Goal: Task Accomplishment & Management: Manage account settings

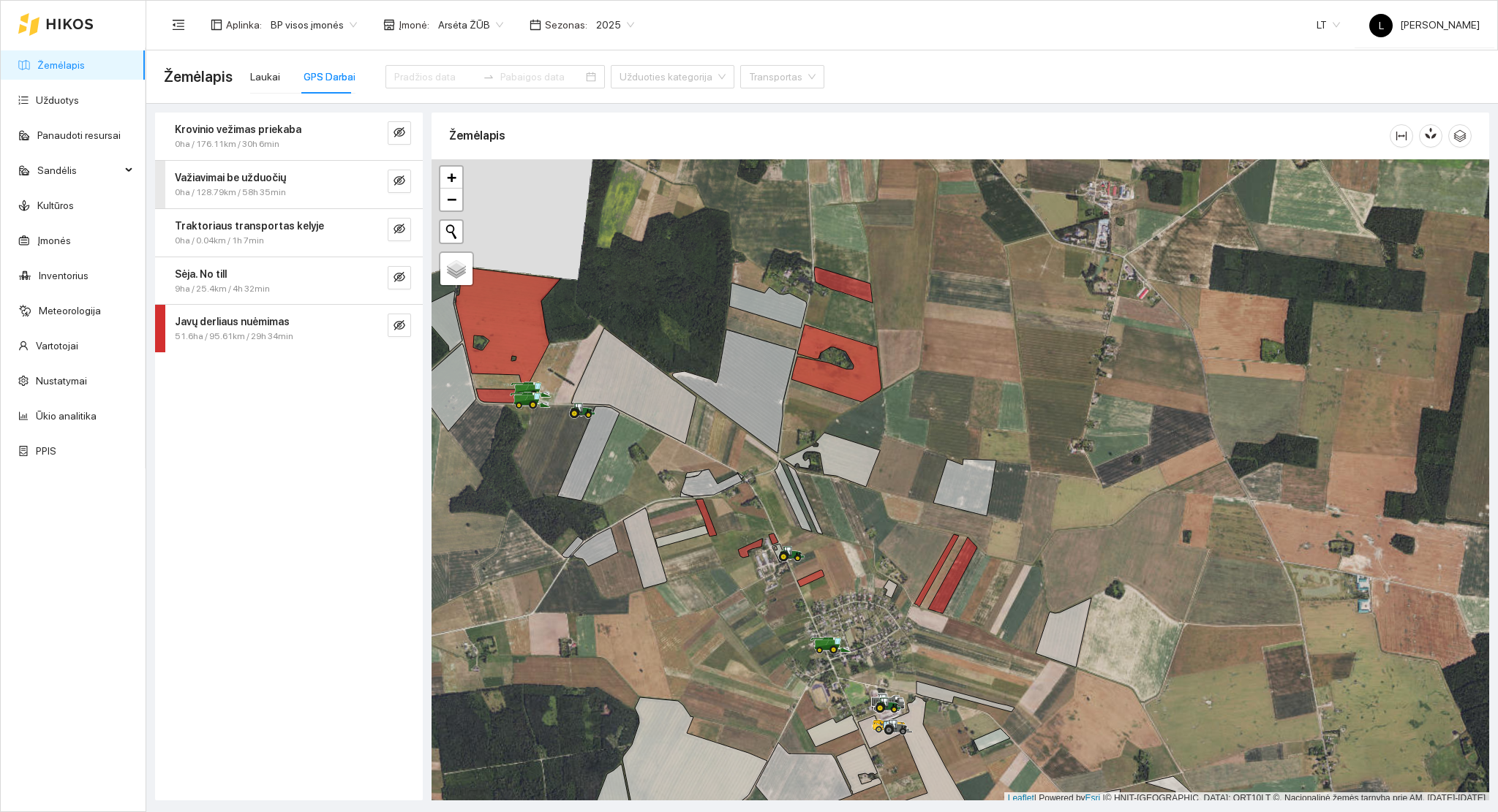
click at [84, 71] on link "Žemėlapis" at bounding box center [61, 65] width 48 height 11
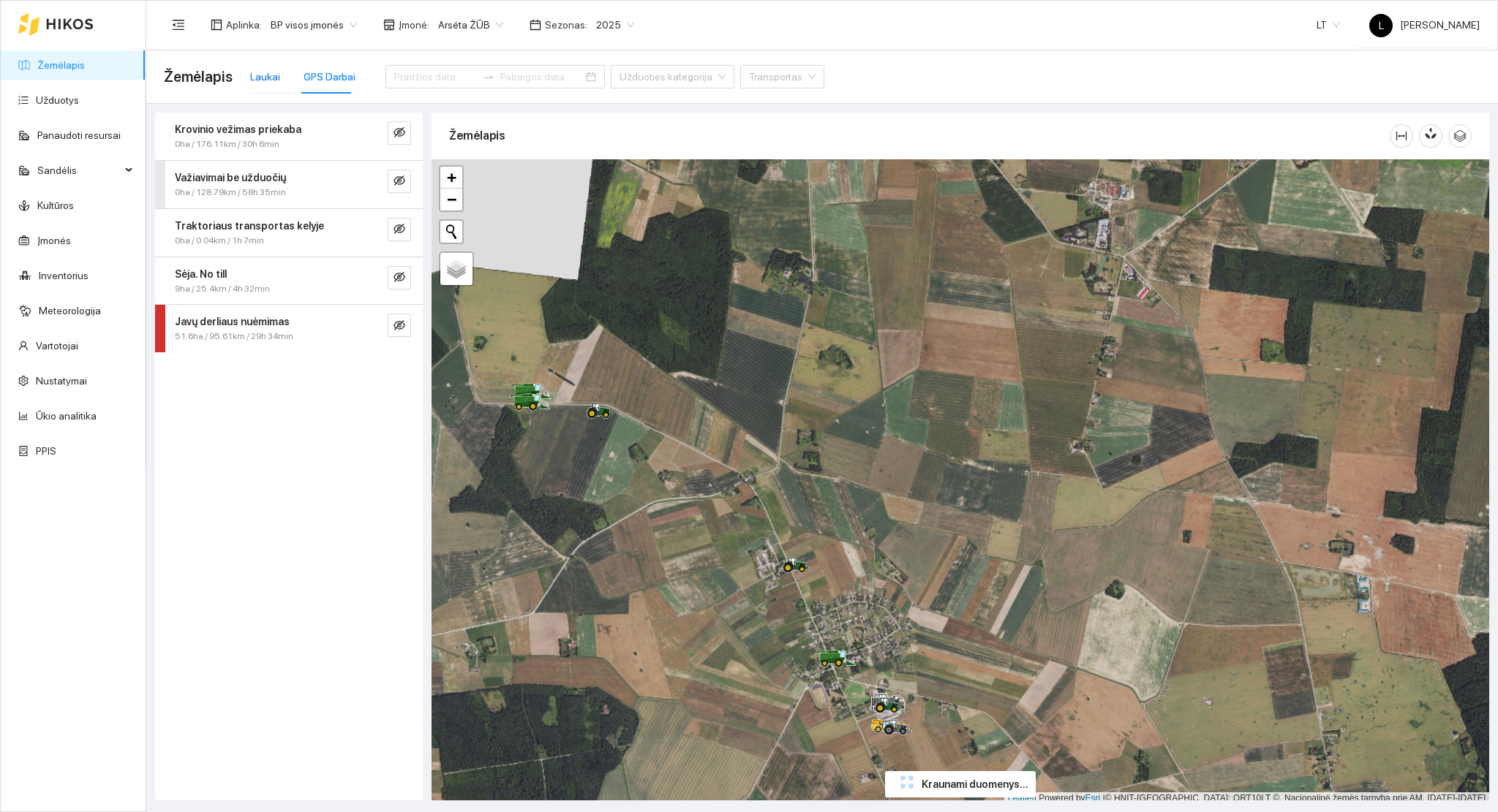
click at [265, 80] on div "Laukai" at bounding box center [265, 76] width 30 height 16
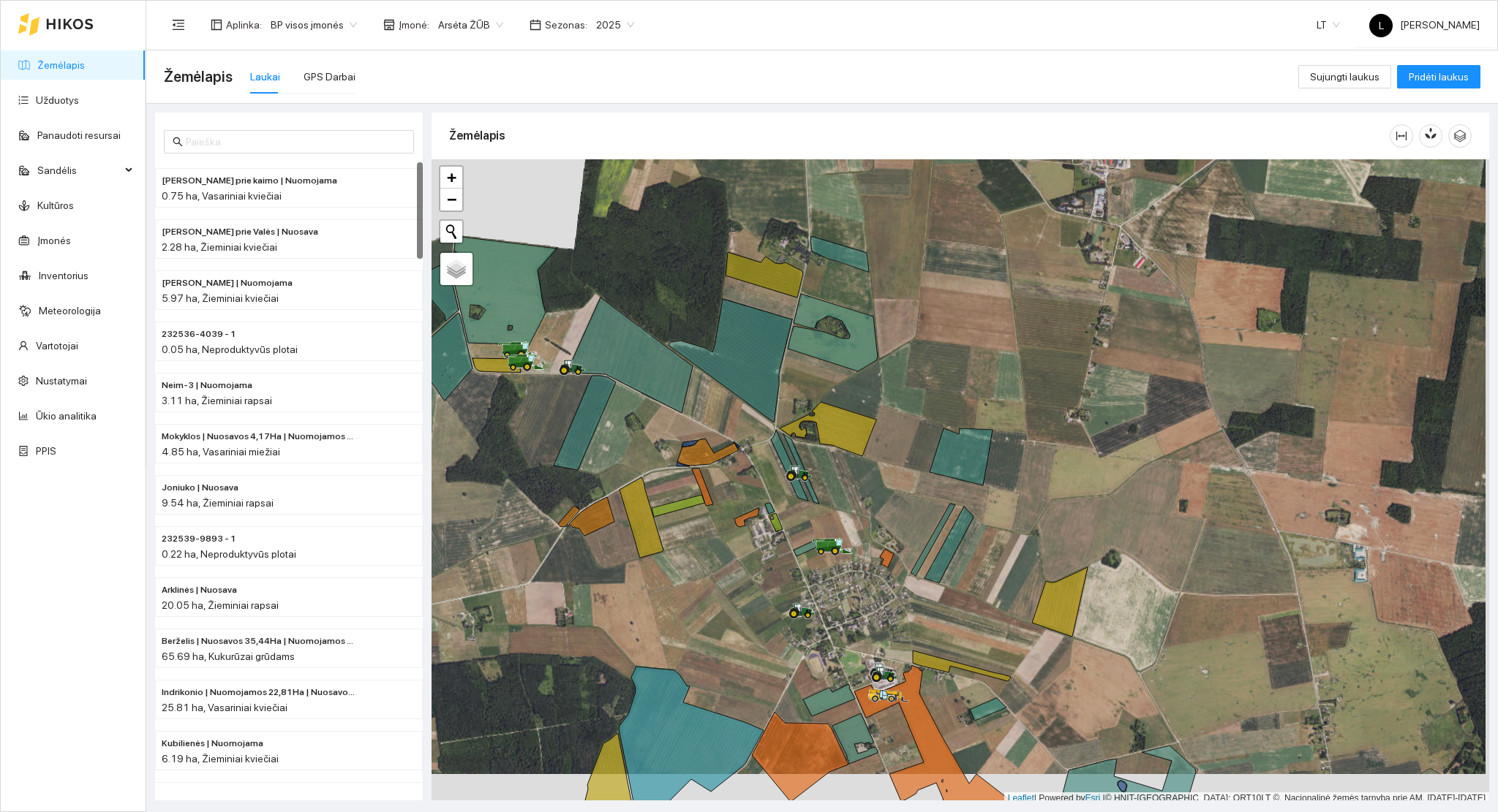
scroll to position [4, 0]
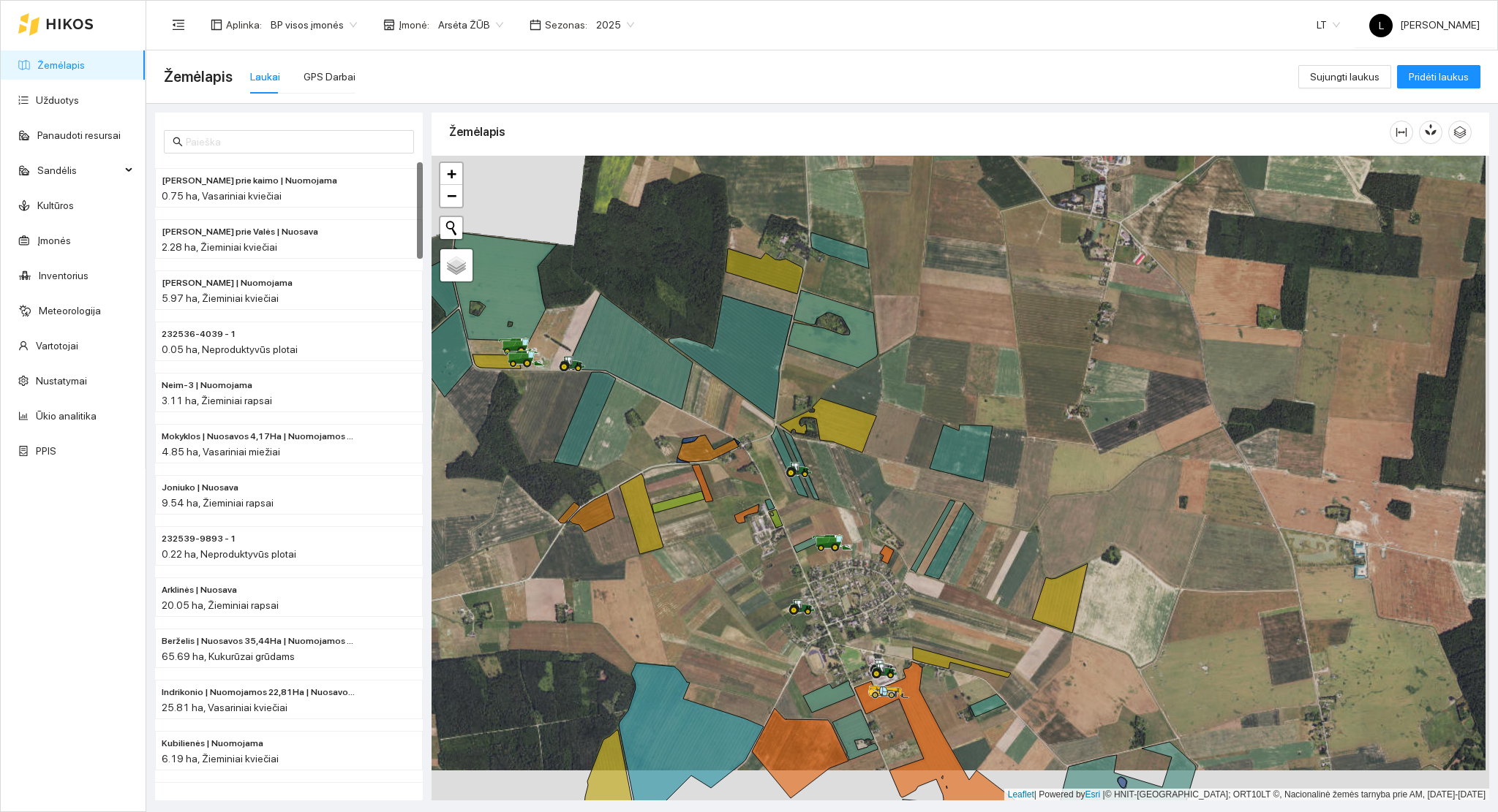
drag, startPoint x: 692, startPoint y: 646, endPoint x: 662, endPoint y: 449, distance: 199.3
click at [663, 451] on div at bounding box center [960, 478] width 1057 height 645
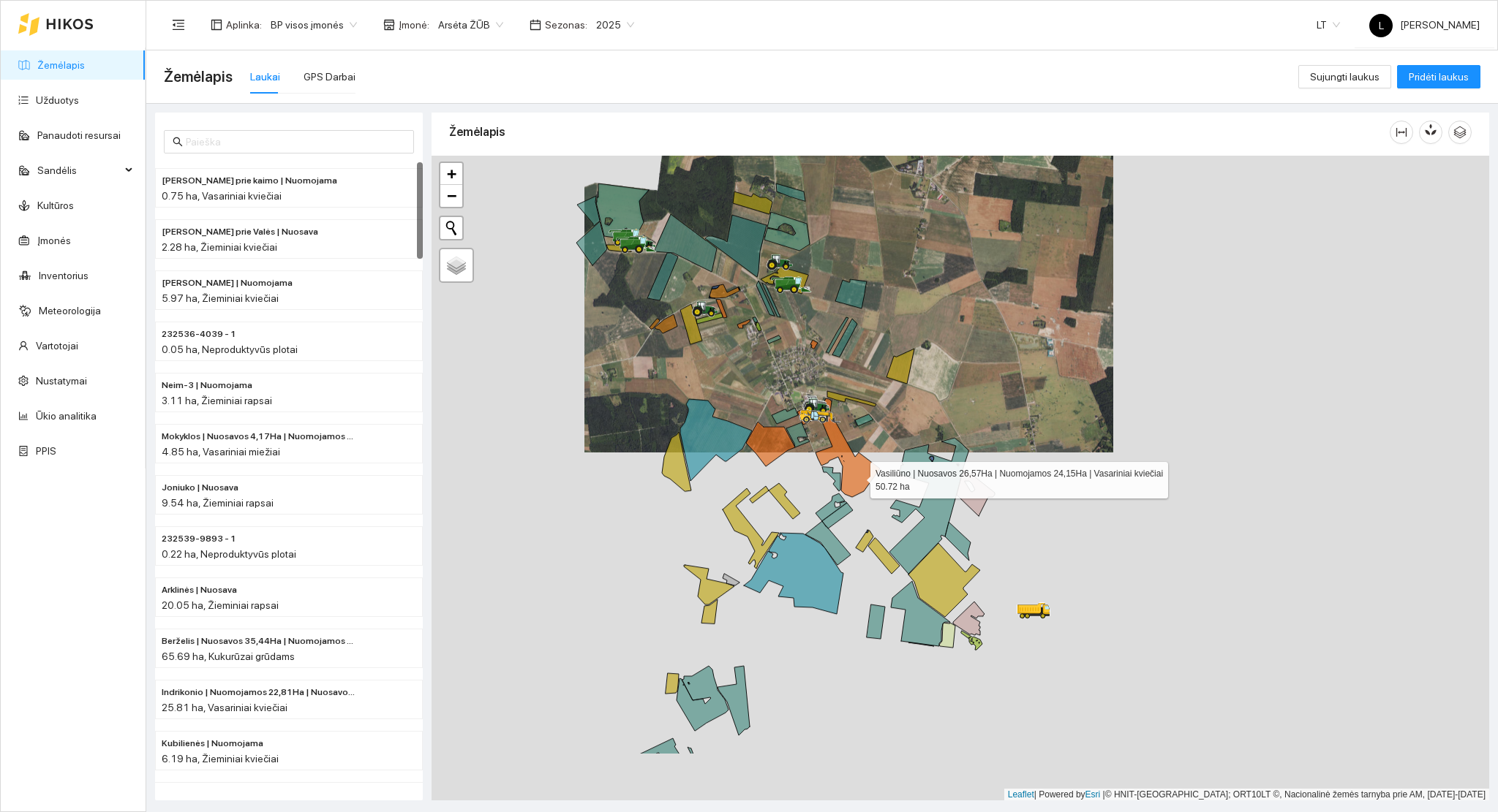
drag, startPoint x: 857, startPoint y: 503, endPoint x: 857, endPoint y: 483, distance: 20.0
click at [857, 481] on icon at bounding box center [839, 447] width 83 height 98
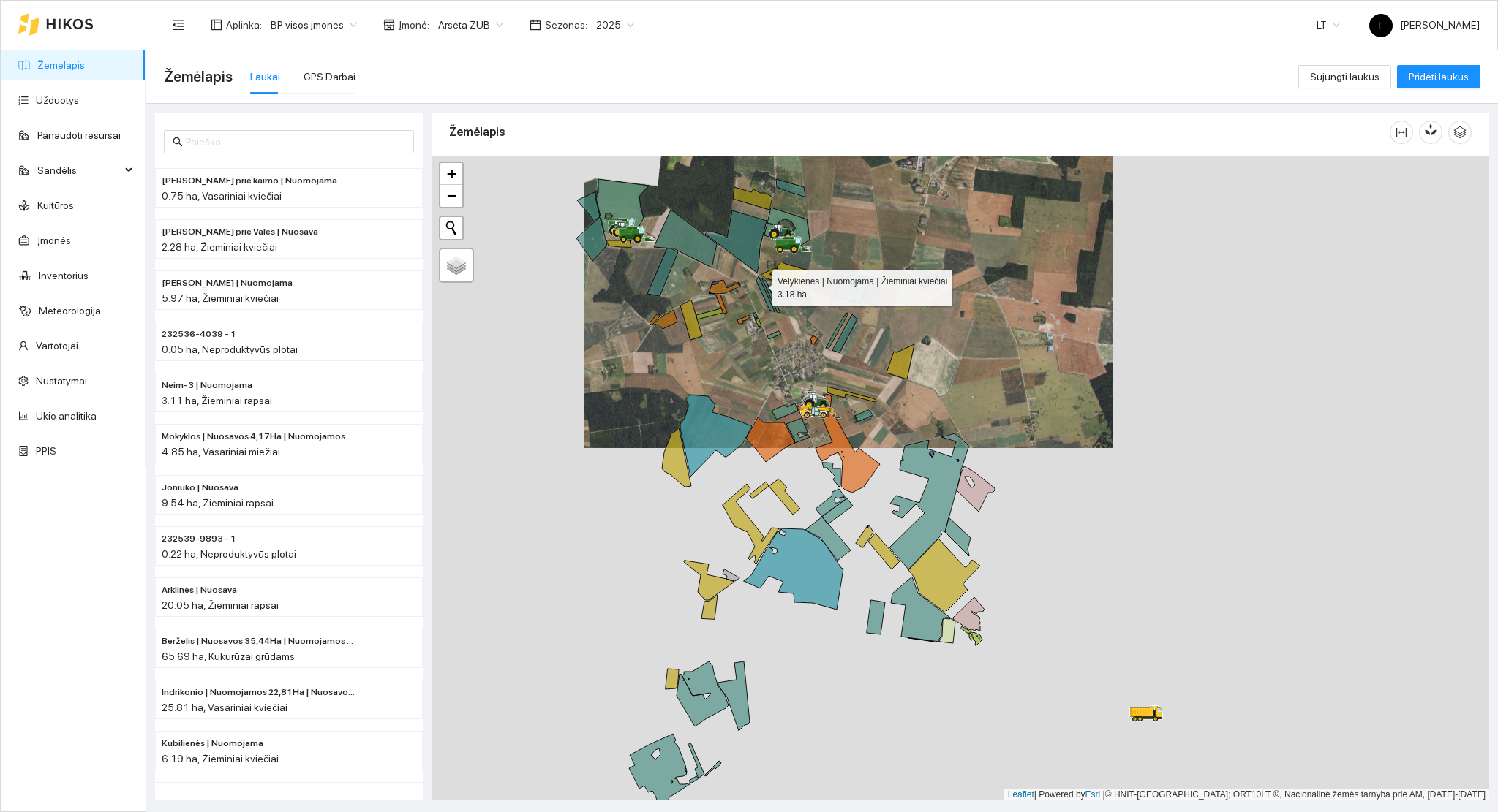
drag, startPoint x: 774, startPoint y: 310, endPoint x: 831, endPoint y: 383, distance: 92.6
click at [775, 311] on icon at bounding box center [764, 293] width 18 height 35
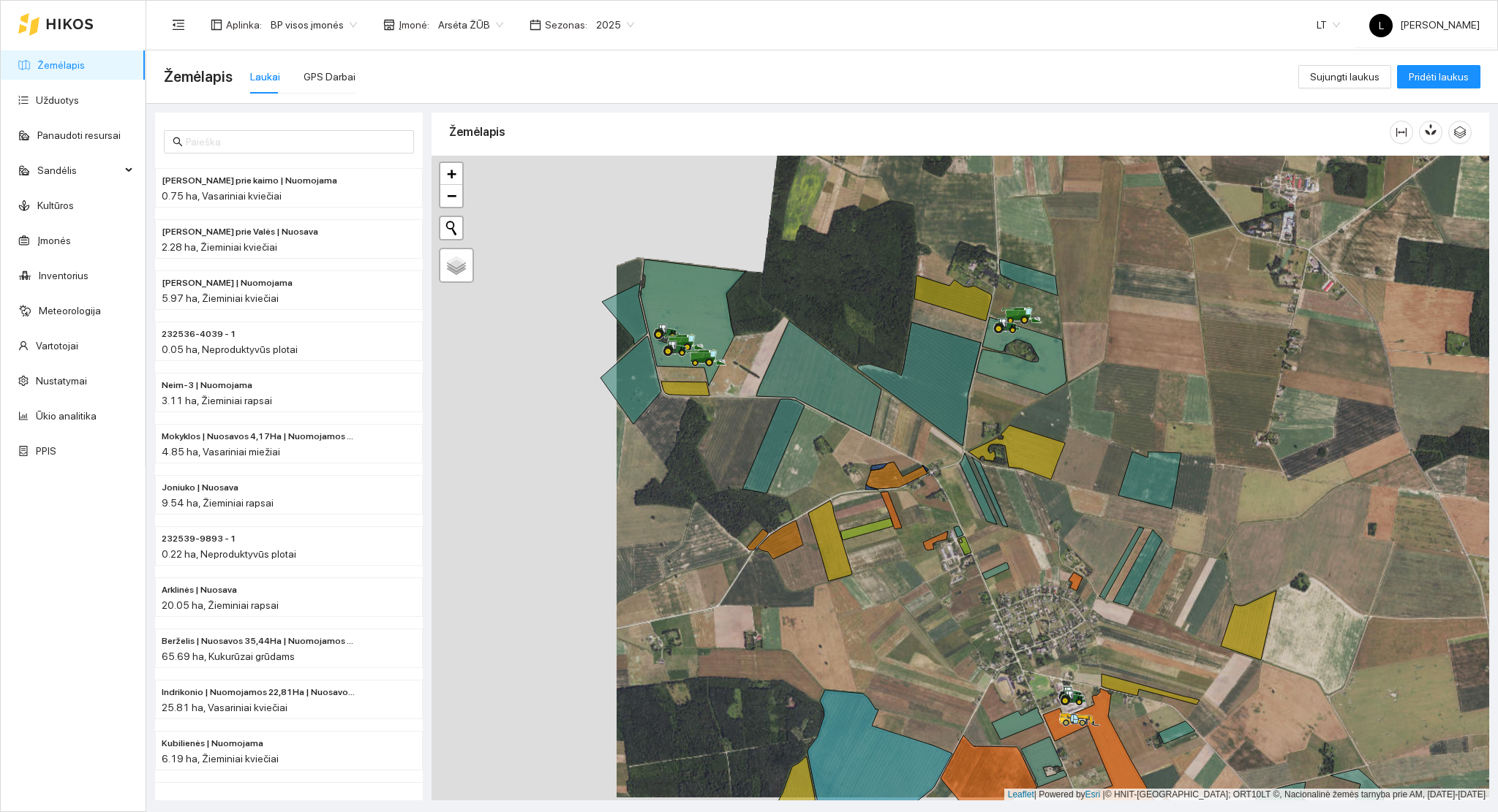
click at [1086, 368] on div at bounding box center [960, 478] width 1057 height 645
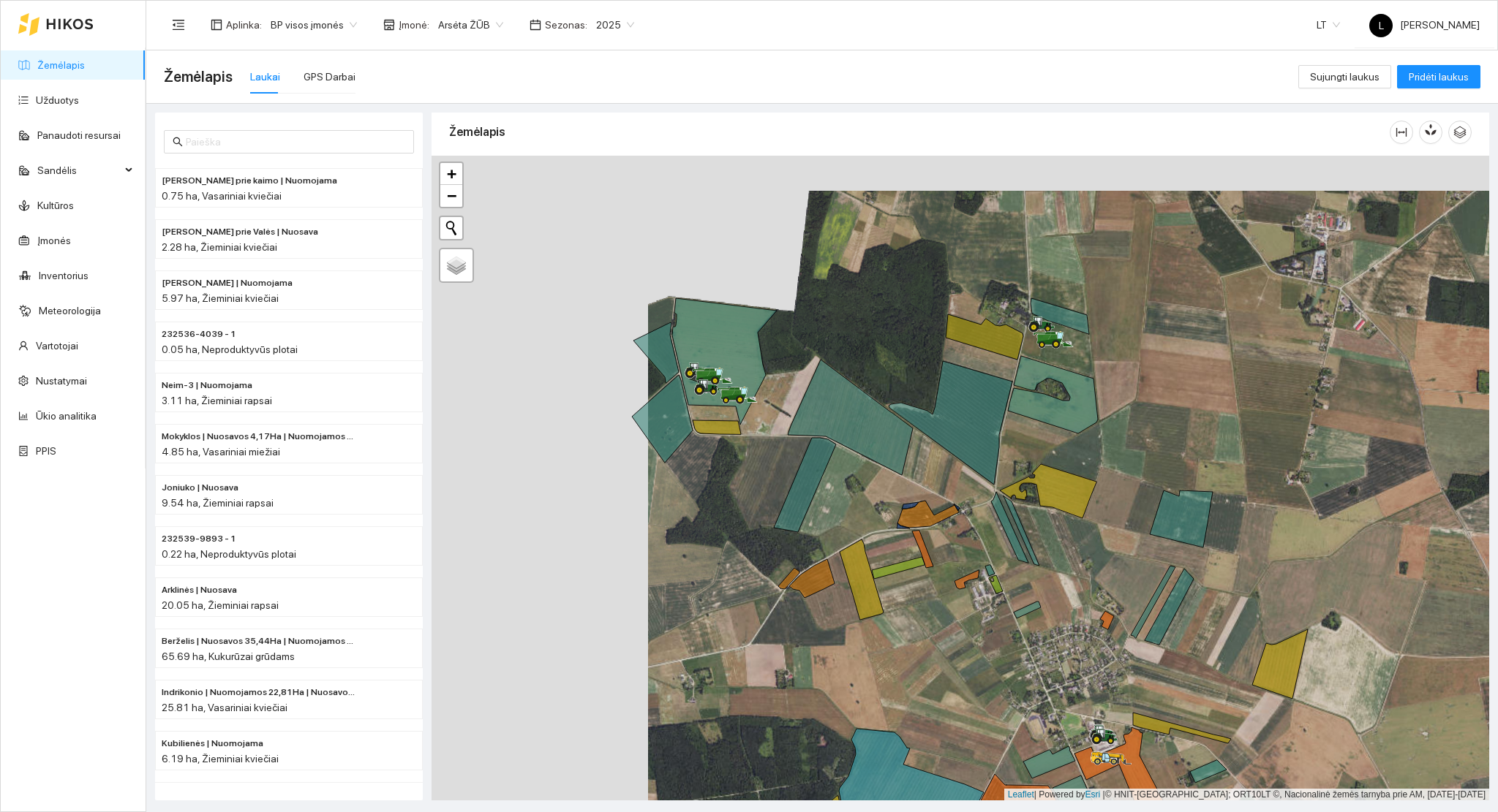
drag, startPoint x: 749, startPoint y: 360, endPoint x: 776, endPoint y: 398, distance: 46.6
click at [776, 398] on div at bounding box center [960, 478] width 1057 height 645
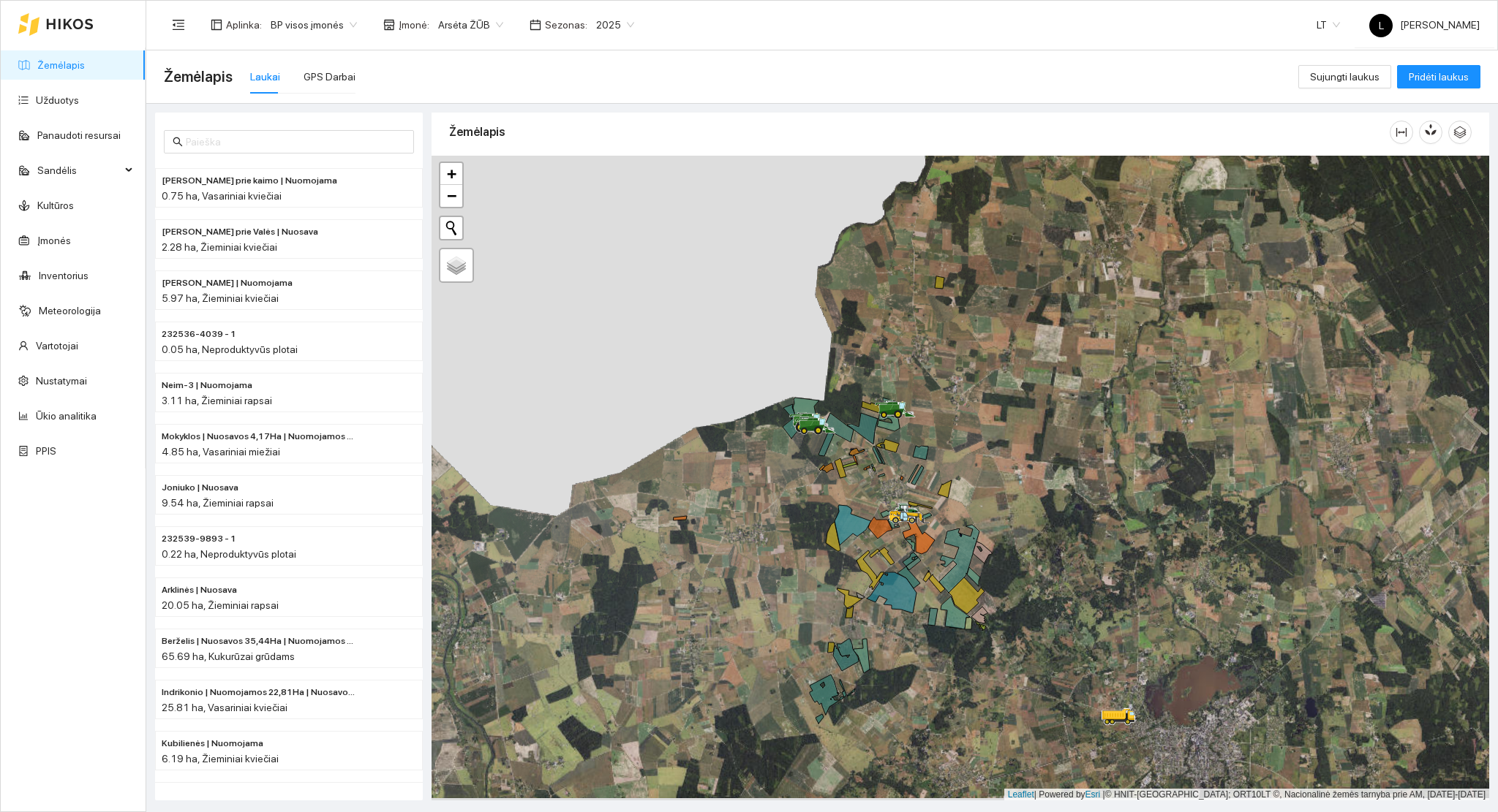
drag, startPoint x: 1041, startPoint y: 684, endPoint x: 993, endPoint y: 527, distance: 164.2
click at [994, 529] on div at bounding box center [960, 478] width 1057 height 645
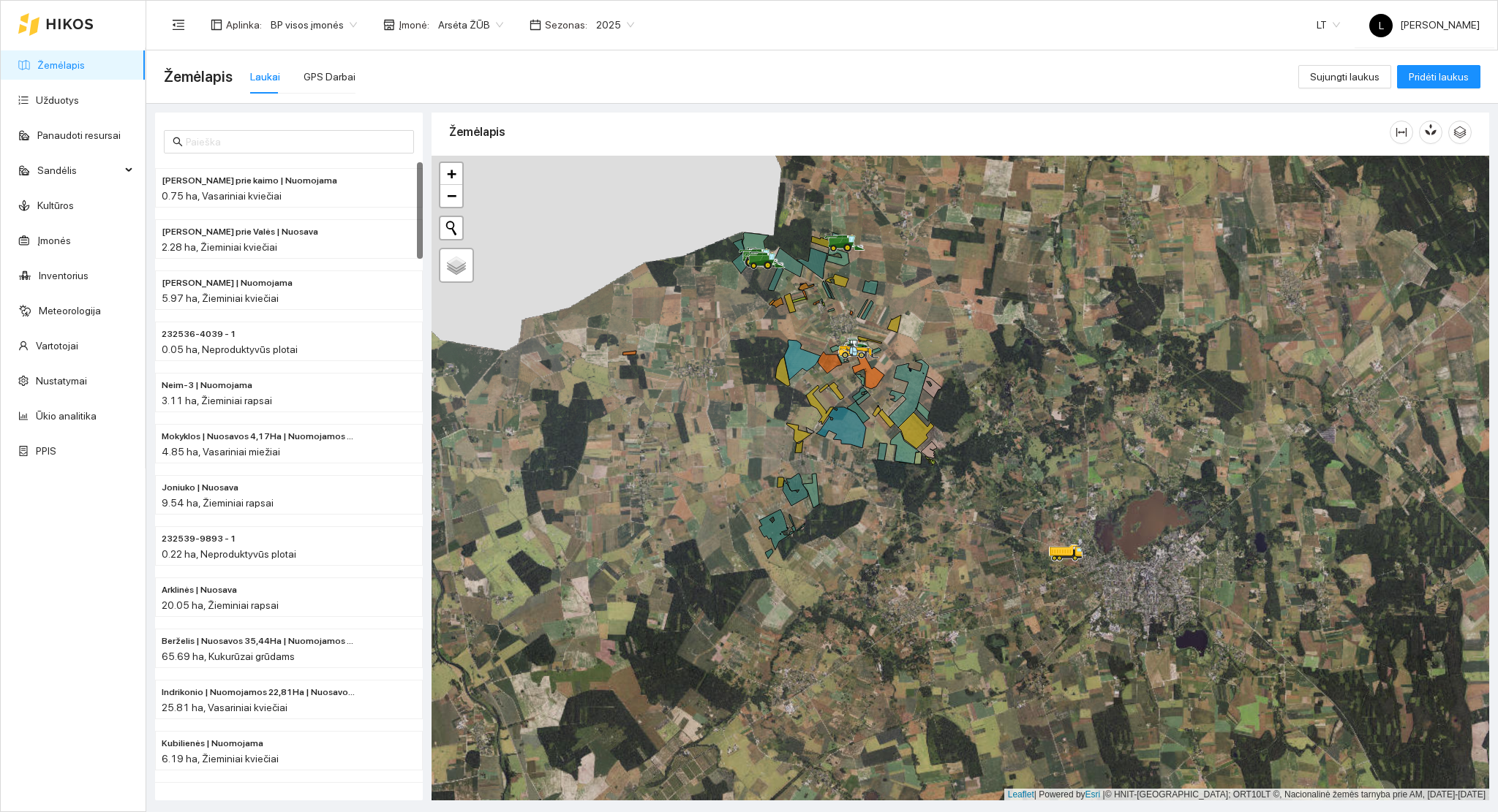
drag, startPoint x: 705, startPoint y: 630, endPoint x: 858, endPoint y: 411, distance: 267.2
click at [856, 413] on div at bounding box center [960, 478] width 1057 height 645
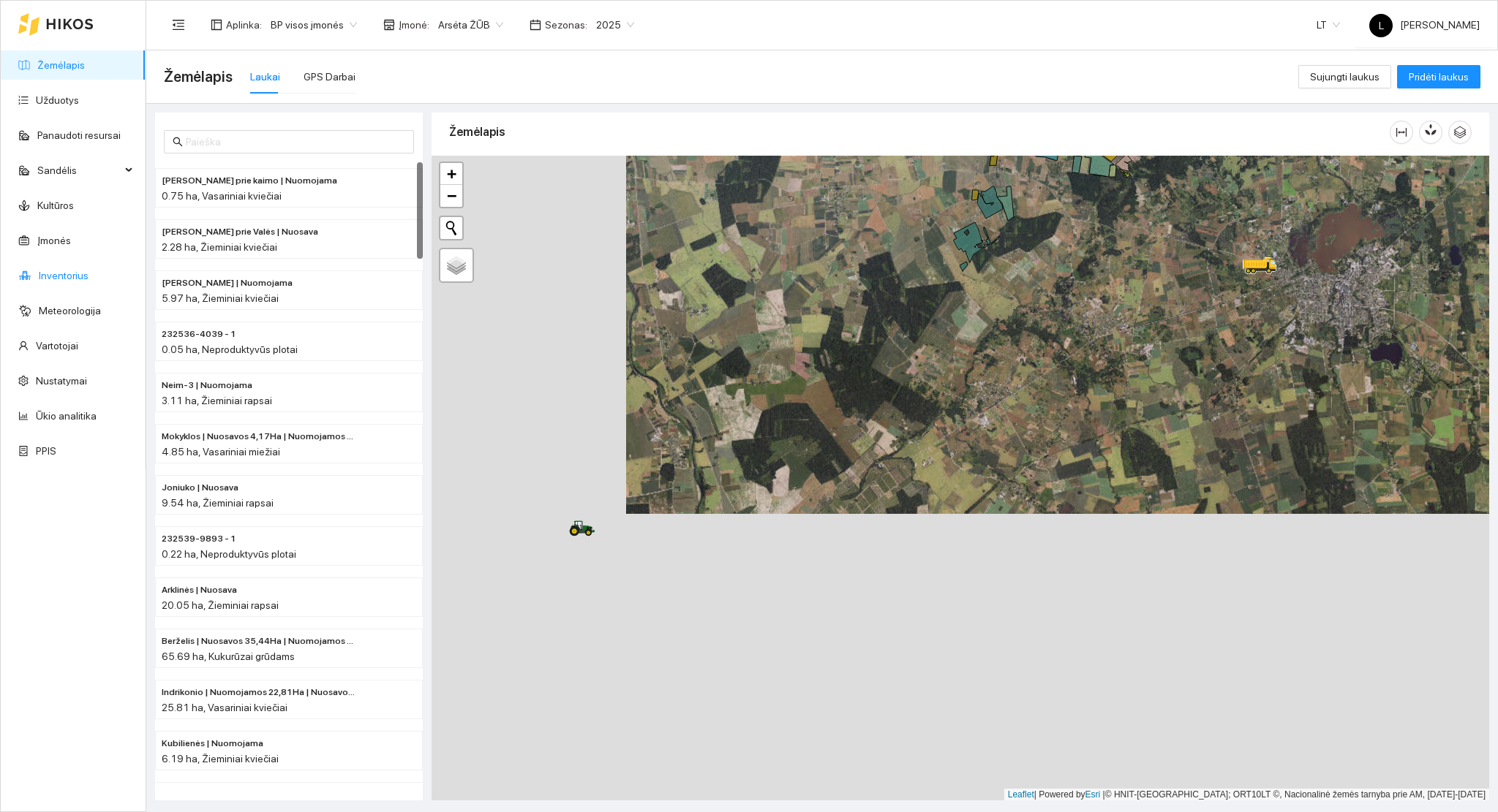
click at [62, 280] on link "Inventorius" at bounding box center [63, 276] width 50 height 11
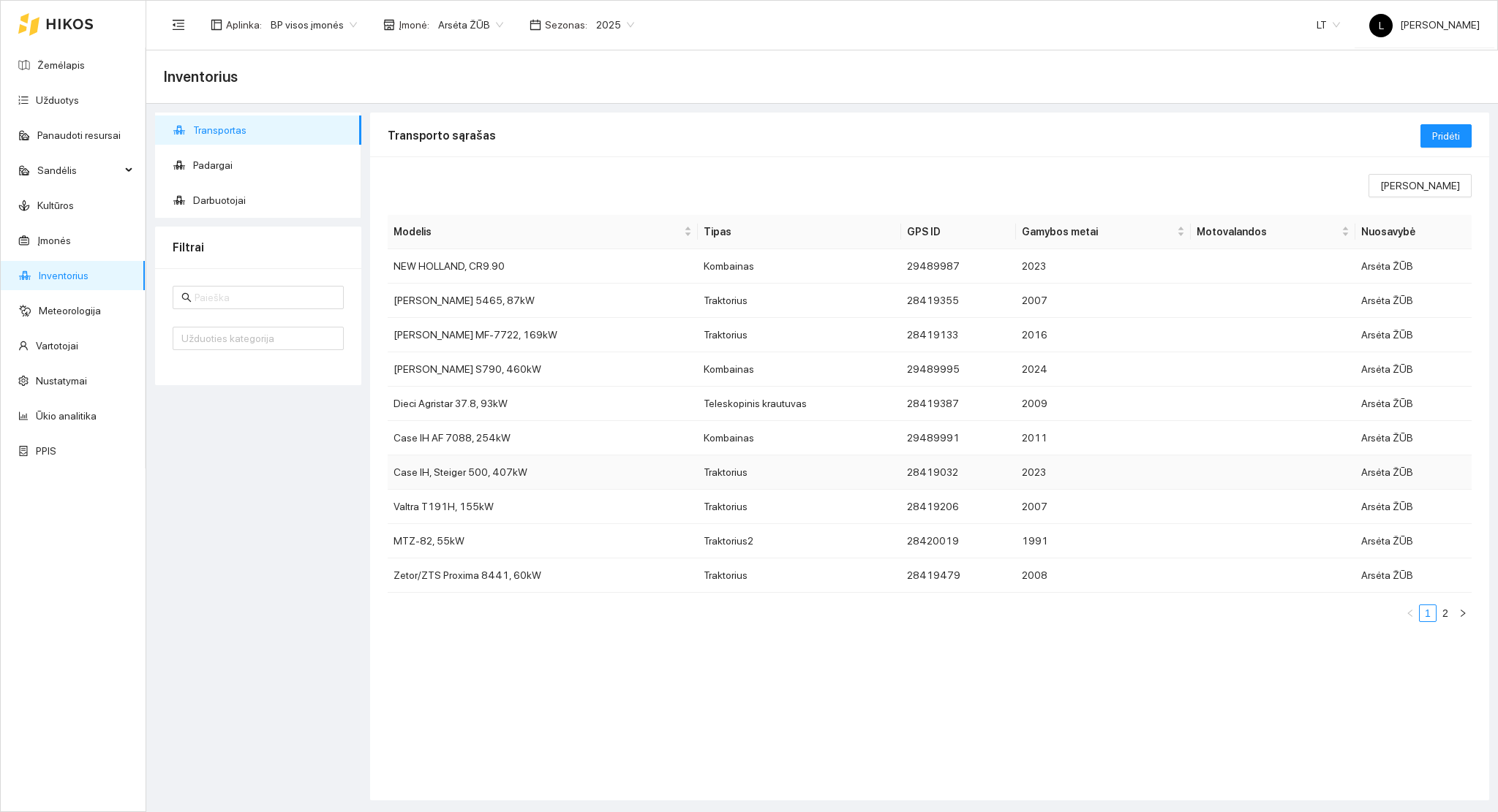
click at [462, 470] on td "Case IH, Steiger 500, 407kW" at bounding box center [542, 473] width 310 height 35
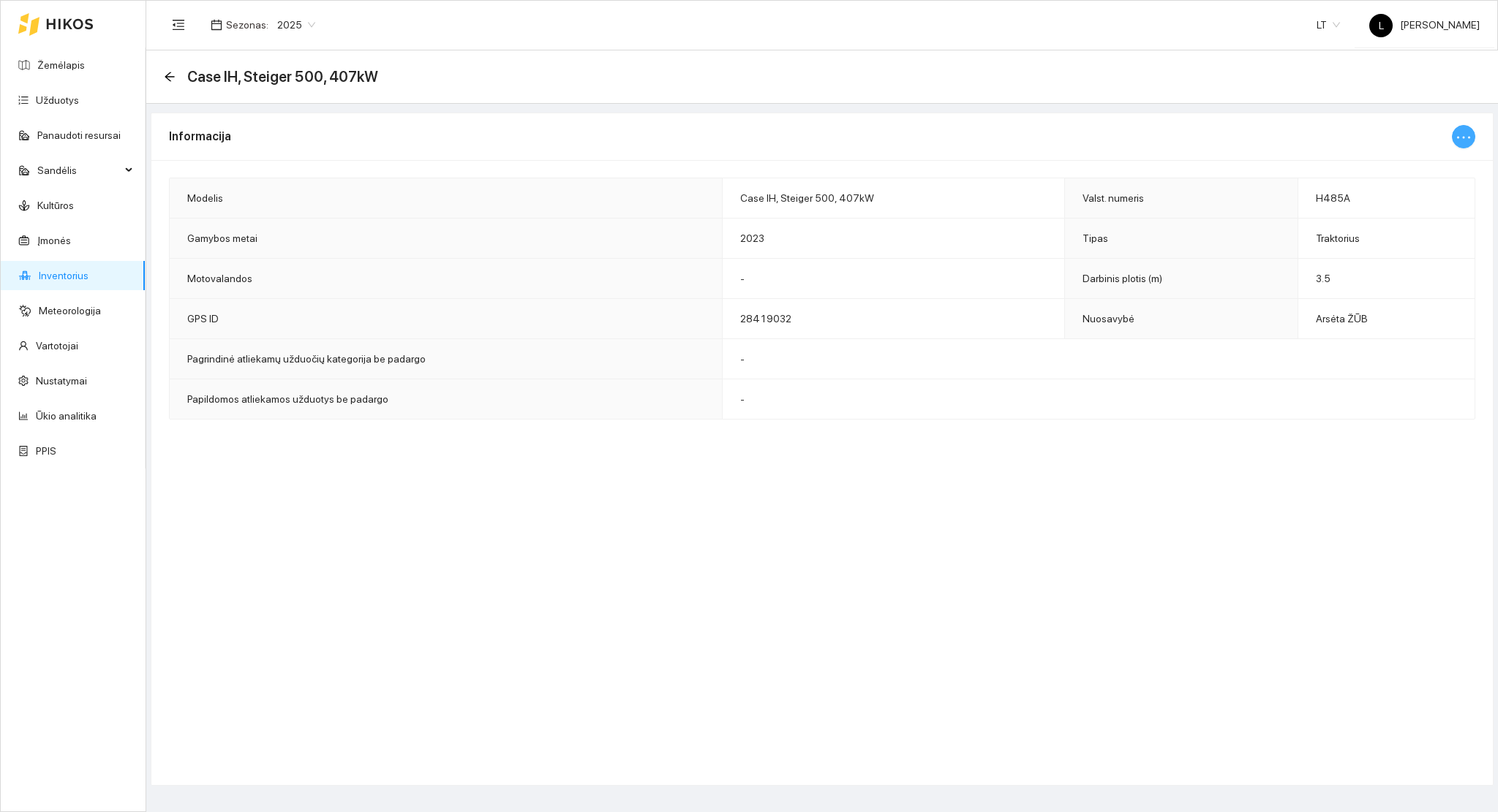
click at [1465, 139] on icon "ellipsis" at bounding box center [1463, 137] width 18 height 18
click at [1420, 171] on span "Keisti informaciją" at bounding box center [1432, 166] width 75 height 16
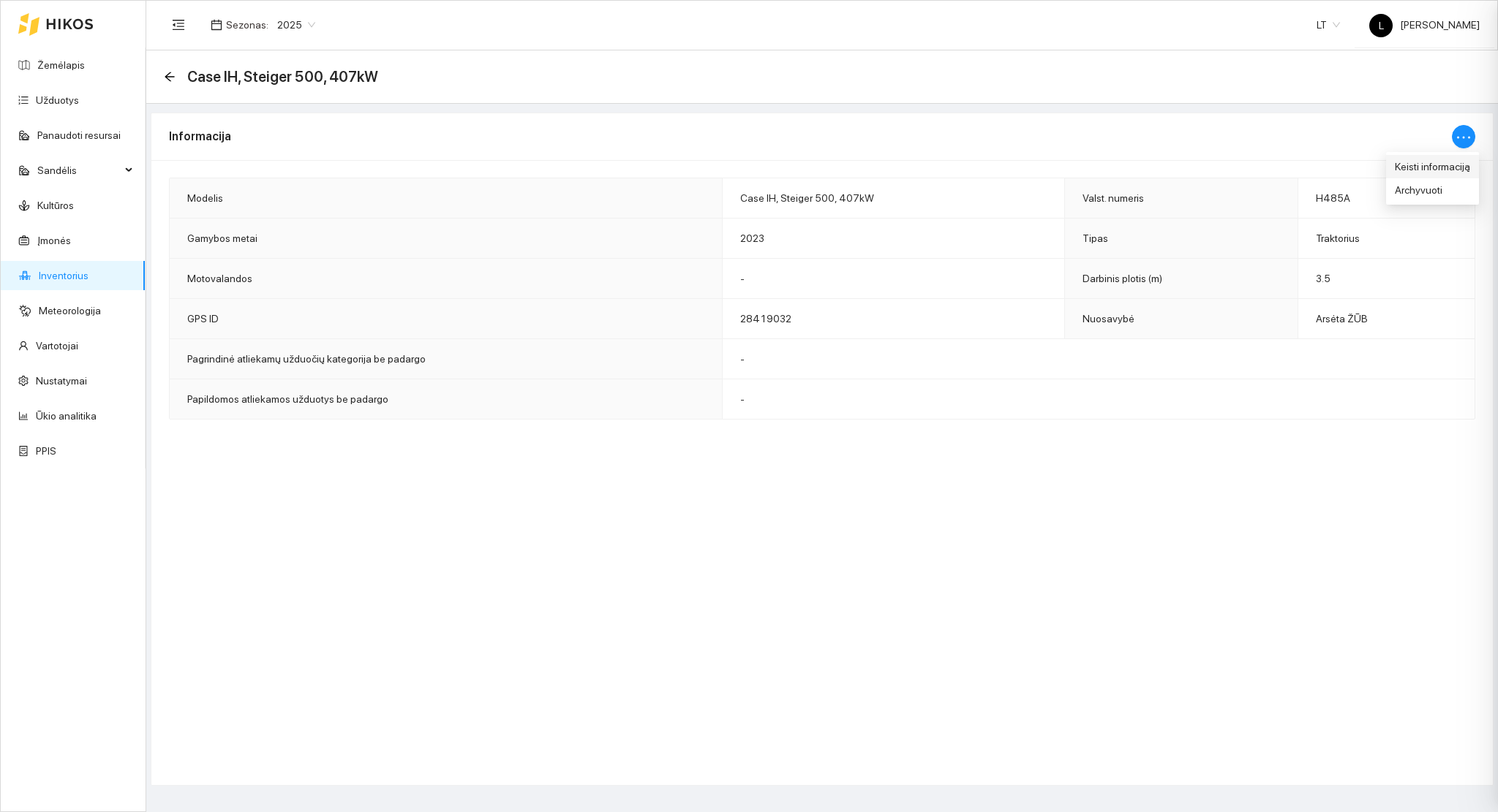
type input "Case IH, Steiger 500, 407kW"
type input "H485A"
type input "3.5"
type input "2023"
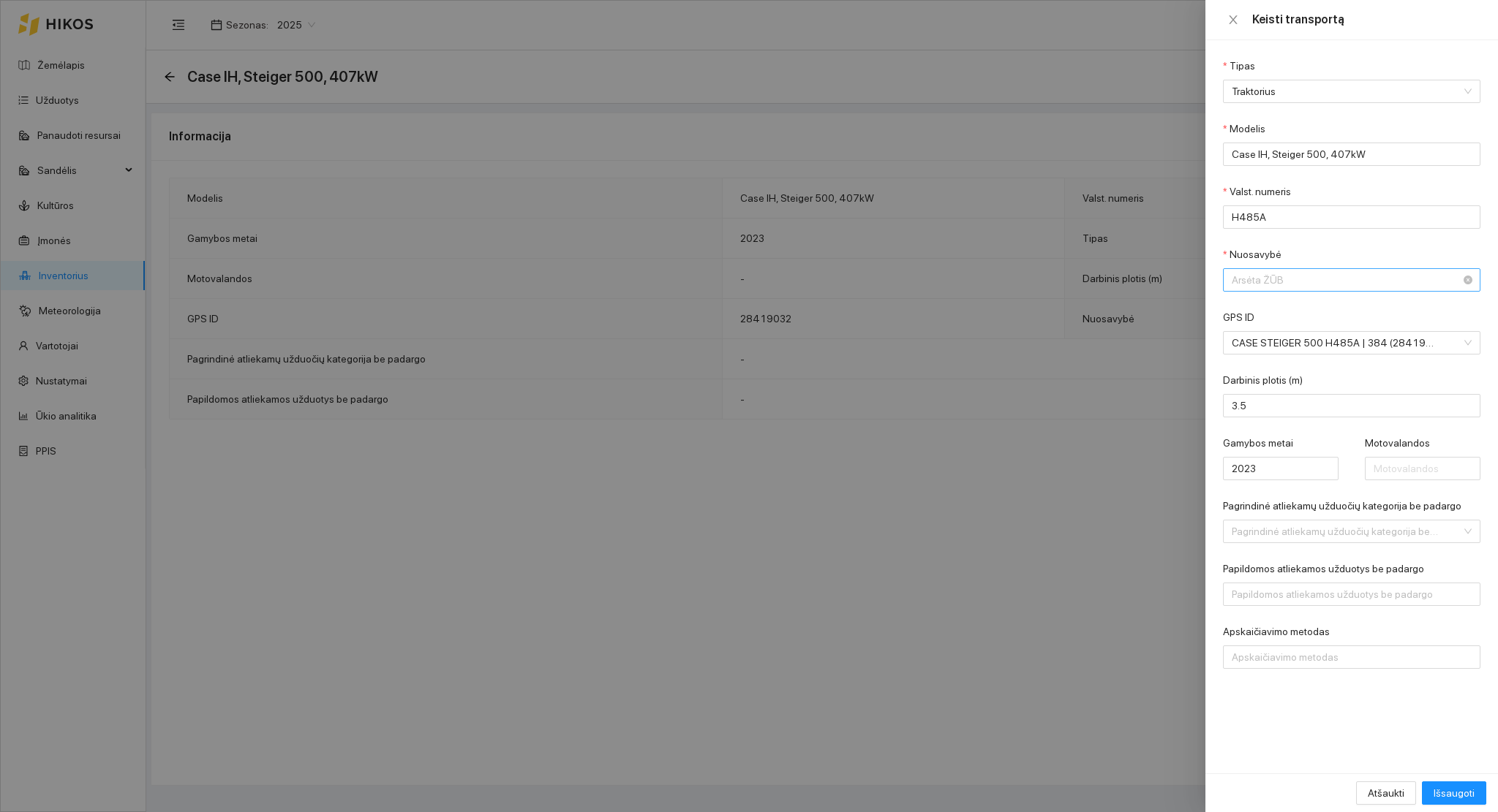
click at [1308, 283] on span "Arsėta ŽŪB" at bounding box center [1341, 279] width 219 height 22
click at [1300, 332] on div "Mūšos aruodai KOOP" at bounding box center [1342, 334] width 219 height 16
click at [1448, 794] on span "Išsaugoti" at bounding box center [1454, 792] width 41 height 16
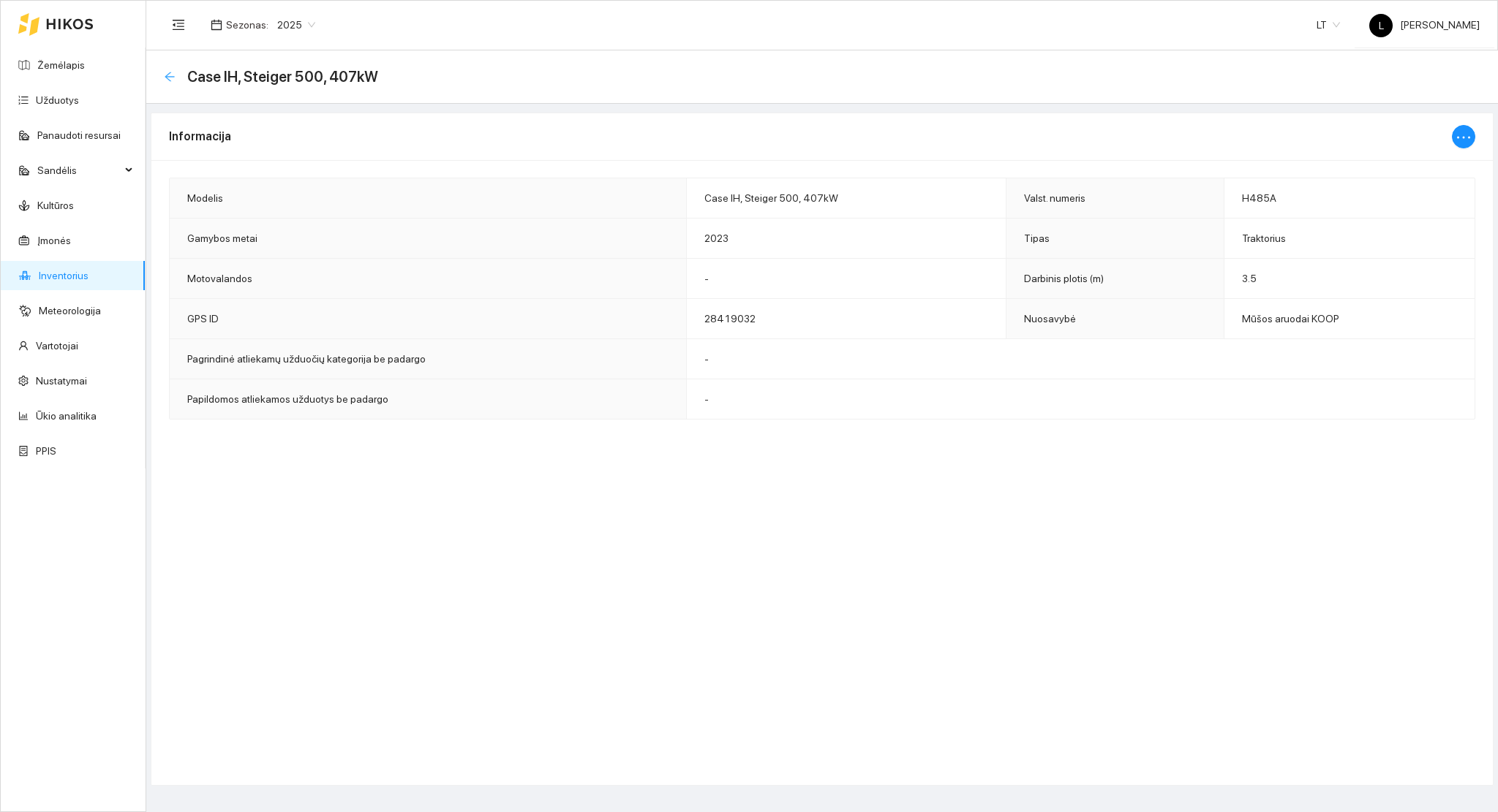
click at [173, 75] on icon "arrow-left" at bounding box center [170, 77] width 11 height 11
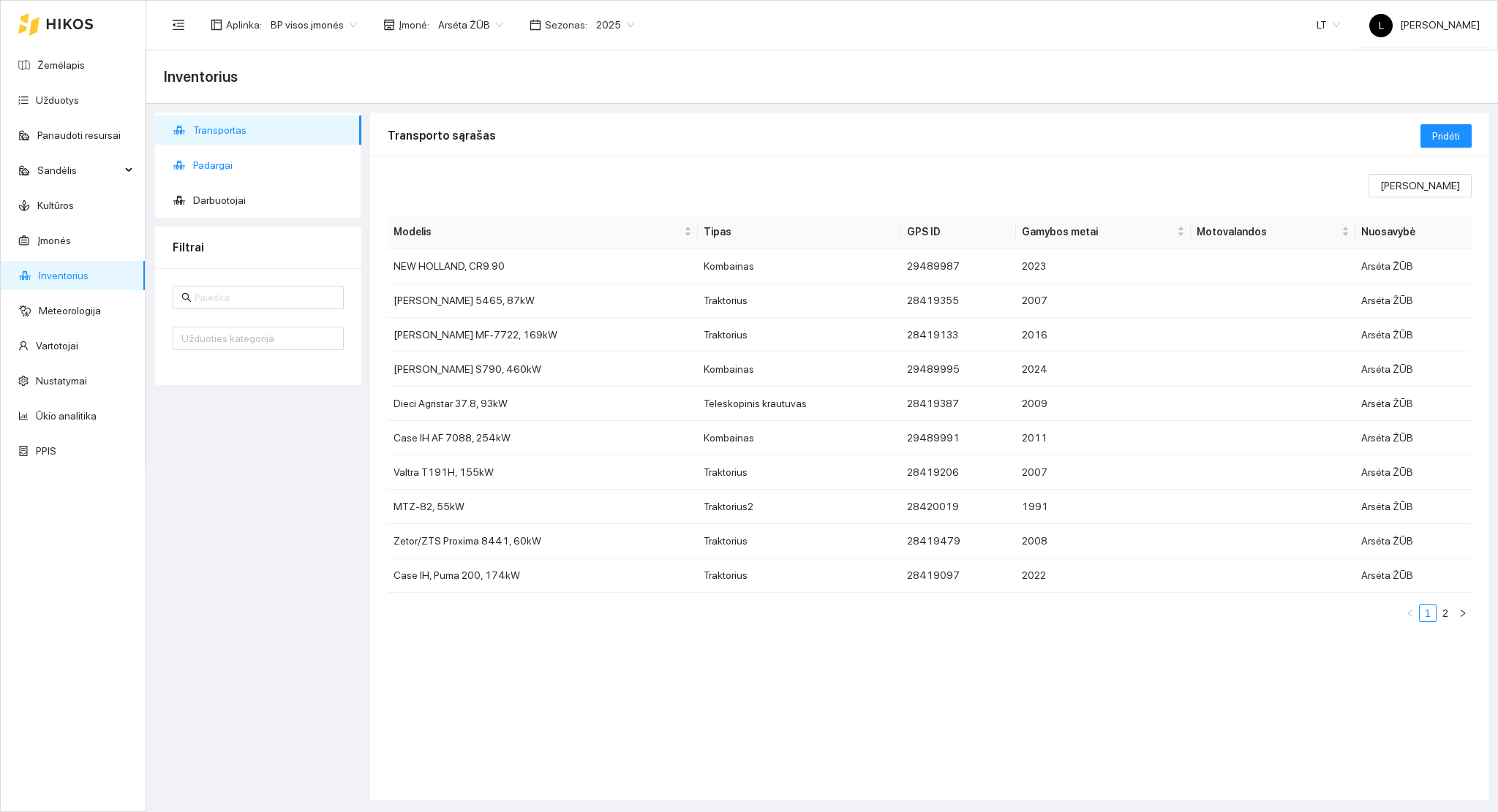
click at [250, 165] on span "Padargai" at bounding box center [271, 165] width 157 height 29
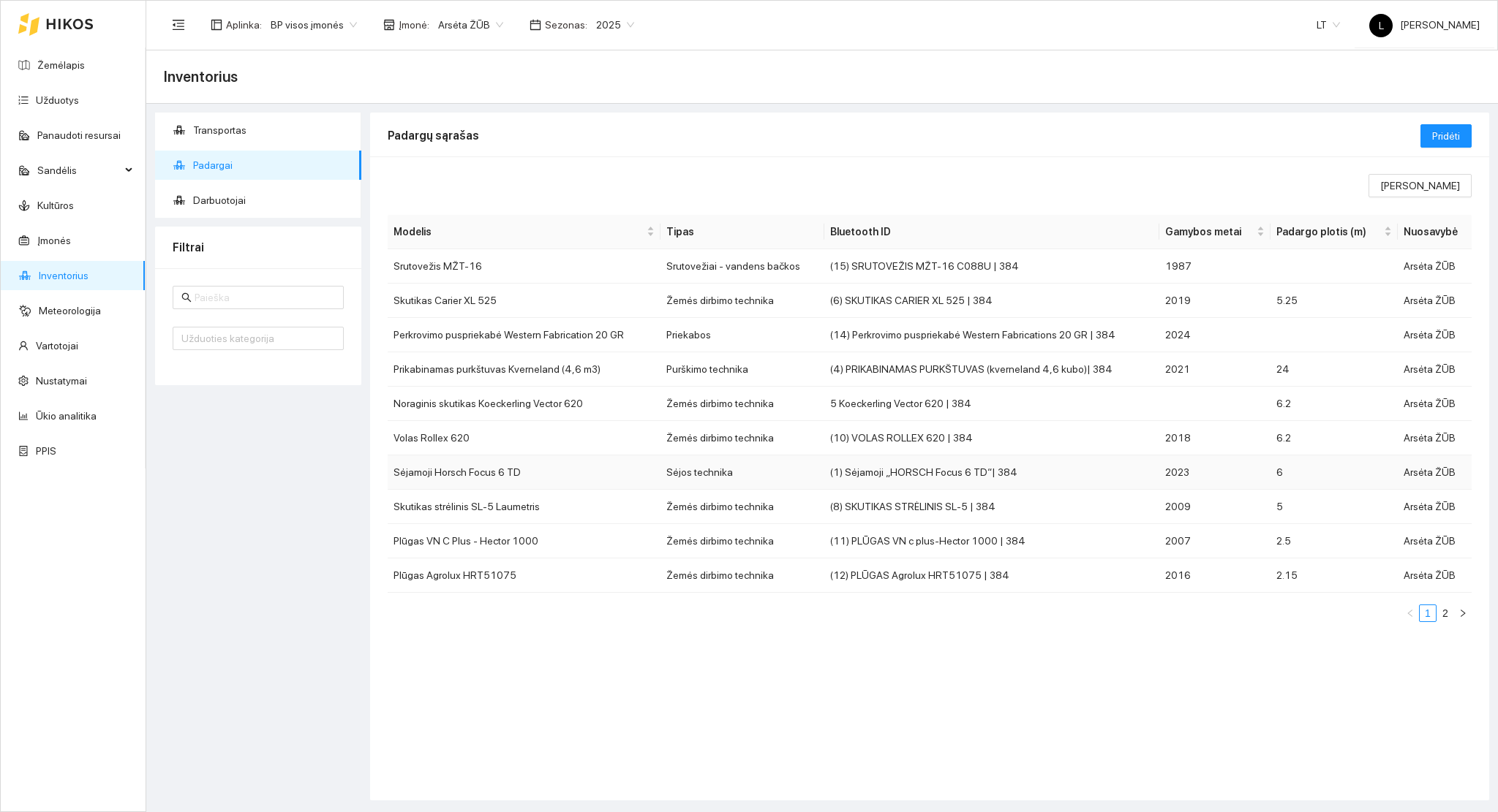
click at [477, 475] on td "Sėjamoji Horsch Focus 6 TD" at bounding box center [523, 473] width 273 height 35
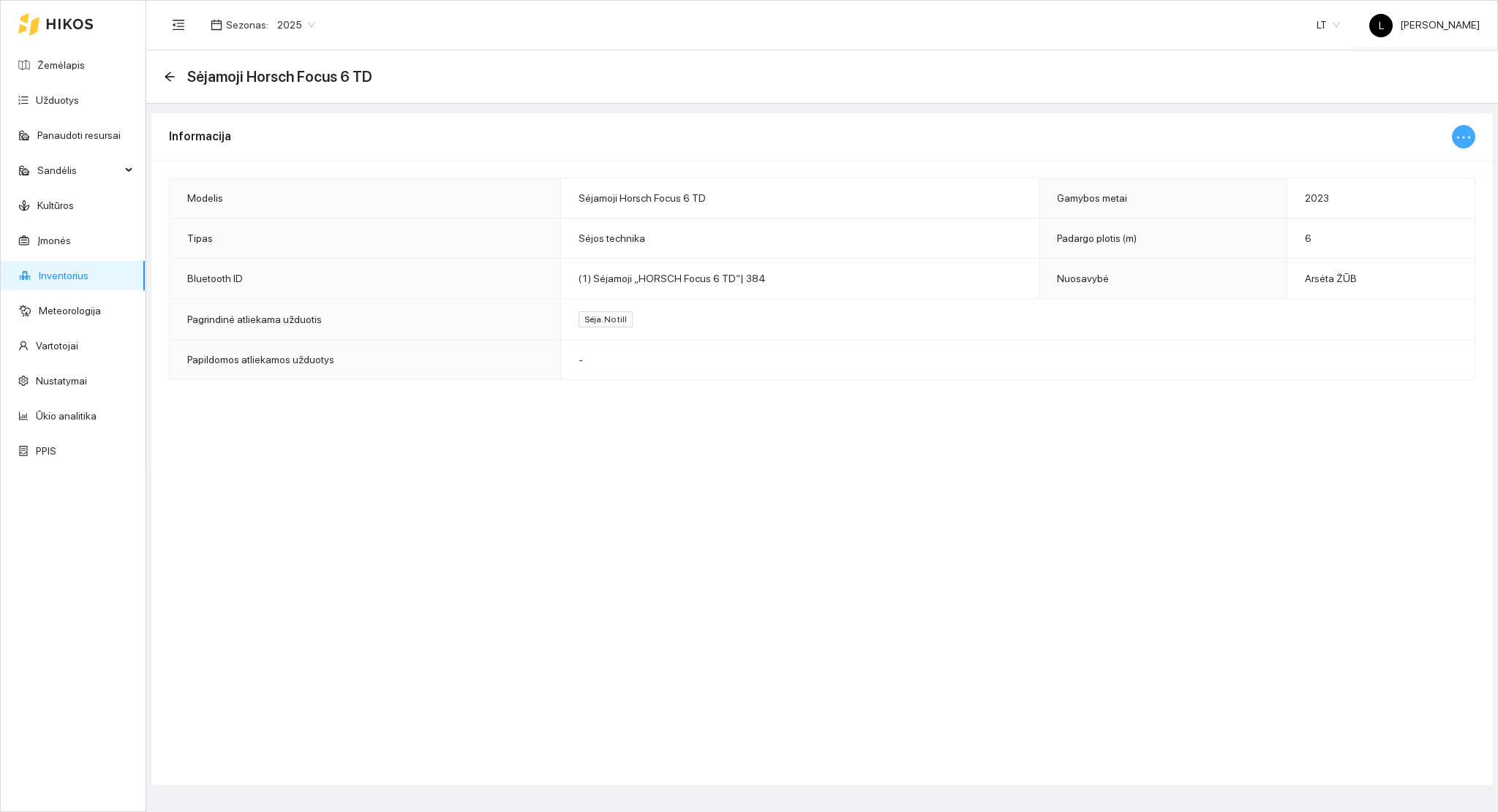
click at [1462, 141] on icon "ellipsis" at bounding box center [1463, 137] width 18 height 18
click at [1408, 170] on span "Keisti informaciją" at bounding box center [1432, 166] width 75 height 16
type input "Sėjamoji Horsch Focus 6 TD"
type input "2023"
type input "6"
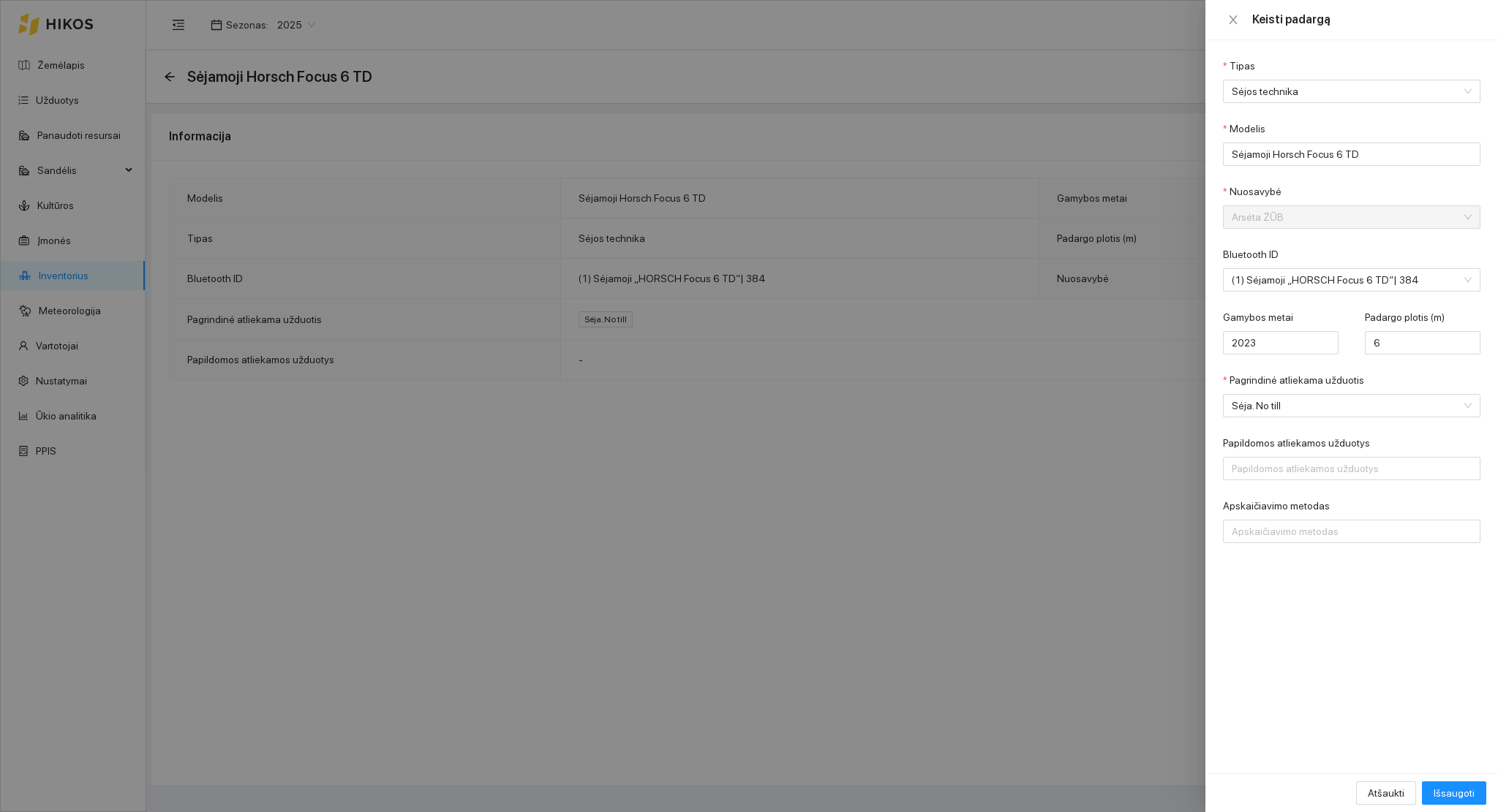
click at [184, 84] on div at bounding box center [749, 406] width 1498 height 812
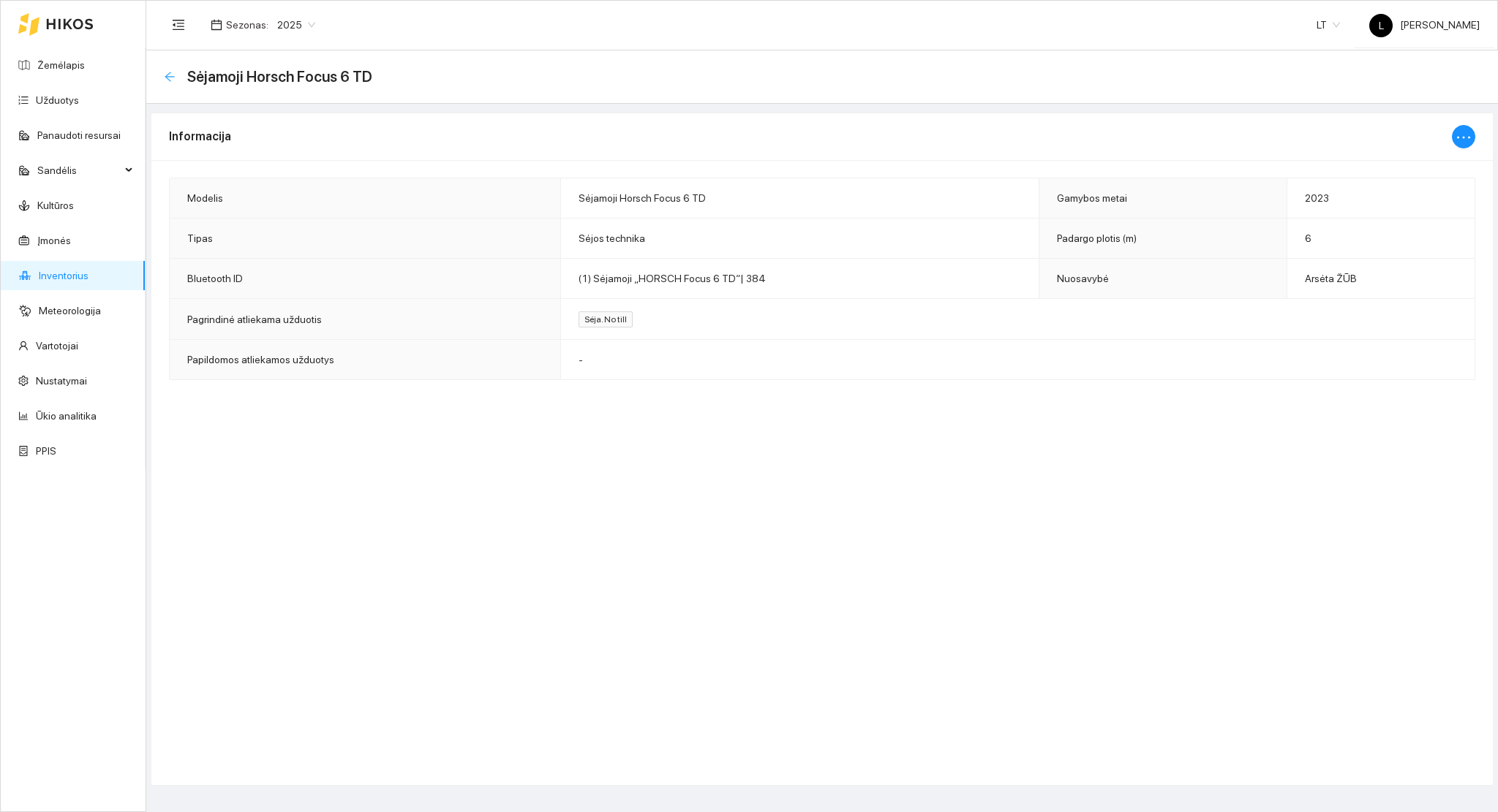
click at [171, 74] on icon "arrow-left" at bounding box center [170, 77] width 11 height 11
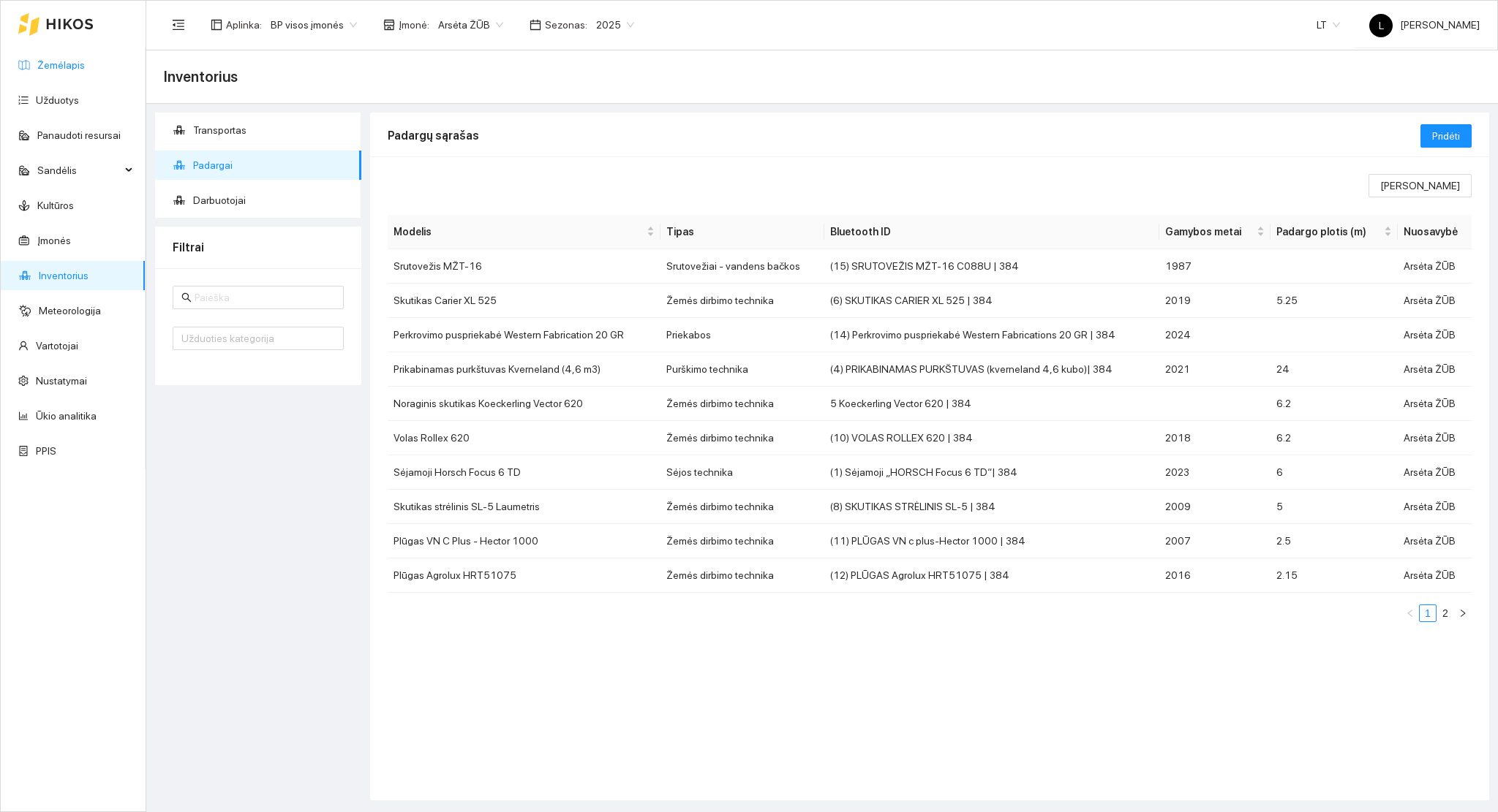
click at [78, 65] on link "Žemėlapis" at bounding box center [61, 65] width 48 height 11
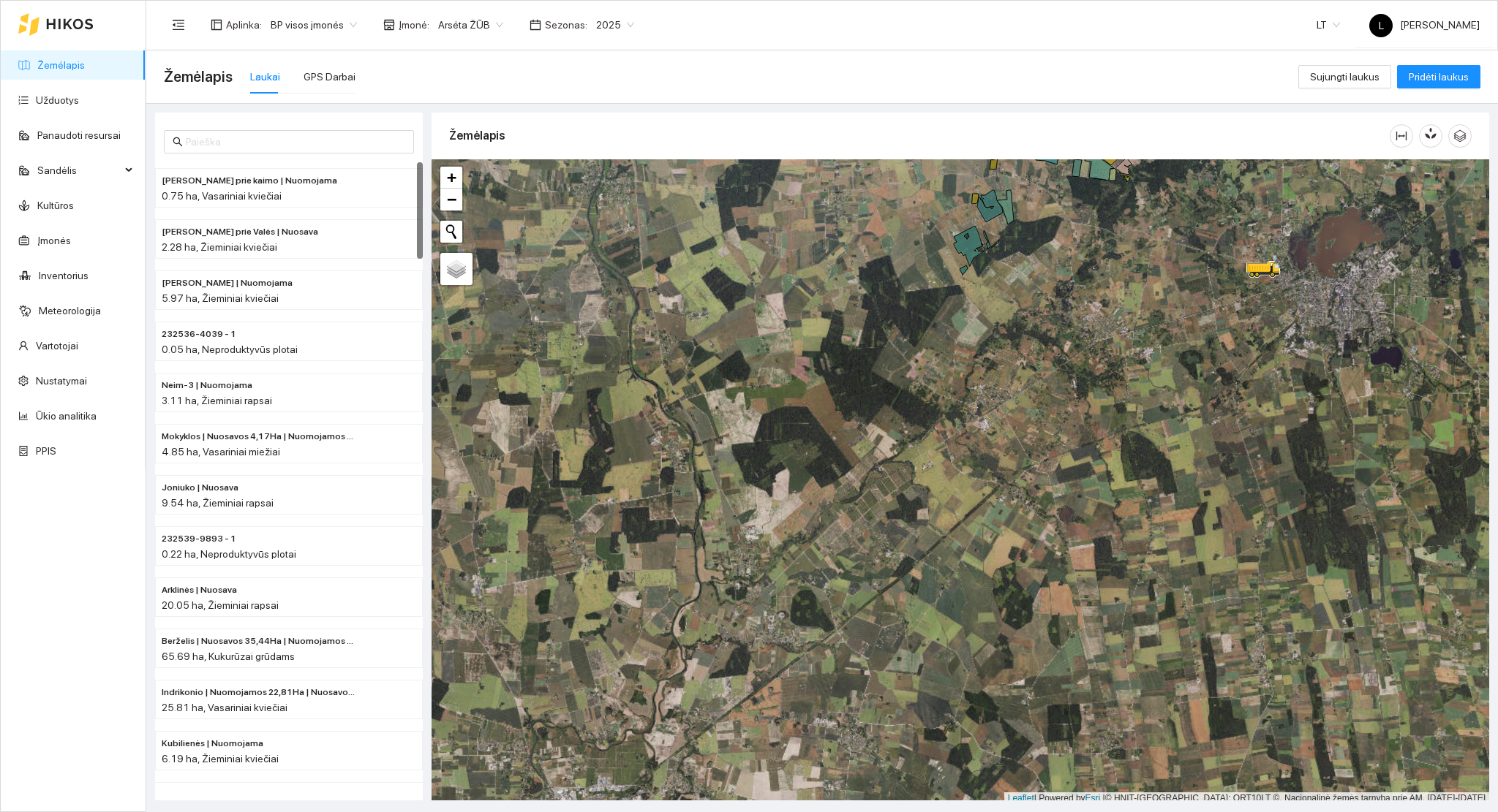
click at [449, 25] on span "Arsėta ŽŪB" at bounding box center [470, 24] width 65 height 22
click at [477, 107] on div "Mūšos aruodai KOOP" at bounding box center [509, 100] width 154 height 16
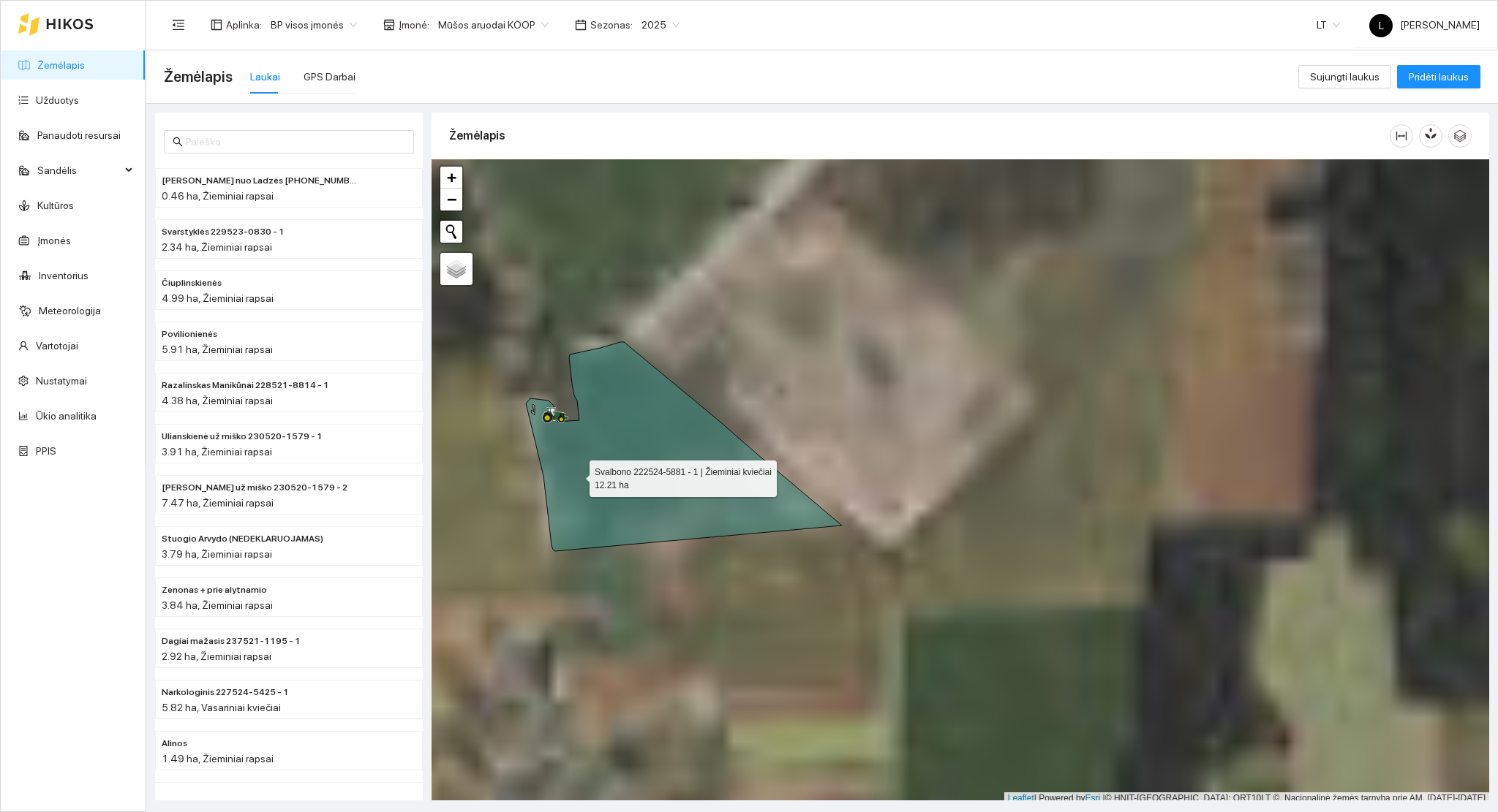
scroll to position [4, 0]
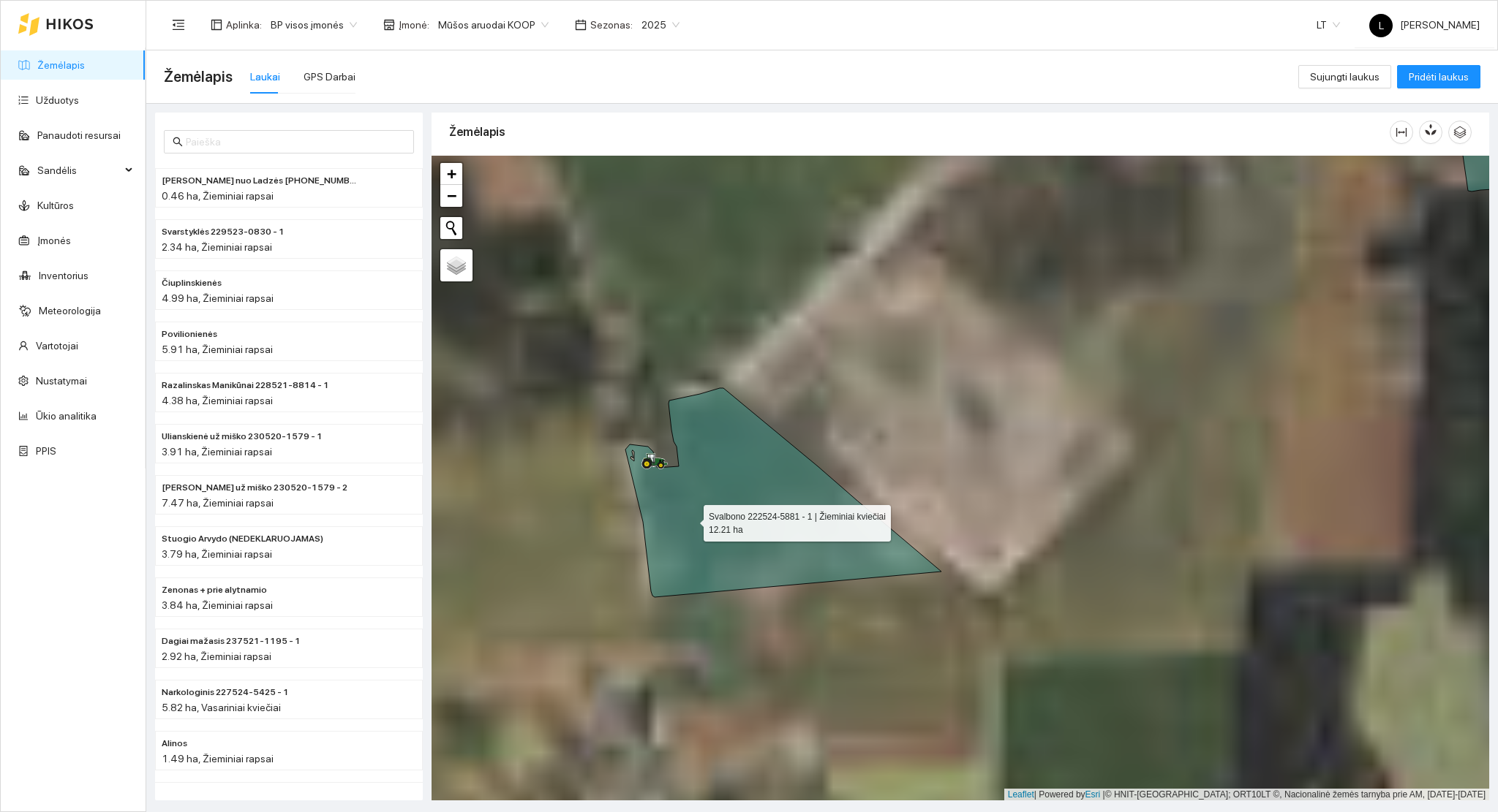
drag, startPoint x: 622, startPoint y: 483, endPoint x: 687, endPoint y: 518, distance: 73.8
click at [693, 522] on icon at bounding box center [783, 492] width 316 height 209
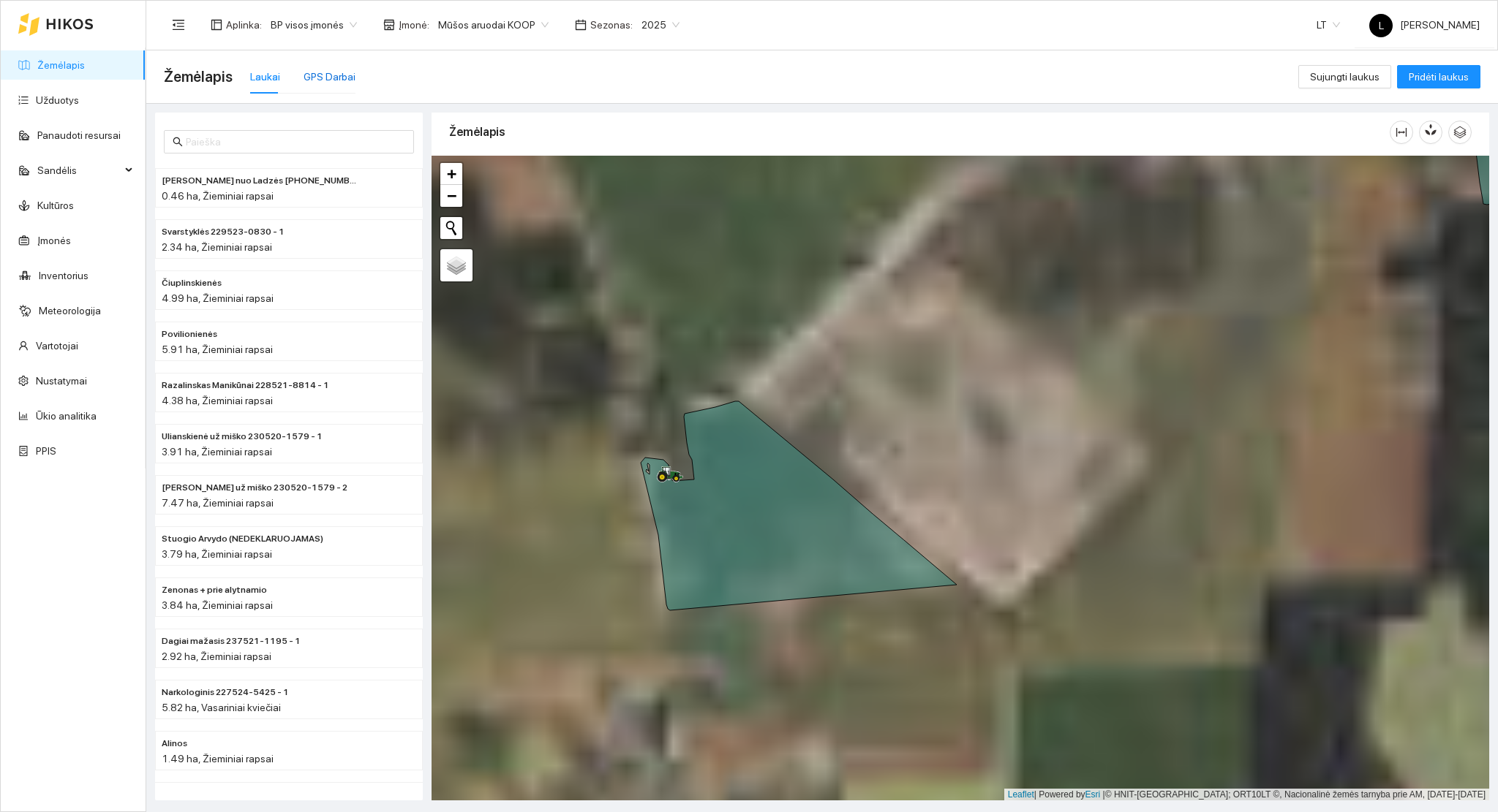
click at [347, 77] on div "GPS Darbai" at bounding box center [329, 76] width 52 height 16
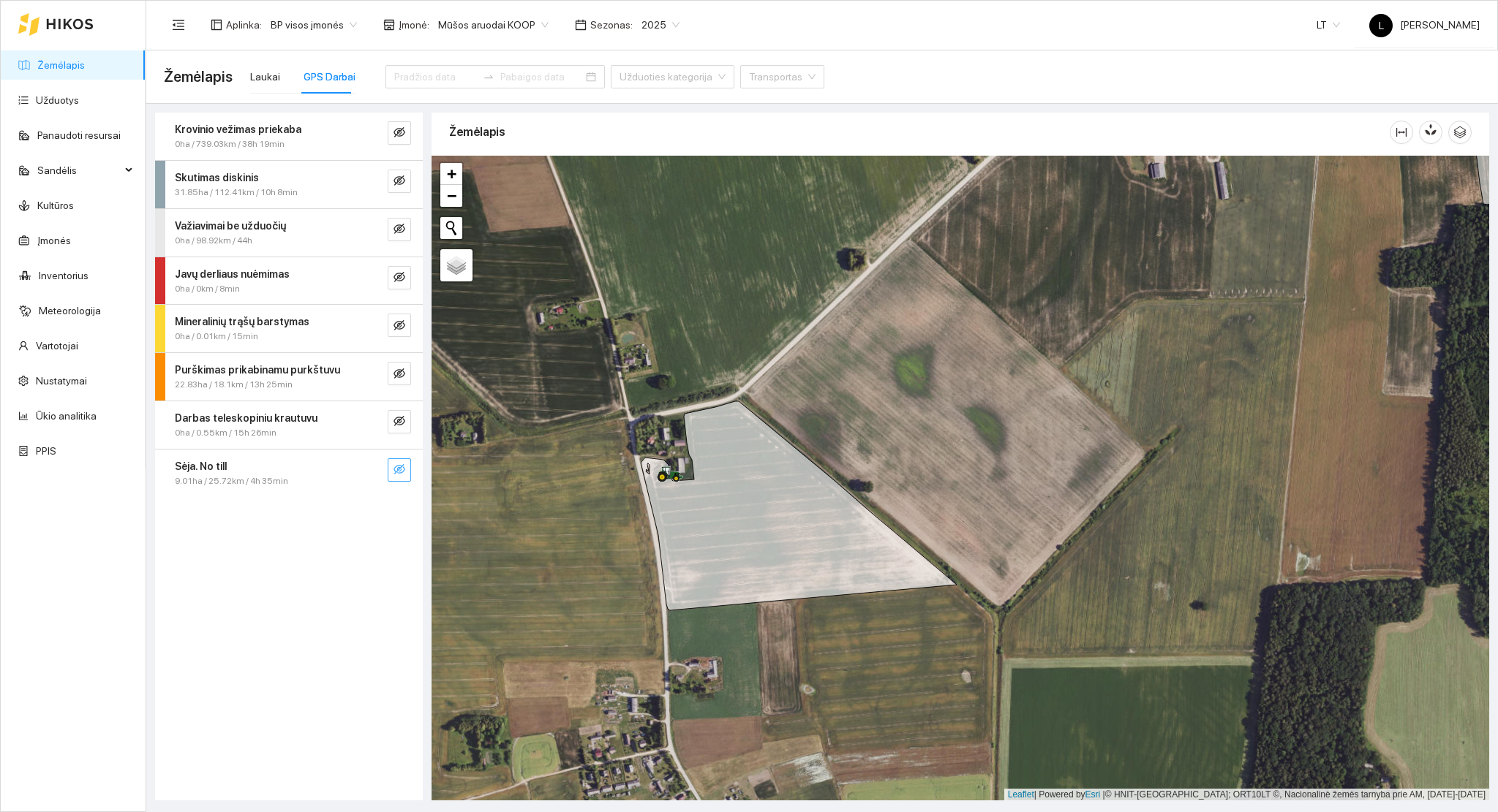
click at [394, 467] on icon "eye-invisible" at bounding box center [399, 469] width 11 height 10
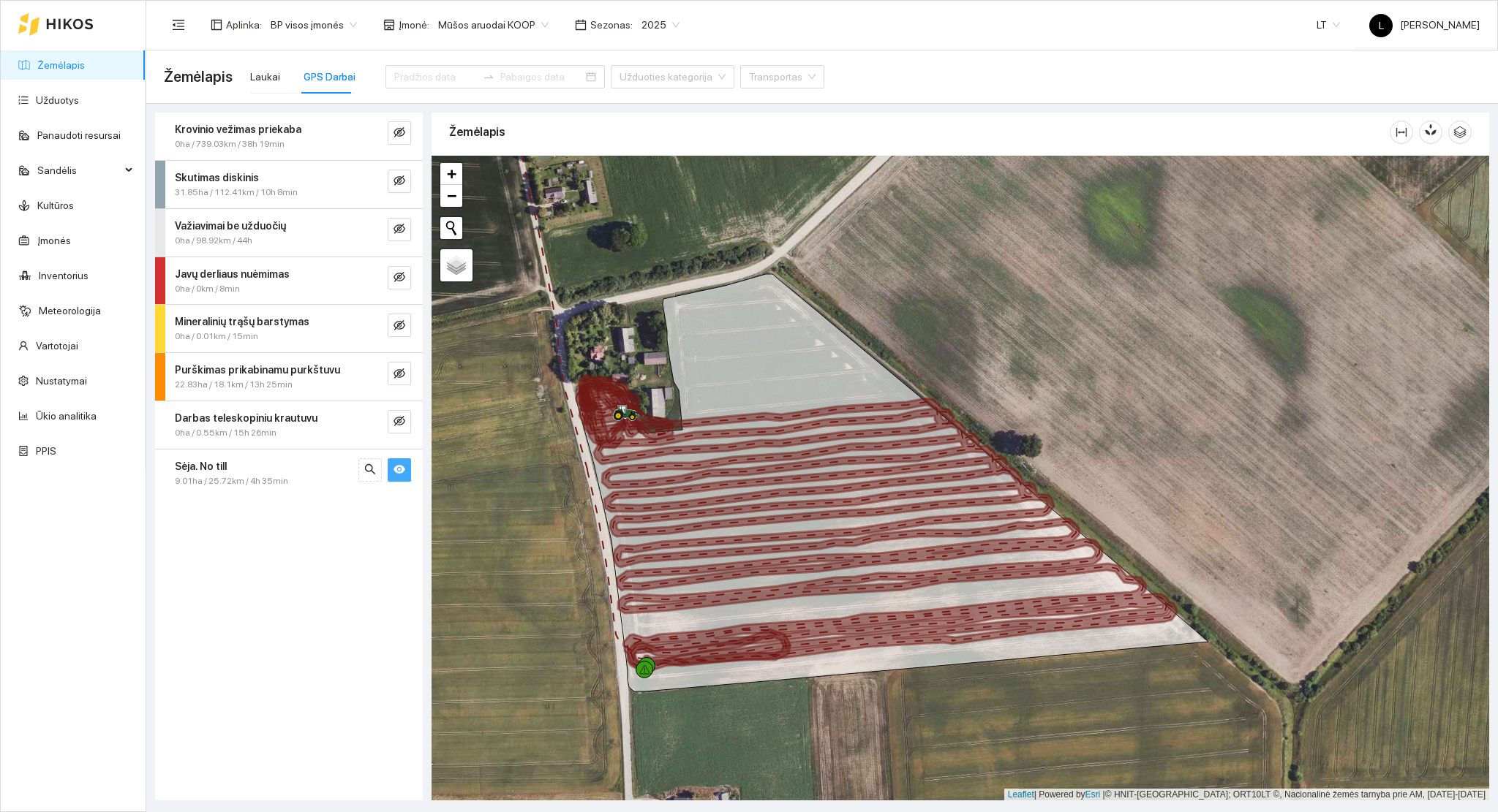
click at [310, 471] on div "Sėja. No till" at bounding box center [264, 466] width 179 height 16
click at [276, 576] on div "[DATE]" at bounding box center [269, 576] width 137 height 14
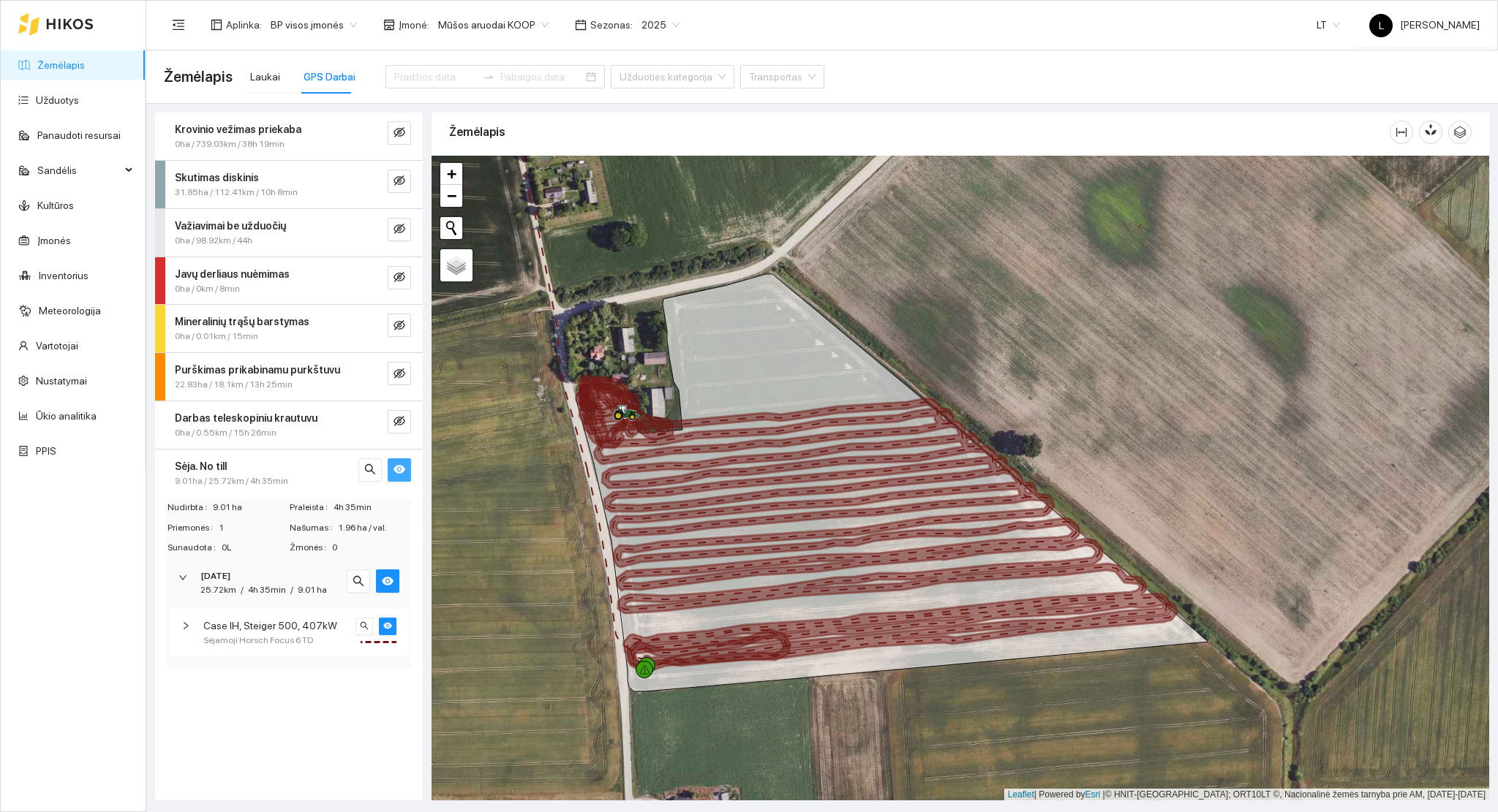
click at [302, 636] on span "Sėjamoji Horsch Focus 6 TD" at bounding box center [258, 640] width 110 height 14
click at [306, 635] on span "Sėjamoji Horsch Focus 6 TD" at bounding box center [258, 640] width 110 height 14
click at [348, 585] on button "button" at bounding box center [358, 580] width 23 height 23
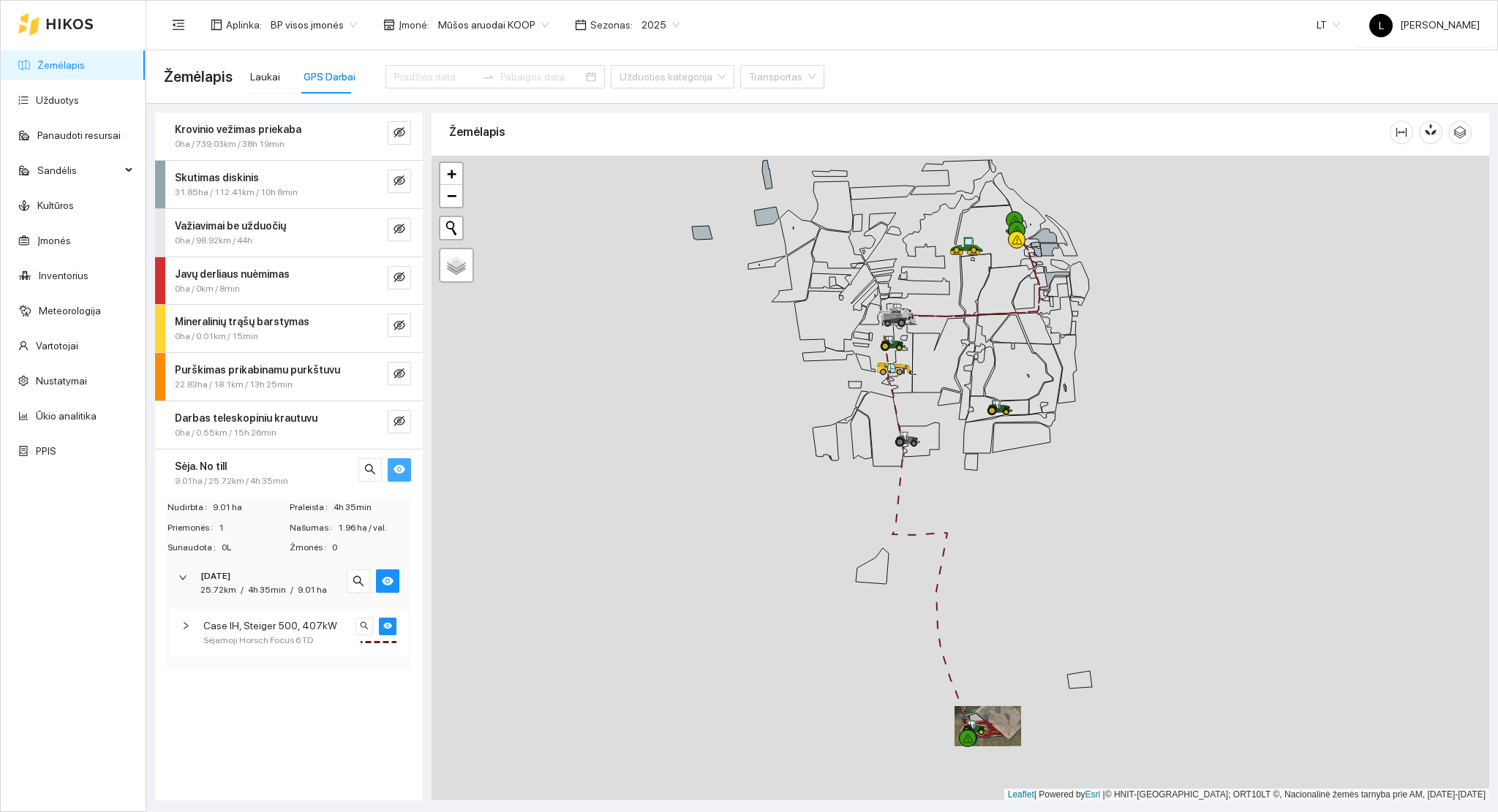
drag, startPoint x: 738, startPoint y: 607, endPoint x: 593, endPoint y: 582, distance: 147.1
click at [597, 582] on div at bounding box center [960, 478] width 1057 height 645
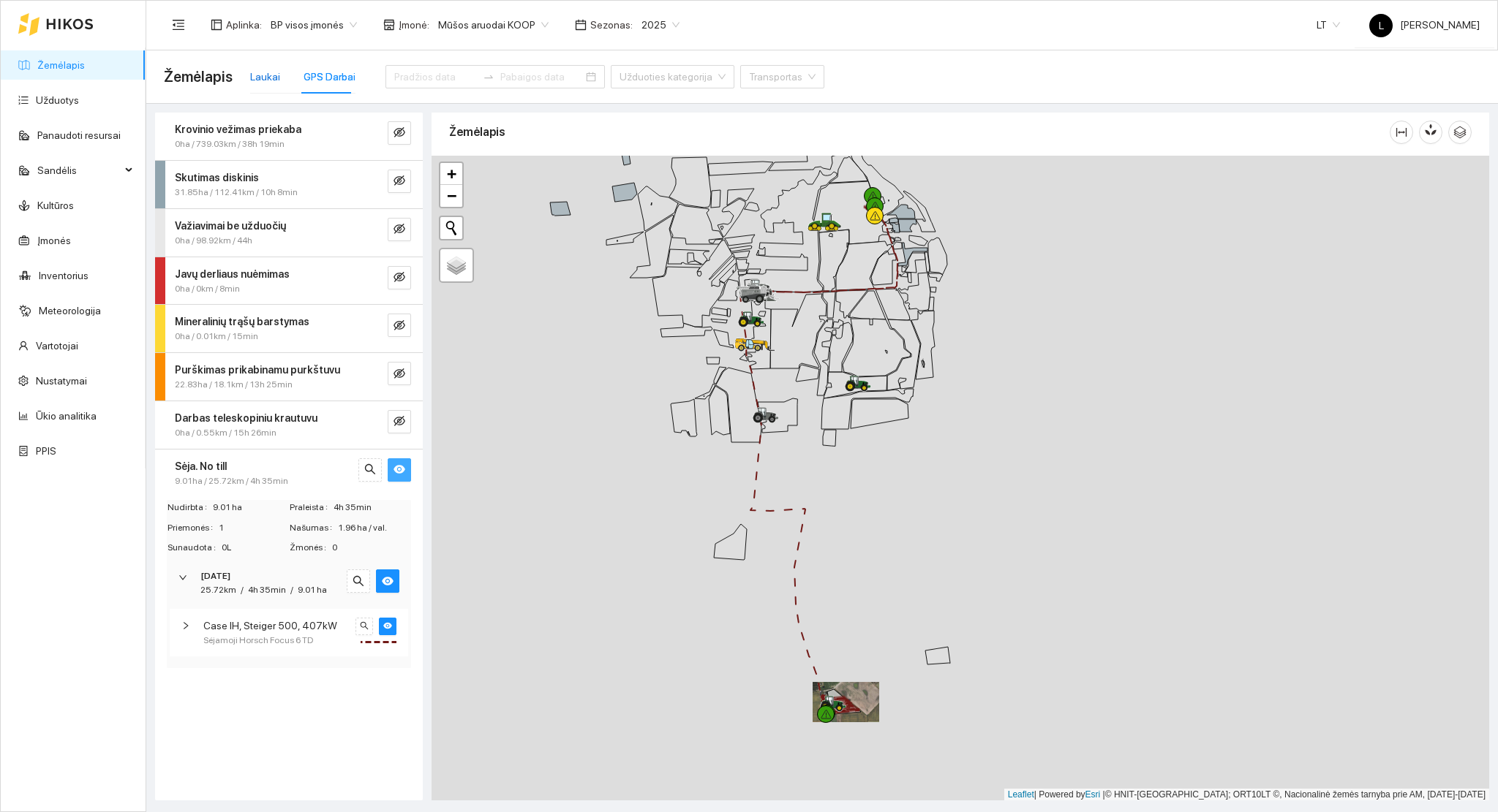
click at [267, 68] on div "Laukai" at bounding box center [265, 76] width 30 height 16
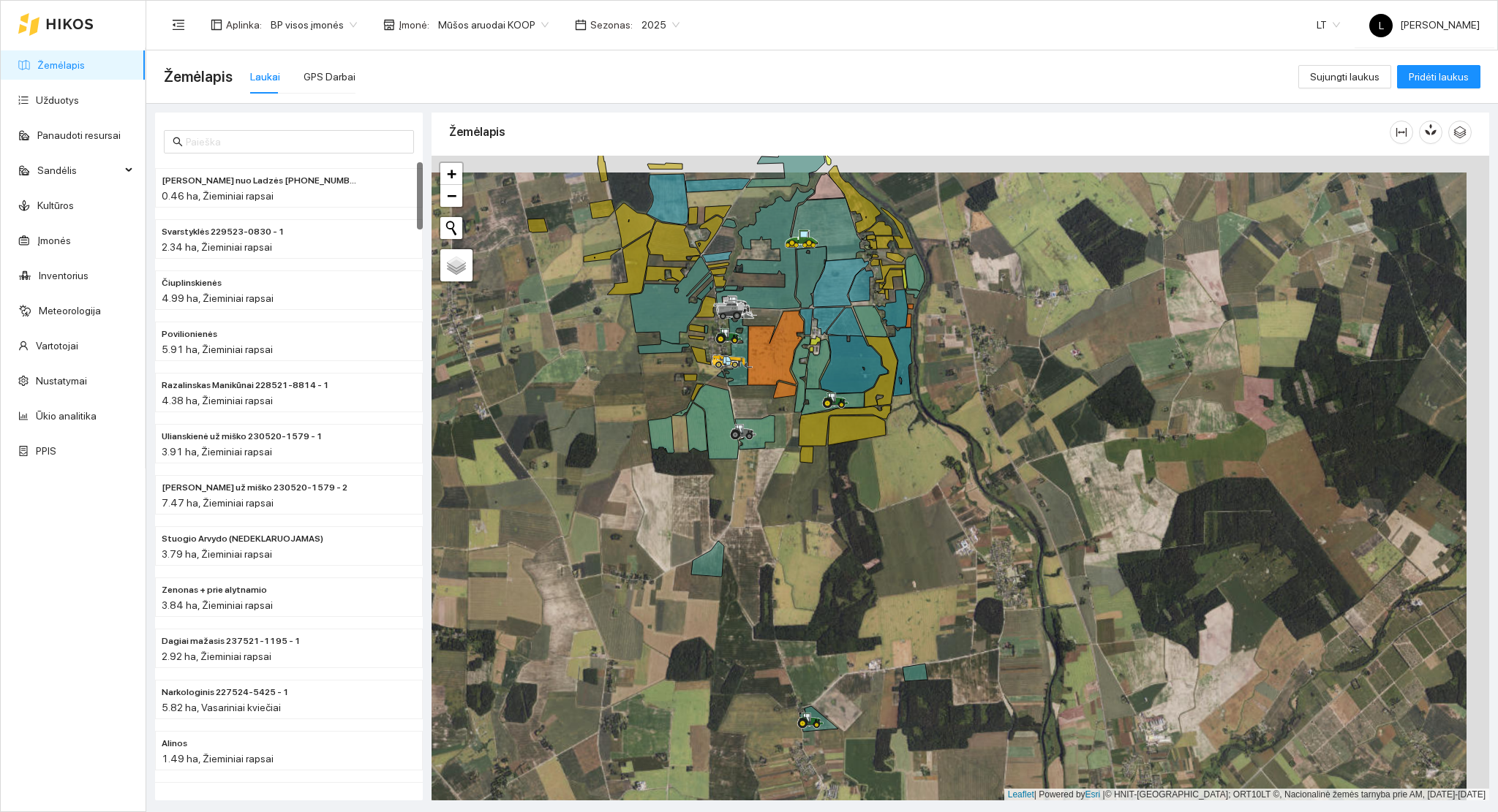
drag, startPoint x: 961, startPoint y: 505, endPoint x: 811, endPoint y: 584, distance: 169.5
click at [814, 582] on div at bounding box center [960, 478] width 1057 height 645
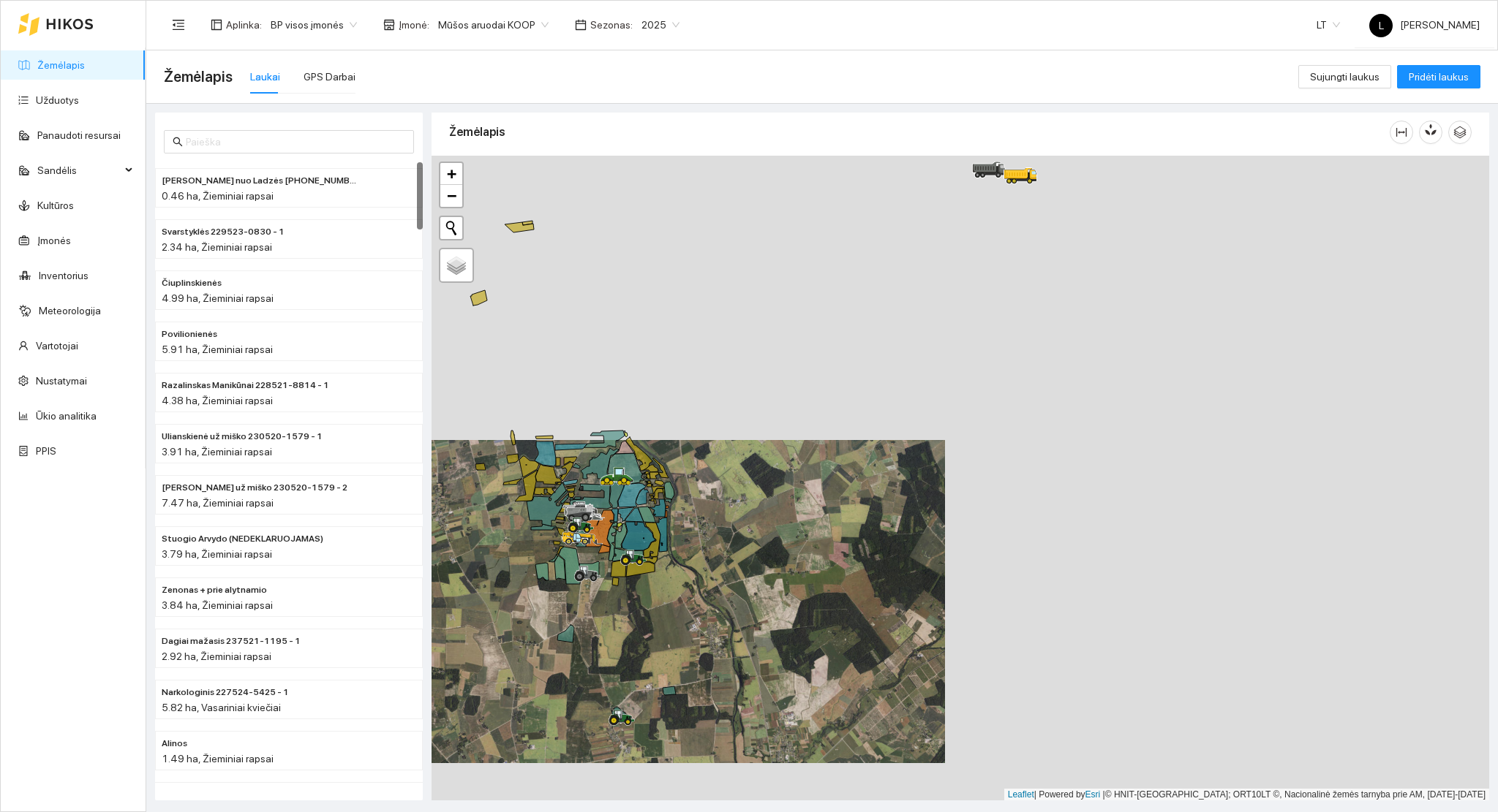
drag, startPoint x: 778, startPoint y: 472, endPoint x: 728, endPoint y: 540, distance: 84.4
click at [745, 549] on div at bounding box center [960, 478] width 1057 height 645
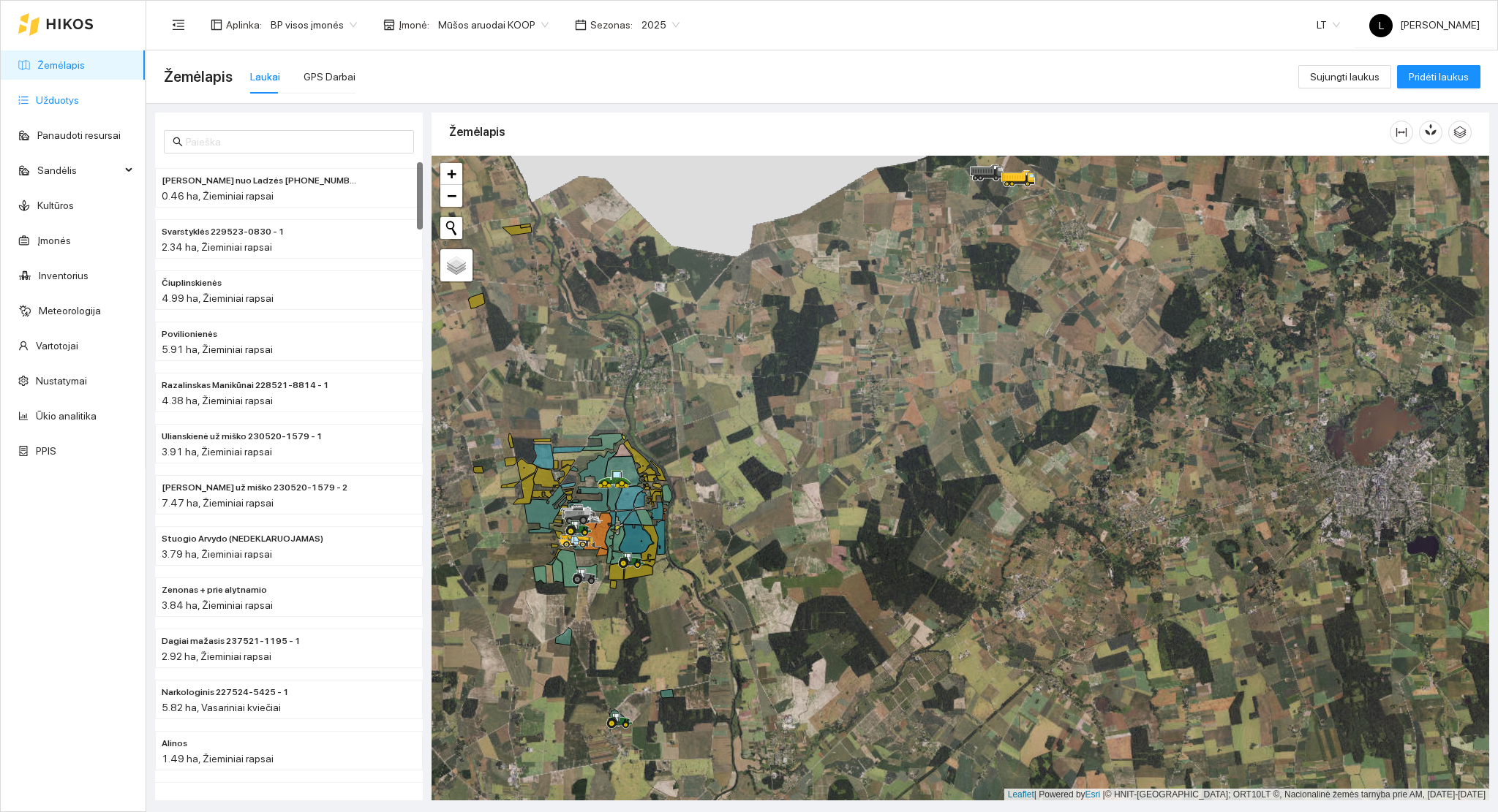
click at [68, 99] on link "Užduotys" at bounding box center [57, 100] width 43 height 11
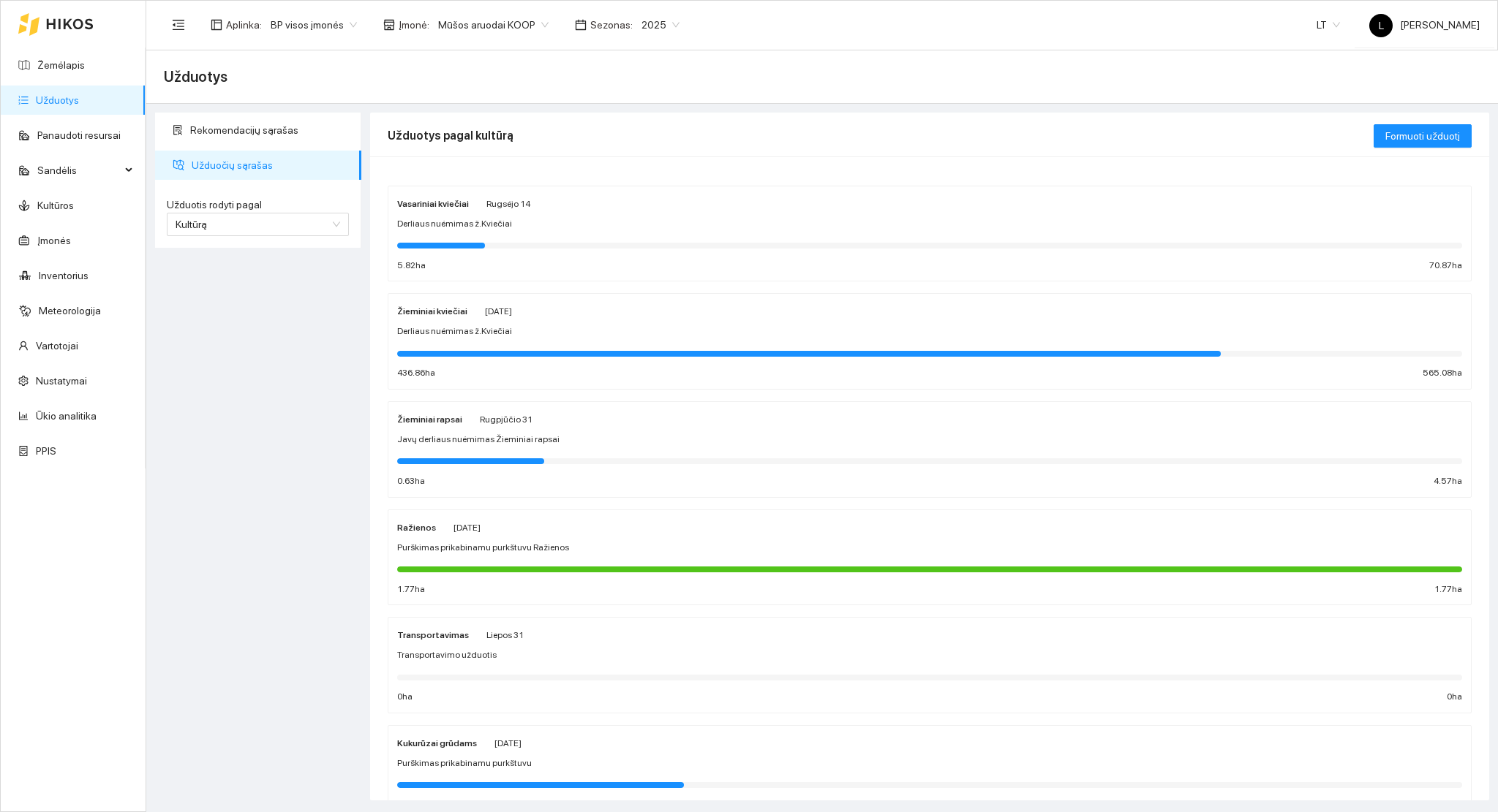
click at [632, 15] on div "2025" at bounding box center [659, 24] width 55 height 23
click at [520, 22] on span "Mūšos aruodai KOOP" at bounding box center [493, 24] width 111 height 22
click at [481, 75] on div "Arsėta ŽŪB" at bounding box center [509, 77] width 154 height 16
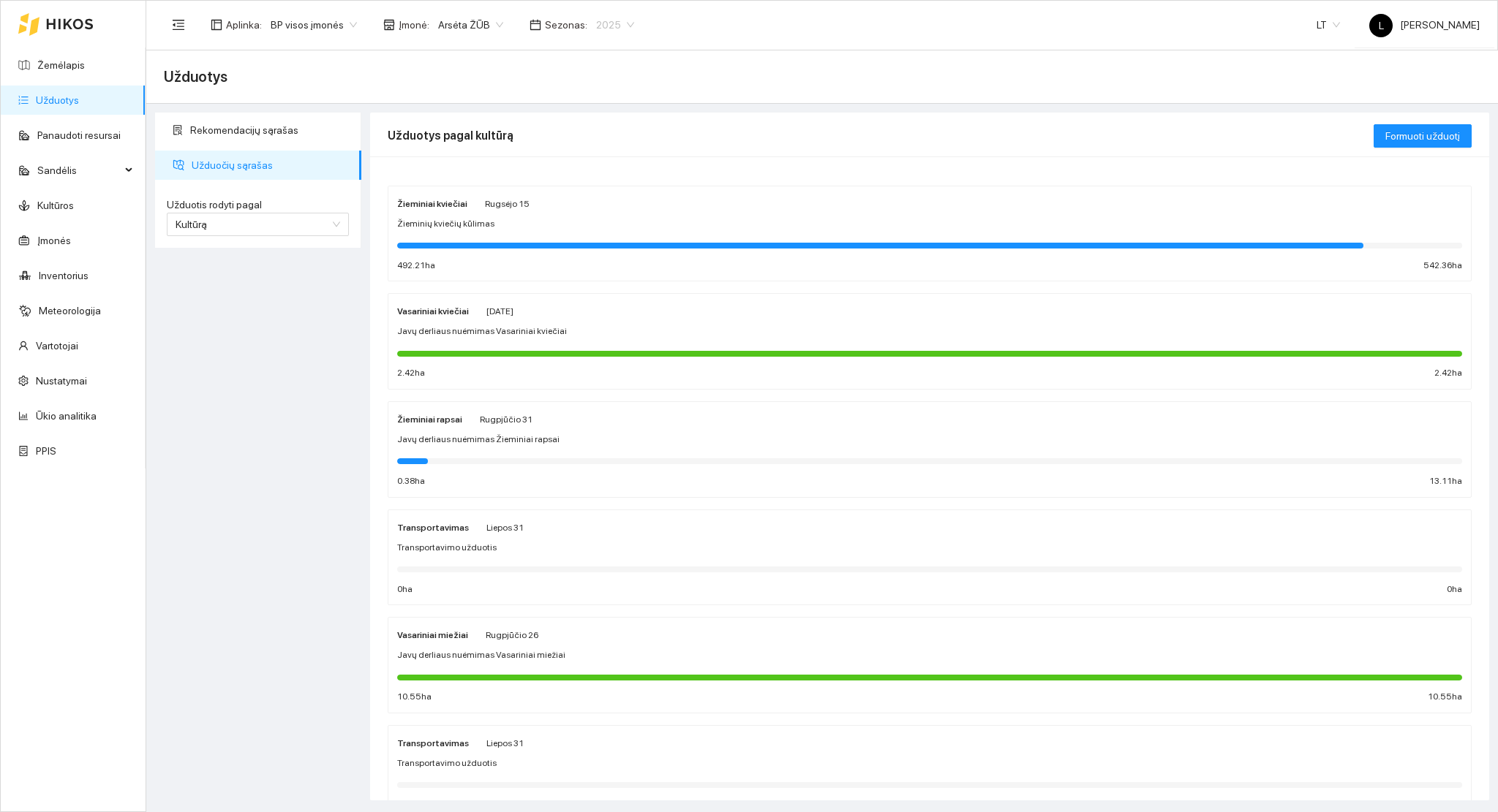
click at [607, 26] on span "2025" at bounding box center [614, 24] width 38 height 22
click at [601, 196] on div "2026" at bounding box center [603, 194] width 38 height 16
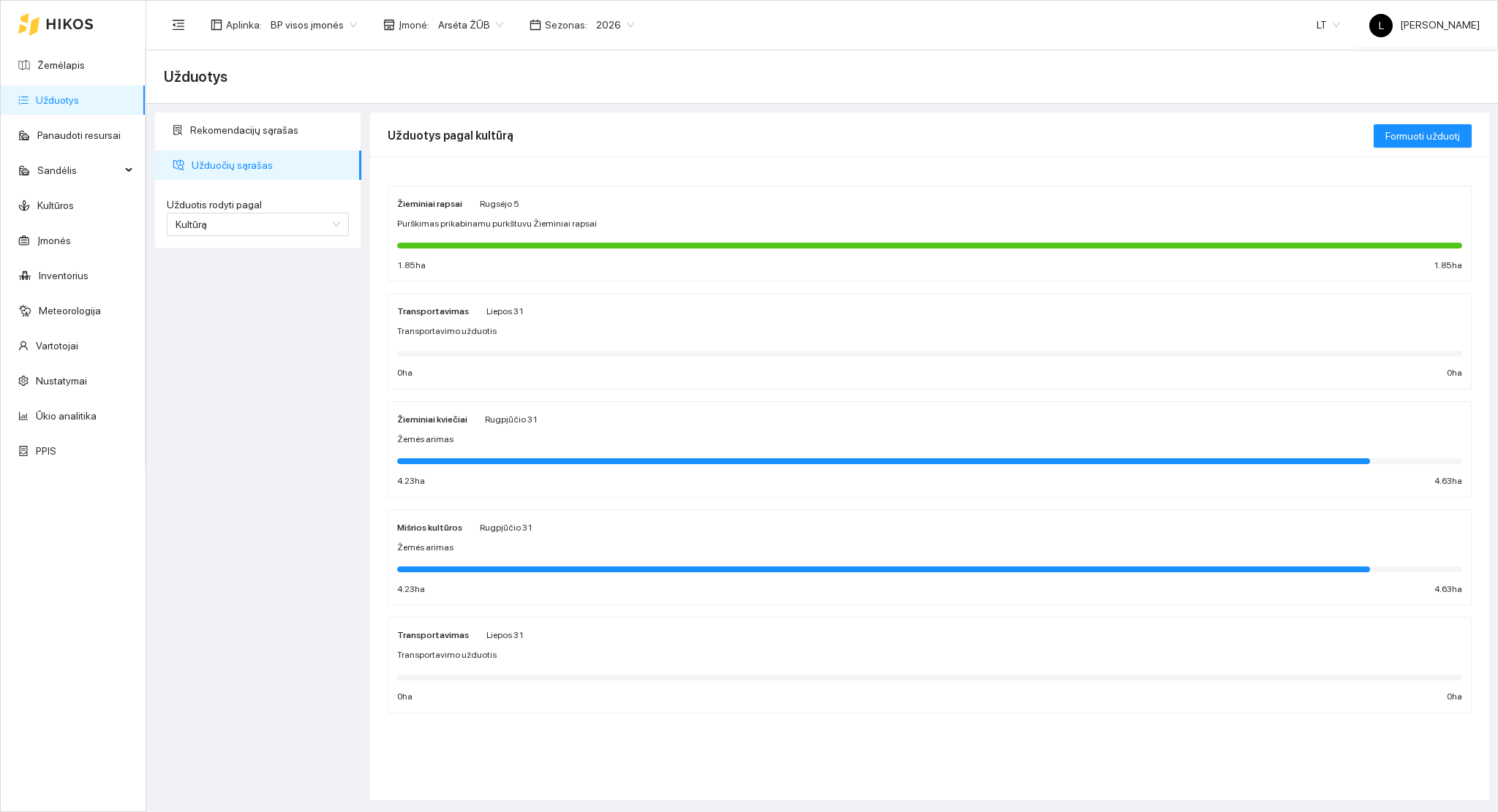
click at [596, 28] on span "2026" at bounding box center [614, 24] width 38 height 22
click at [594, 161] on div "2025" at bounding box center [603, 171] width 55 height 23
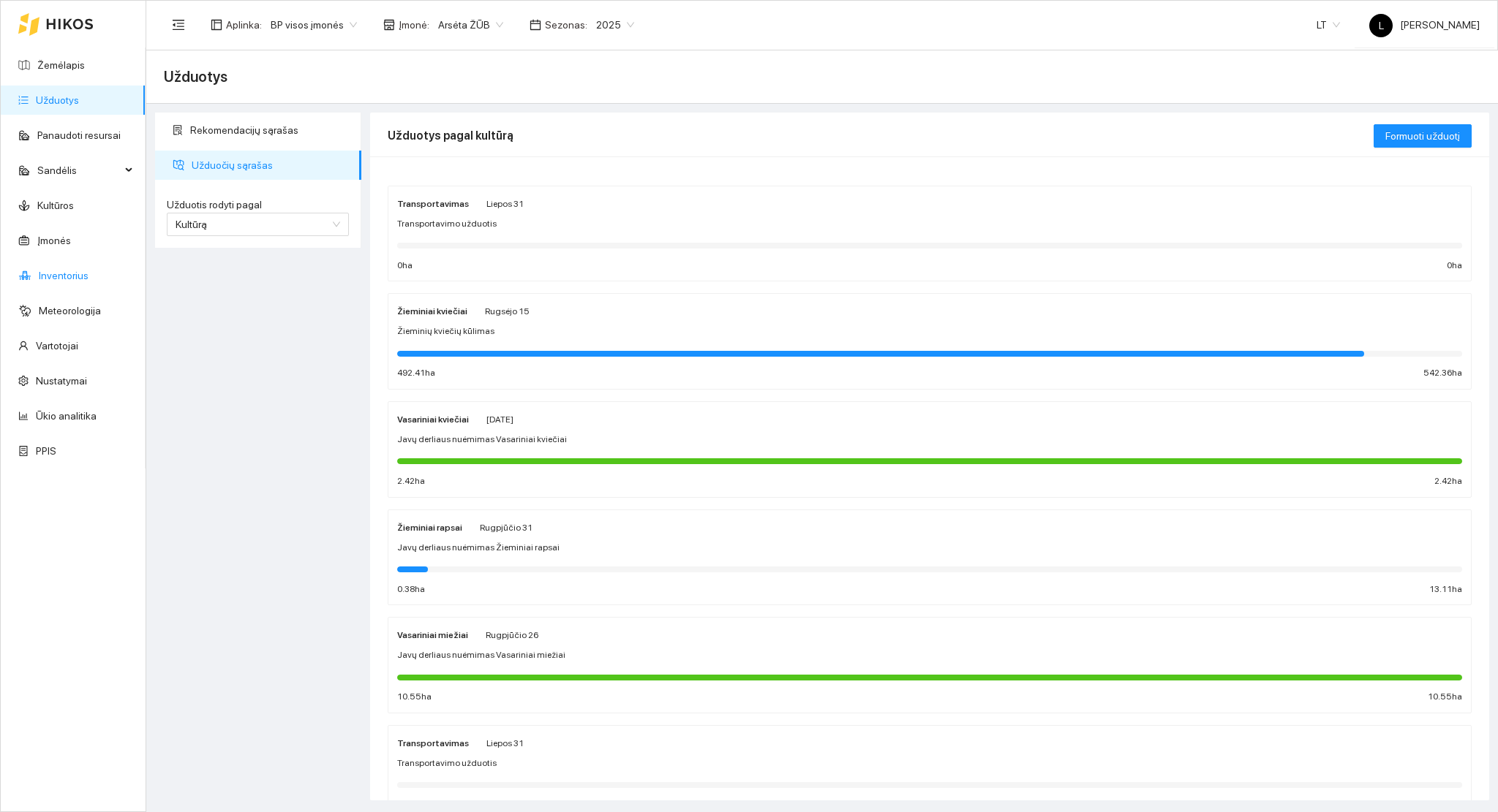
click at [76, 278] on link "Inventorius" at bounding box center [63, 276] width 50 height 11
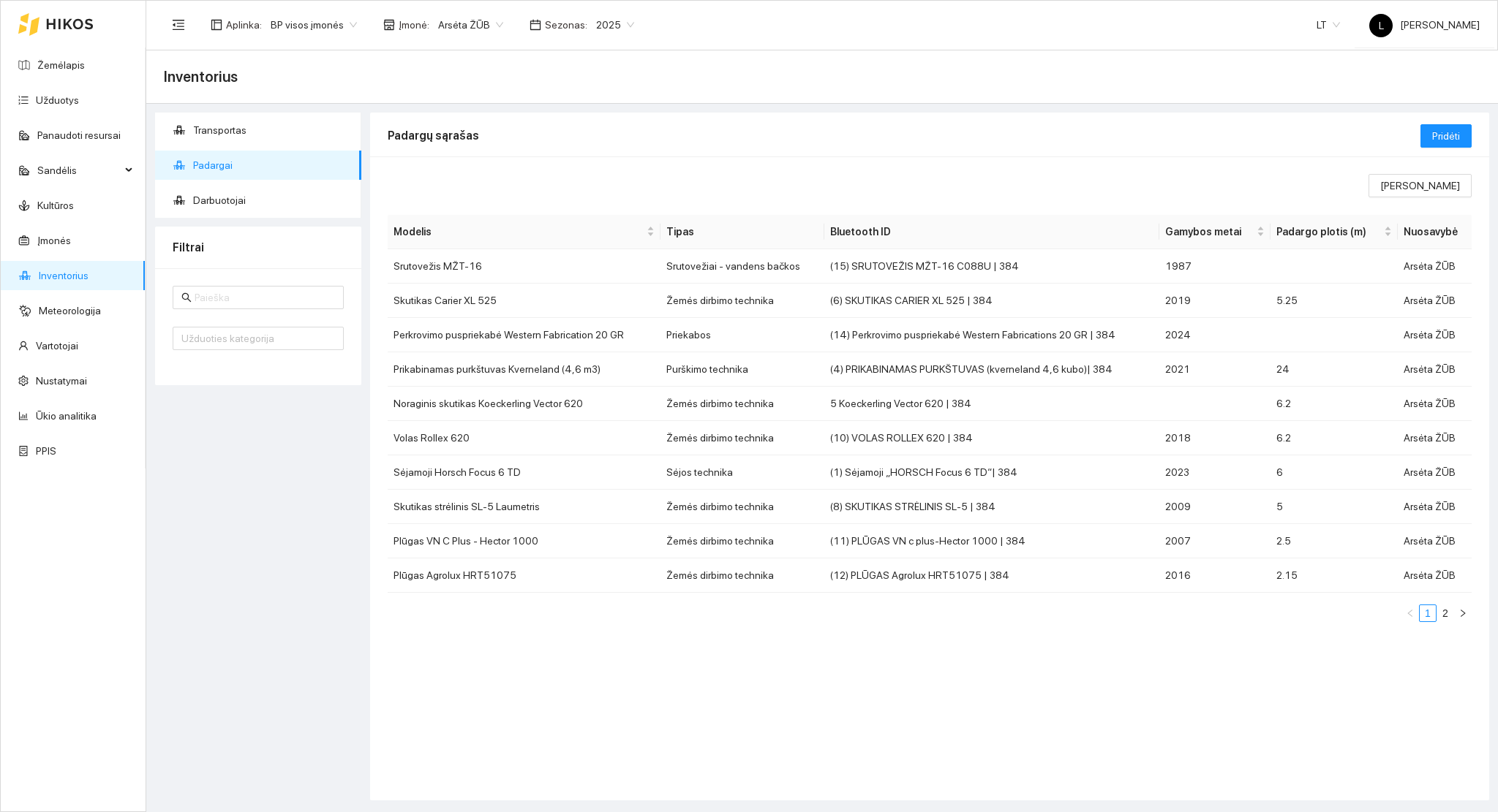
click at [596, 23] on span "2025" at bounding box center [614, 24] width 38 height 22
click at [459, 17] on span "Arsėta ŽŪB" at bounding box center [470, 24] width 65 height 22
click at [472, 100] on div "Mūšos aruodai KOOP" at bounding box center [509, 100] width 154 height 16
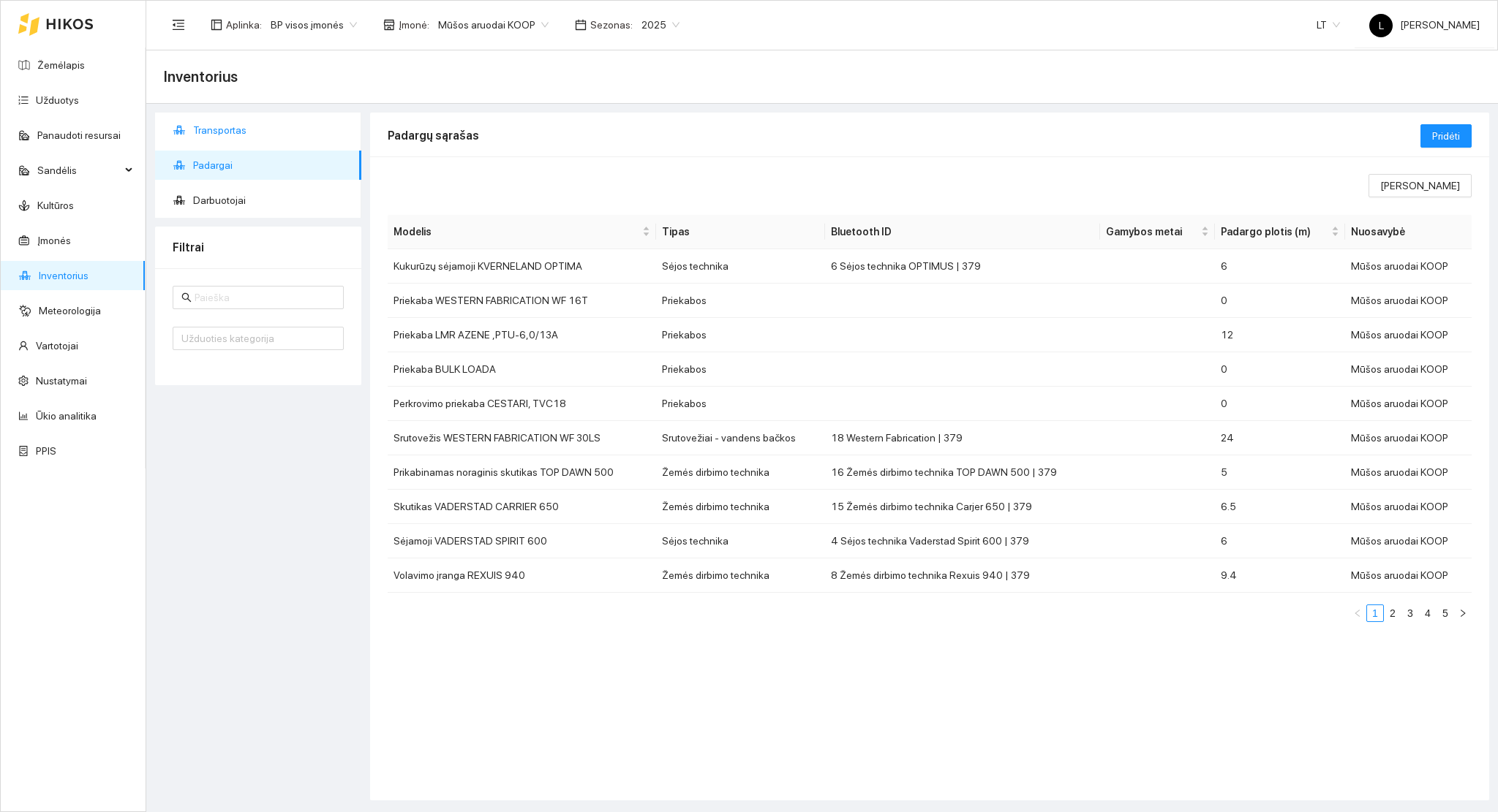
click at [220, 128] on span "Transportas" at bounding box center [271, 129] width 157 height 29
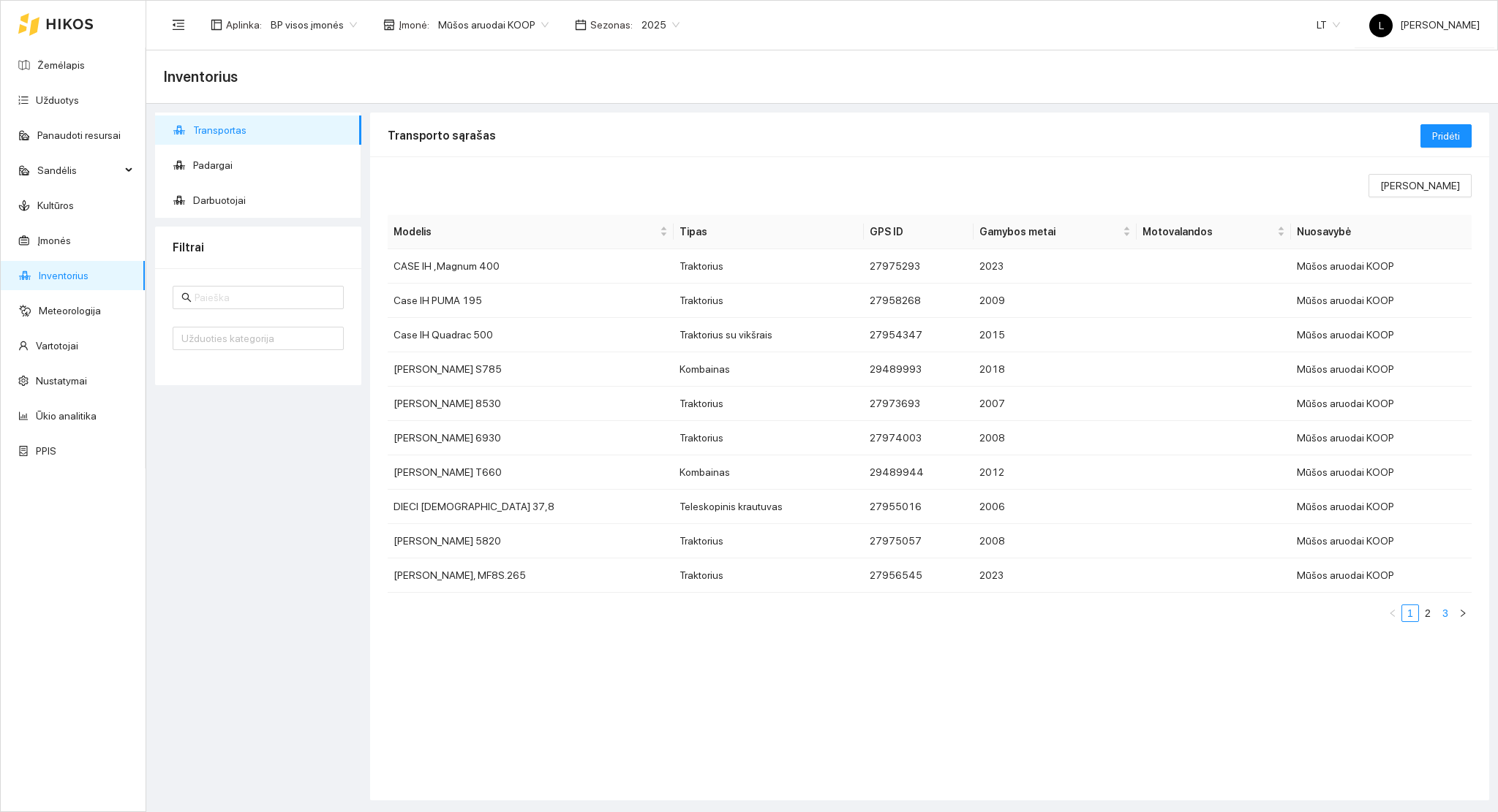
click at [1442, 618] on link "3" at bounding box center [1445, 613] width 16 height 16
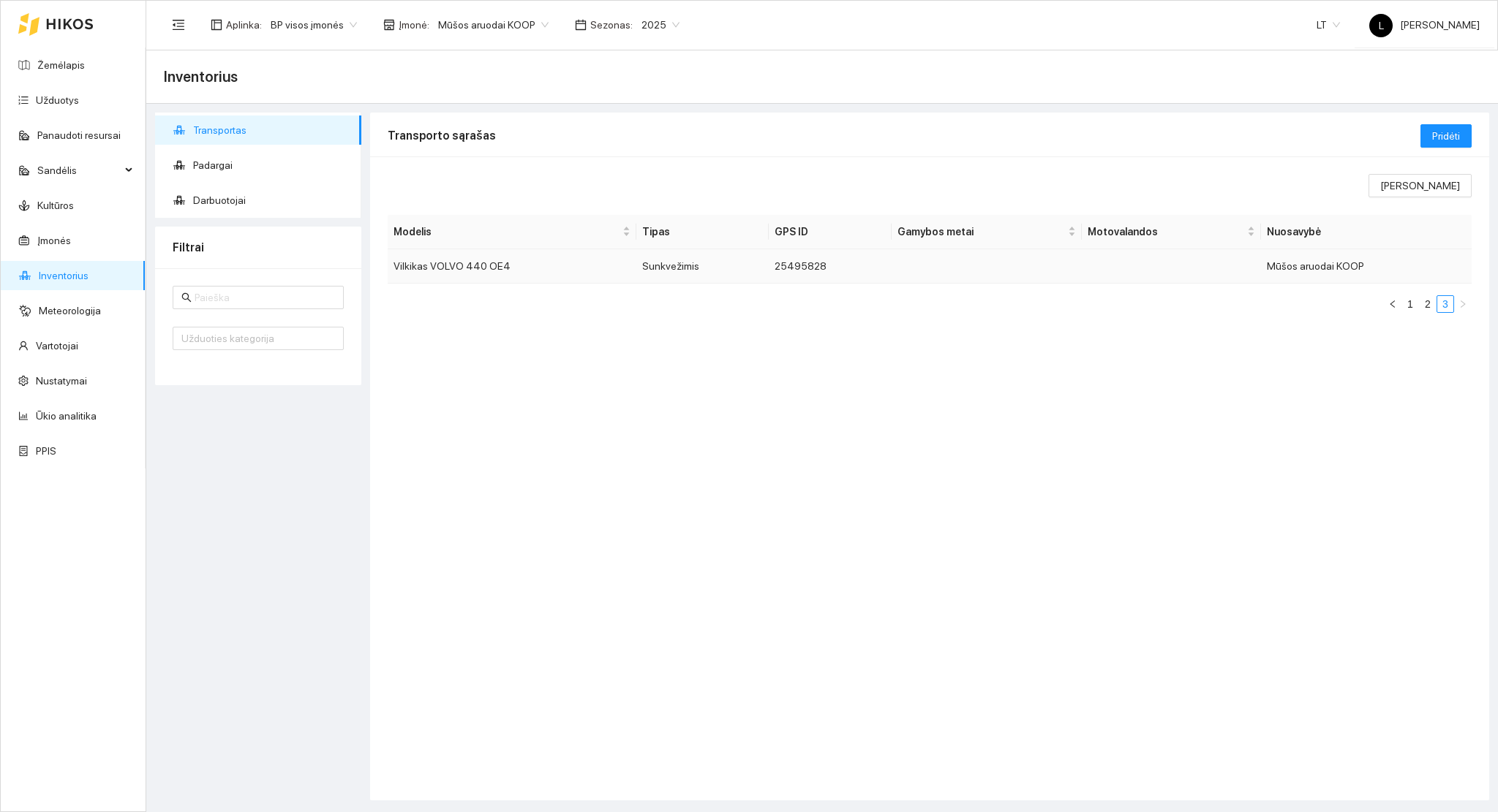
click at [462, 271] on td "Vilkikas VOLVO 440 OE4" at bounding box center [511, 266] width 249 height 35
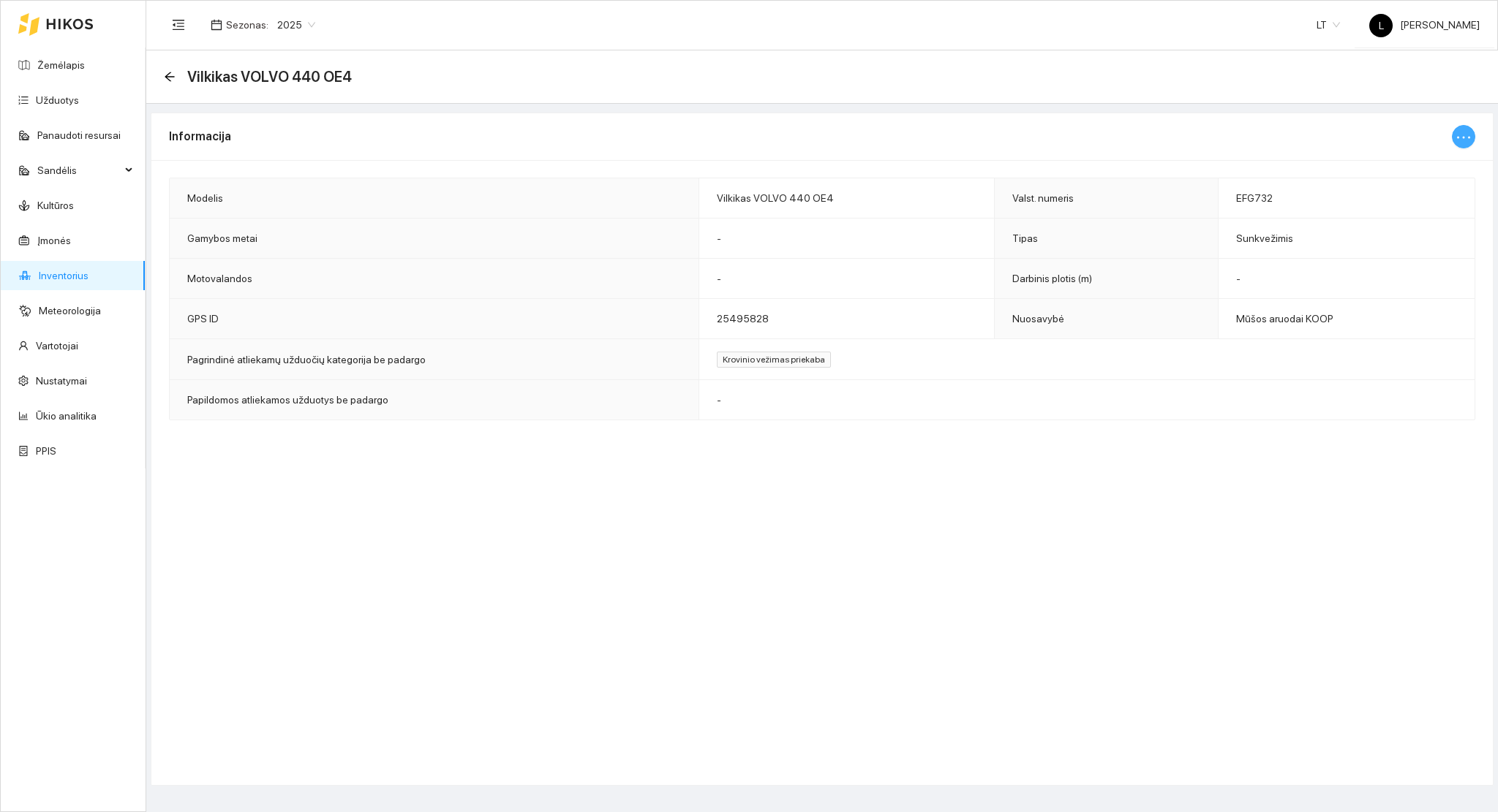
click at [1465, 130] on icon "ellipsis" at bounding box center [1463, 137] width 18 height 18
click at [1419, 165] on span "Keisti informaciją" at bounding box center [1432, 166] width 75 height 16
type input "Vilkikas VOLVO 440 OE4"
type input "EFG732"
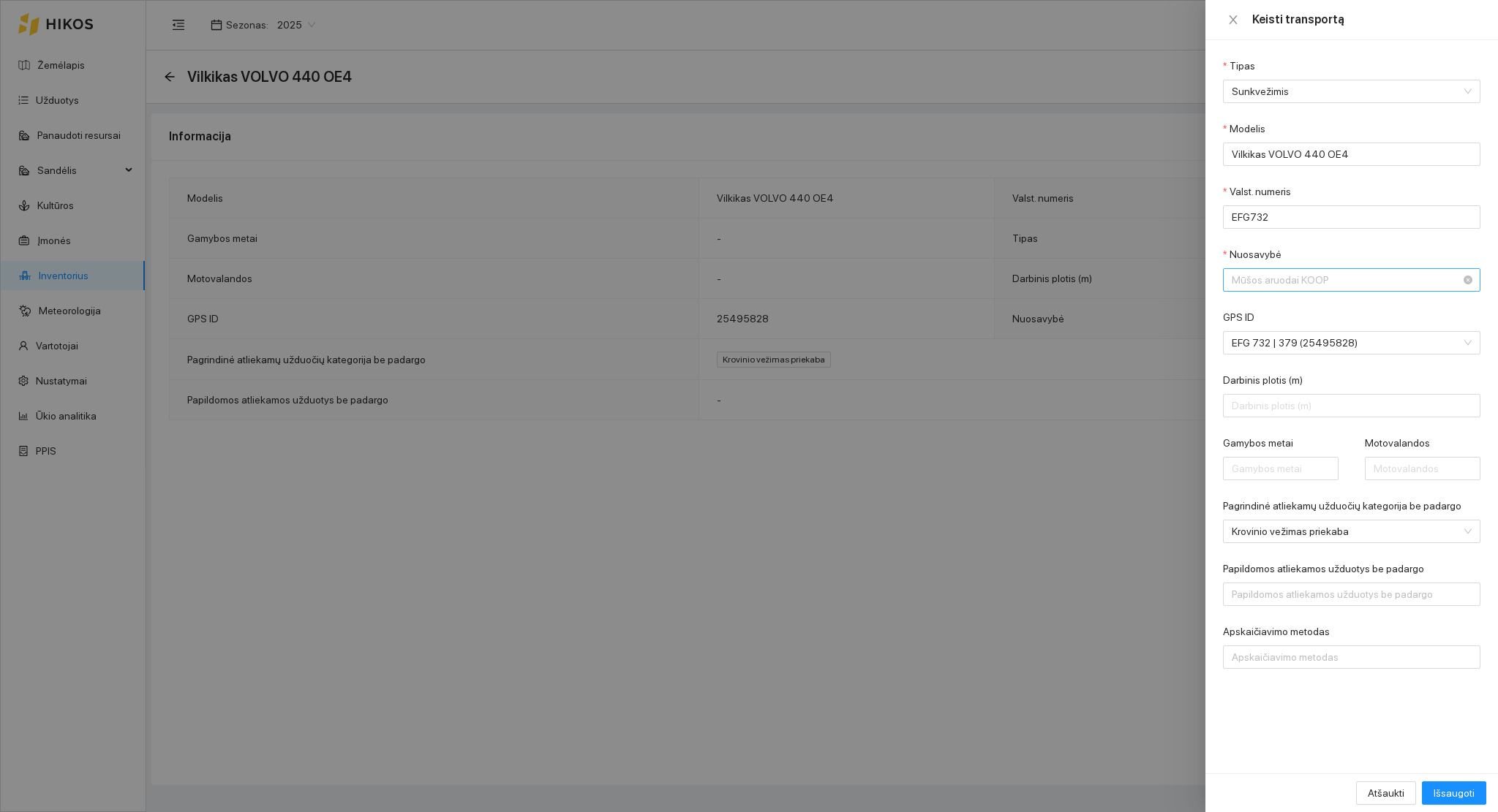
click at [1276, 284] on span "Mūšos aruodai KOOP" at bounding box center [1341, 279] width 219 height 22
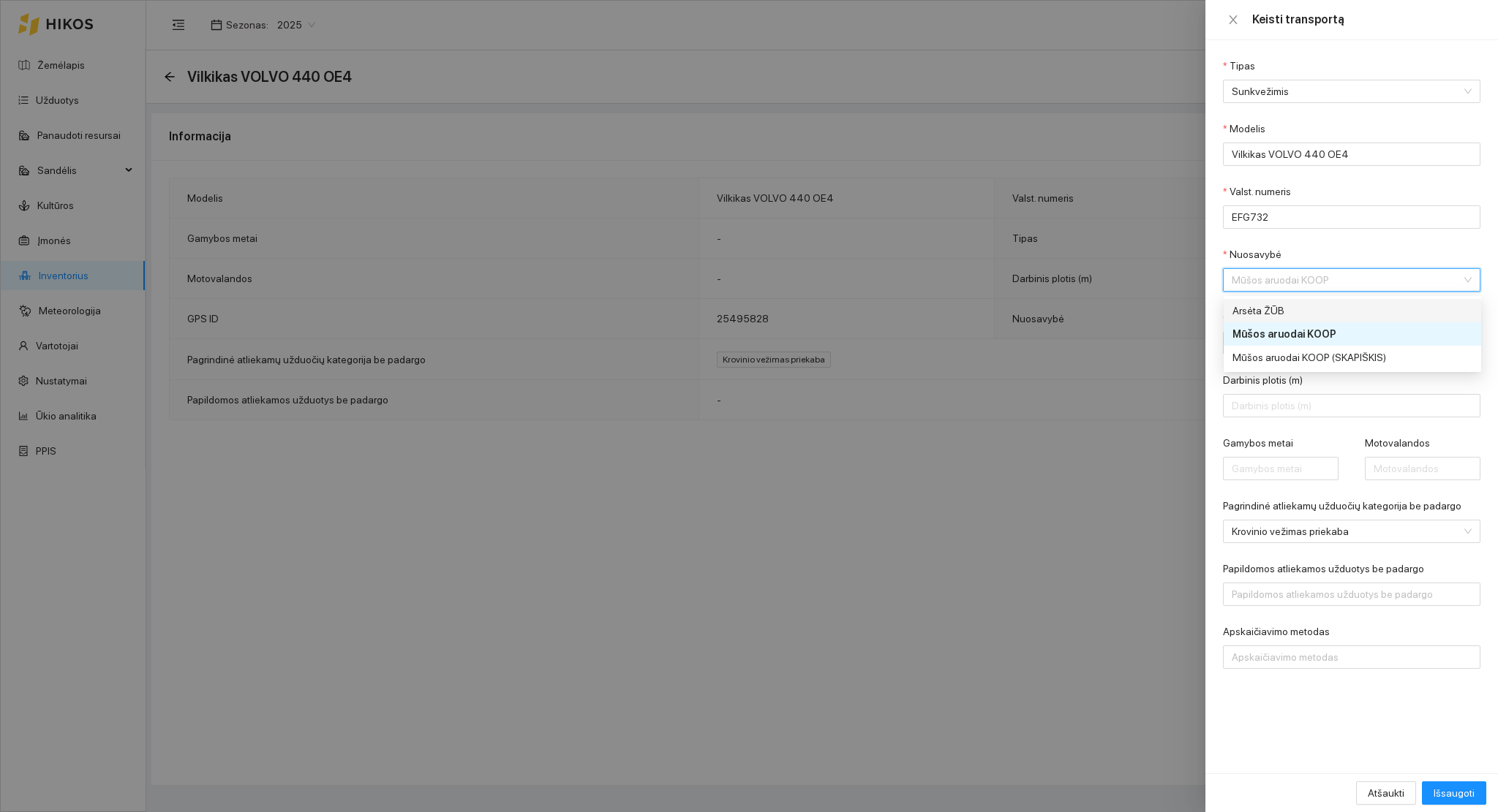
click at [1276, 310] on div "Arsėta ŽŪB" at bounding box center [1342, 310] width 219 height 16
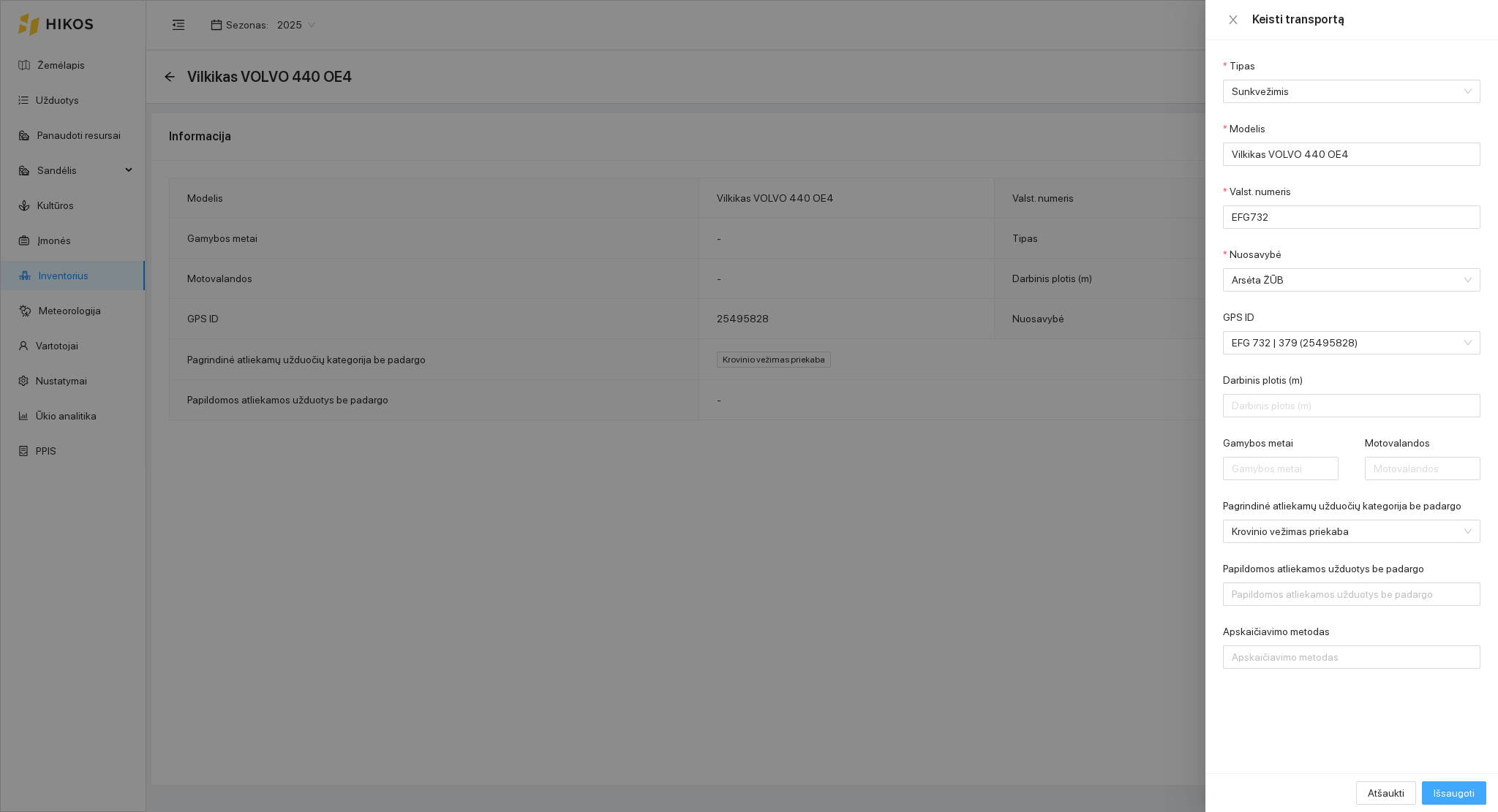
click at [1460, 801] on span "Išsaugoti" at bounding box center [1454, 792] width 41 height 16
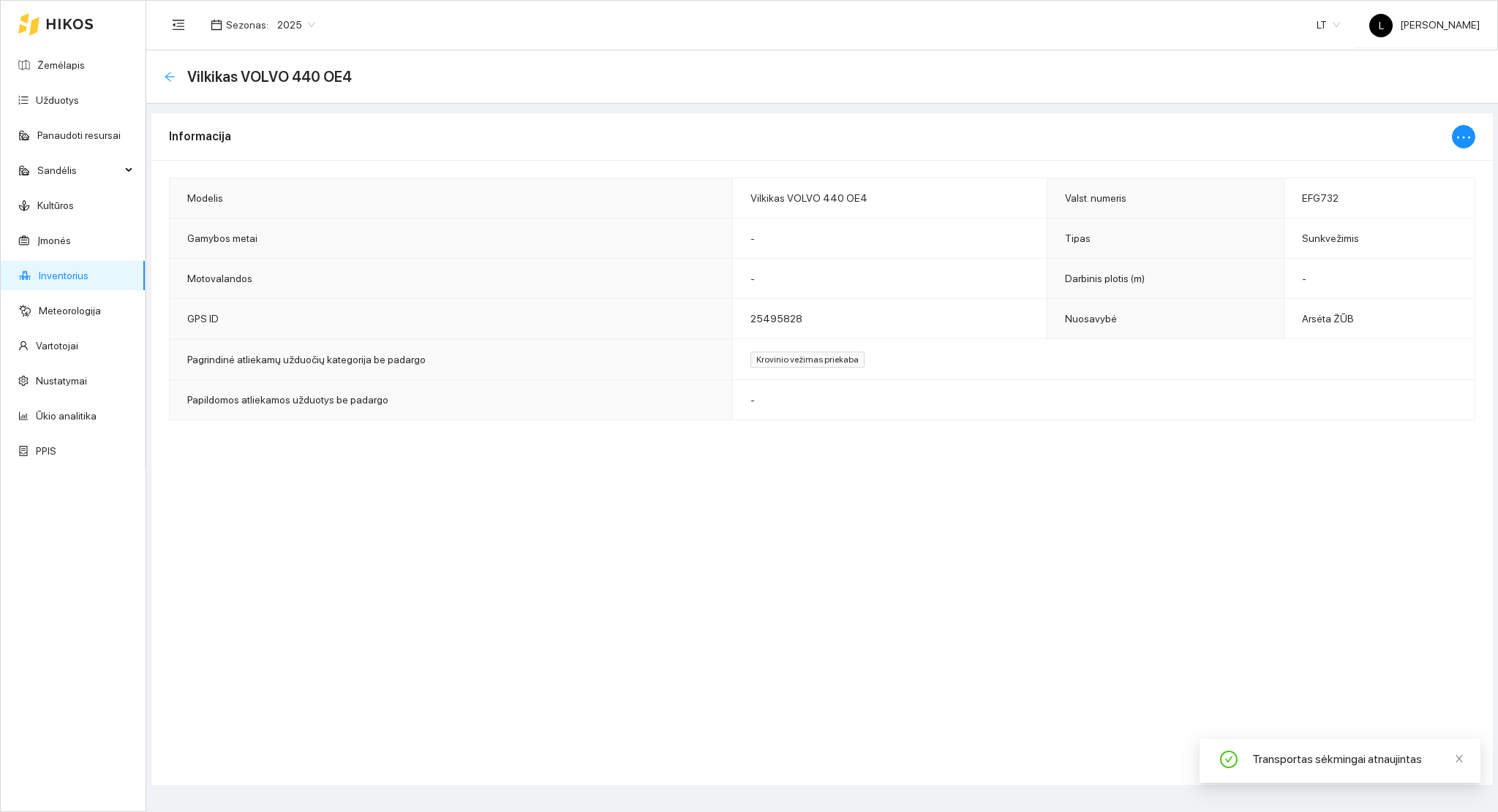
click at [170, 77] on icon "arrow-left" at bounding box center [170, 77] width 11 height 11
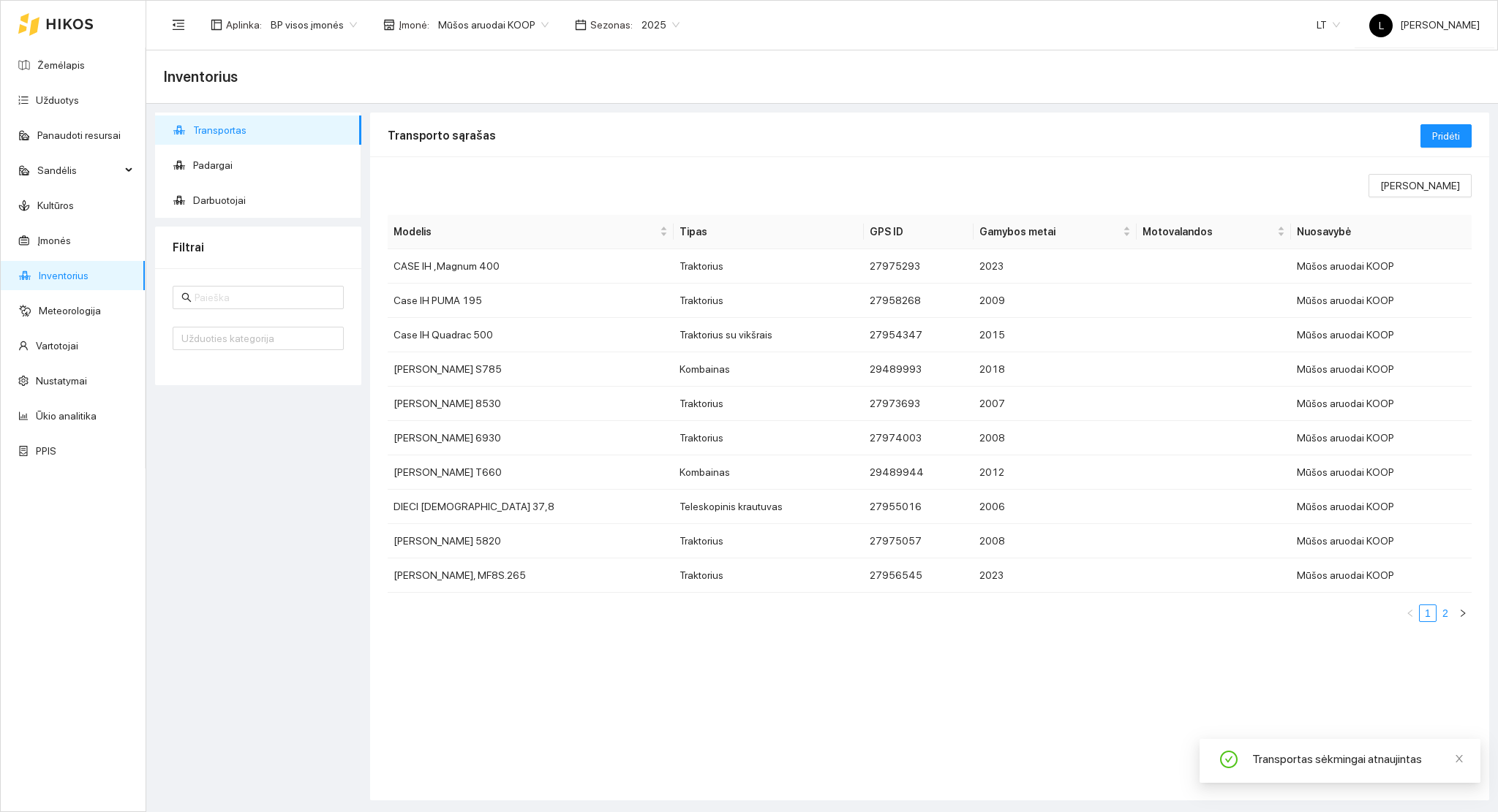
click at [1442, 619] on link "2" at bounding box center [1445, 613] width 16 height 16
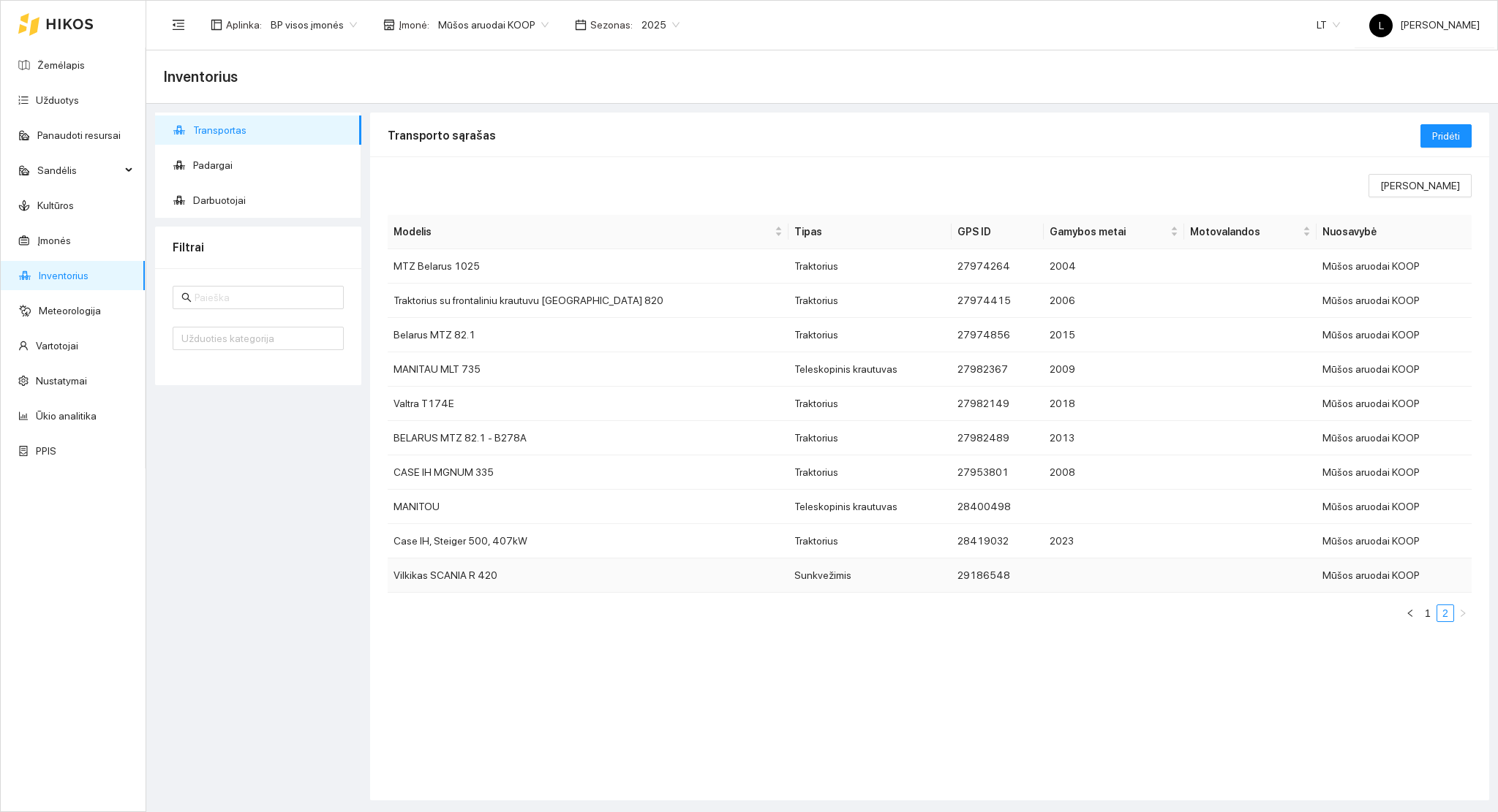
click at [478, 572] on td "Vilkikas SCANIA R 420" at bounding box center [587, 576] width 401 height 35
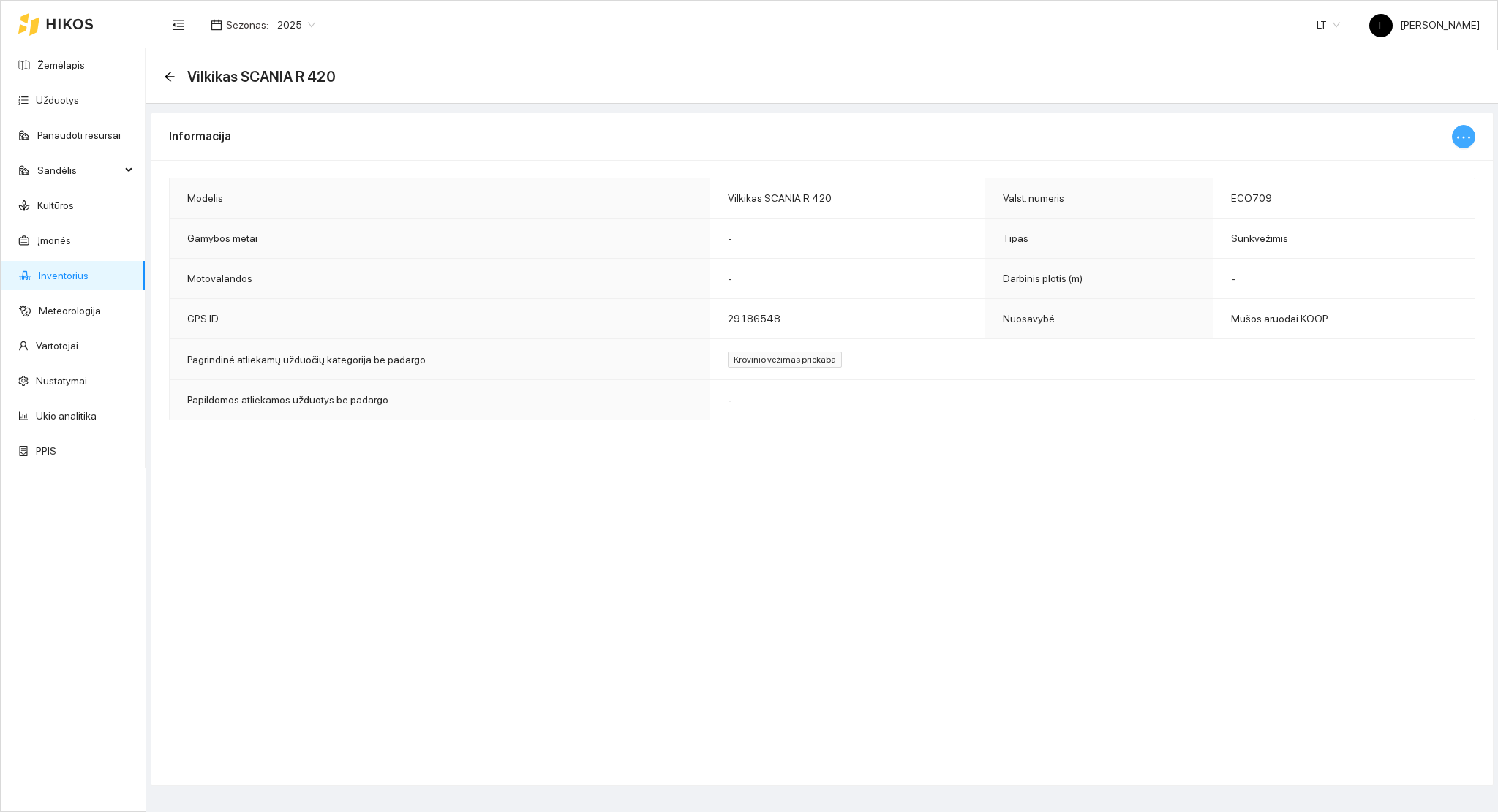
click at [1462, 138] on icon "ellipsis" at bounding box center [1463, 137] width 13 height 2
click at [1412, 159] on span "Keisti informaciją" at bounding box center [1432, 166] width 75 height 16
type input "Vilkikas SCANIA R 420"
type input "ECO709"
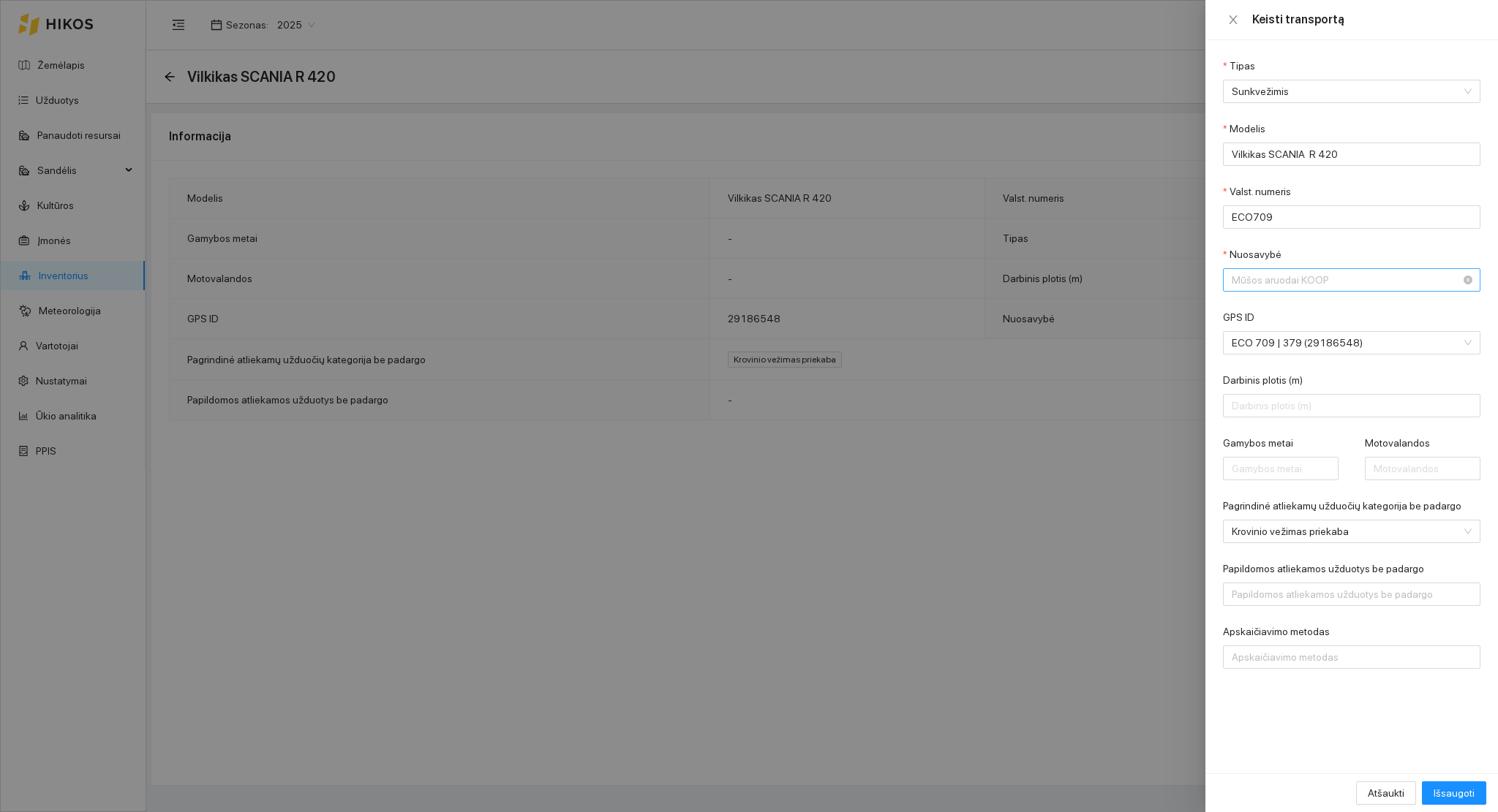
click at [1293, 280] on span "Mūšos aruodai KOOP" at bounding box center [1341, 279] width 219 height 22
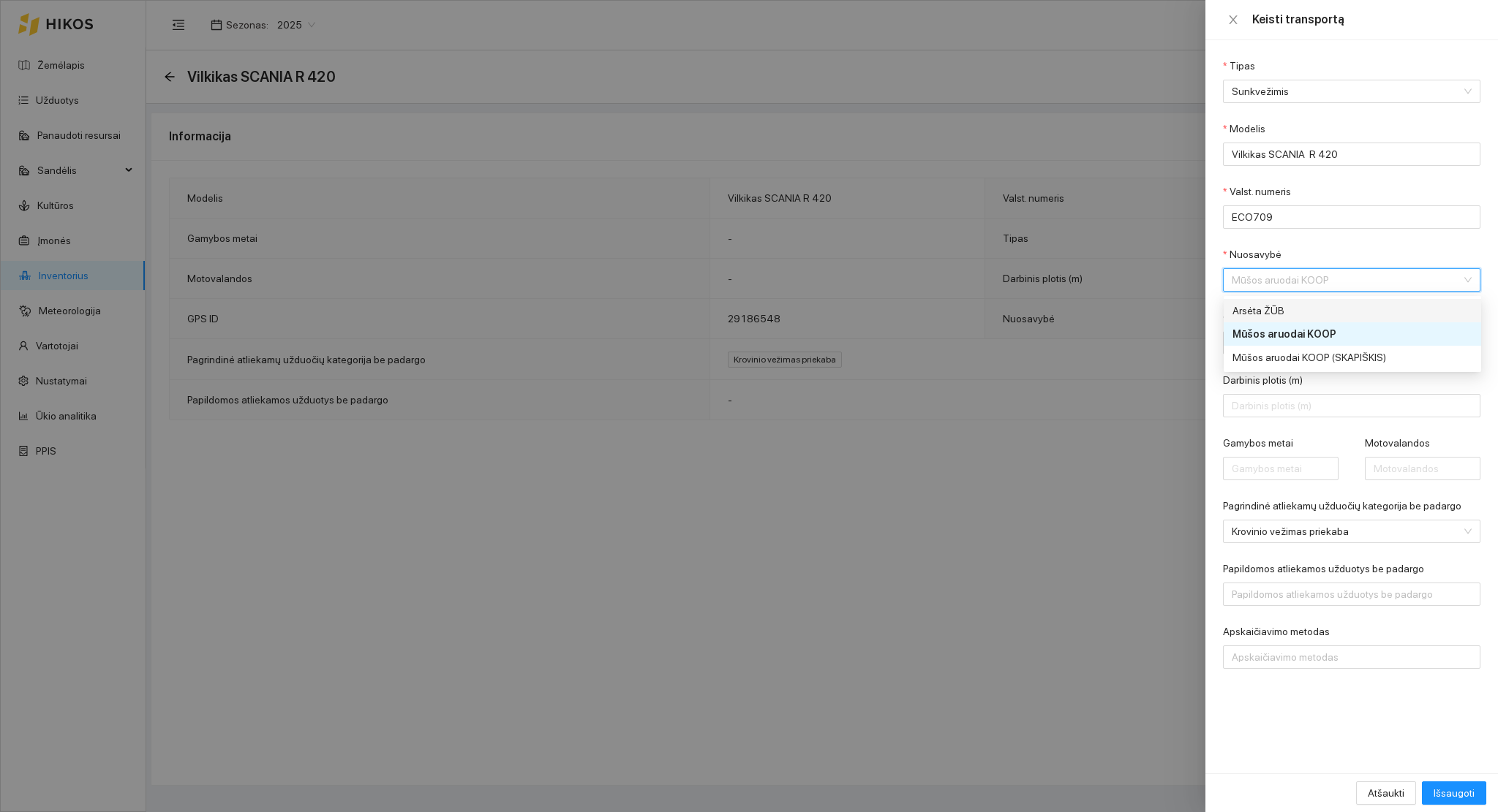
click at [1285, 304] on div "Arsėta ŽŪB" at bounding box center [1342, 310] width 219 height 16
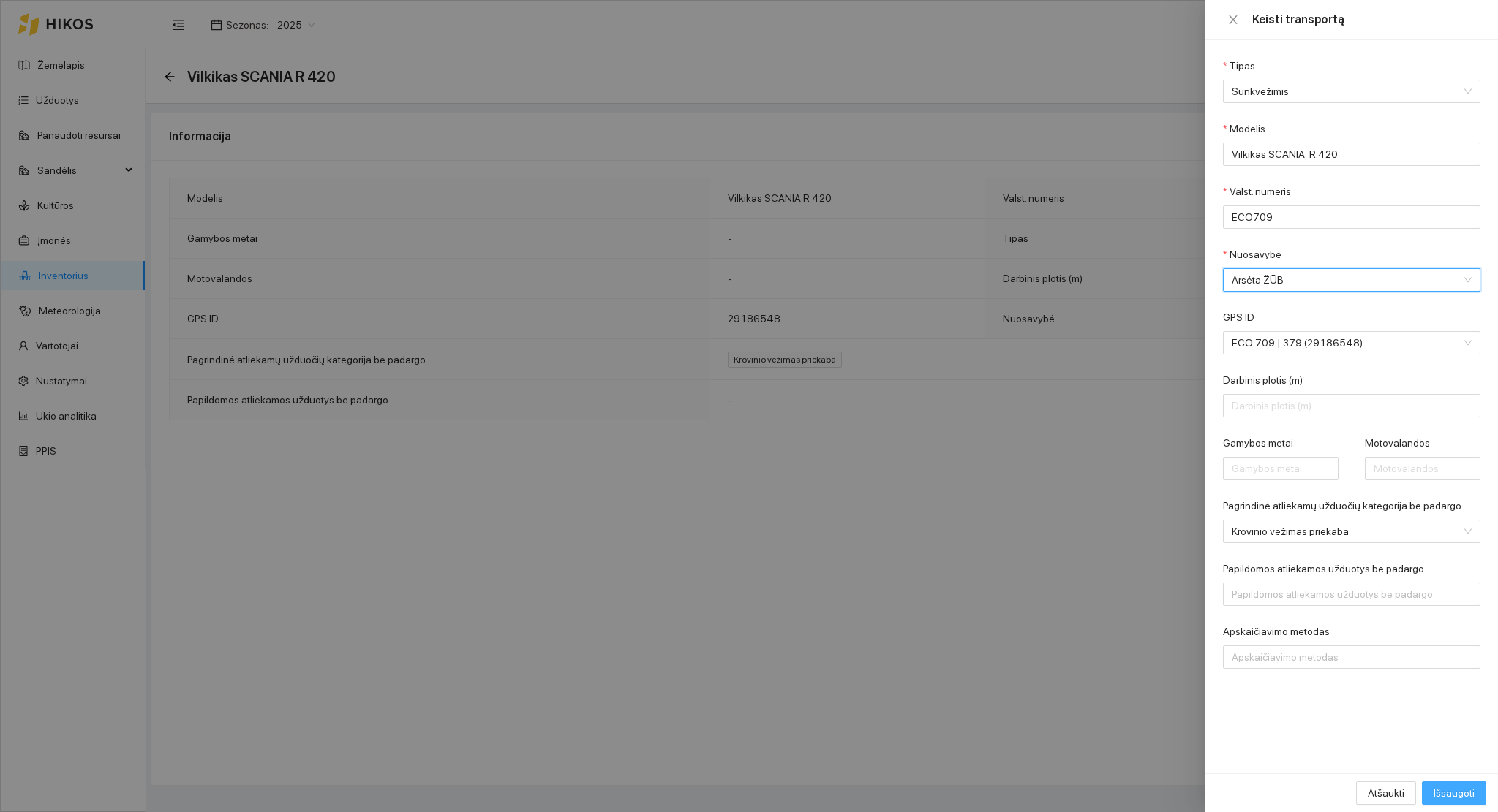
click at [1443, 790] on span "Išsaugoti" at bounding box center [1454, 792] width 41 height 16
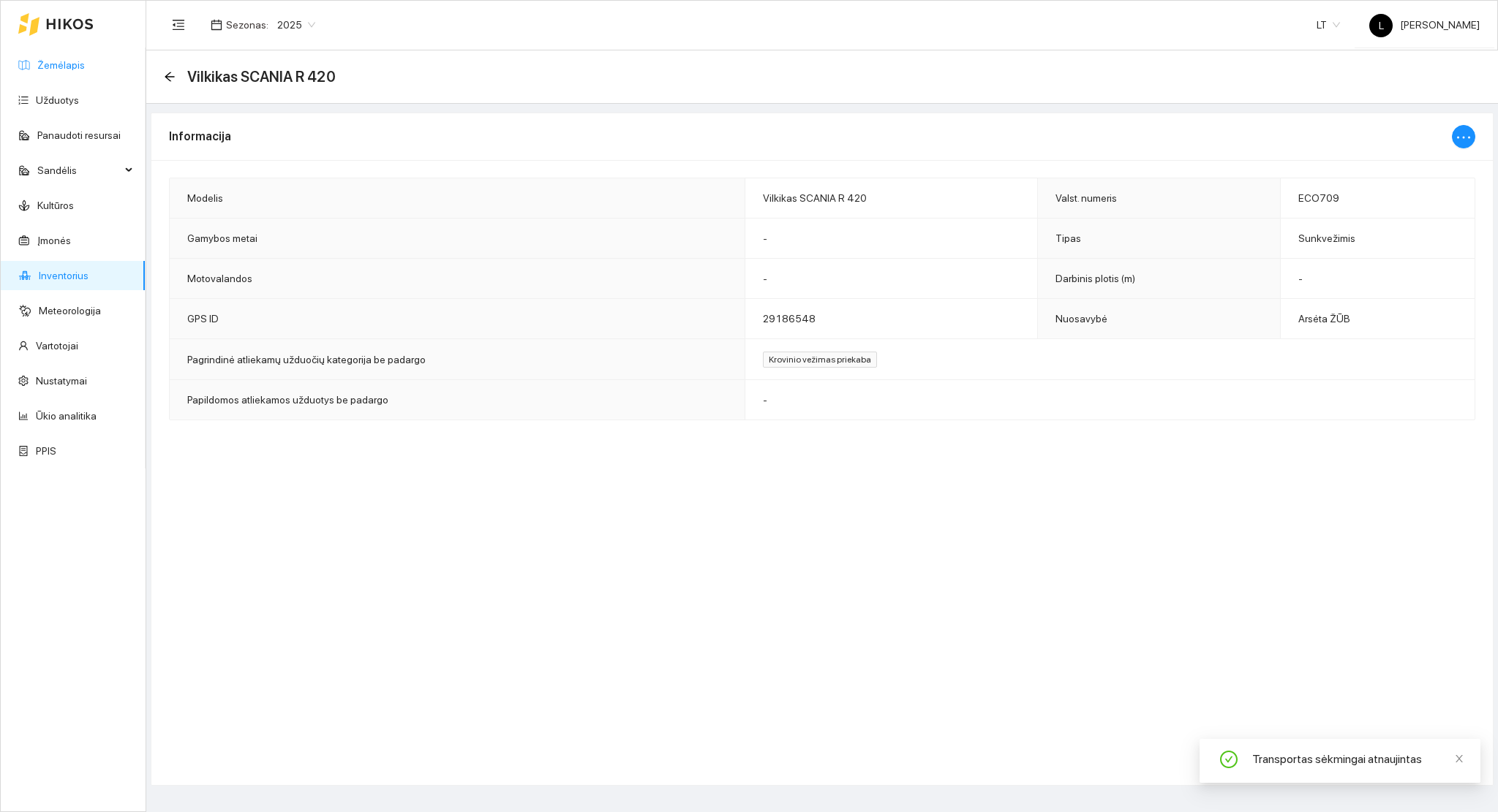
click at [66, 59] on link "Žemėlapis" at bounding box center [61, 65] width 48 height 11
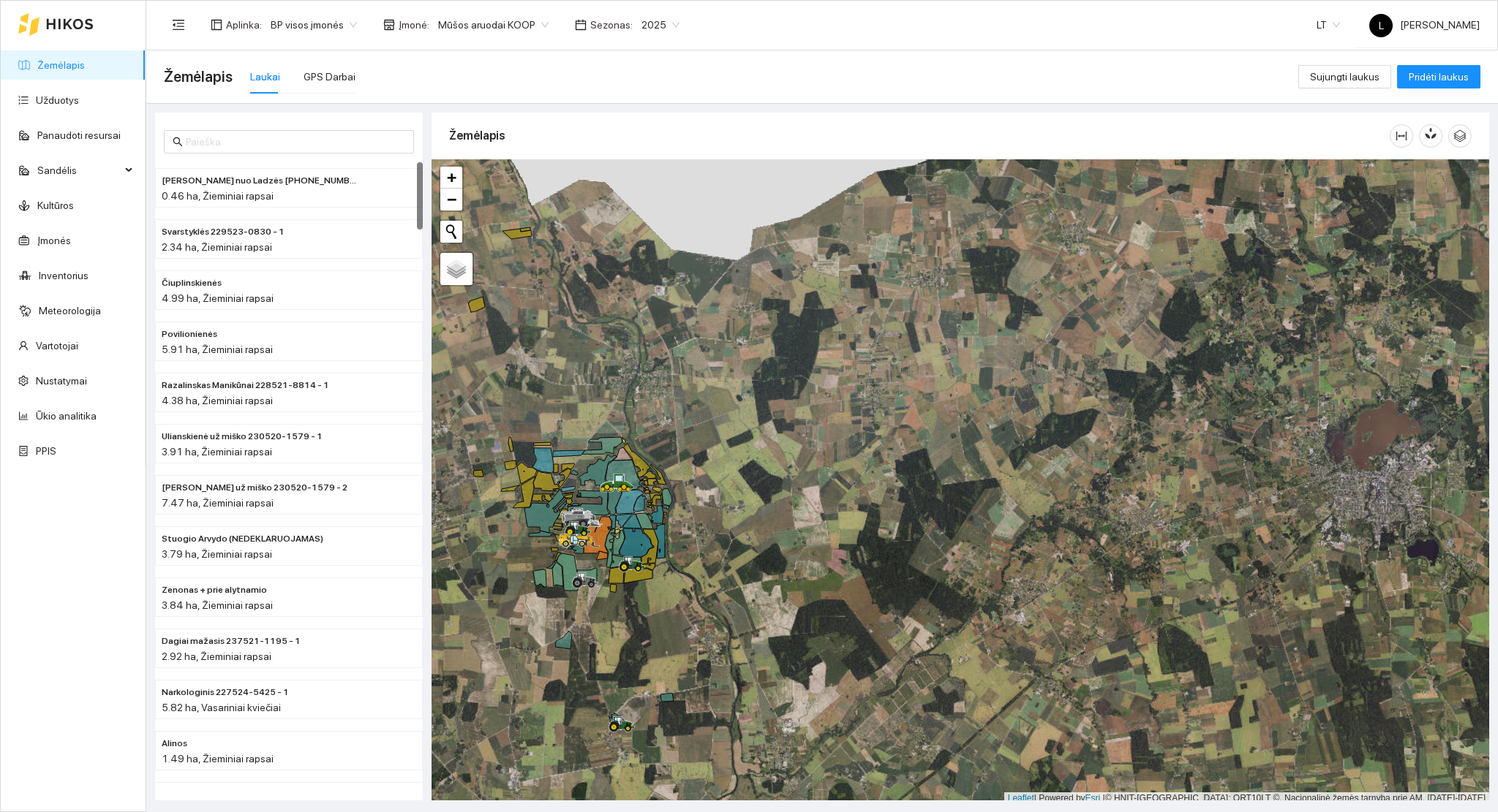
click at [511, 30] on span "Mūšos aruodai KOOP" at bounding box center [493, 24] width 111 height 22
click at [480, 72] on div "Arsėta ŽŪB" at bounding box center [509, 77] width 154 height 16
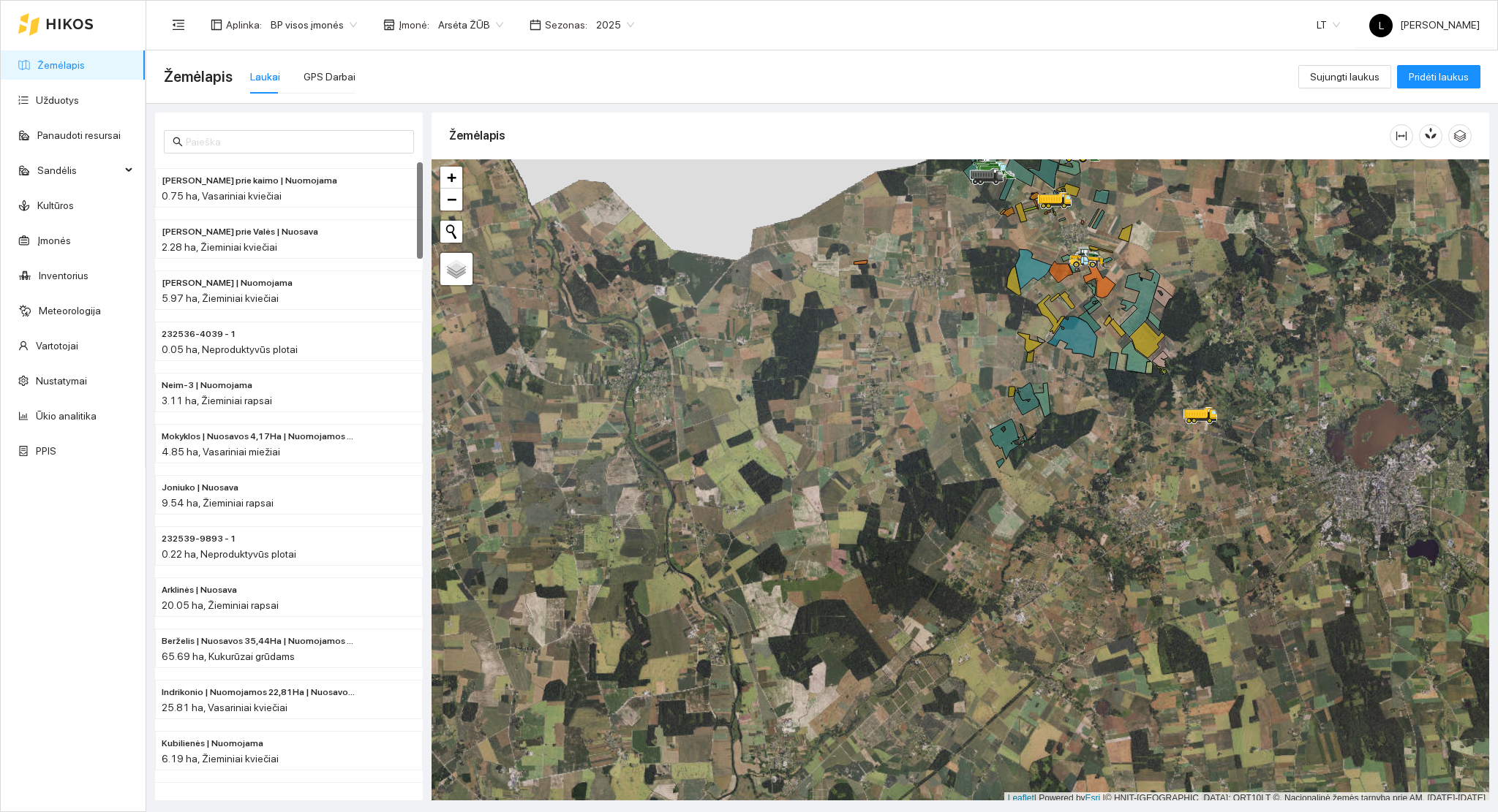
scroll to position [4, 0]
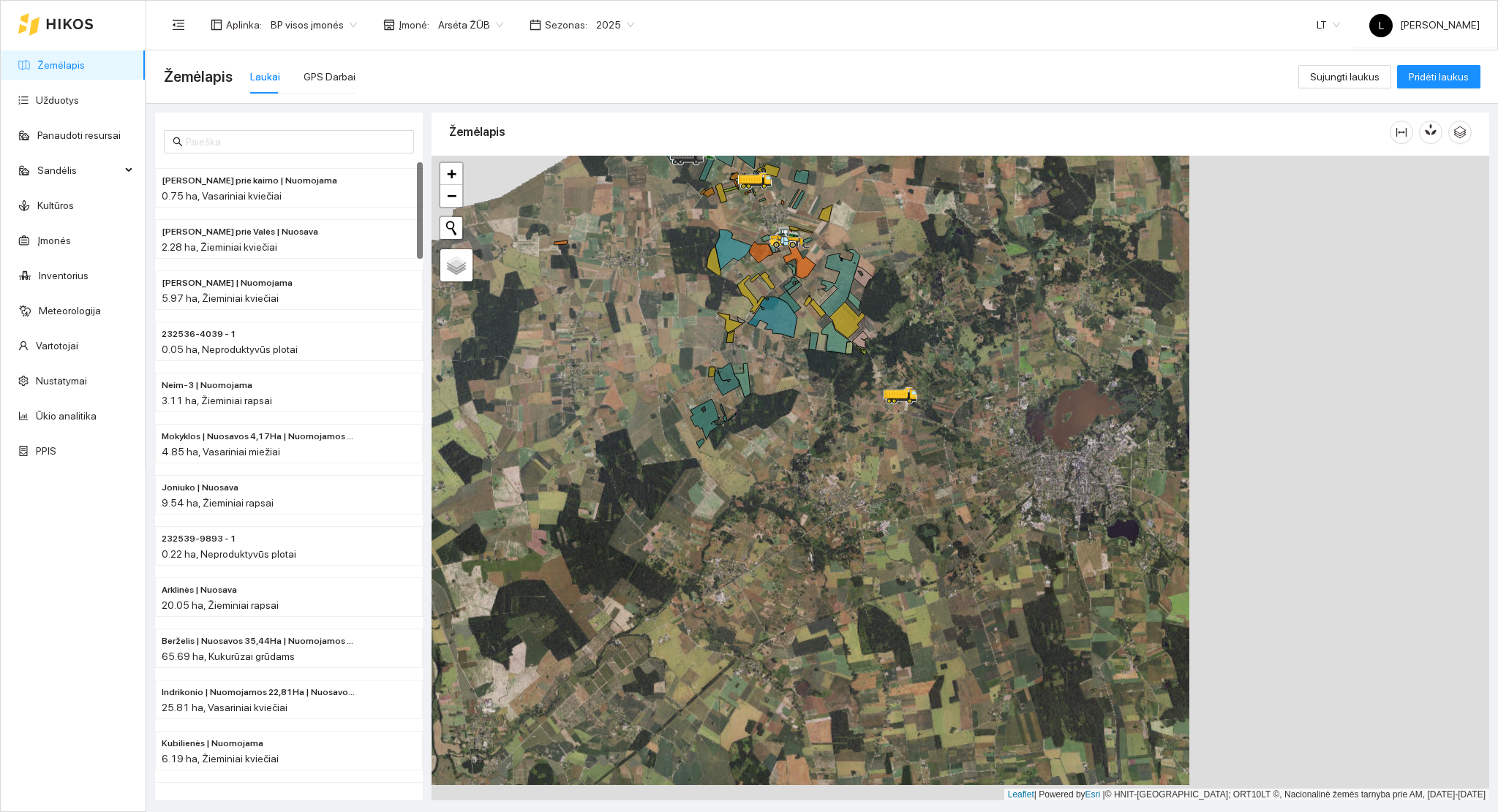
drag, startPoint x: 622, startPoint y: 479, endPoint x: 589, endPoint y: 498, distance: 38.1
click at [589, 496] on div at bounding box center [960, 478] width 1057 height 645
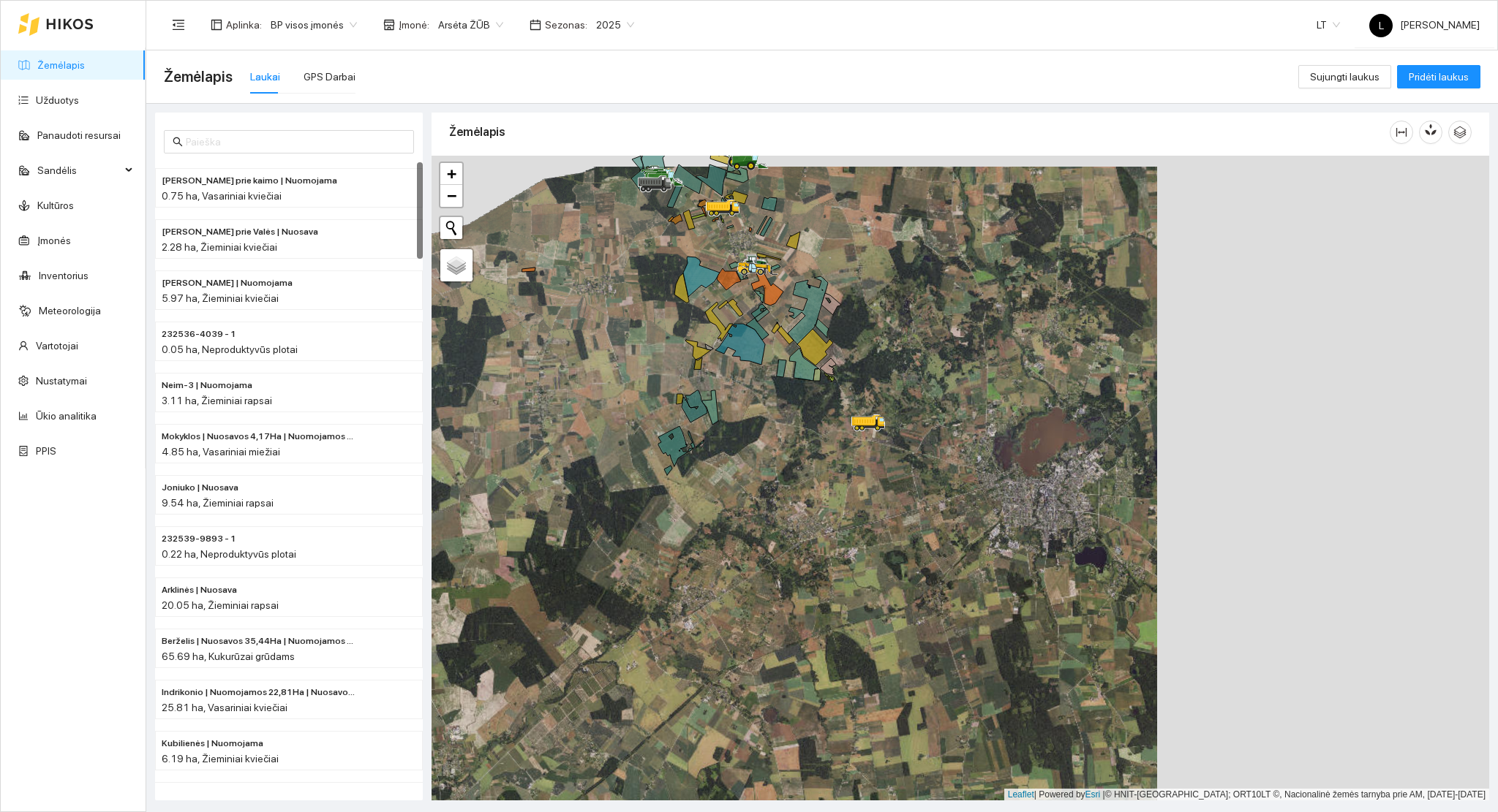
drag, startPoint x: 642, startPoint y: 407, endPoint x: 662, endPoint y: 531, distance: 125.6
click at [662, 531] on div at bounding box center [960, 478] width 1057 height 645
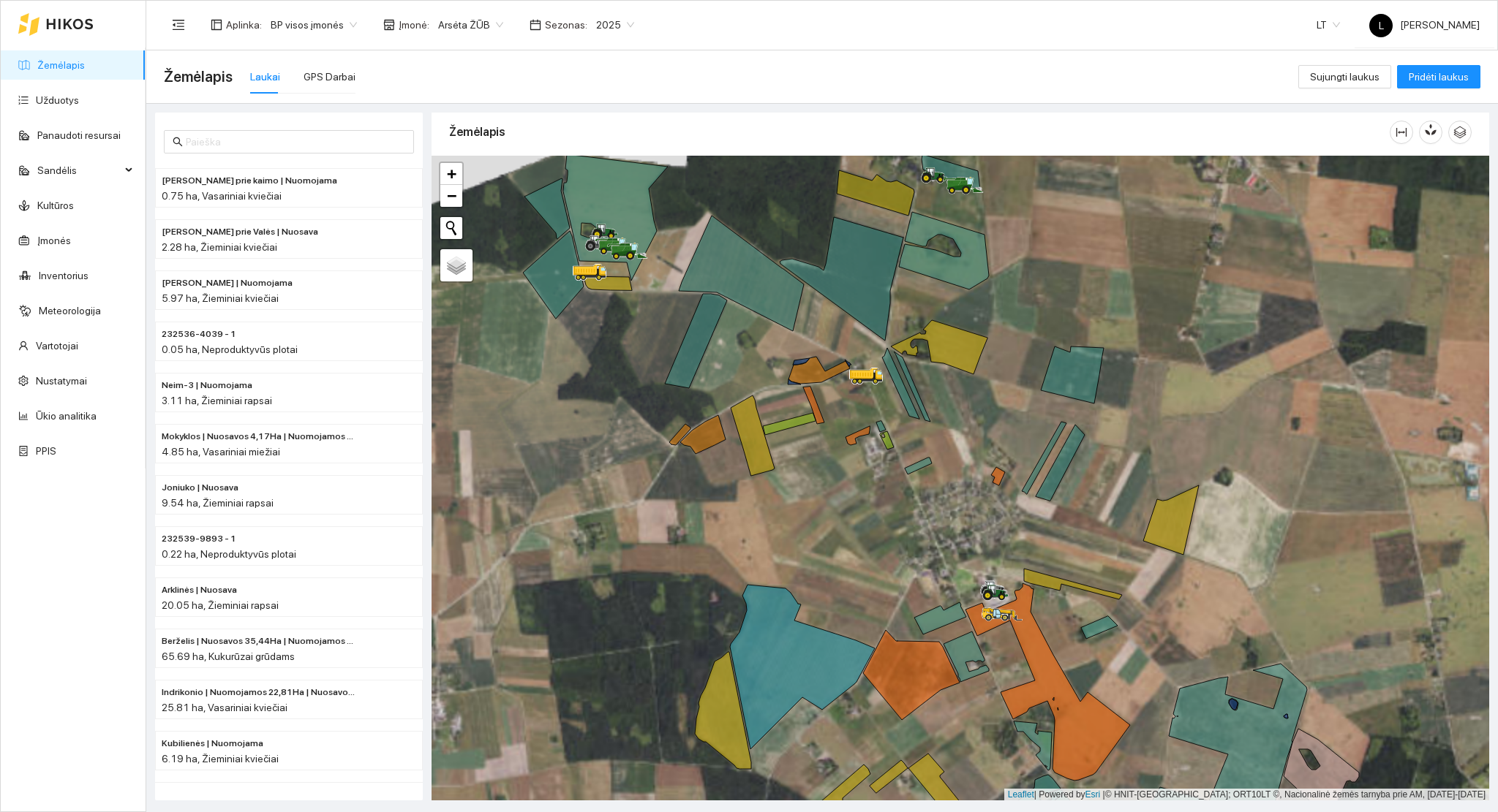
drag, startPoint x: 592, startPoint y: 304, endPoint x: 633, endPoint y: 398, distance: 102.6
click at [634, 404] on div at bounding box center [960, 478] width 1057 height 645
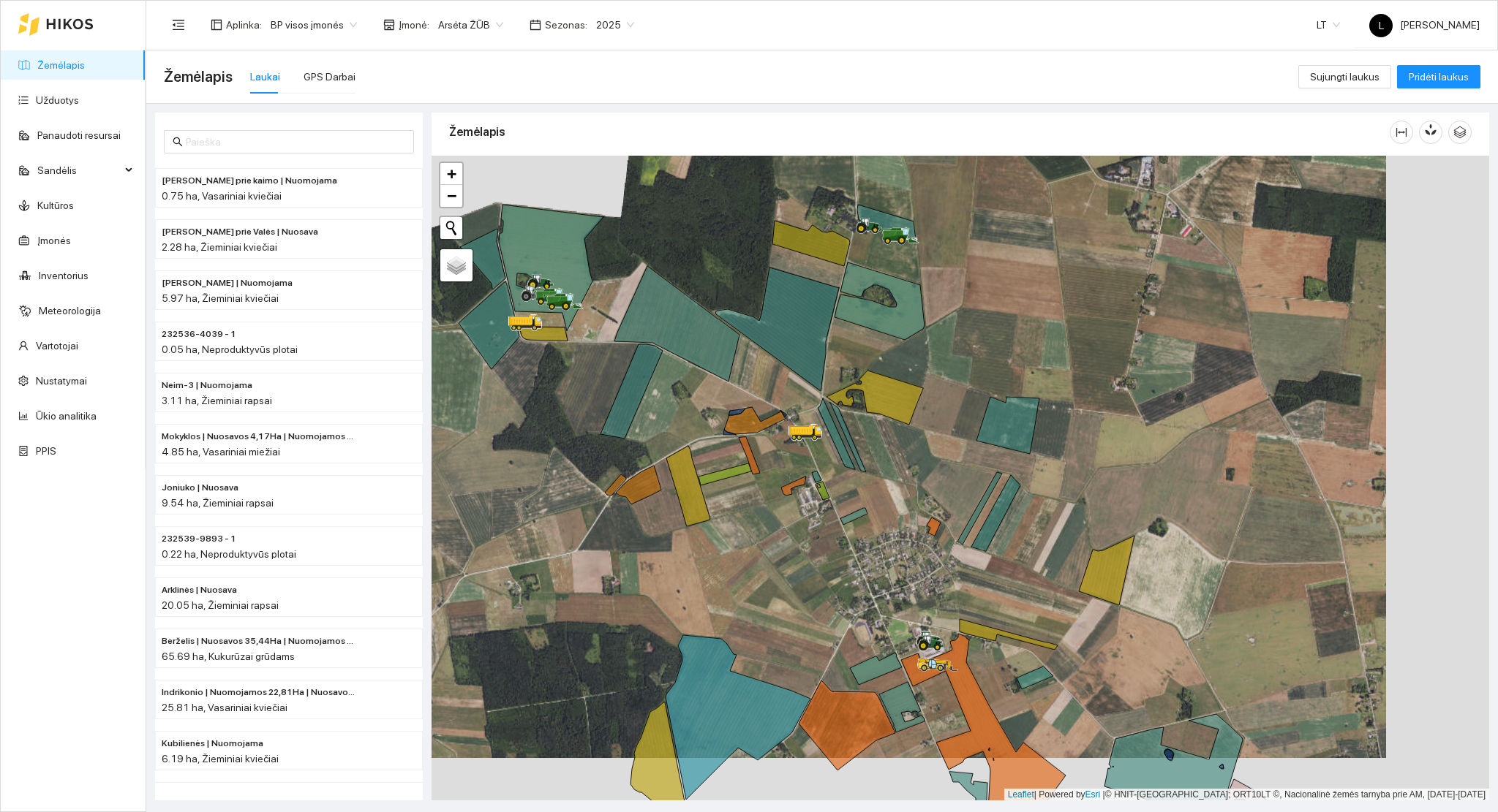
drag, startPoint x: 793, startPoint y: 477, endPoint x: 782, endPoint y: 472, distance: 12.1
click at [781, 472] on div at bounding box center [960, 478] width 1057 height 645
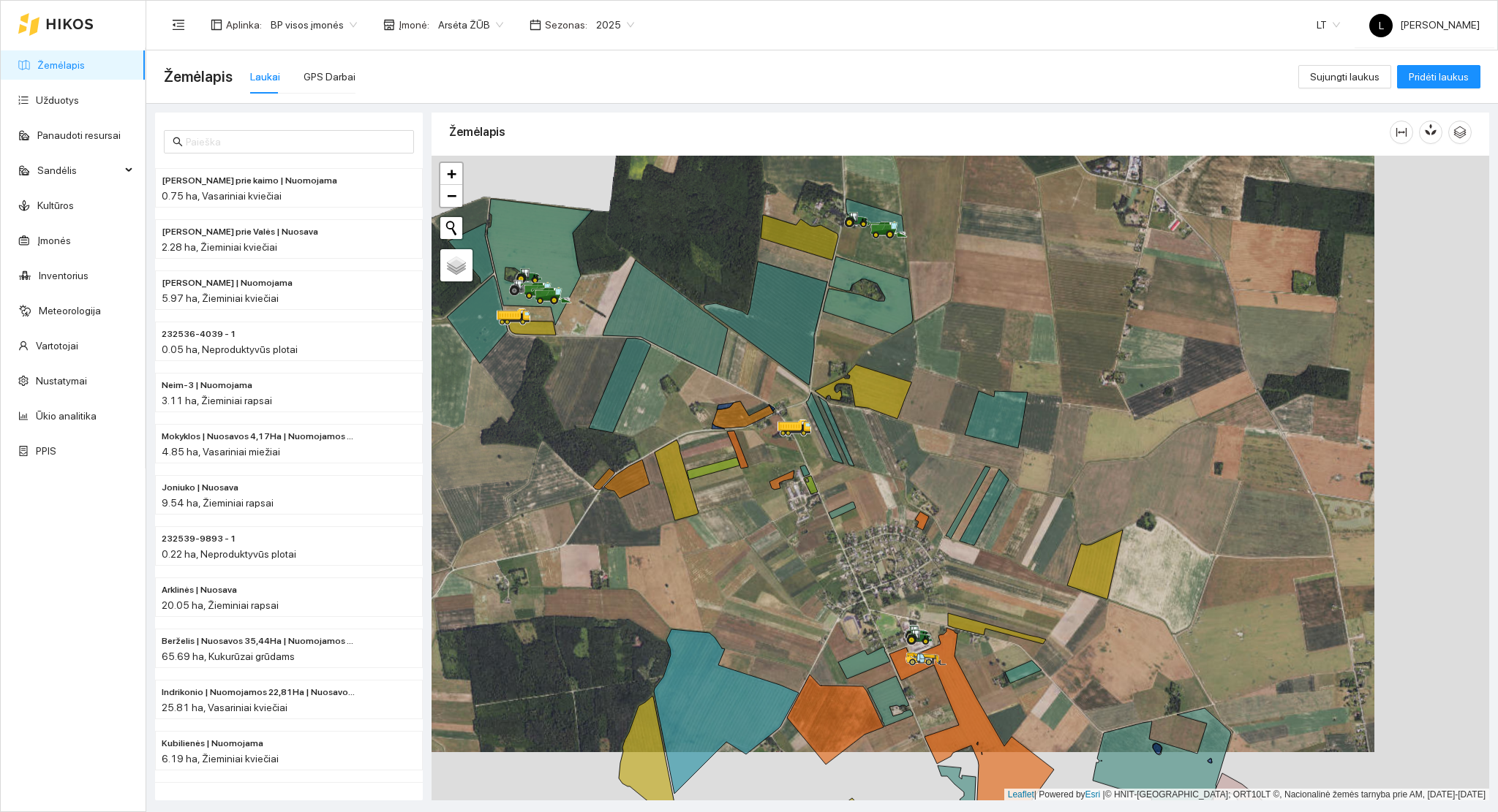
drag, startPoint x: 875, startPoint y: 509, endPoint x: 868, endPoint y: 489, distance: 21.2
click at [868, 489] on div at bounding box center [960, 478] width 1057 height 645
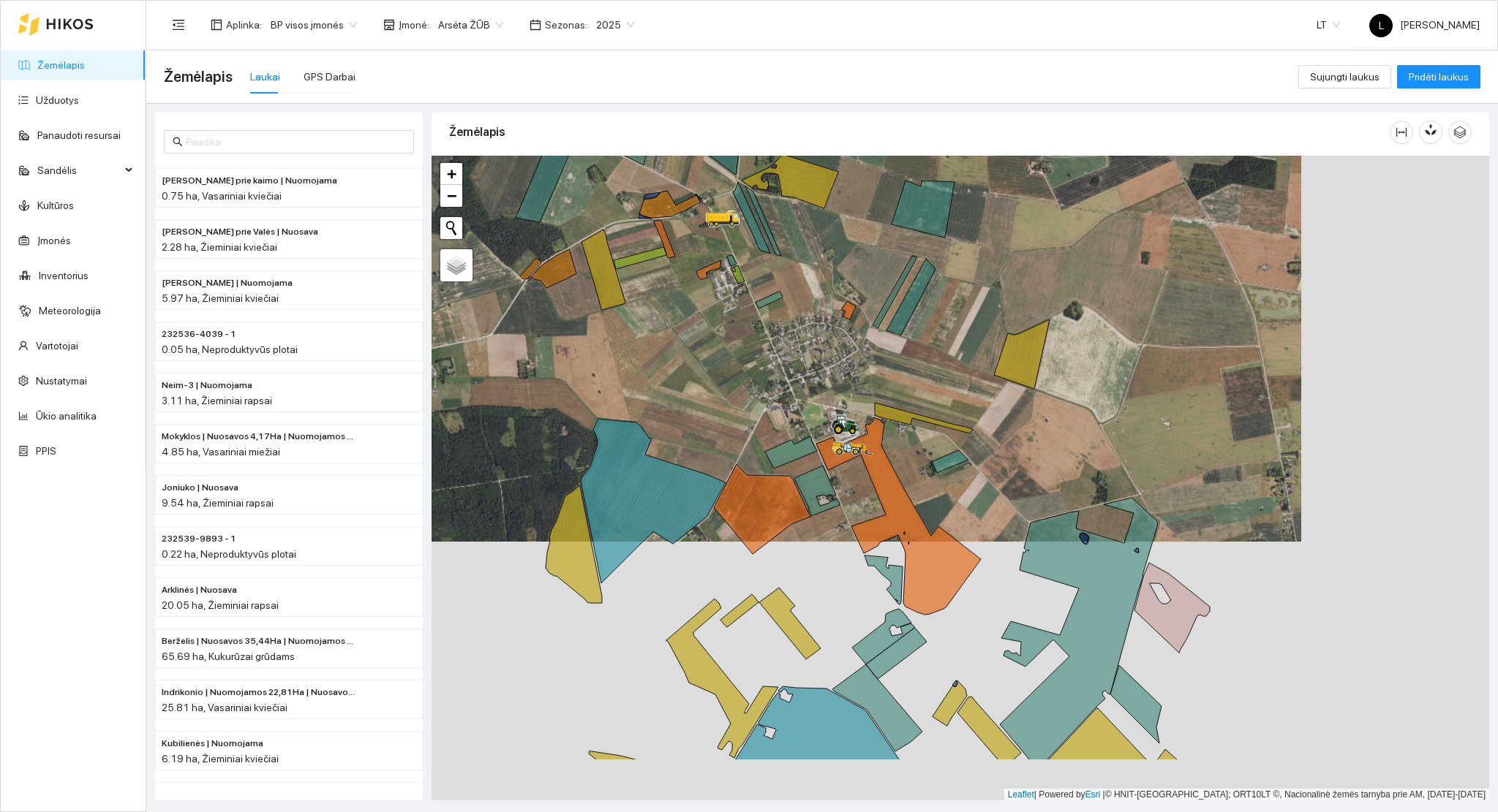
drag, startPoint x: 838, startPoint y: 455, endPoint x: 837, endPoint y: 447, distance: 8.1
click at [837, 442] on icon at bounding box center [853, 448] width 41 height 14
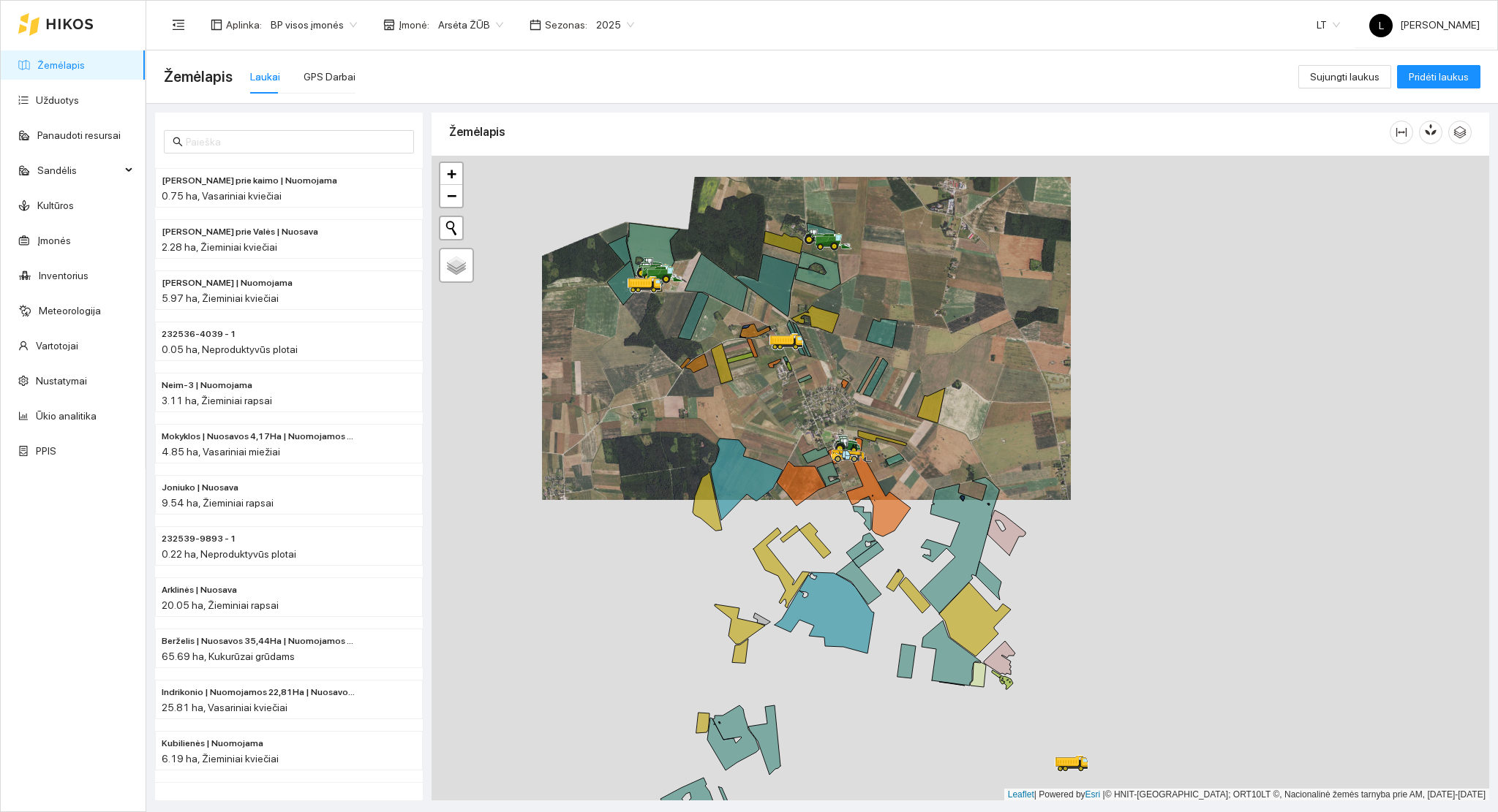
drag, startPoint x: 885, startPoint y: 573, endPoint x: 894, endPoint y: 554, distance: 21.0
click at [880, 539] on div at bounding box center [960, 478] width 1057 height 645
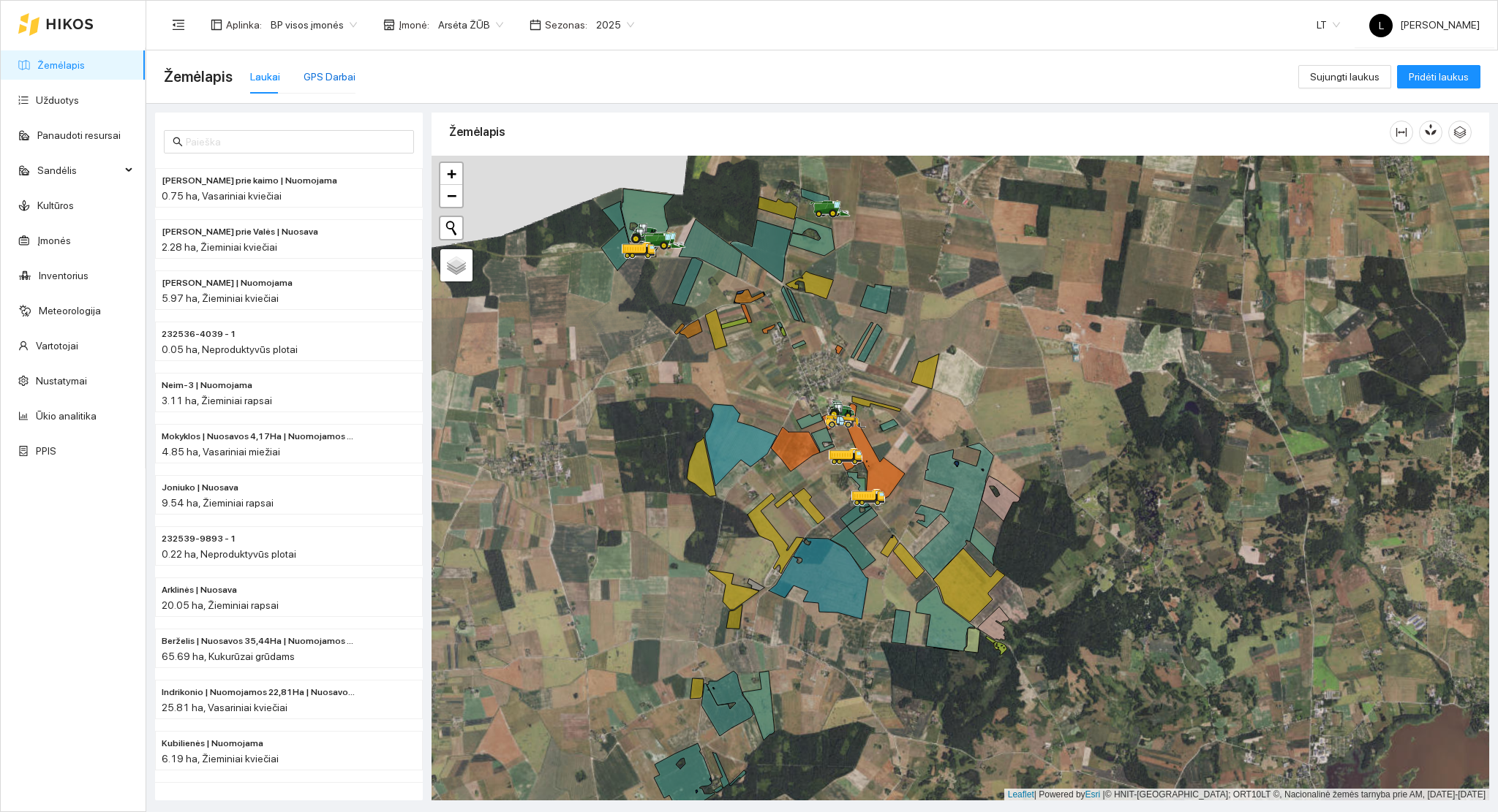
click at [336, 70] on div "GPS Darbai" at bounding box center [329, 76] width 52 height 16
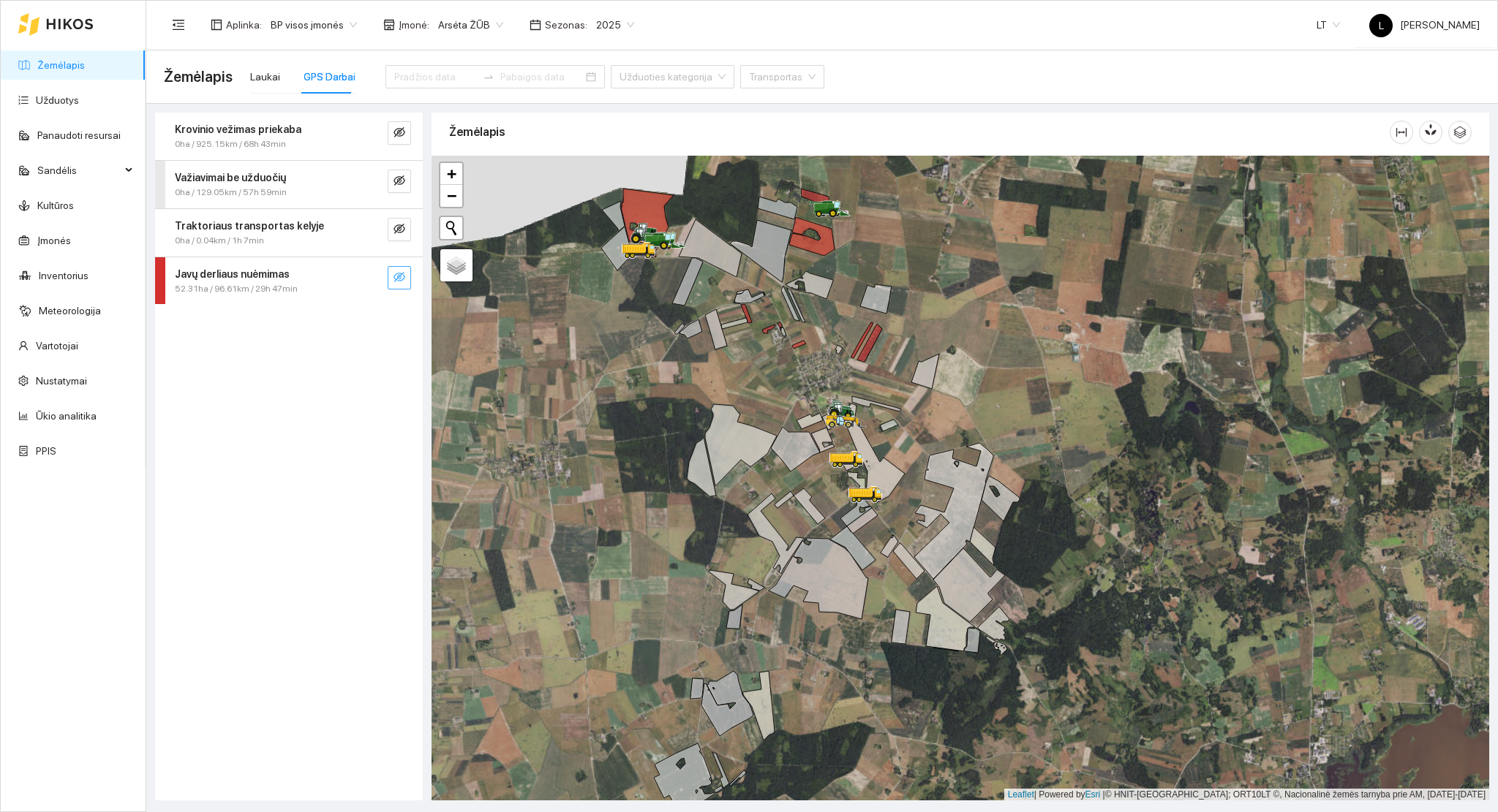
click at [392, 274] on button "button" at bounding box center [399, 278] width 23 height 23
click at [384, 274] on div at bounding box center [385, 278] width 53 height 23
click at [370, 274] on icon "search" at bounding box center [370, 277] width 11 height 11
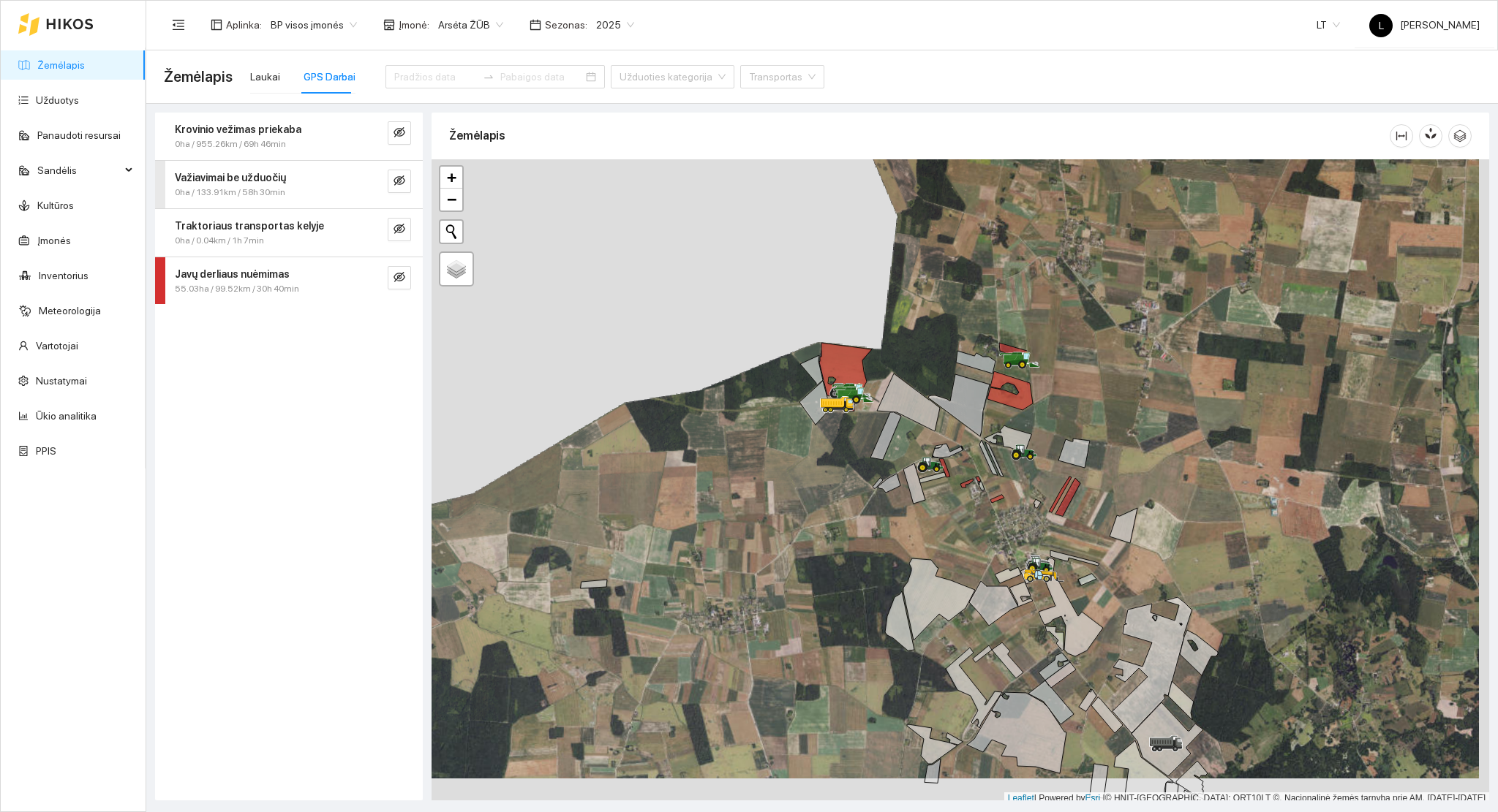
scroll to position [4, 0]
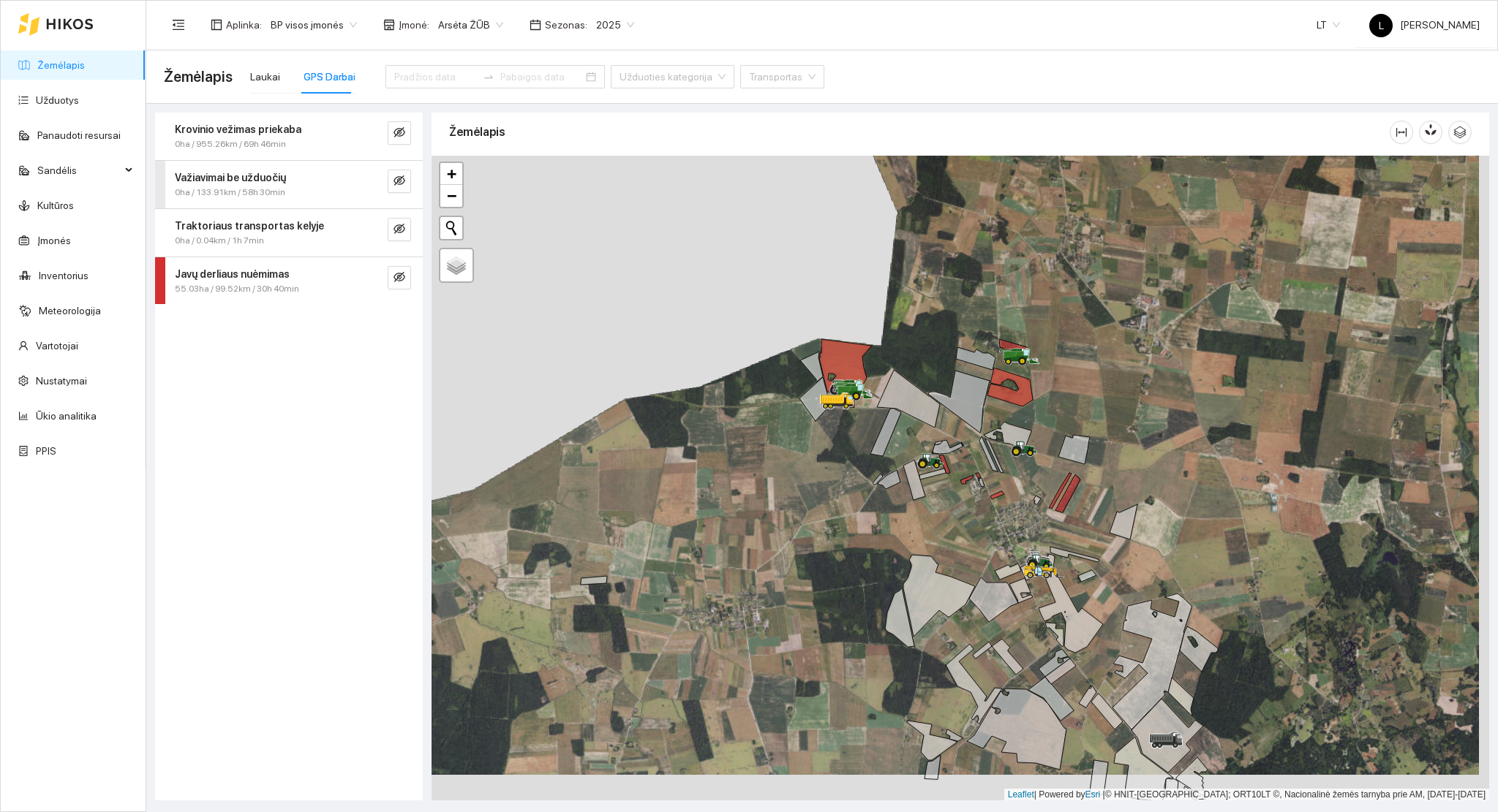
drag, startPoint x: 825, startPoint y: 501, endPoint x: 684, endPoint y: 308, distance: 239.0
click at [684, 308] on div at bounding box center [960, 478] width 1057 height 645
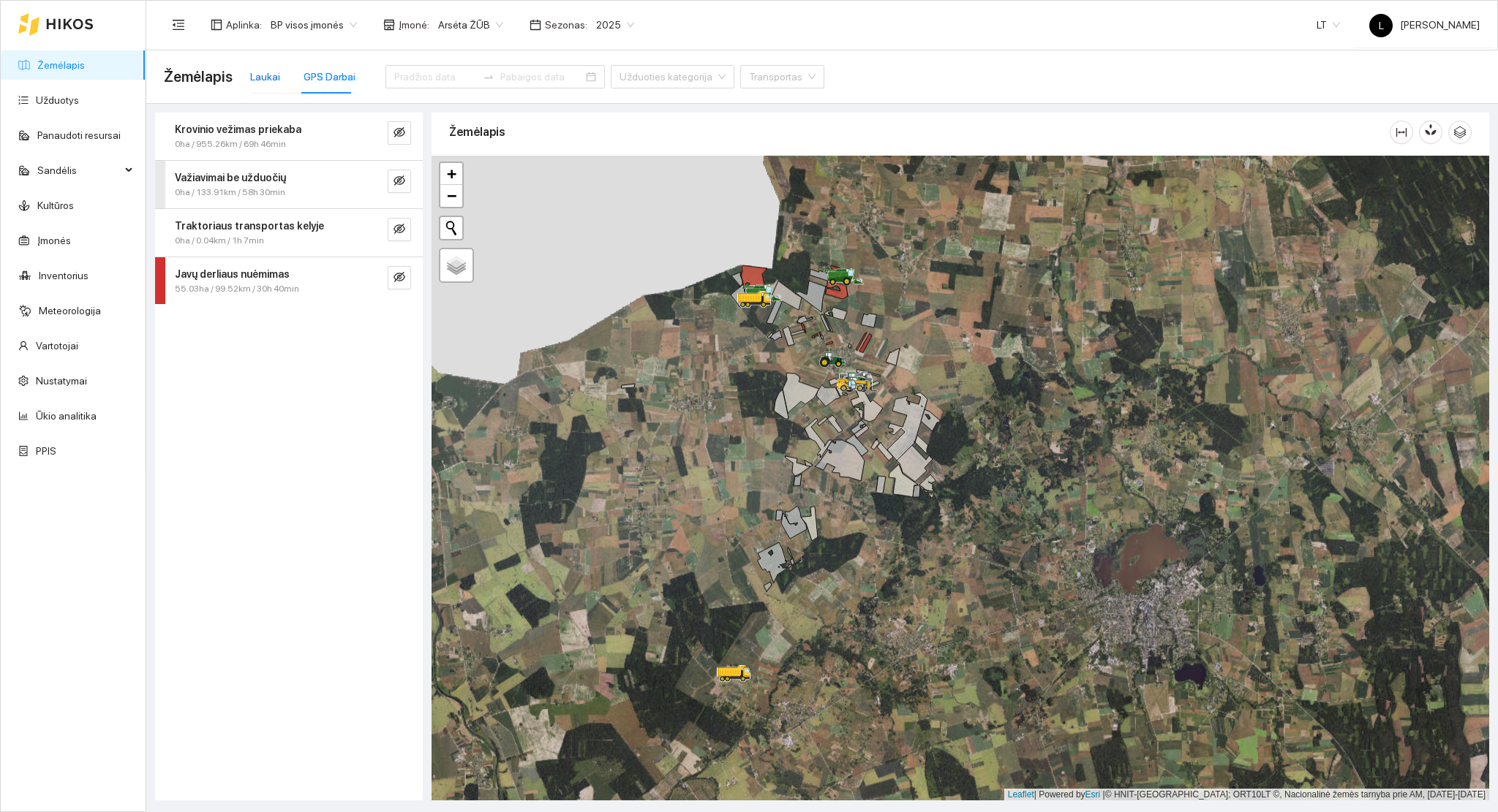
click at [269, 71] on div "Laukai" at bounding box center [265, 76] width 30 height 16
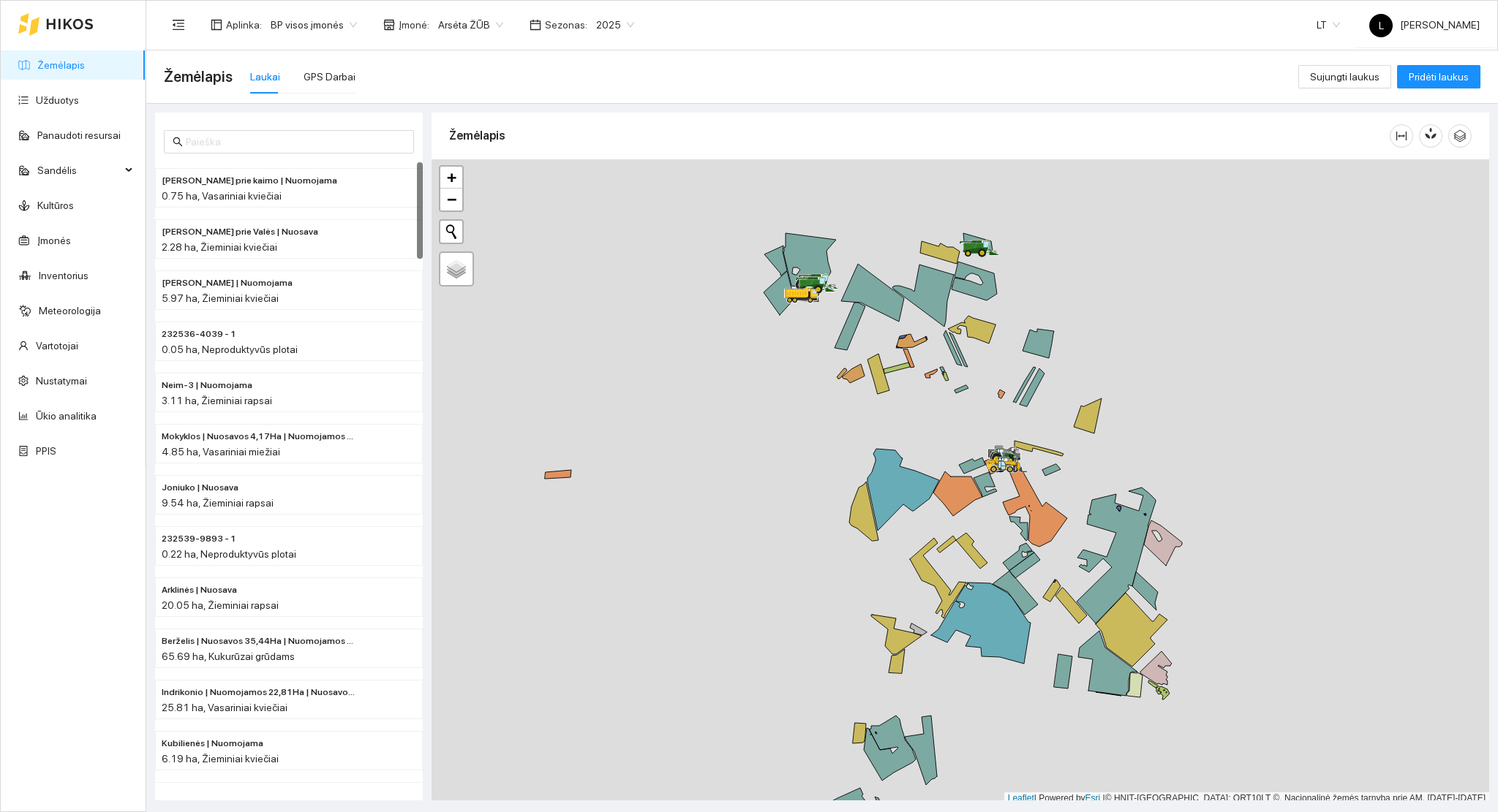
scroll to position [4, 0]
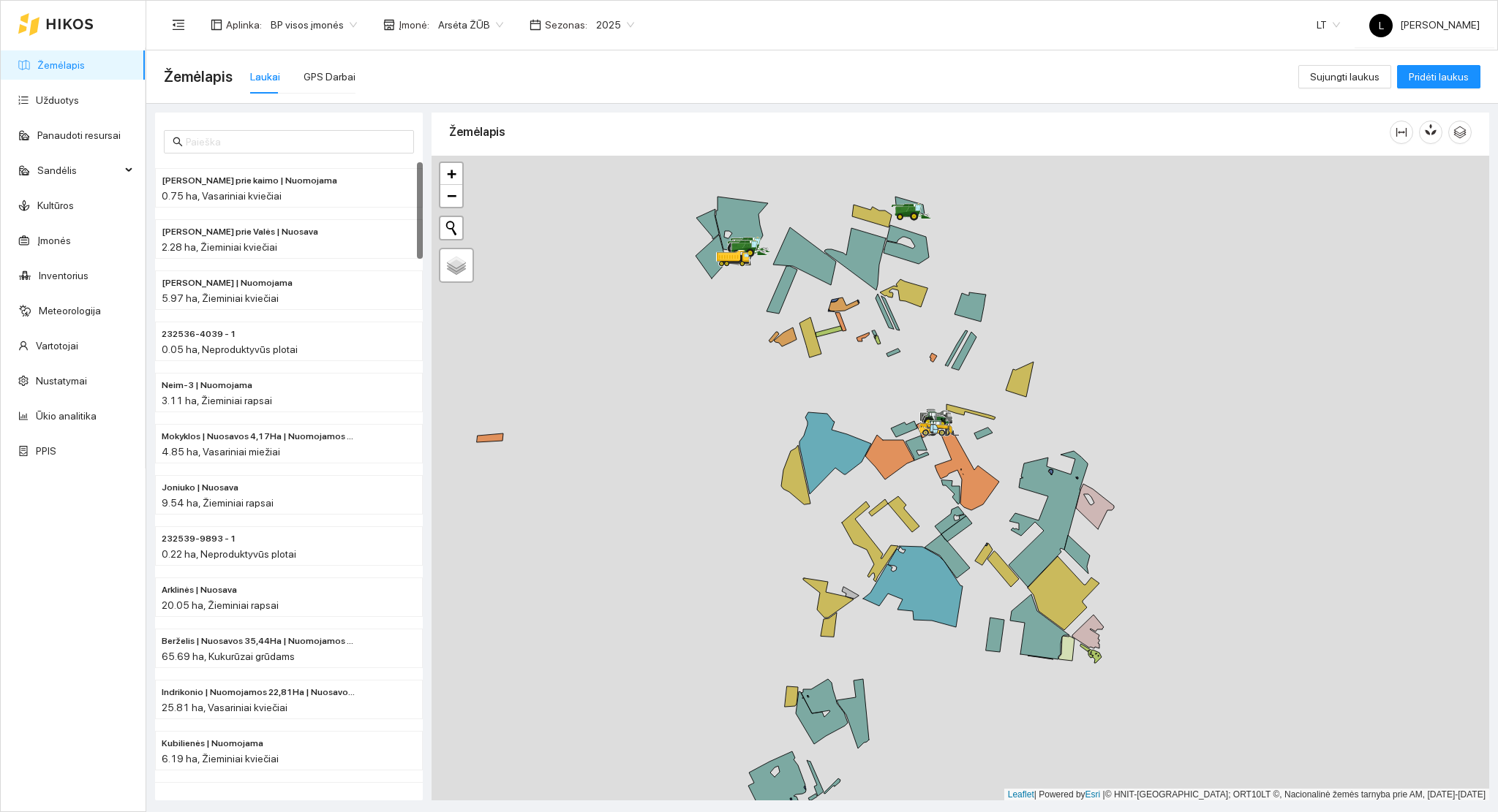
drag, startPoint x: 1018, startPoint y: 555, endPoint x: 964, endPoint y: 526, distance: 61.3
click at [964, 526] on div at bounding box center [960, 478] width 1057 height 645
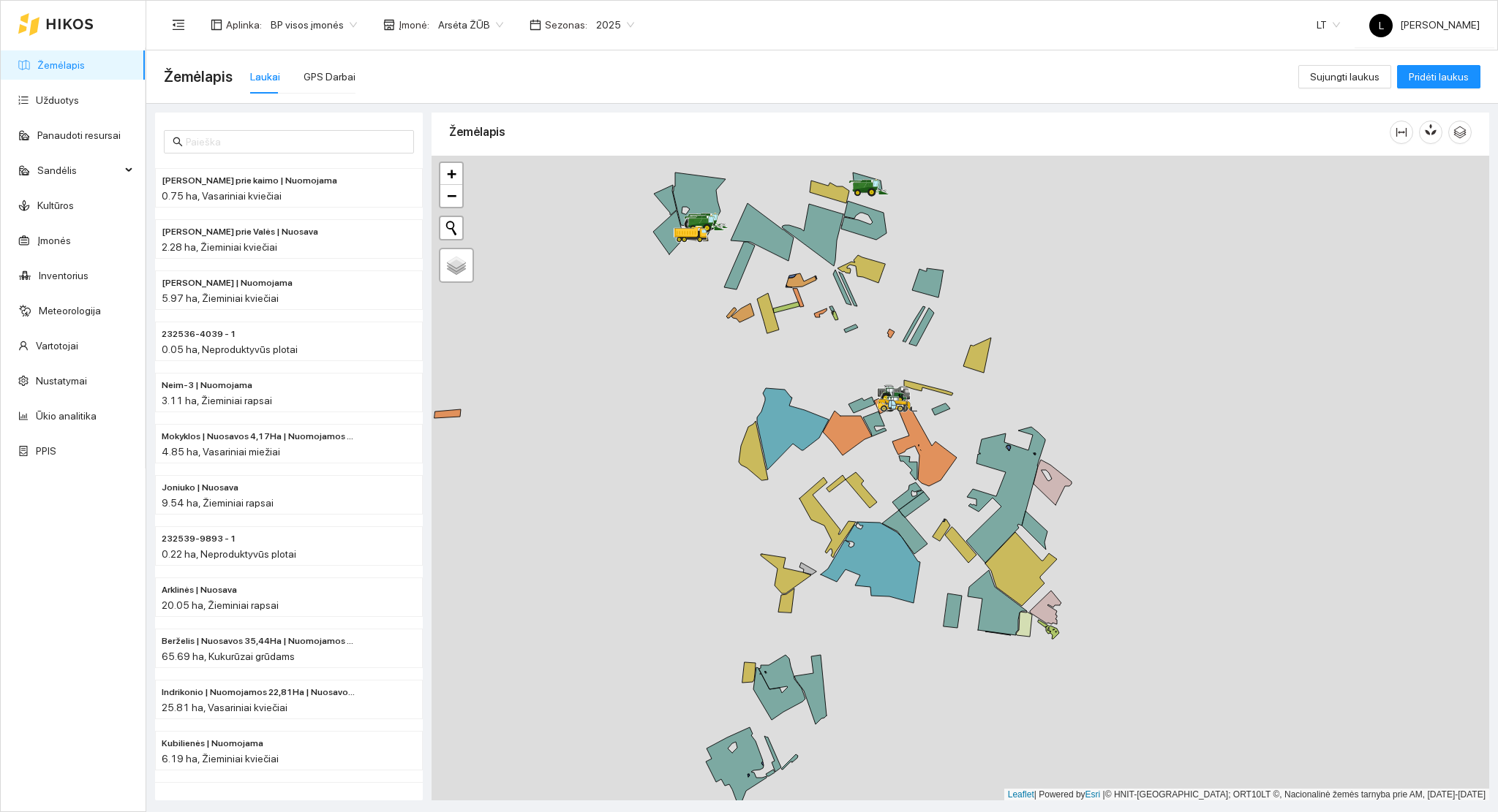
drag, startPoint x: 964, startPoint y: 546, endPoint x: 926, endPoint y: 527, distance: 42.5
click at [926, 527] on div at bounding box center [960, 478] width 1057 height 645
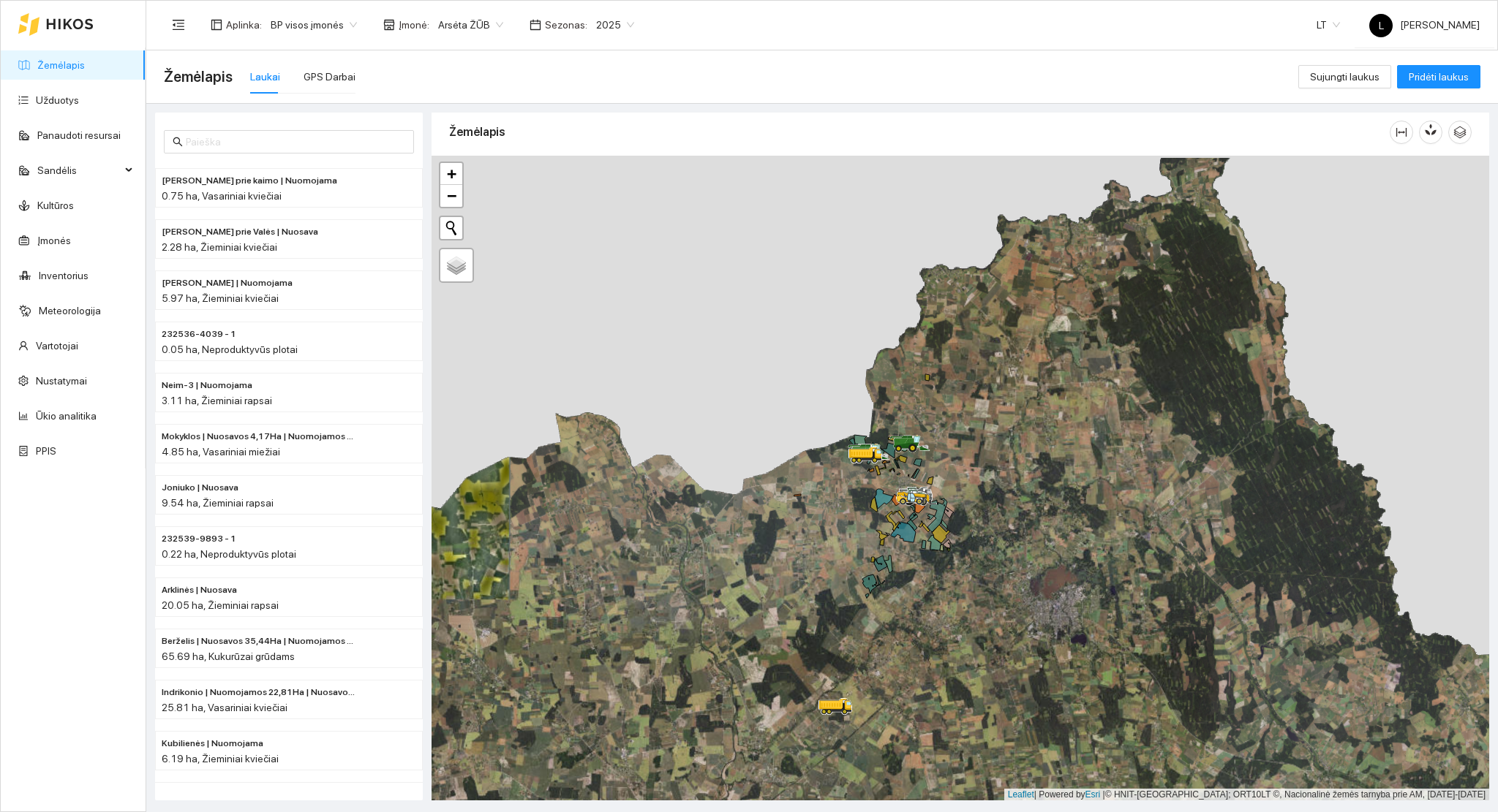
drag, startPoint x: 954, startPoint y: 518, endPoint x: 915, endPoint y: 570, distance: 65.0
click at [921, 573] on div at bounding box center [960, 478] width 1057 height 645
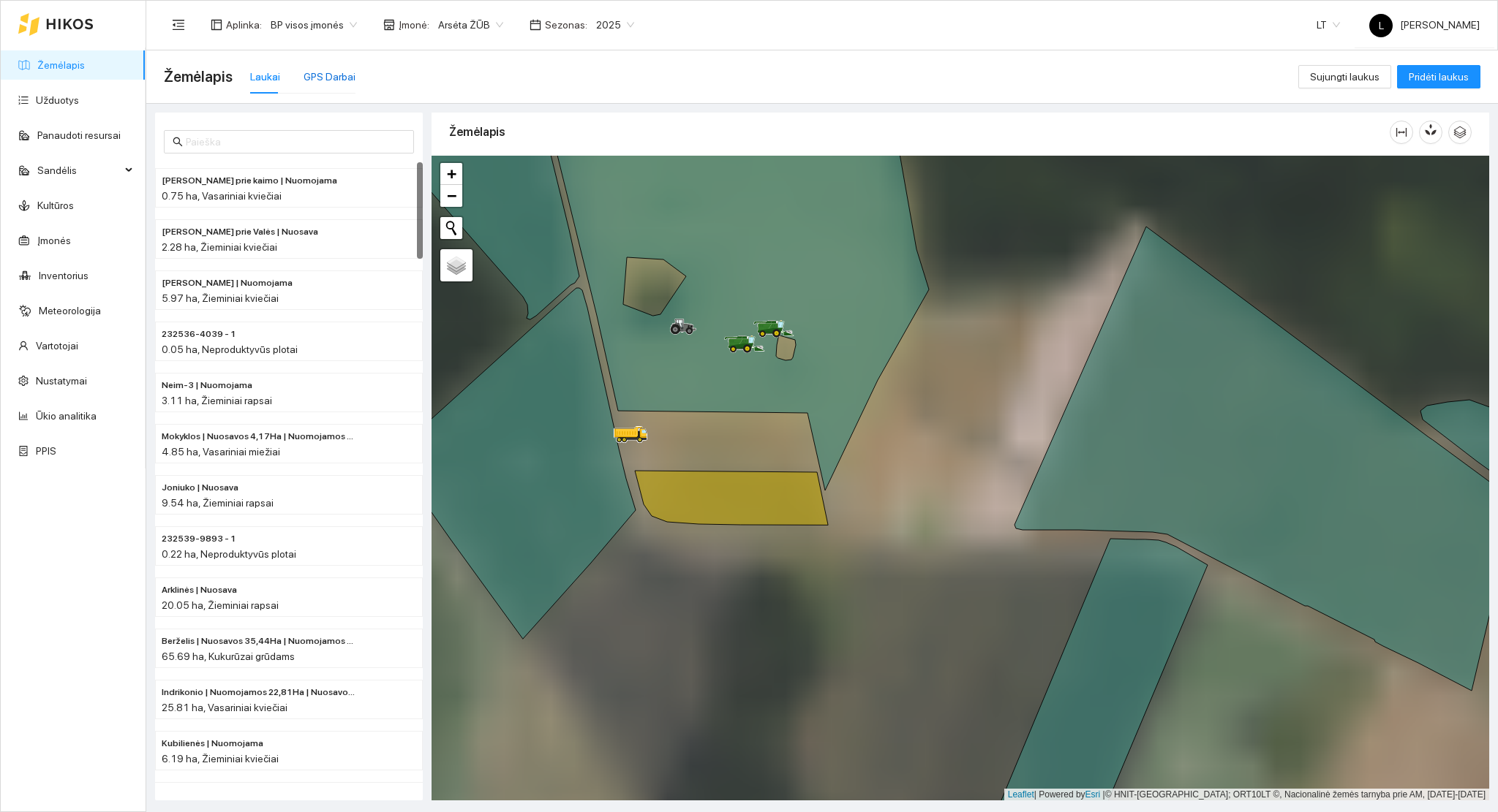
click at [341, 80] on div "GPS Darbai" at bounding box center [329, 76] width 52 height 16
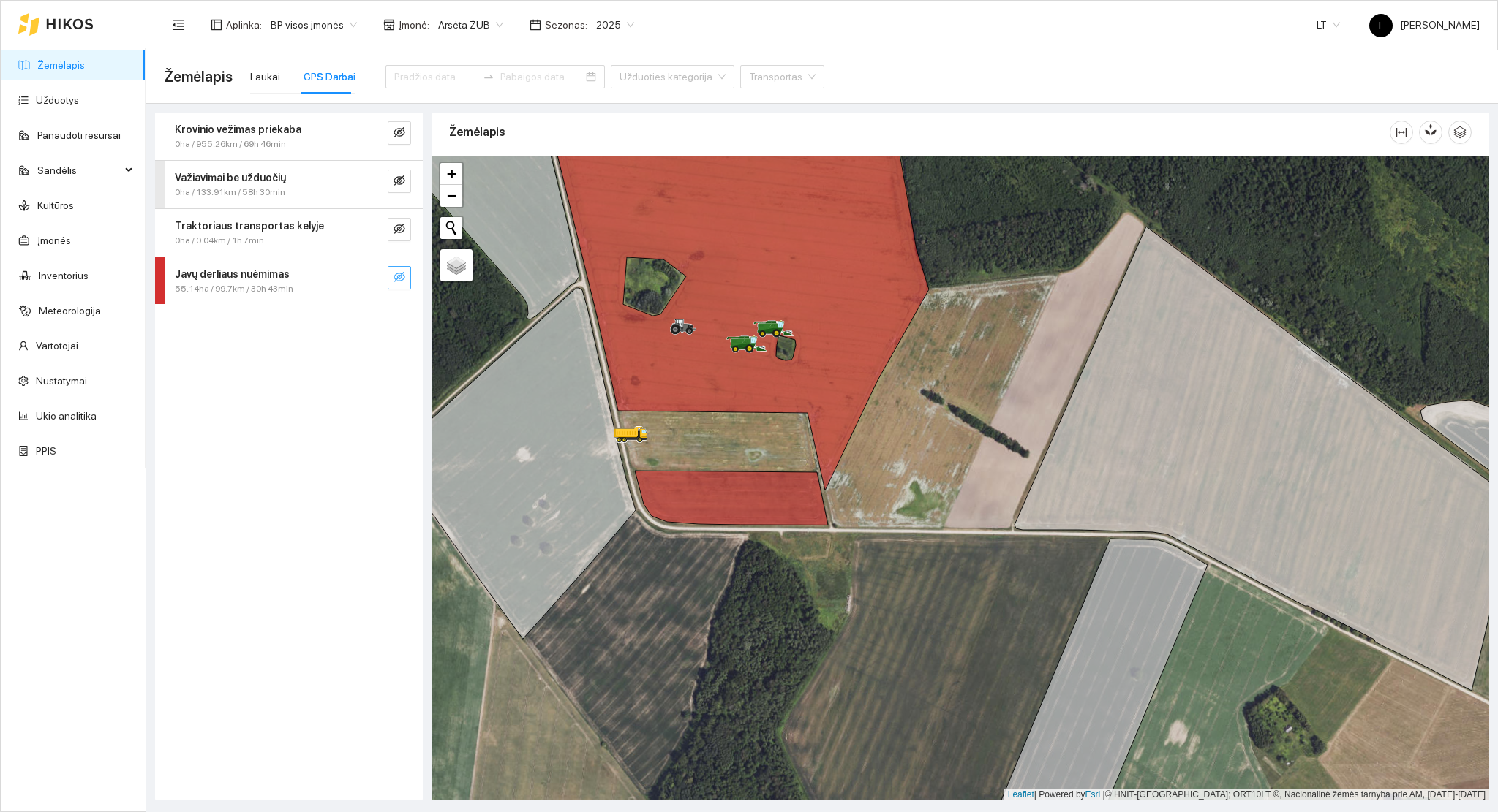
click at [402, 279] on icon "eye-invisible" at bounding box center [399, 277] width 11 height 10
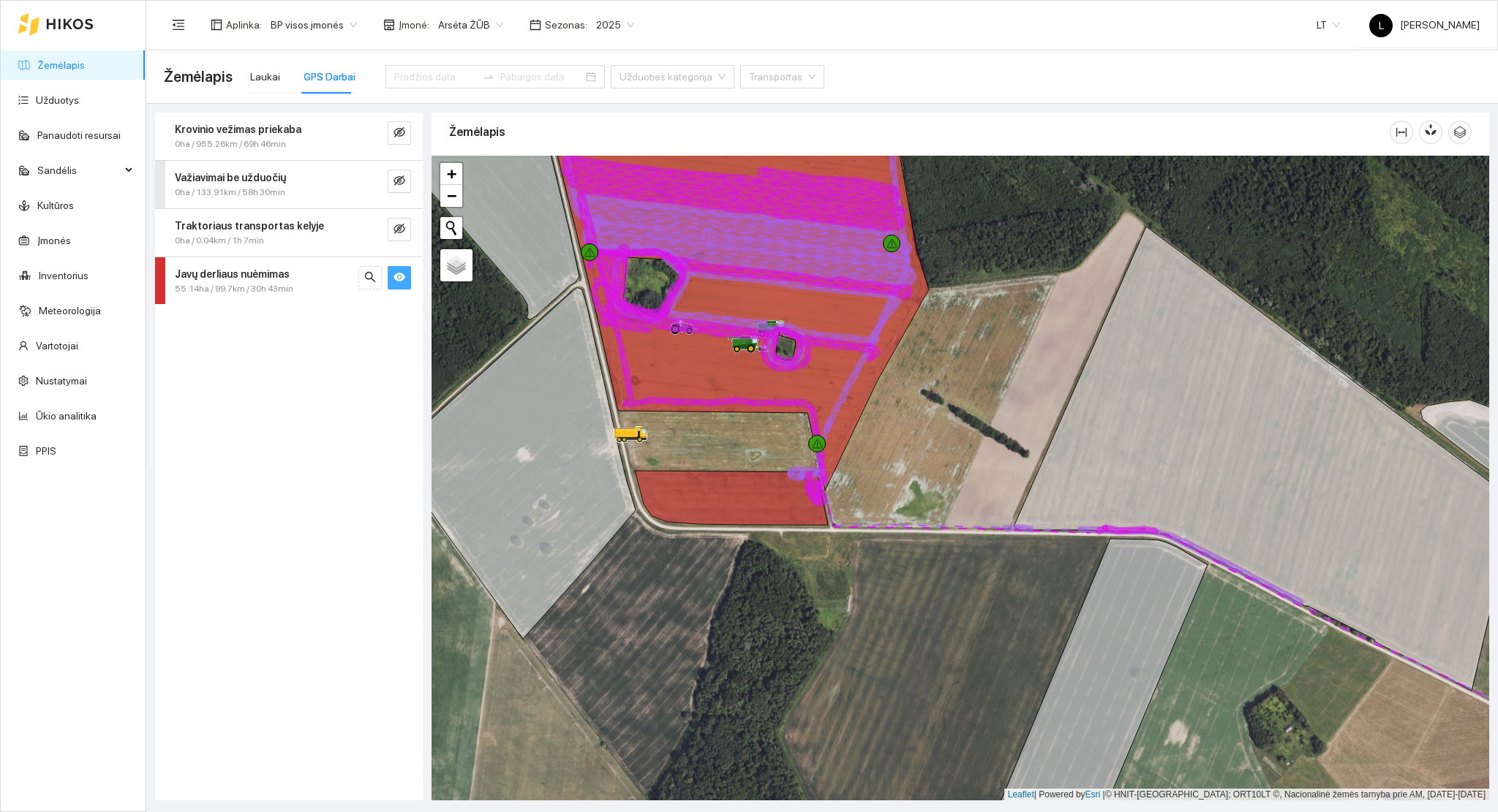
click at [402, 279] on icon "eye" at bounding box center [399, 277] width 11 height 8
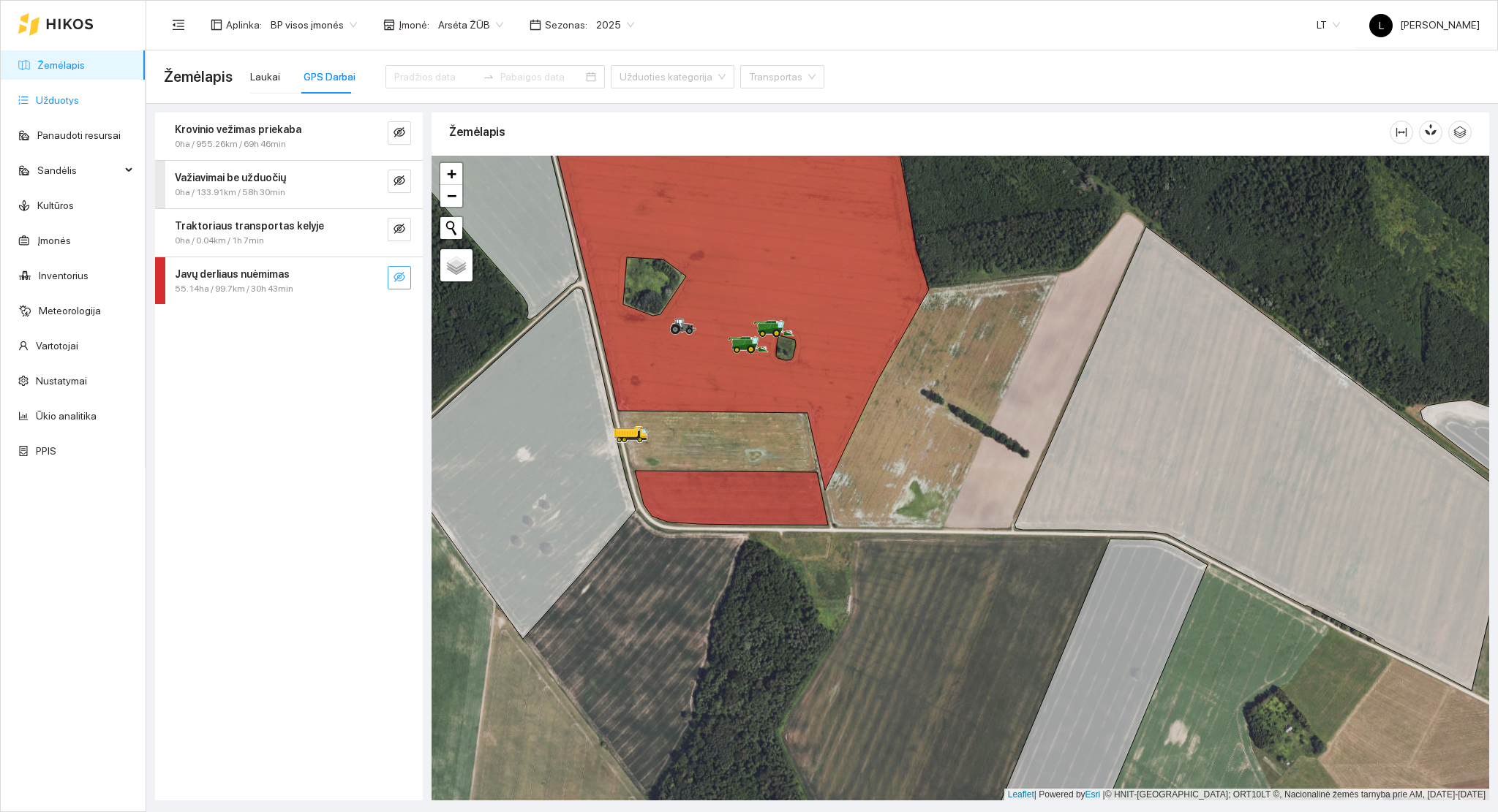
click at [79, 95] on link "Užduotys" at bounding box center [57, 100] width 43 height 11
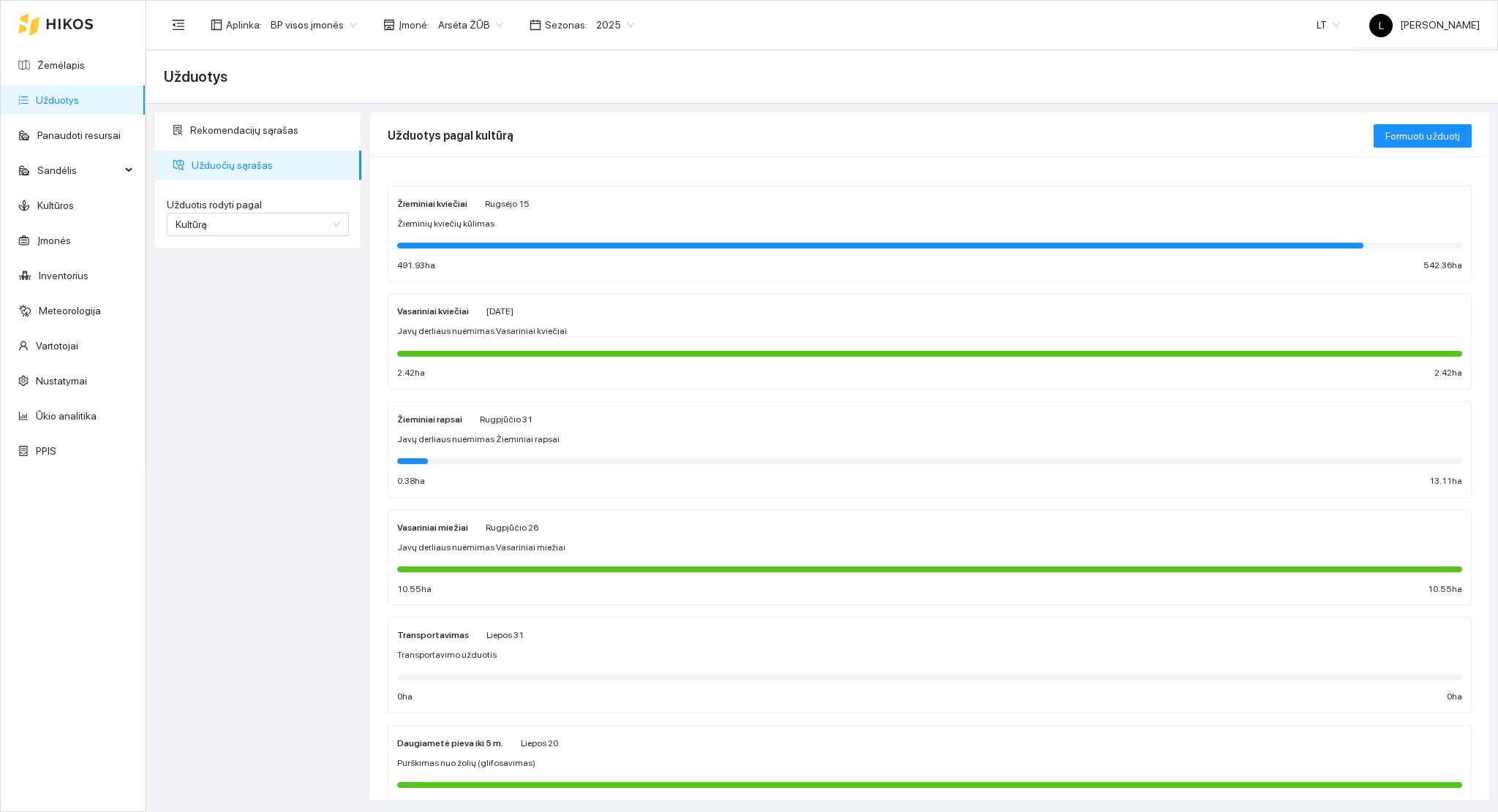
click at [574, 243] on div at bounding box center [880, 246] width 966 height 6
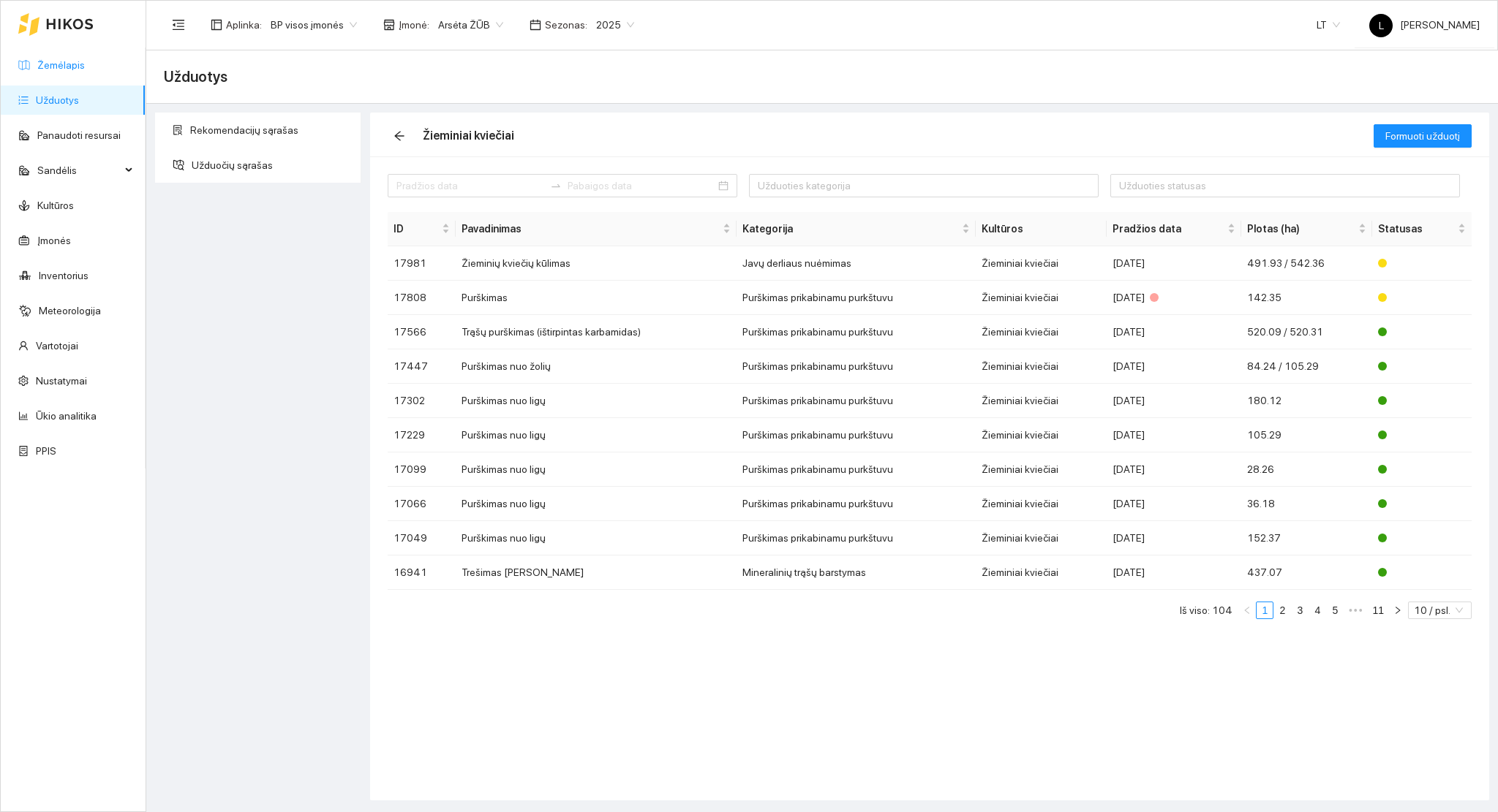
click at [54, 66] on link "Žemėlapis" at bounding box center [61, 65] width 48 height 11
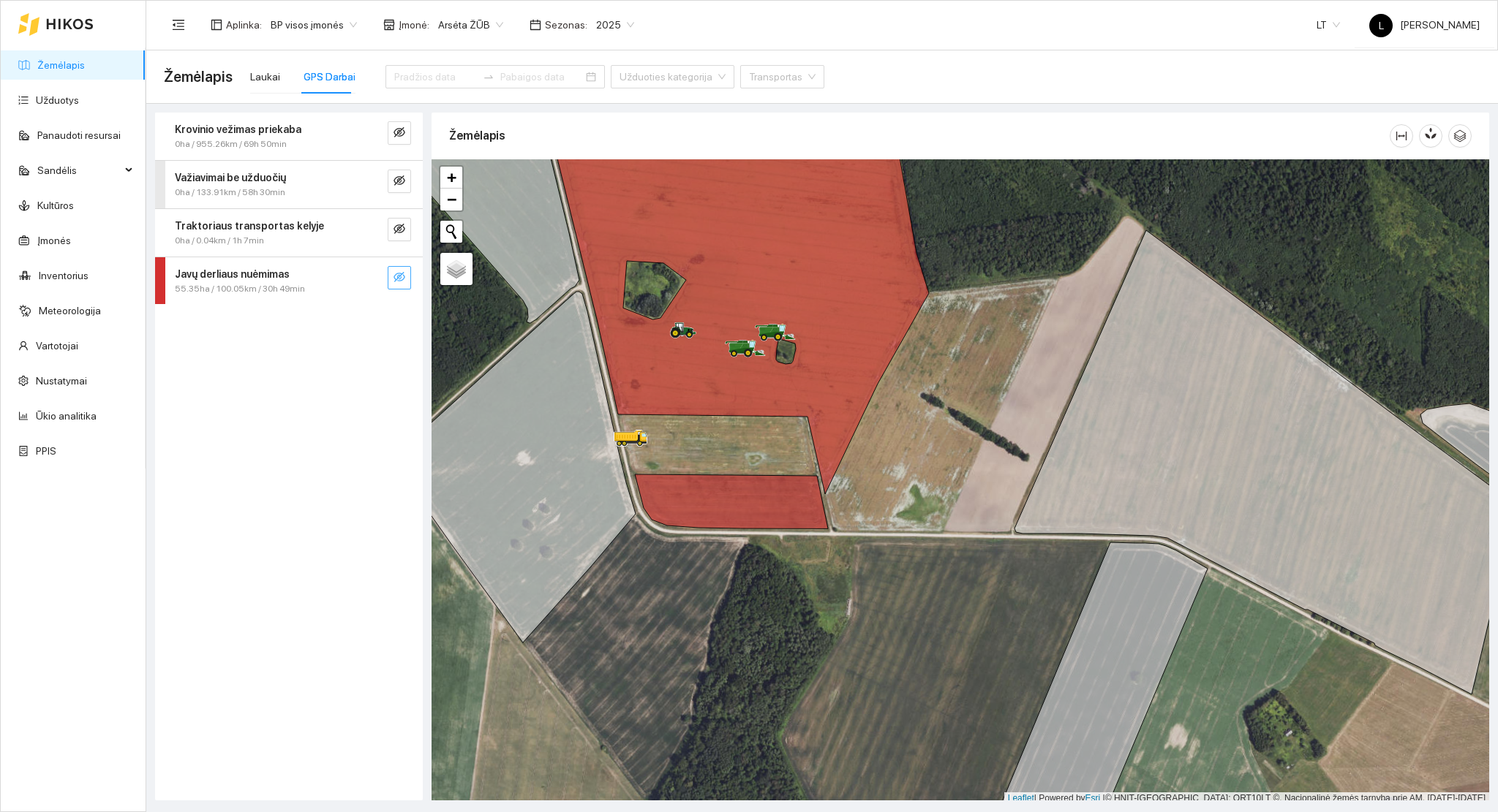
click at [399, 274] on icon "eye-invisible" at bounding box center [399, 277] width 11 height 10
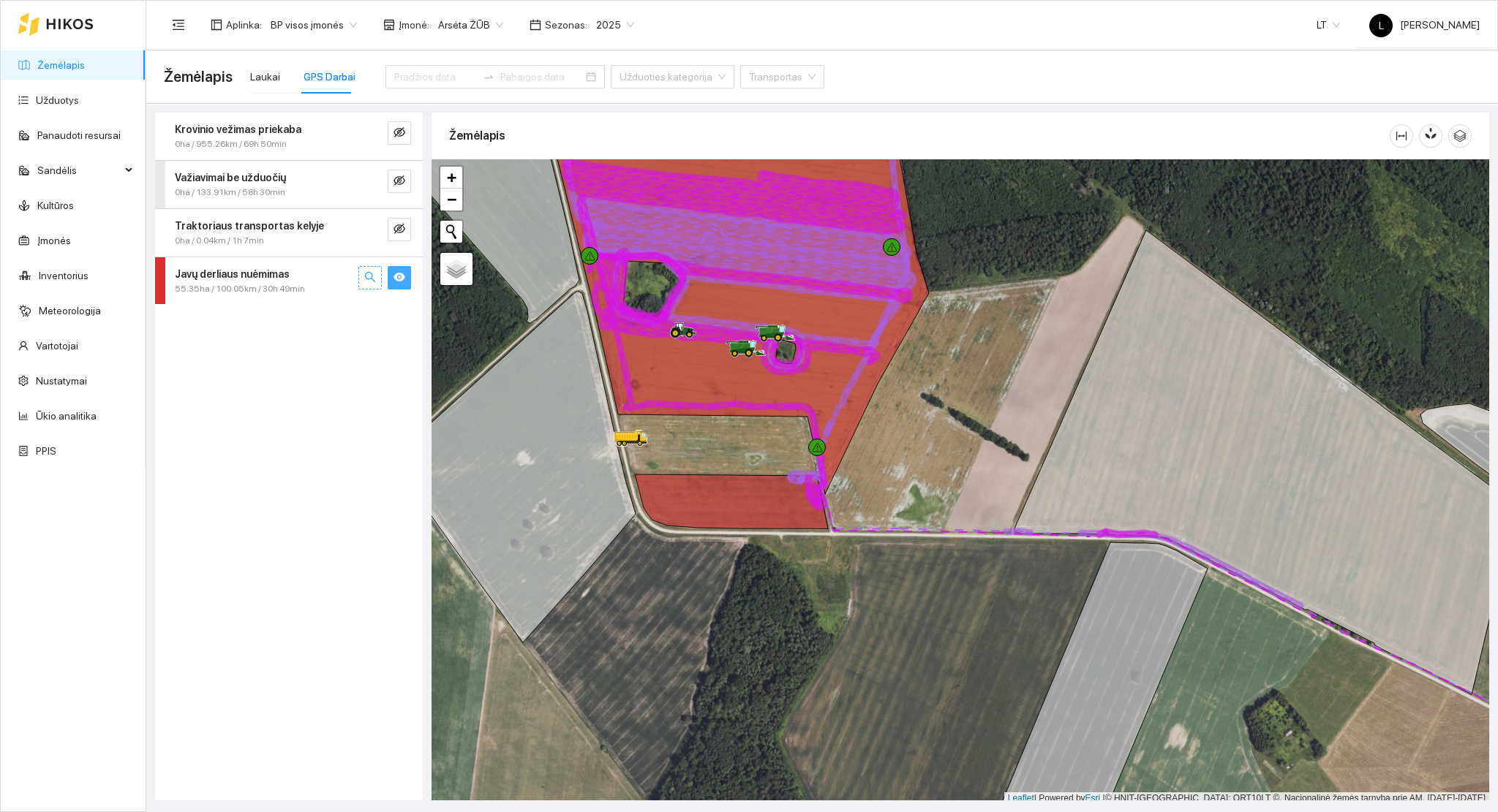
click at [370, 279] on icon "search" at bounding box center [370, 277] width 11 height 11
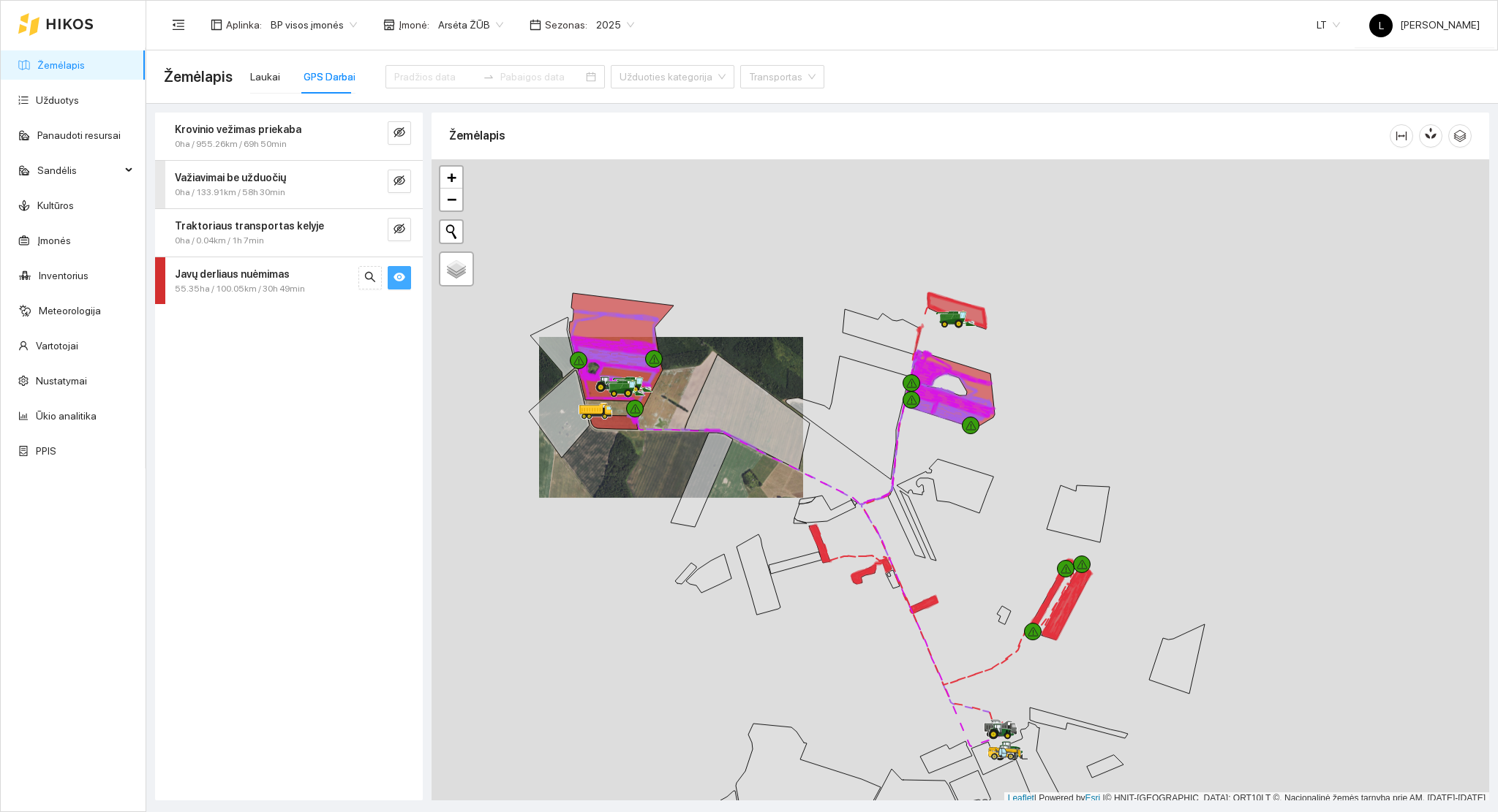
scroll to position [4, 0]
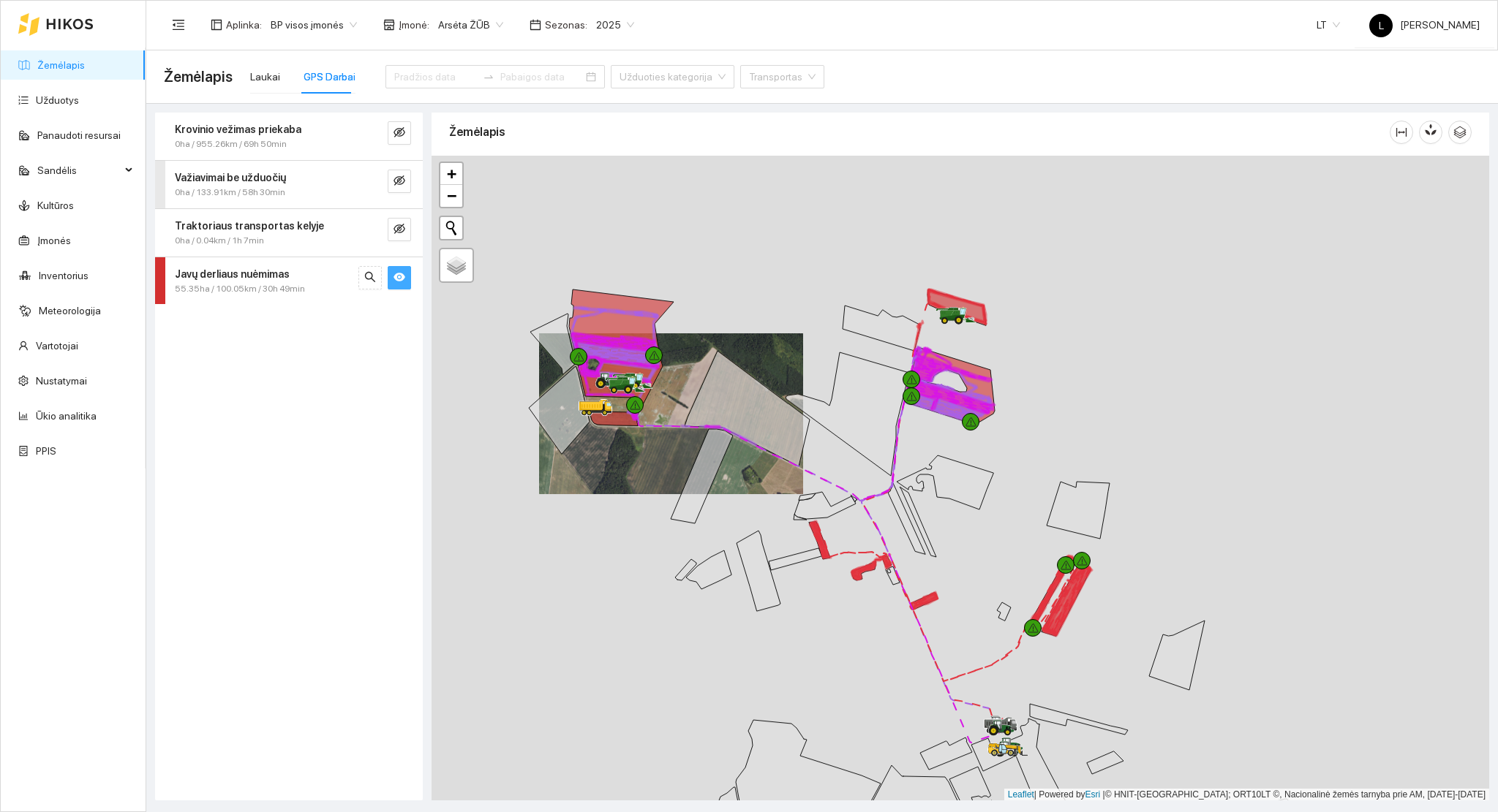
drag, startPoint x: 946, startPoint y: 374, endPoint x: 951, endPoint y: 317, distance: 57.2
click at [953, 313] on div at bounding box center [960, 478] width 1057 height 645
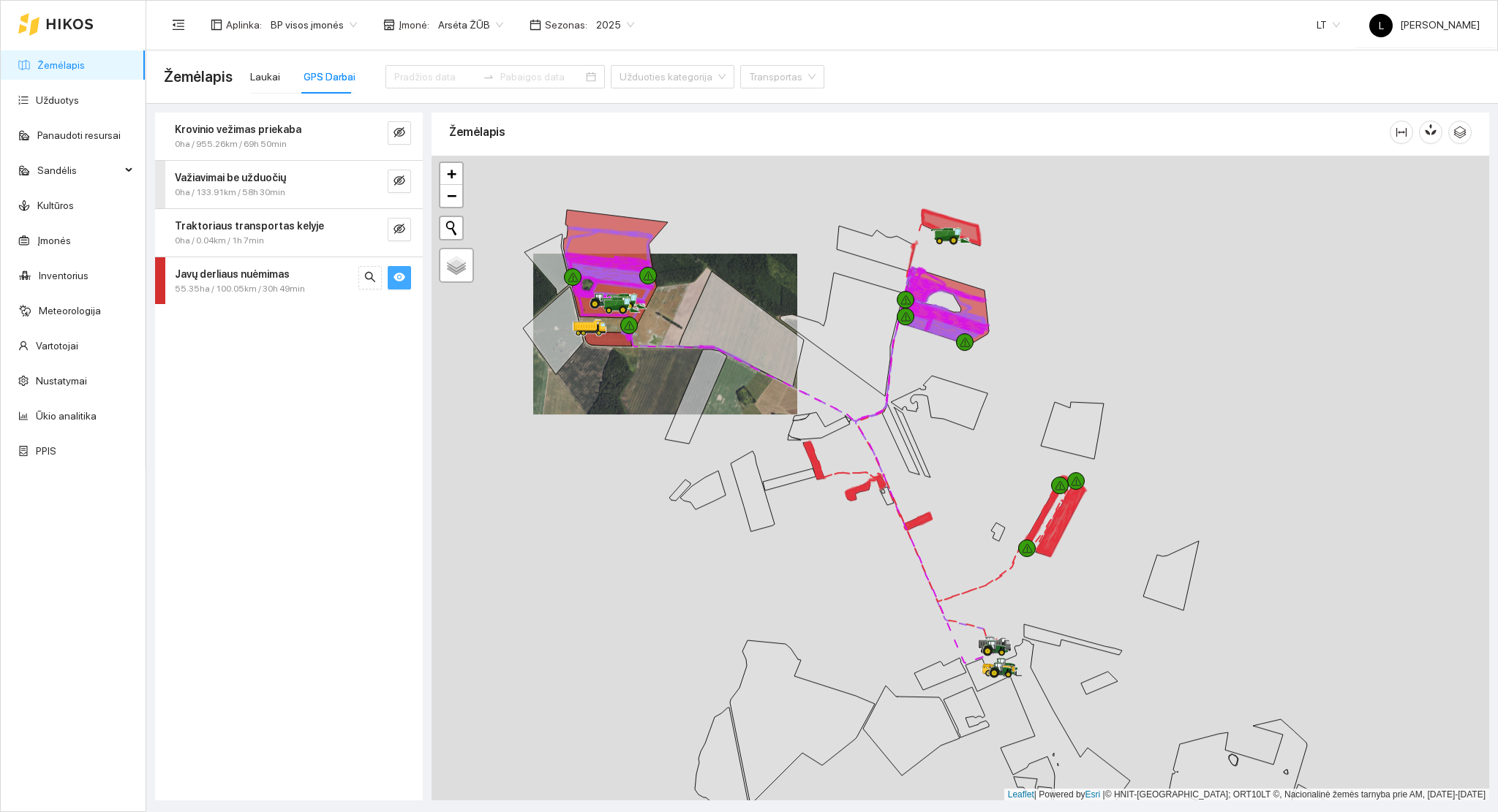
drag, startPoint x: 946, startPoint y: 368, endPoint x: 894, endPoint y: 296, distance: 88.8
click at [894, 296] on div at bounding box center [960, 478] width 1057 height 645
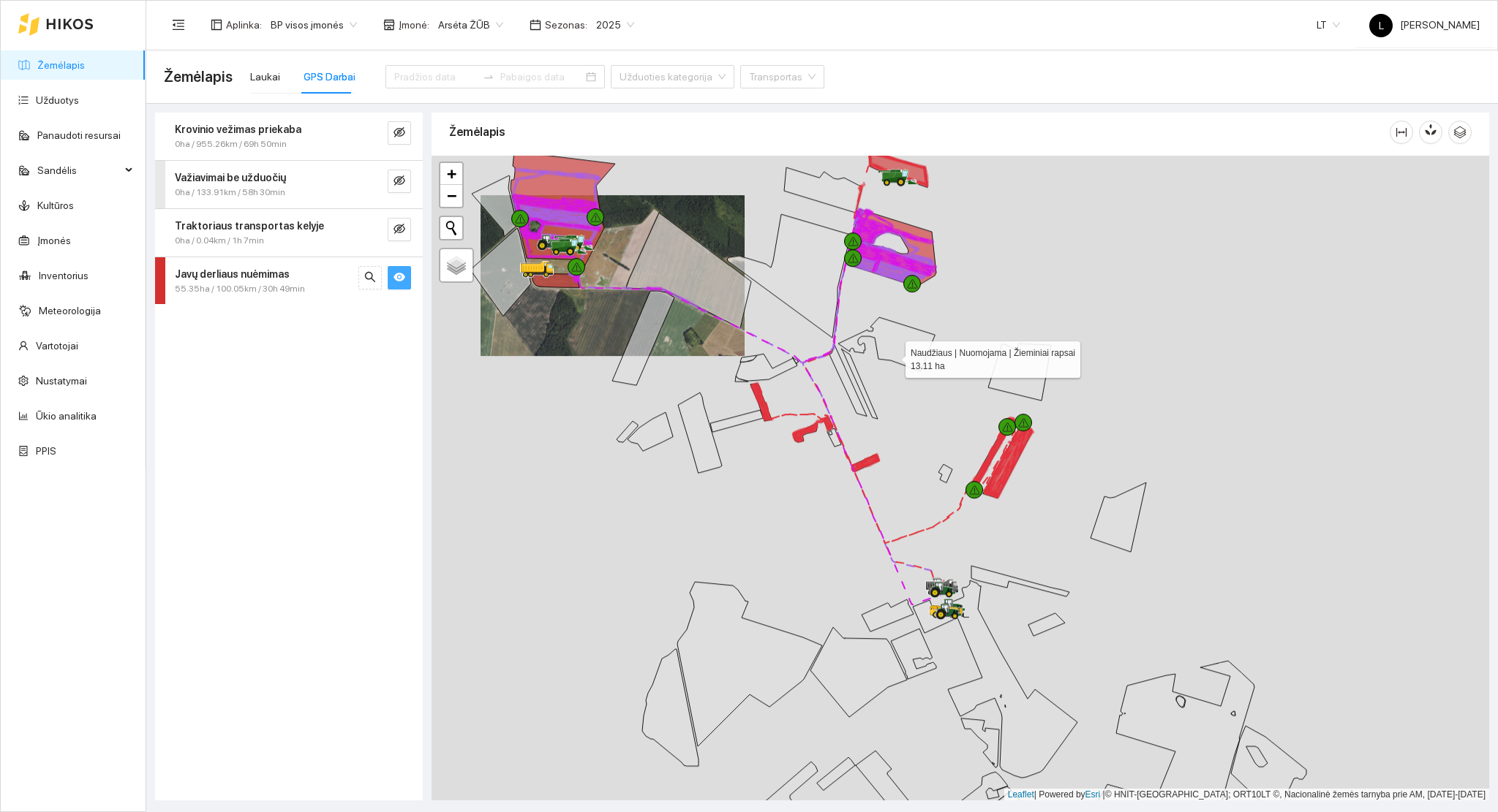
drag, startPoint x: 893, startPoint y: 350, endPoint x: 887, endPoint y: 374, distance: 24.7
click at [890, 371] on icon at bounding box center [885, 344] width 97 height 54
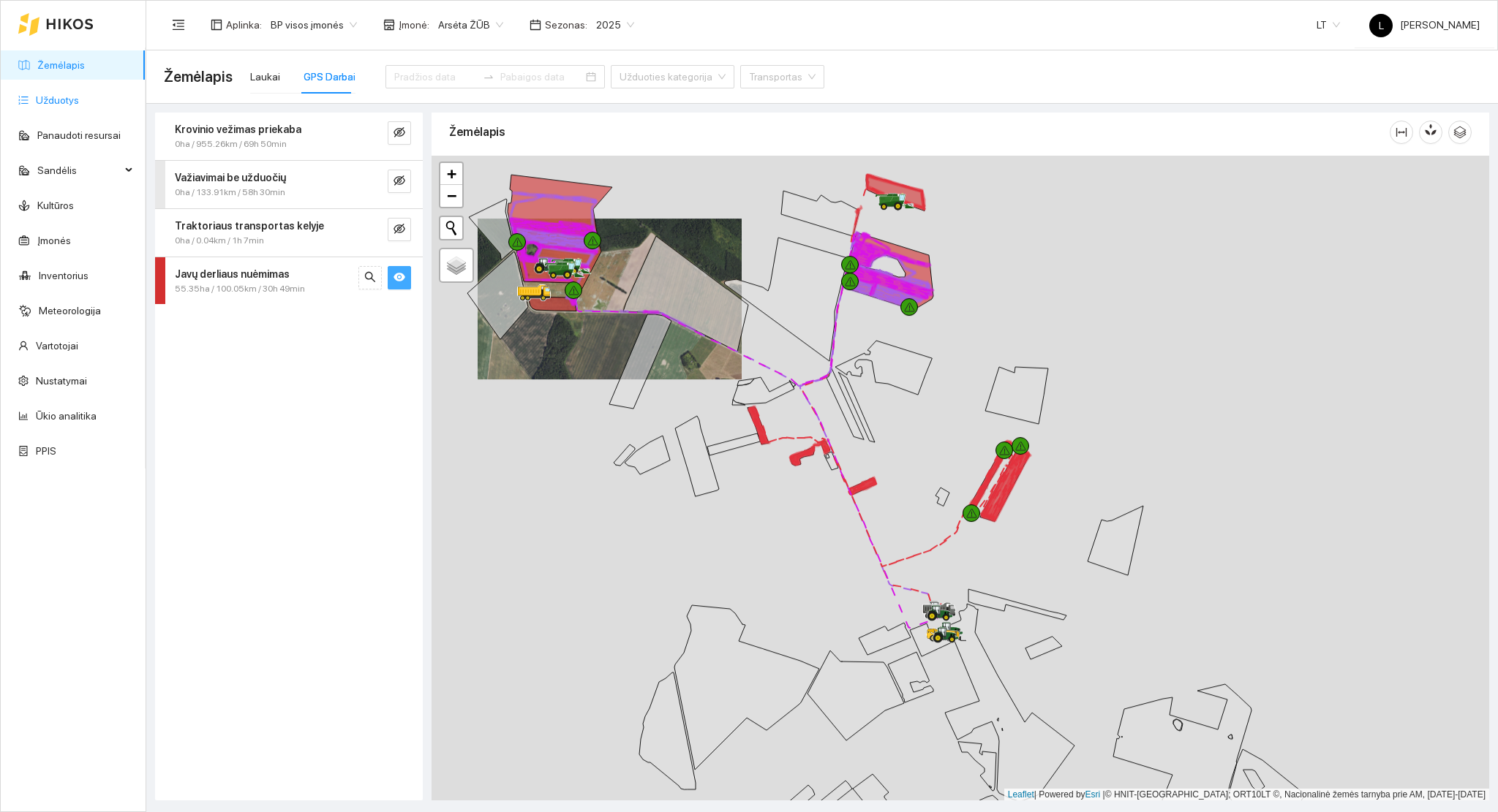
drag, startPoint x: 64, startPoint y: 97, endPoint x: 132, endPoint y: 114, distance: 70.1
click at [64, 98] on link "Užduotys" at bounding box center [57, 100] width 43 height 11
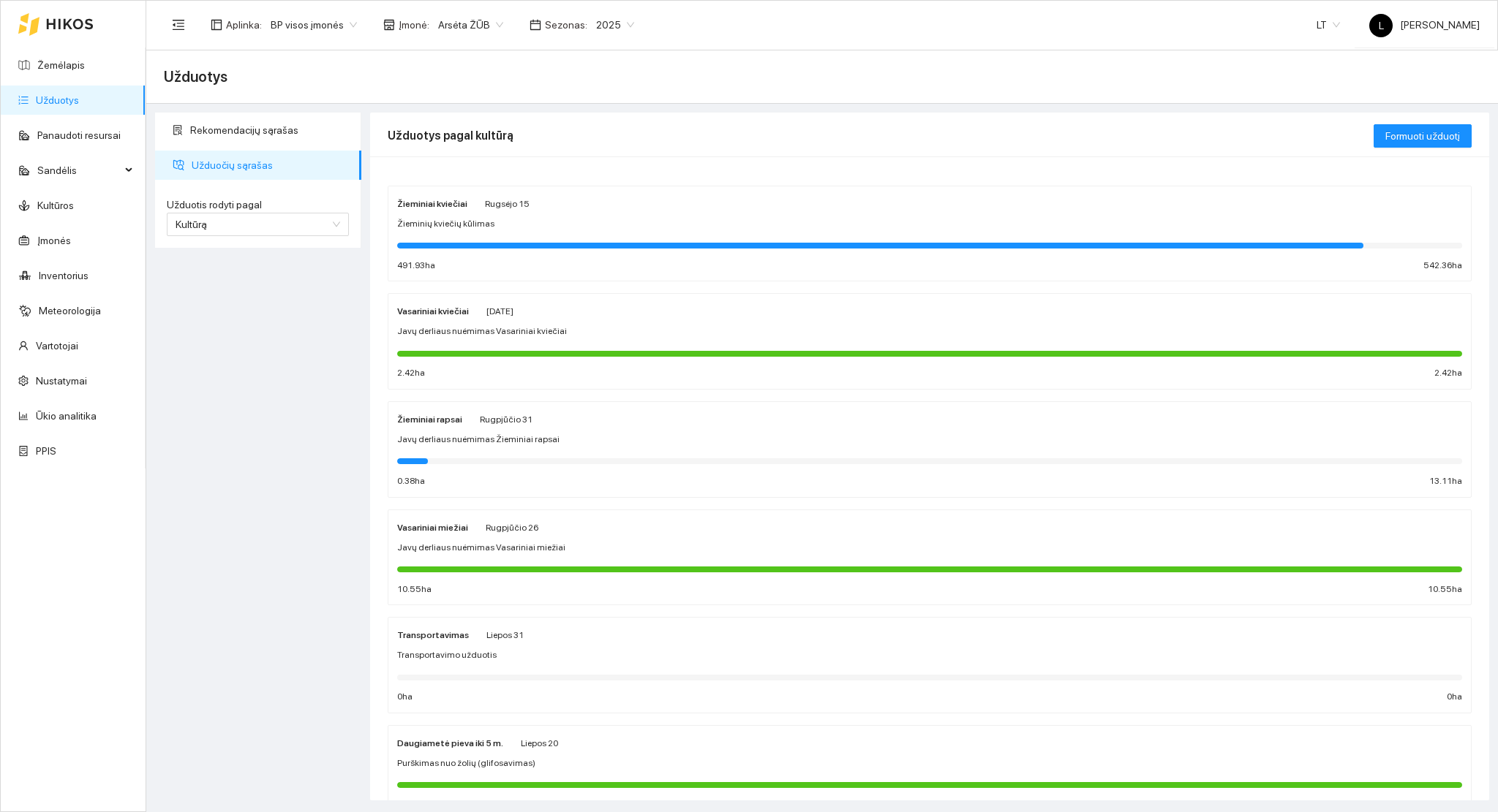
click at [642, 238] on div at bounding box center [929, 245] width 1065 height 16
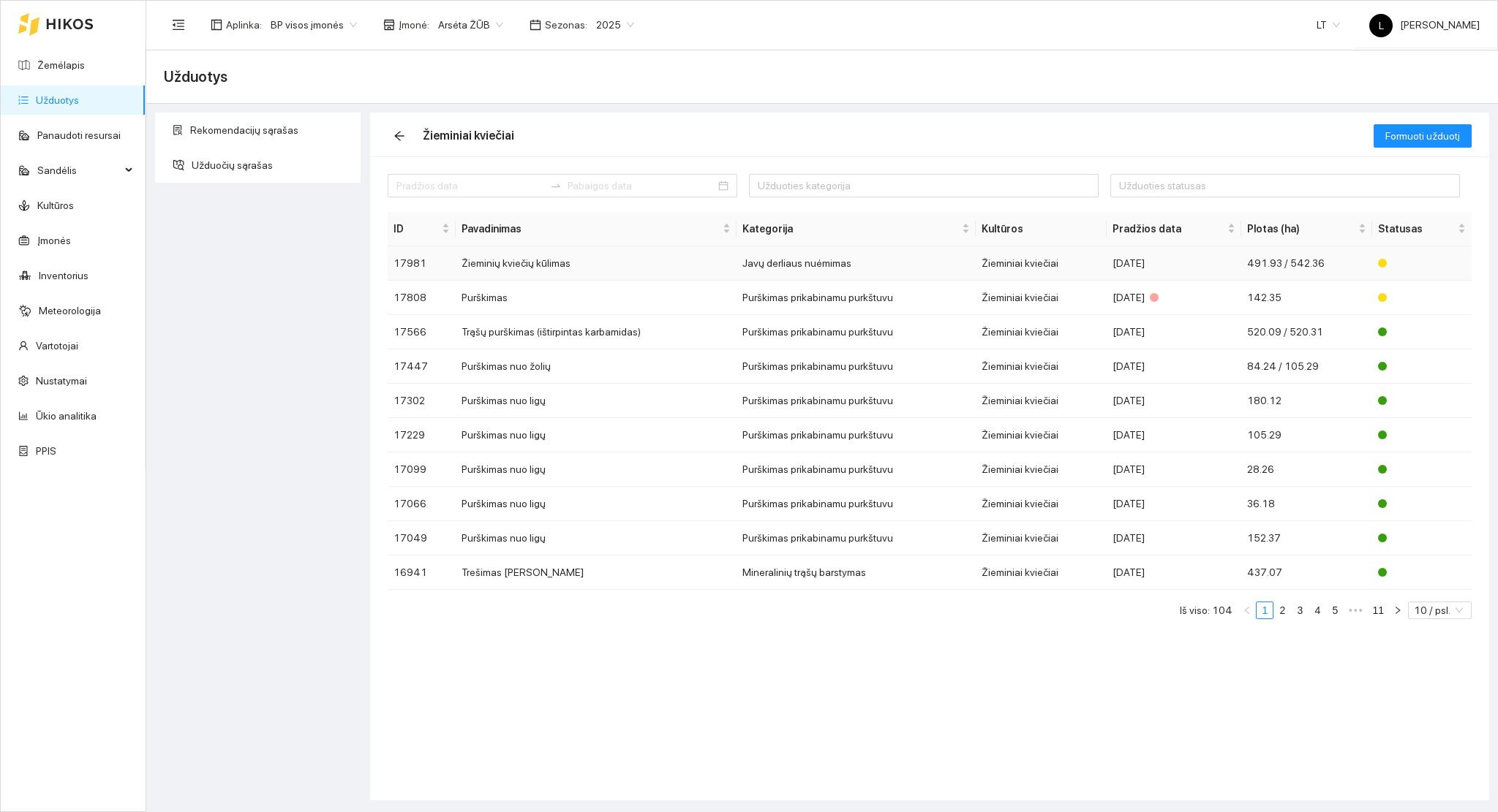
click at [1036, 267] on td "Žieminiai kviečiai" at bounding box center [1040, 263] width 130 height 35
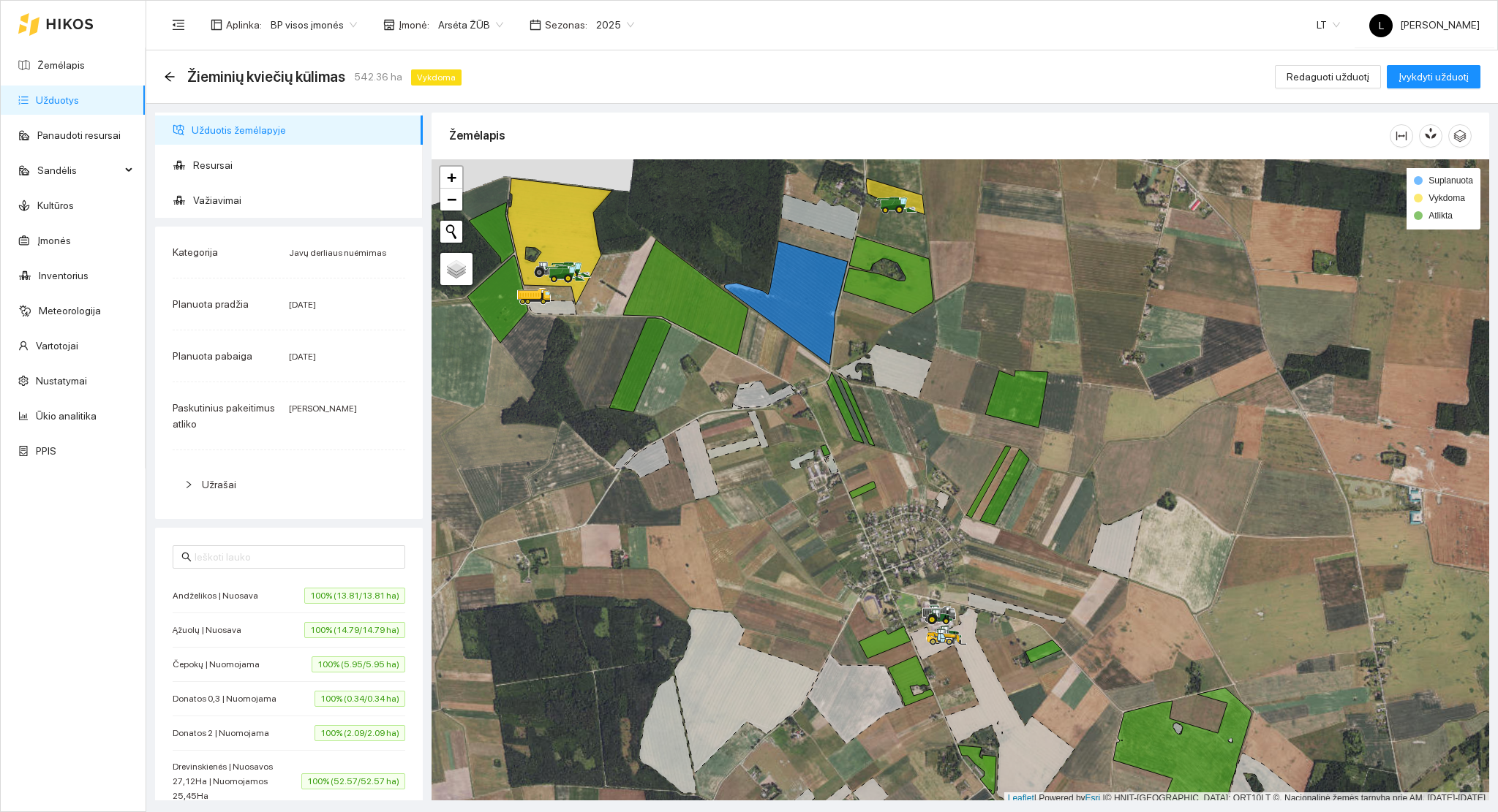
click at [57, 98] on link "Užduotys" at bounding box center [57, 100] width 43 height 11
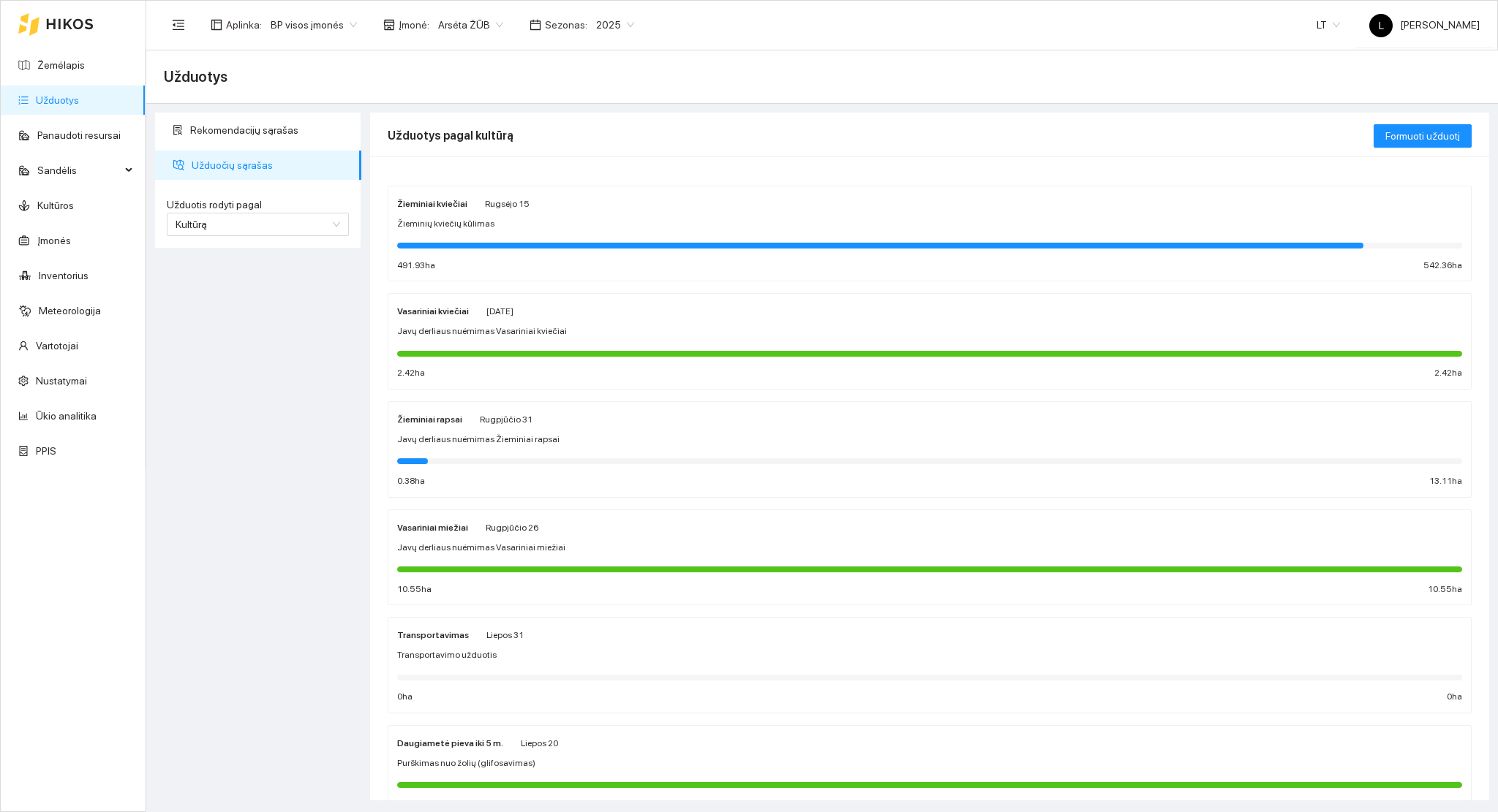
click at [509, 348] on div at bounding box center [929, 352] width 1065 height 16
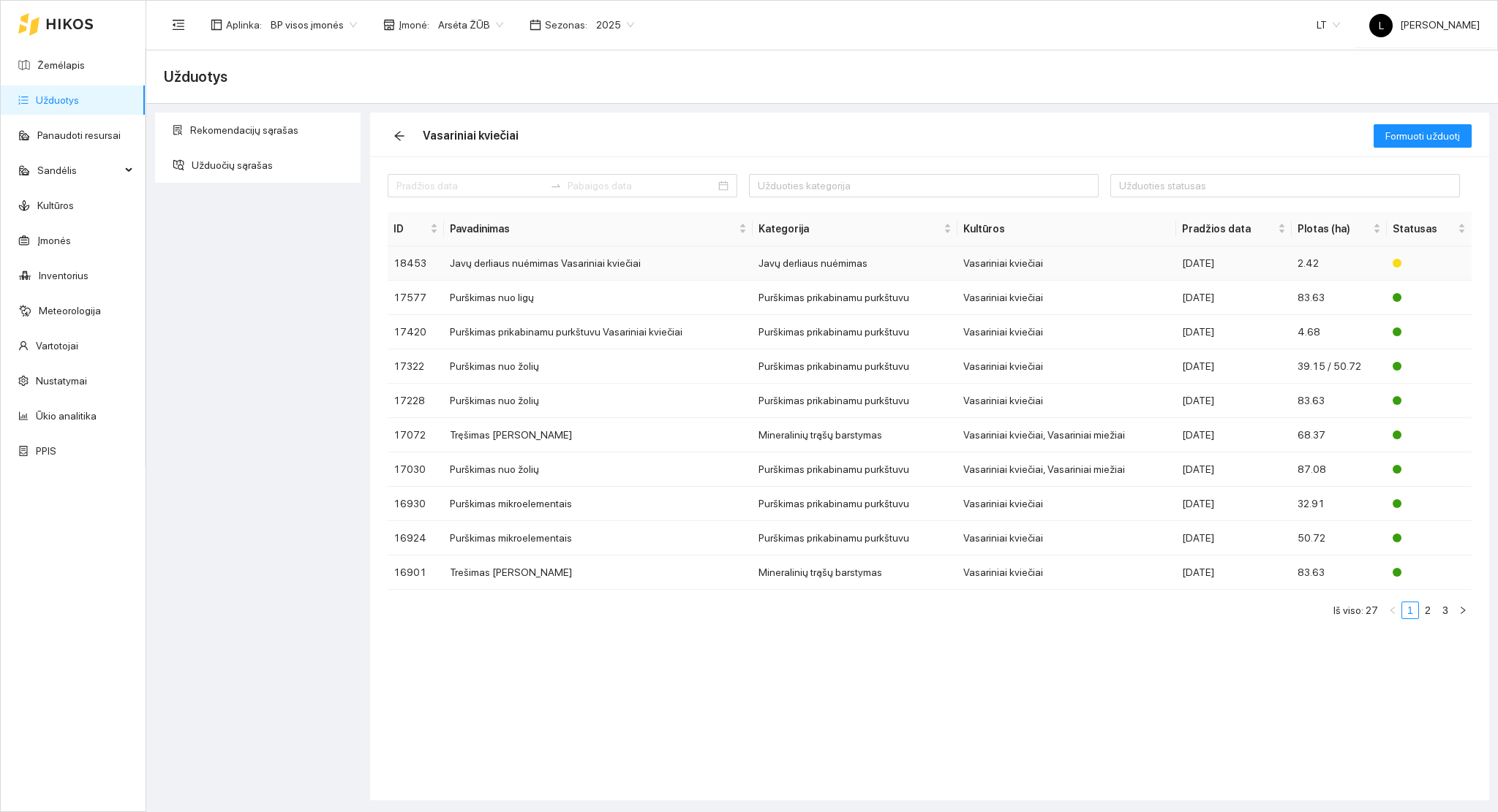
click at [1028, 271] on td "Vasariniai kviečiai" at bounding box center [1067, 263] width 219 height 35
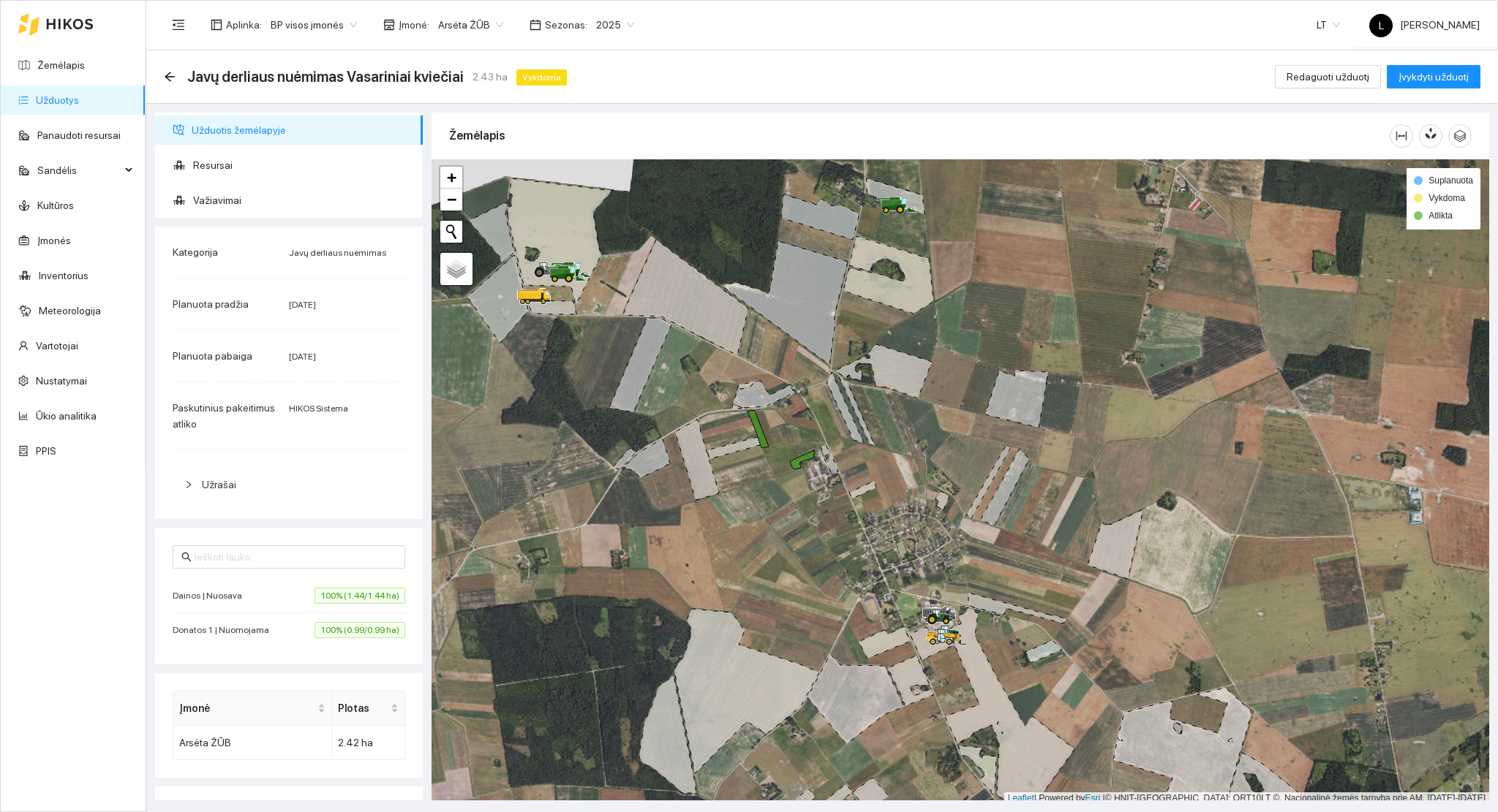
click at [79, 98] on link "Užduotys" at bounding box center [57, 100] width 43 height 11
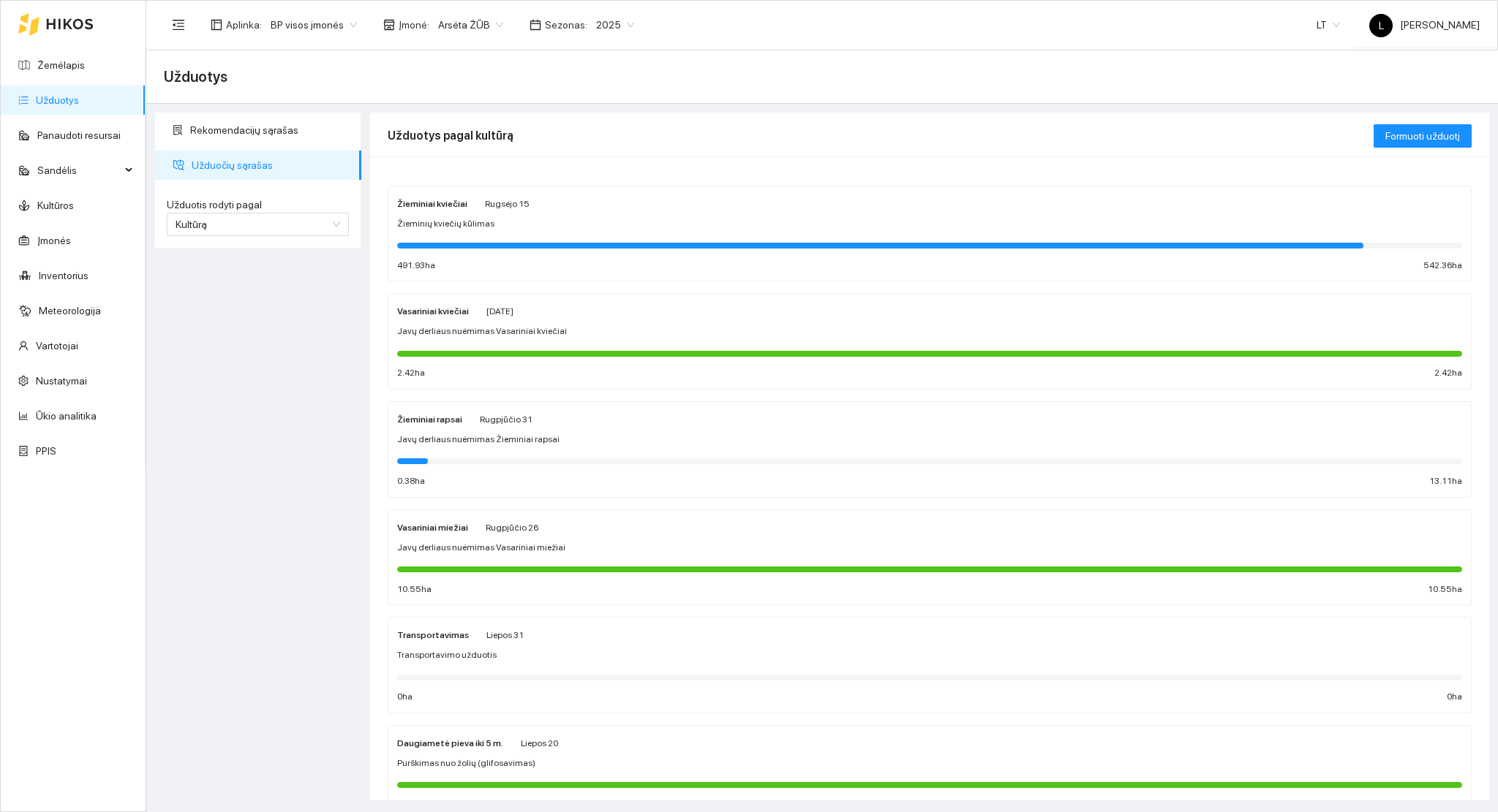
click at [483, 461] on div at bounding box center [929, 461] width 1065 height 6
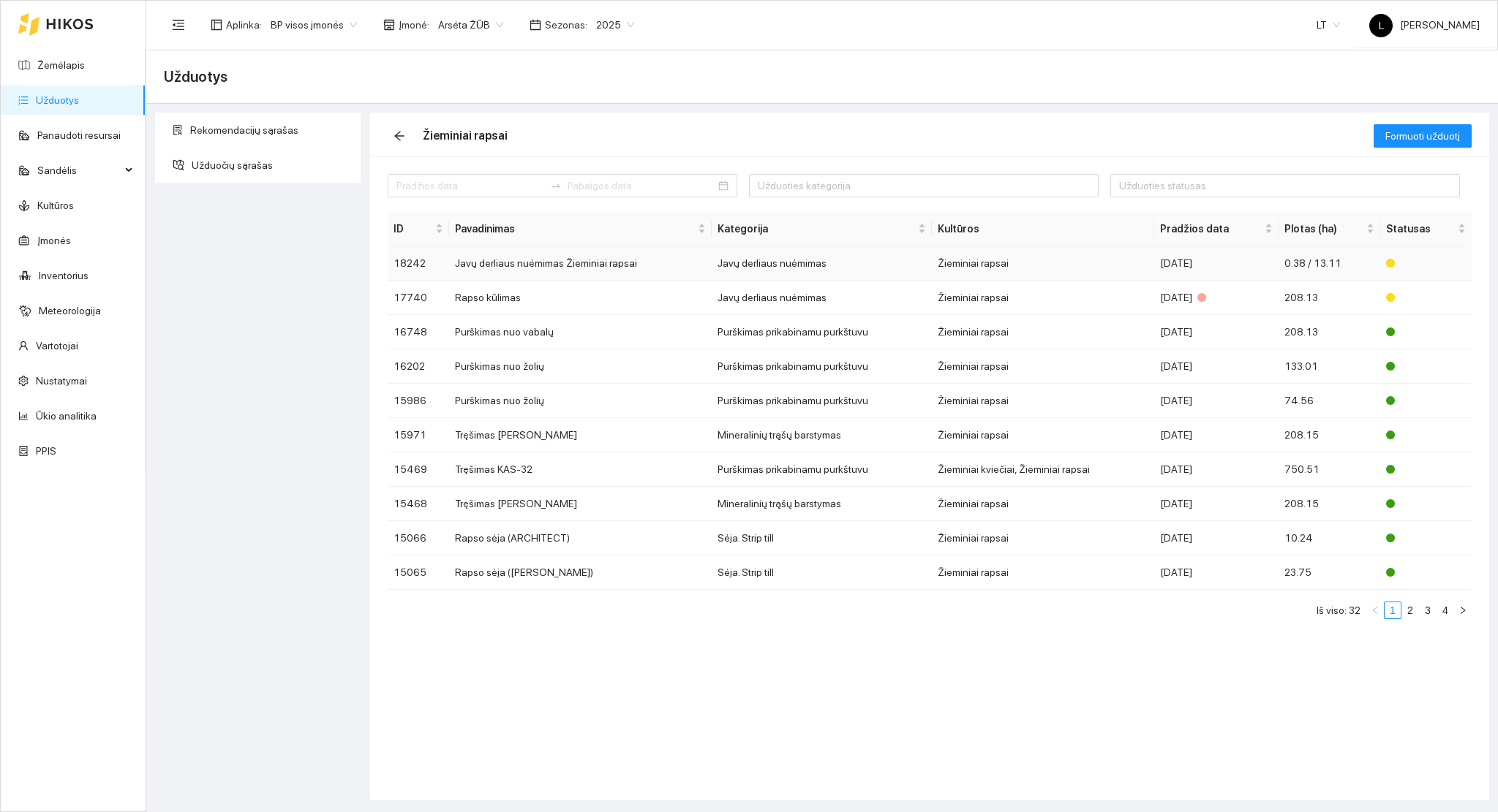
click at [663, 263] on td "Javų derliaus nuėmimas Žieminiai rapsai" at bounding box center [581, 263] width 263 height 35
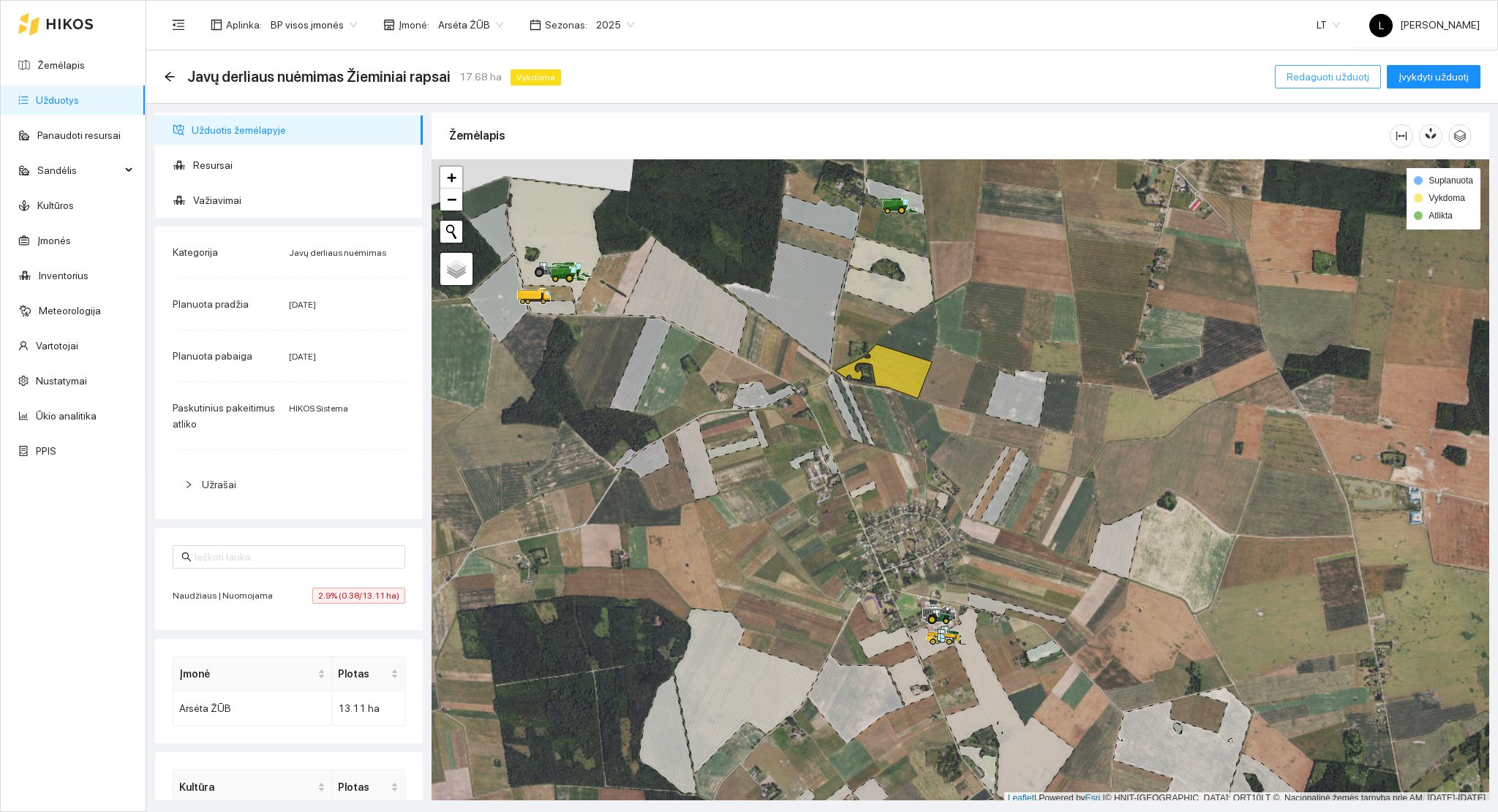
click at [1353, 81] on span "Redaguoti užduotį" at bounding box center [1327, 76] width 83 height 16
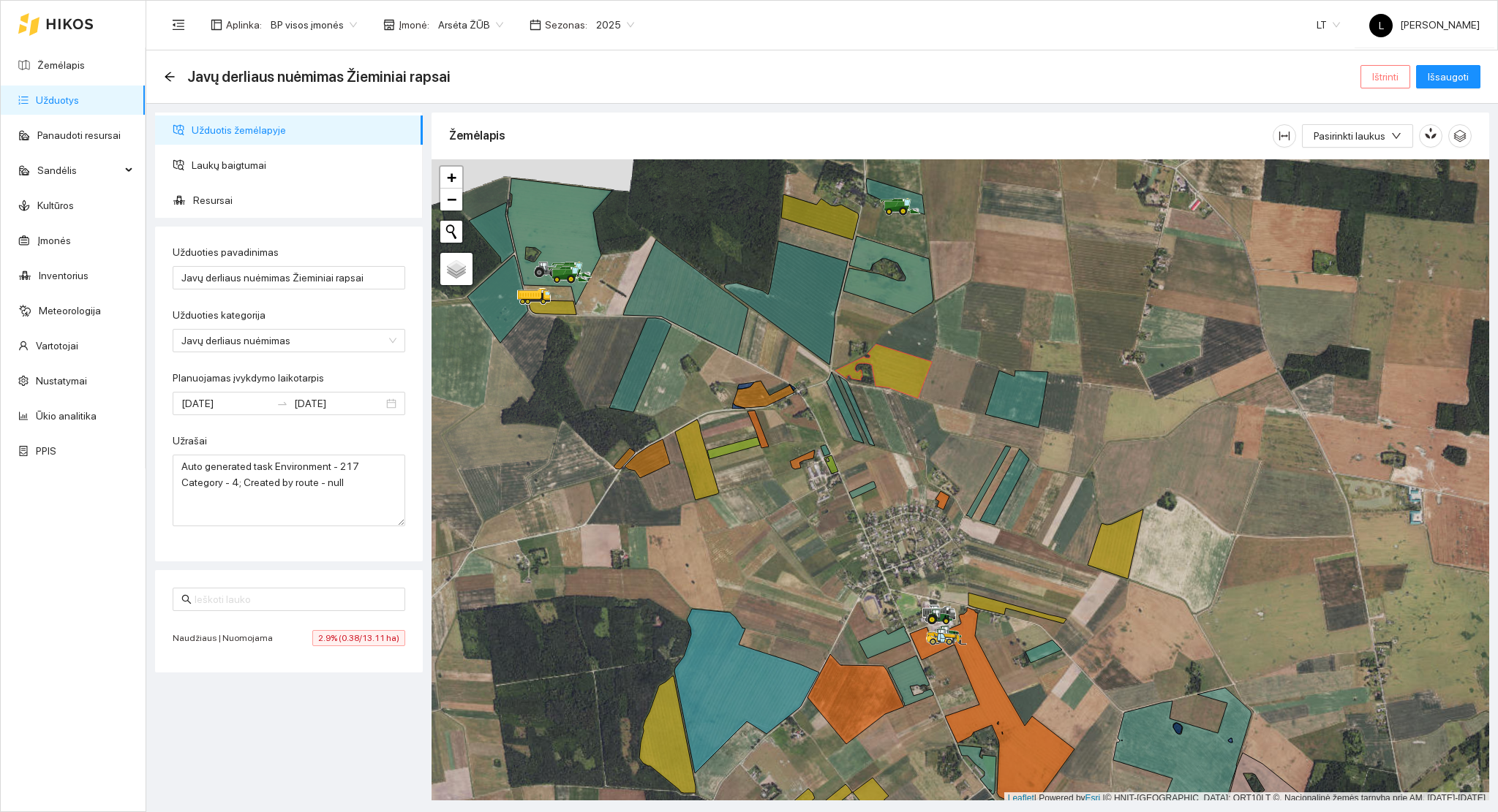
click at [1381, 72] on span "Ištrinti" at bounding box center [1385, 76] width 26 height 16
click at [605, 25] on span "2025" at bounding box center [614, 24] width 38 height 22
click at [598, 38] on div "Aplinka : BP visos įmonės Įmonė : Arsėta ŽŪB Sezonas : 2025" at bounding box center [403, 24] width 479 height 29
click at [489, 22] on span "Arsėta ŽŪB" at bounding box center [470, 24] width 65 height 22
click at [479, 48] on div "Visos" at bounding box center [509, 53] width 154 height 16
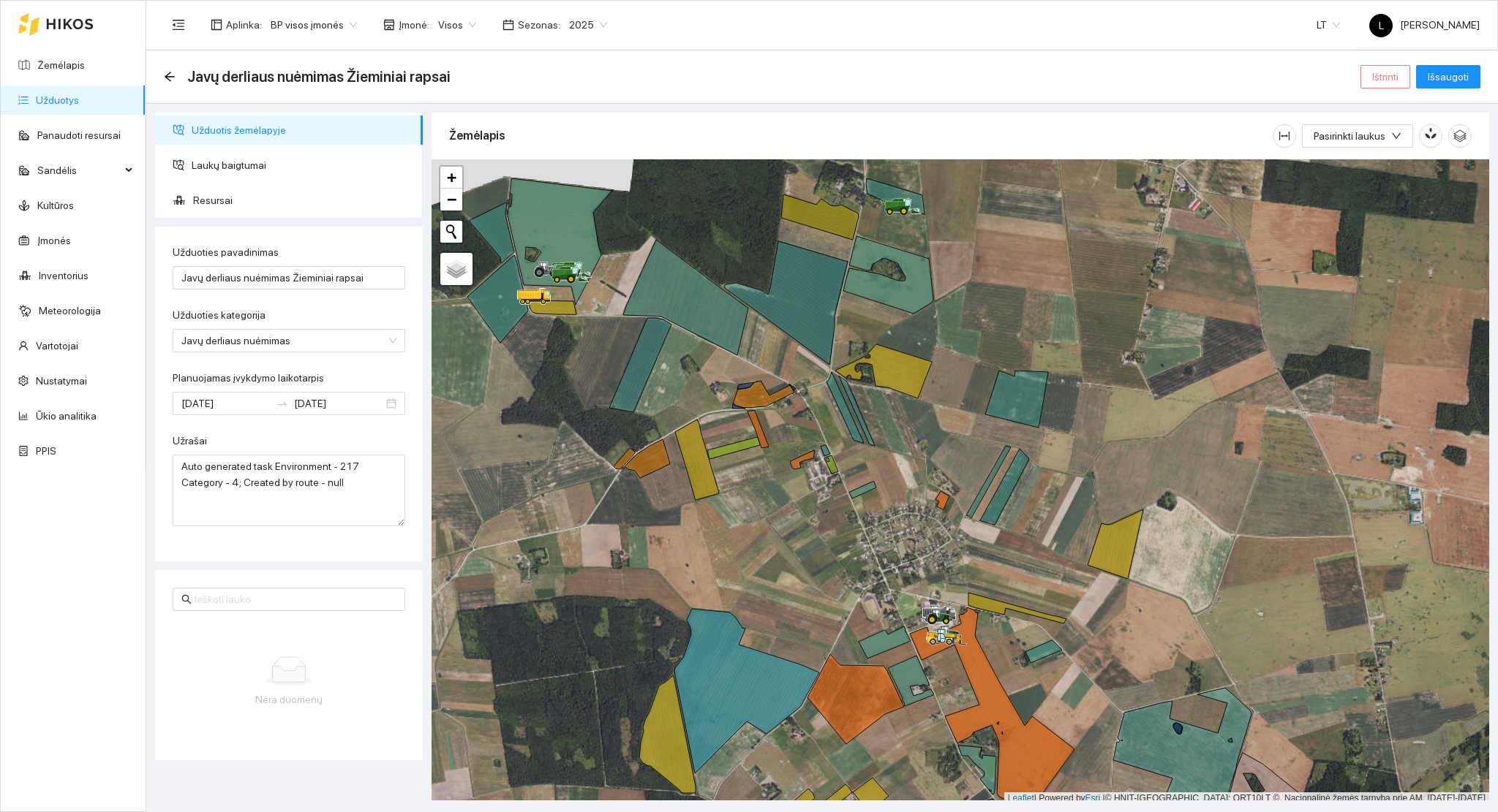
click at [1370, 76] on button "Ištrinti" at bounding box center [1385, 76] width 50 height 23
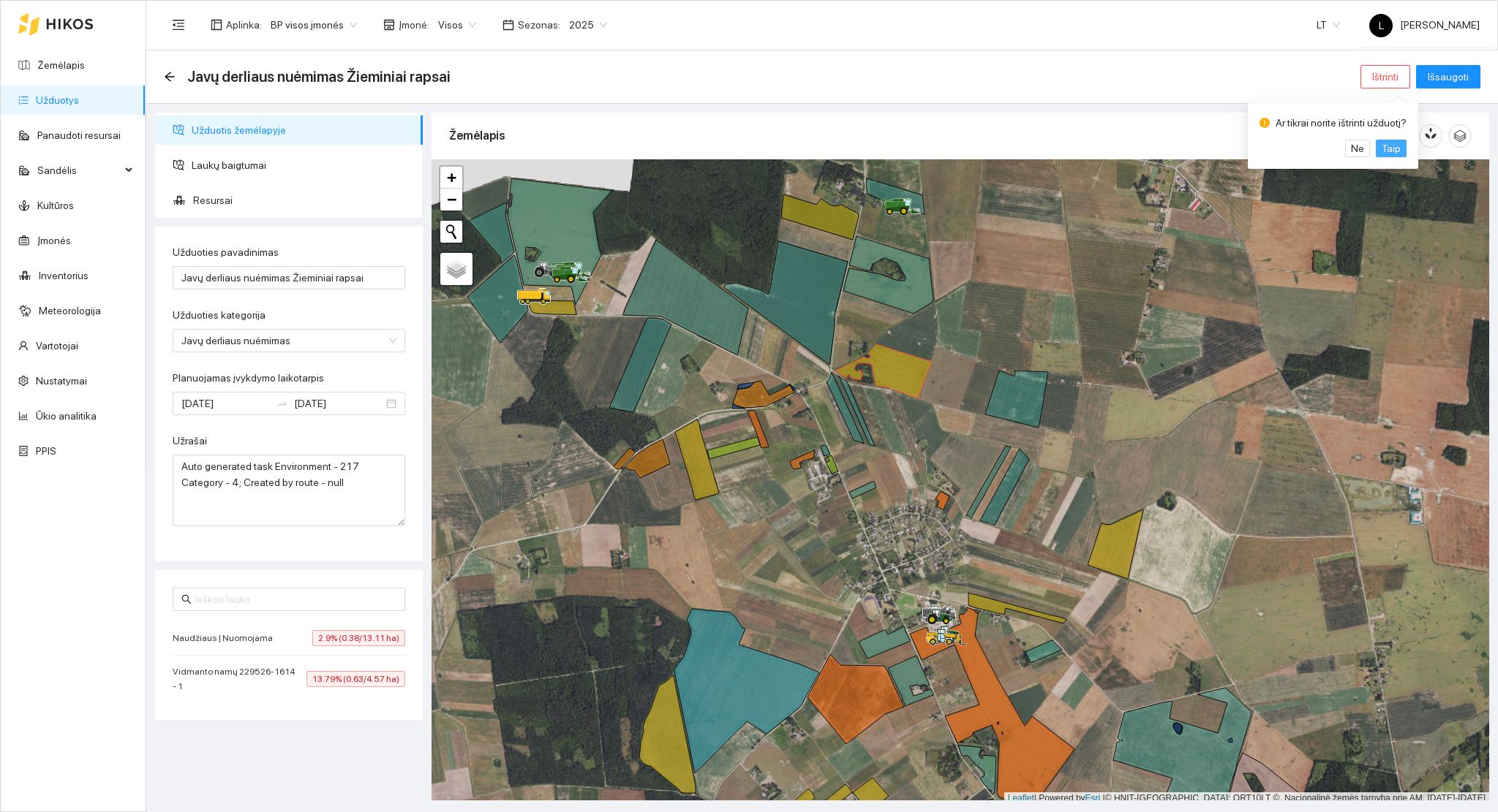
click at [1382, 150] on span "Taip" at bounding box center [1391, 148] width 19 height 16
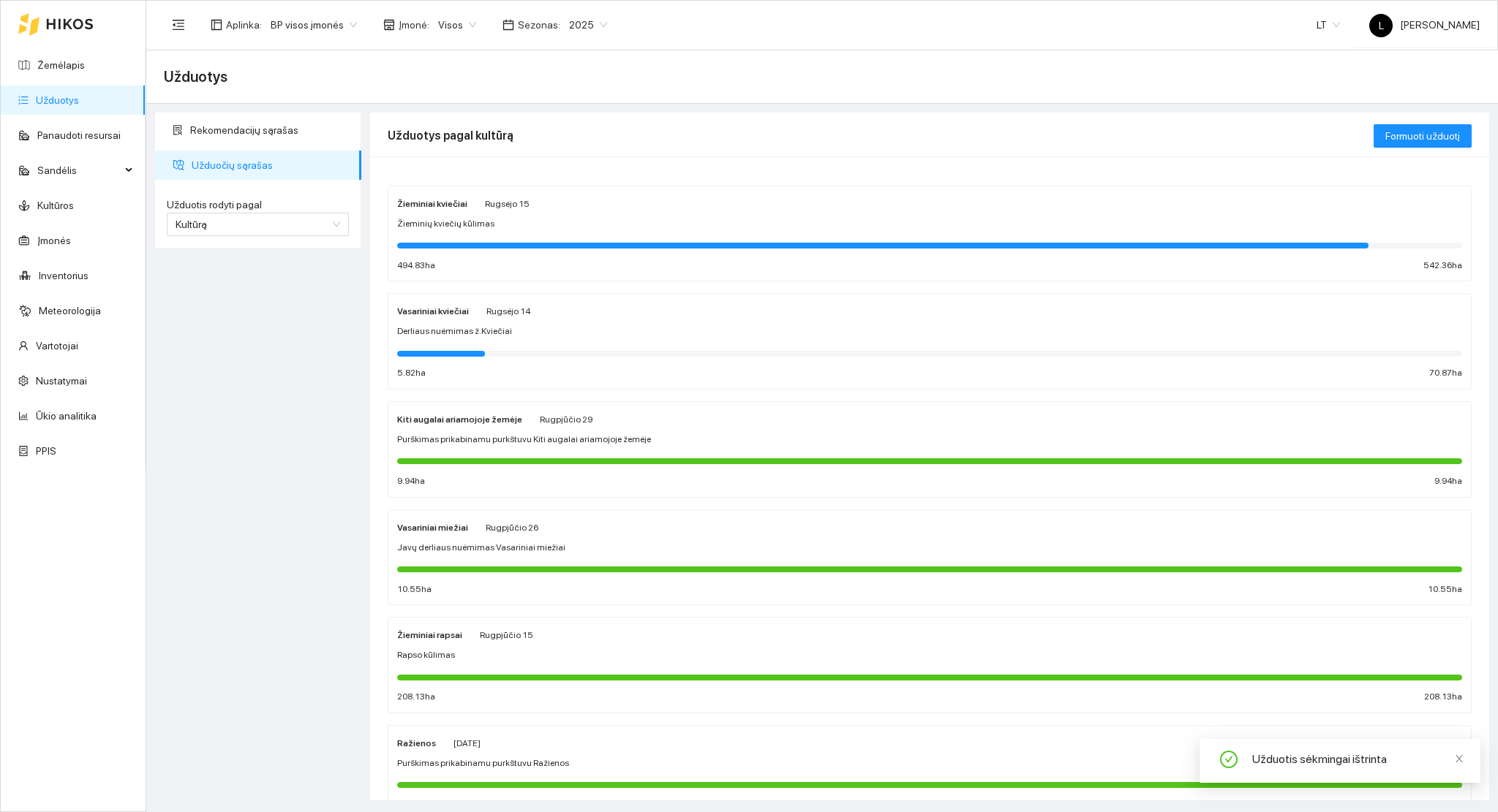
click at [492, 351] on div at bounding box center [929, 353] width 1065 height 6
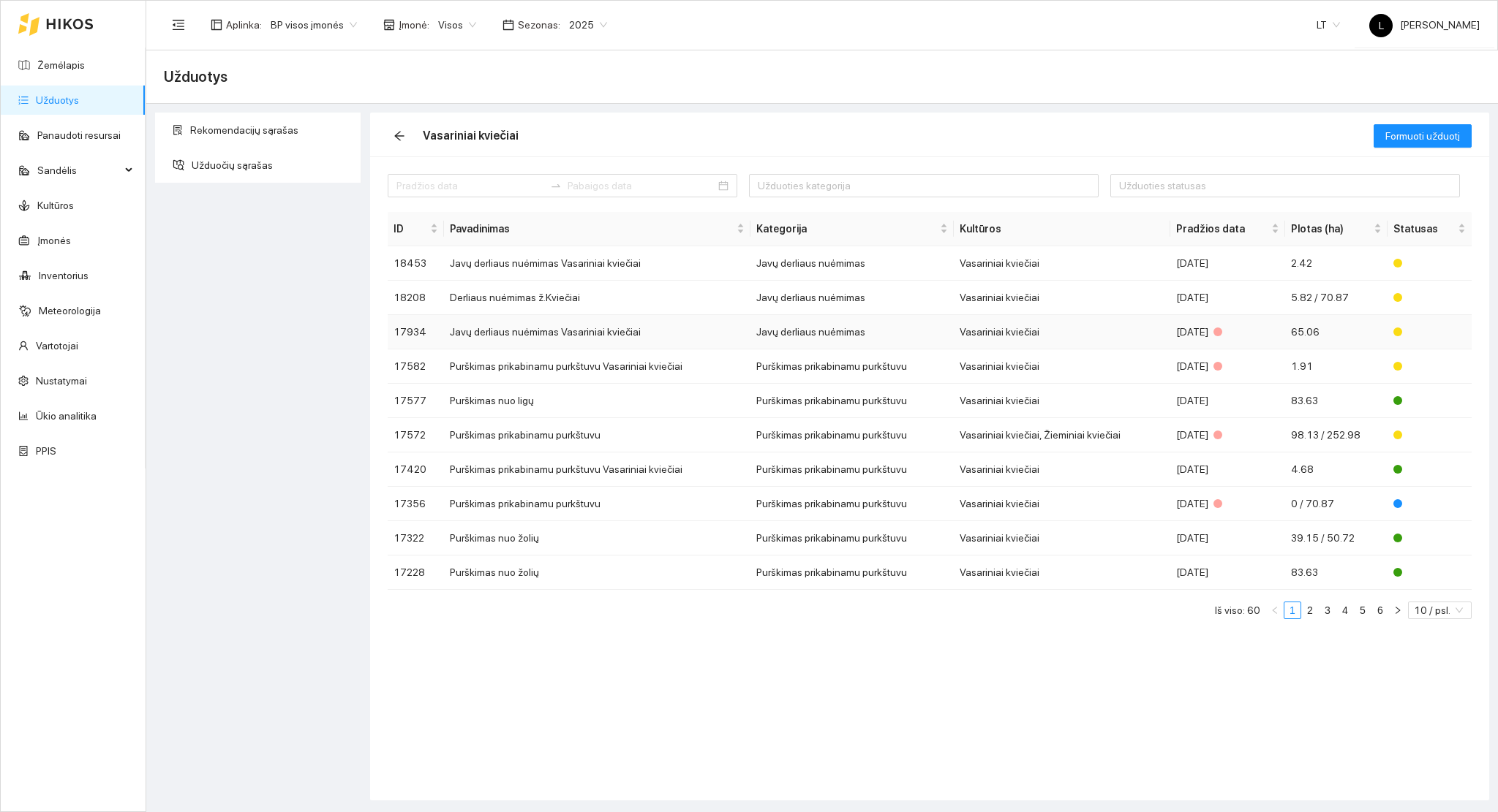
click at [928, 331] on td "Javų derliaus nuėmimas" at bounding box center [853, 332] width 204 height 35
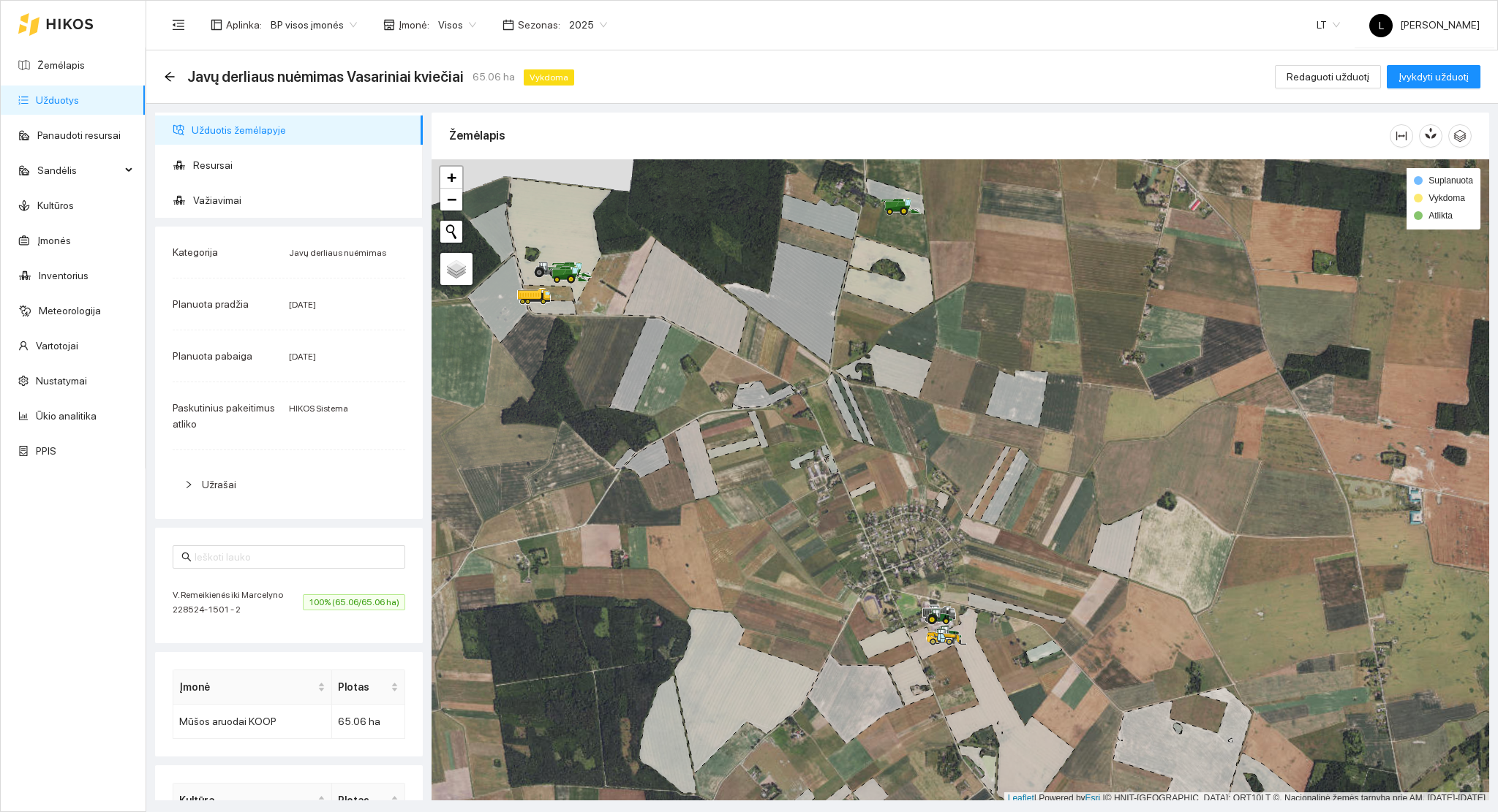
click at [309, 595] on span "100% (65.06/65.06 ha)" at bounding box center [354, 602] width 102 height 16
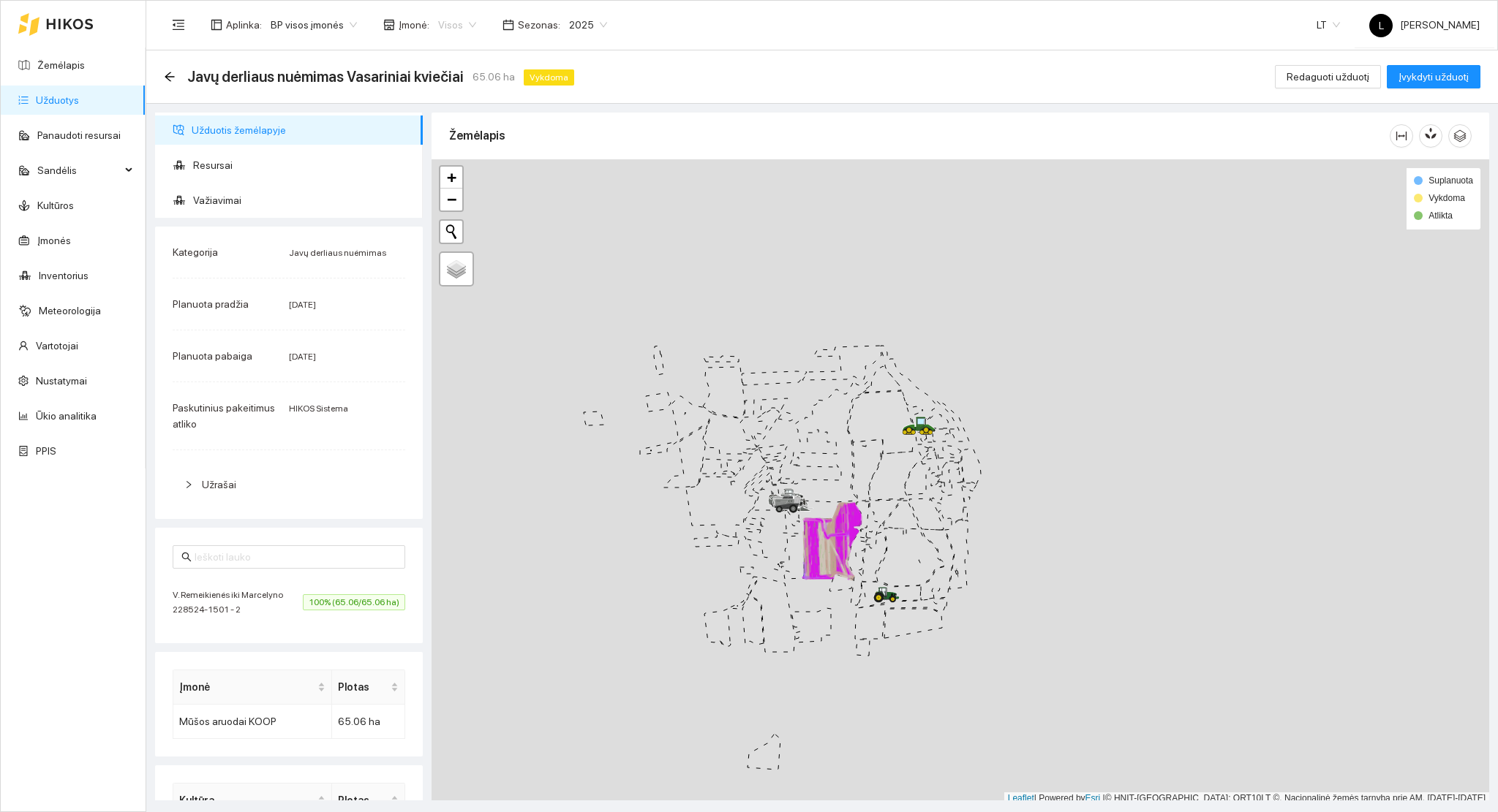
drag, startPoint x: 446, startPoint y: 13, endPoint x: 448, endPoint y: 25, distance: 12.2
click at [446, 14] on span "Visos" at bounding box center [457, 24] width 38 height 22
click at [457, 78] on div "Arsėta ŽŪB" at bounding box center [509, 77] width 154 height 16
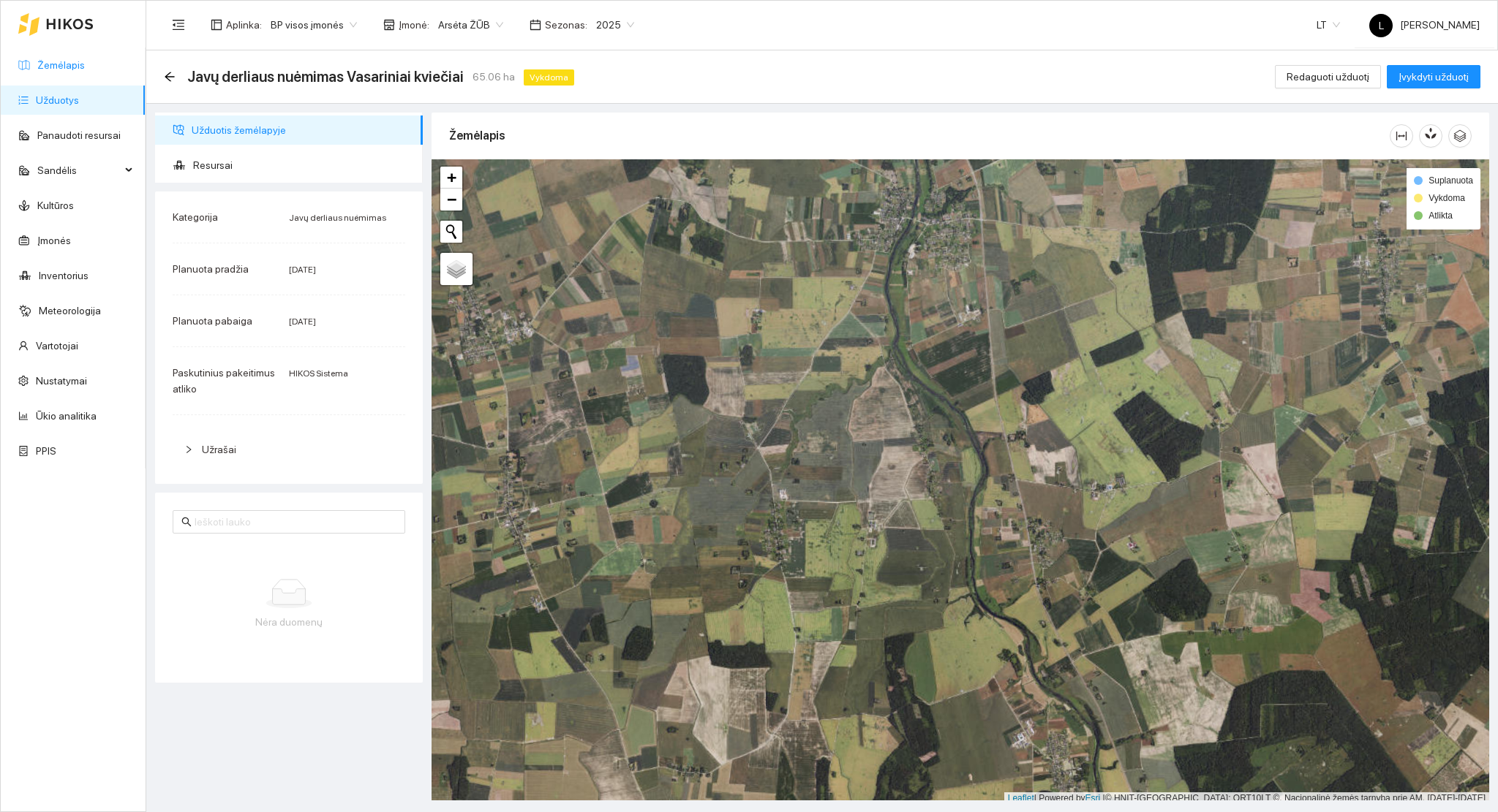
click at [60, 62] on link "Žemėlapis" at bounding box center [61, 65] width 48 height 11
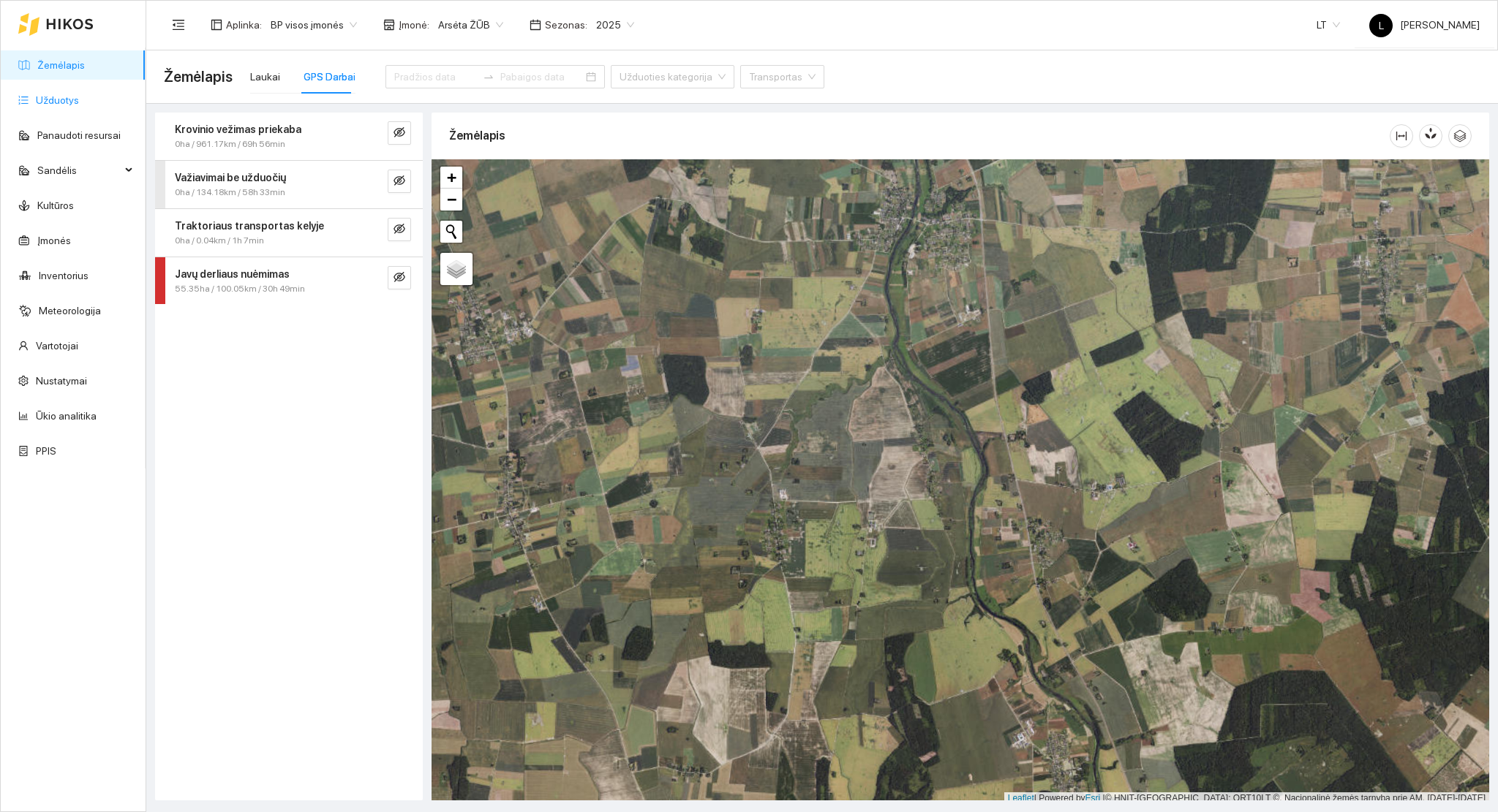
click at [36, 100] on link "Užduotys" at bounding box center [57, 100] width 43 height 11
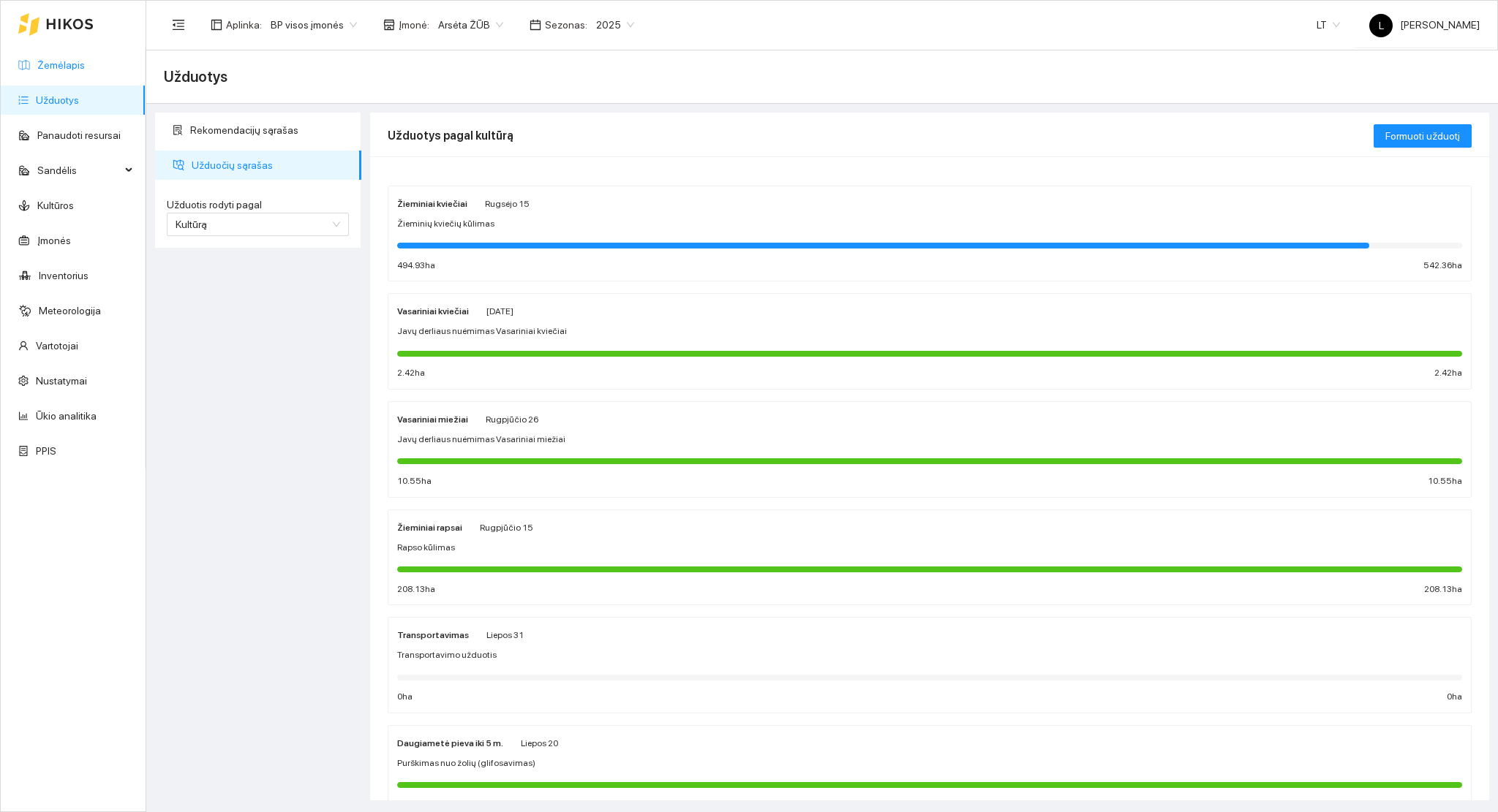
click at [76, 70] on link "Žemėlapis" at bounding box center [61, 65] width 48 height 11
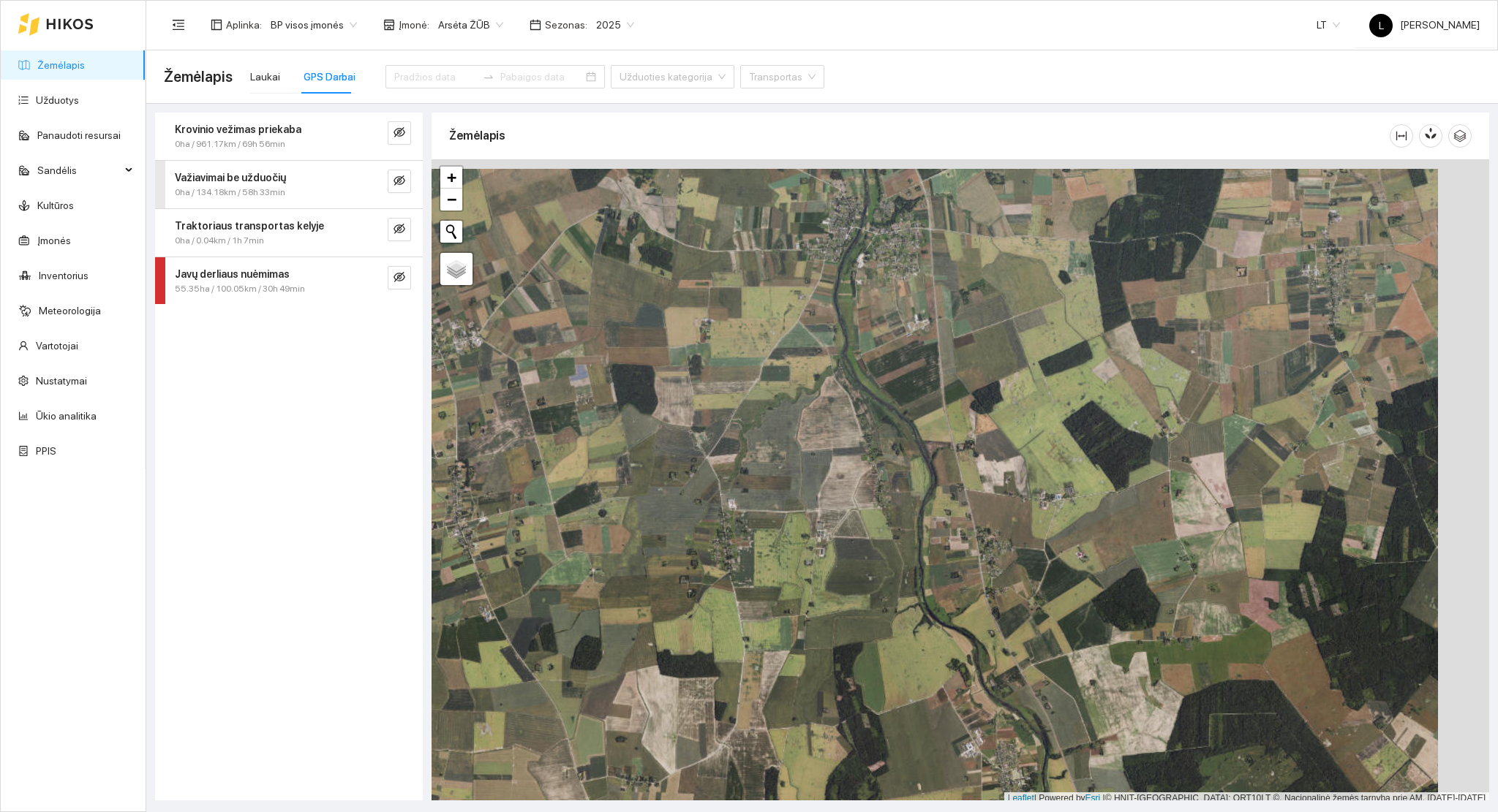
scroll to position [4, 0]
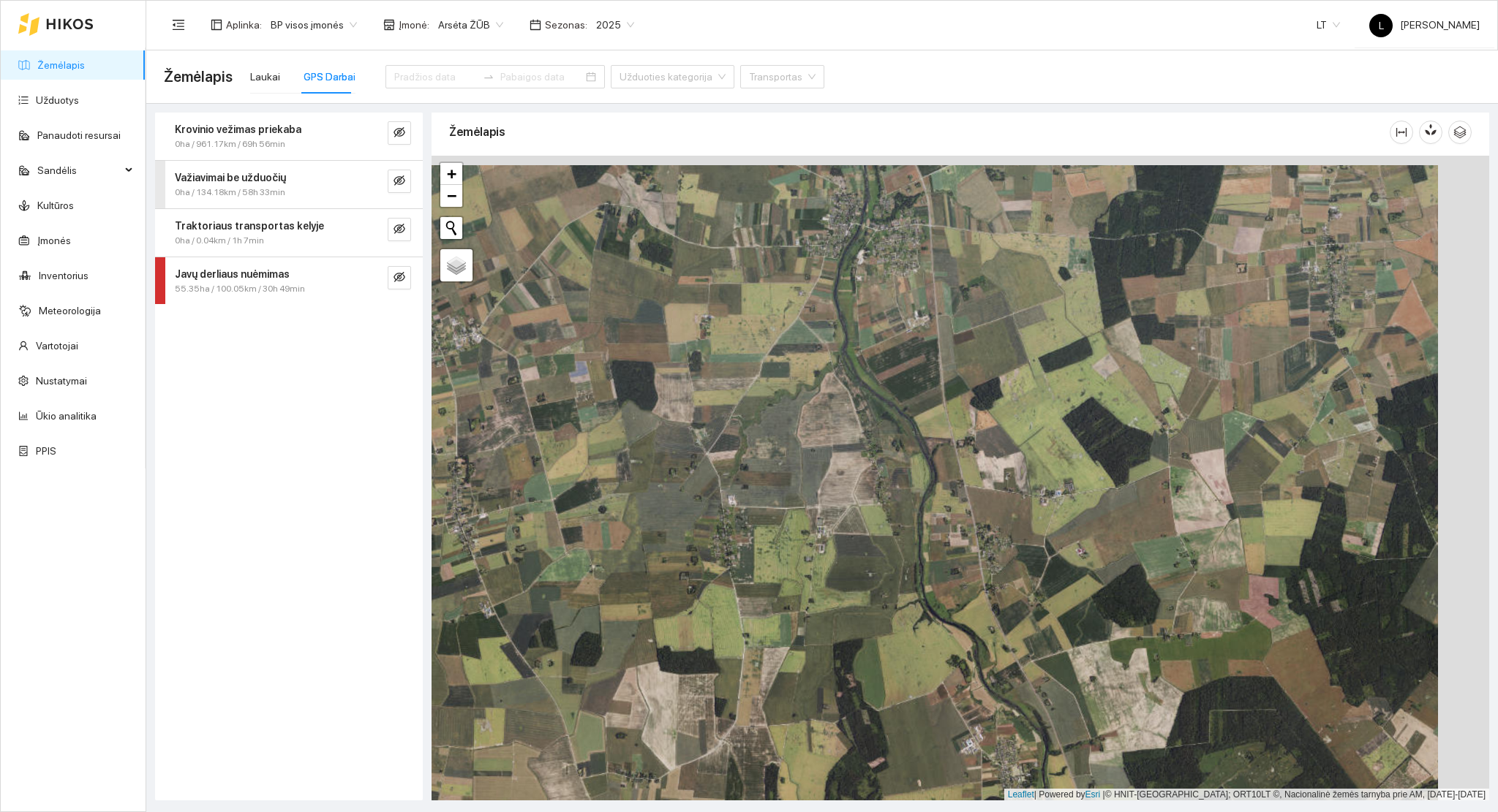
drag, startPoint x: 673, startPoint y: 317, endPoint x: 531, endPoint y: 271, distance: 149.3
click at [615, 313] on div at bounding box center [960, 478] width 1057 height 645
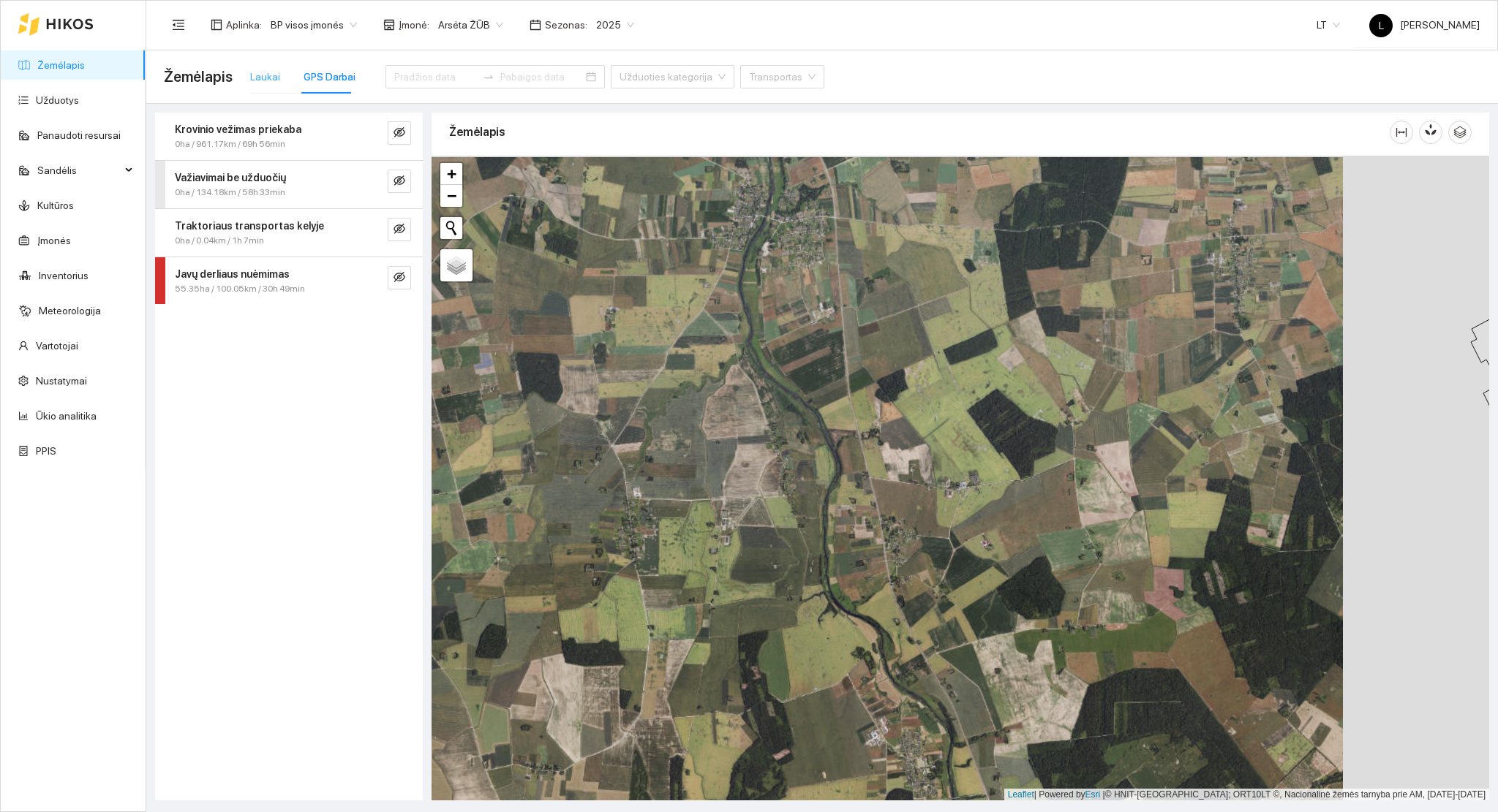
click at [254, 66] on div "Laukai" at bounding box center [265, 77] width 30 height 34
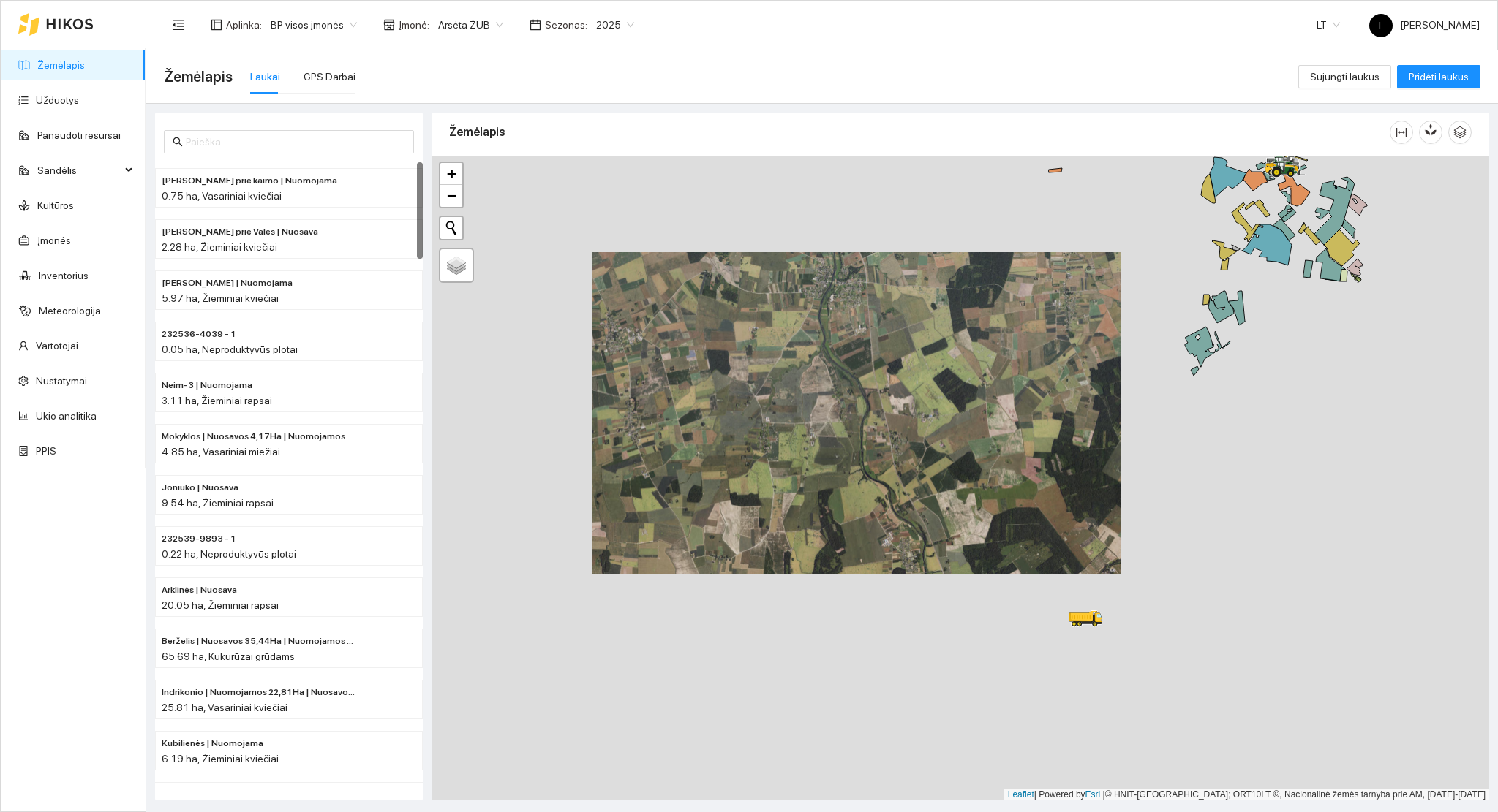
drag, startPoint x: 1049, startPoint y: 322, endPoint x: 587, endPoint y: 429, distance: 474.2
click at [588, 429] on div at bounding box center [960, 478] width 1057 height 645
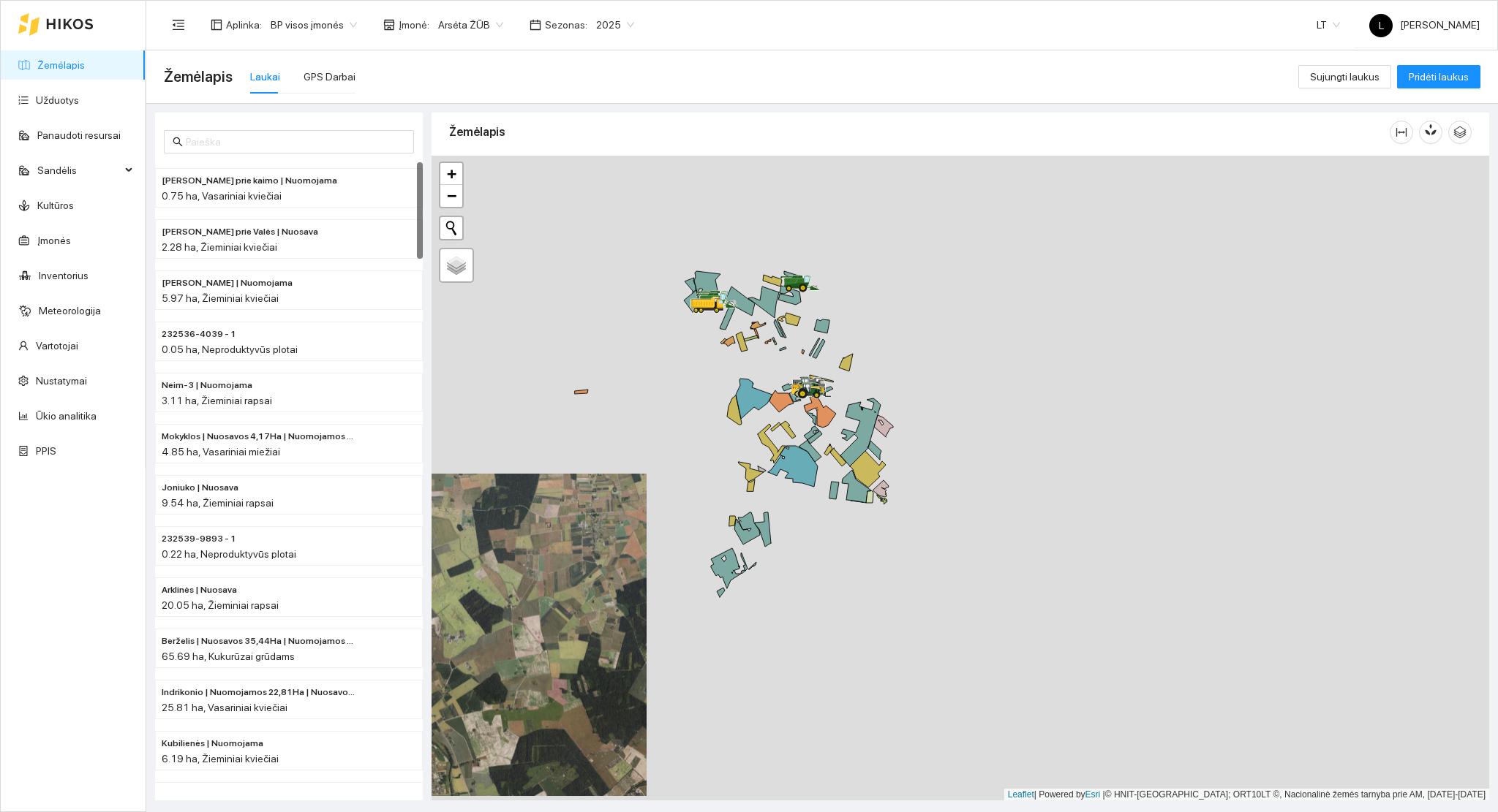
drag, startPoint x: 895, startPoint y: 367, endPoint x: 880, endPoint y: 435, distance: 69.6
click at [880, 435] on icon at bounding box center [884, 426] width 19 height 22
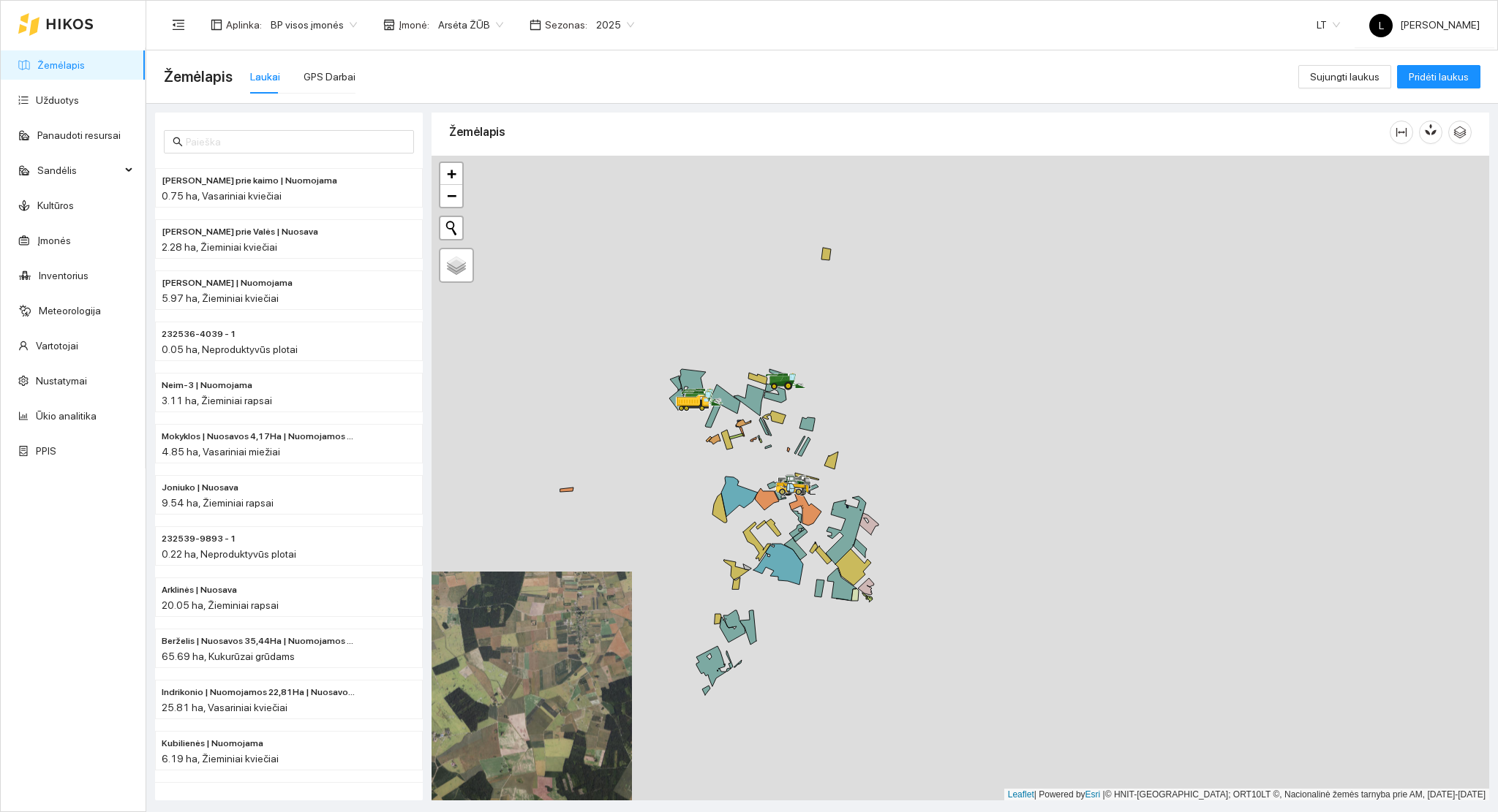
drag, startPoint x: 792, startPoint y: 383, endPoint x: 785, endPoint y: 399, distance: 17.5
click at [790, 404] on div at bounding box center [960, 478] width 1057 height 645
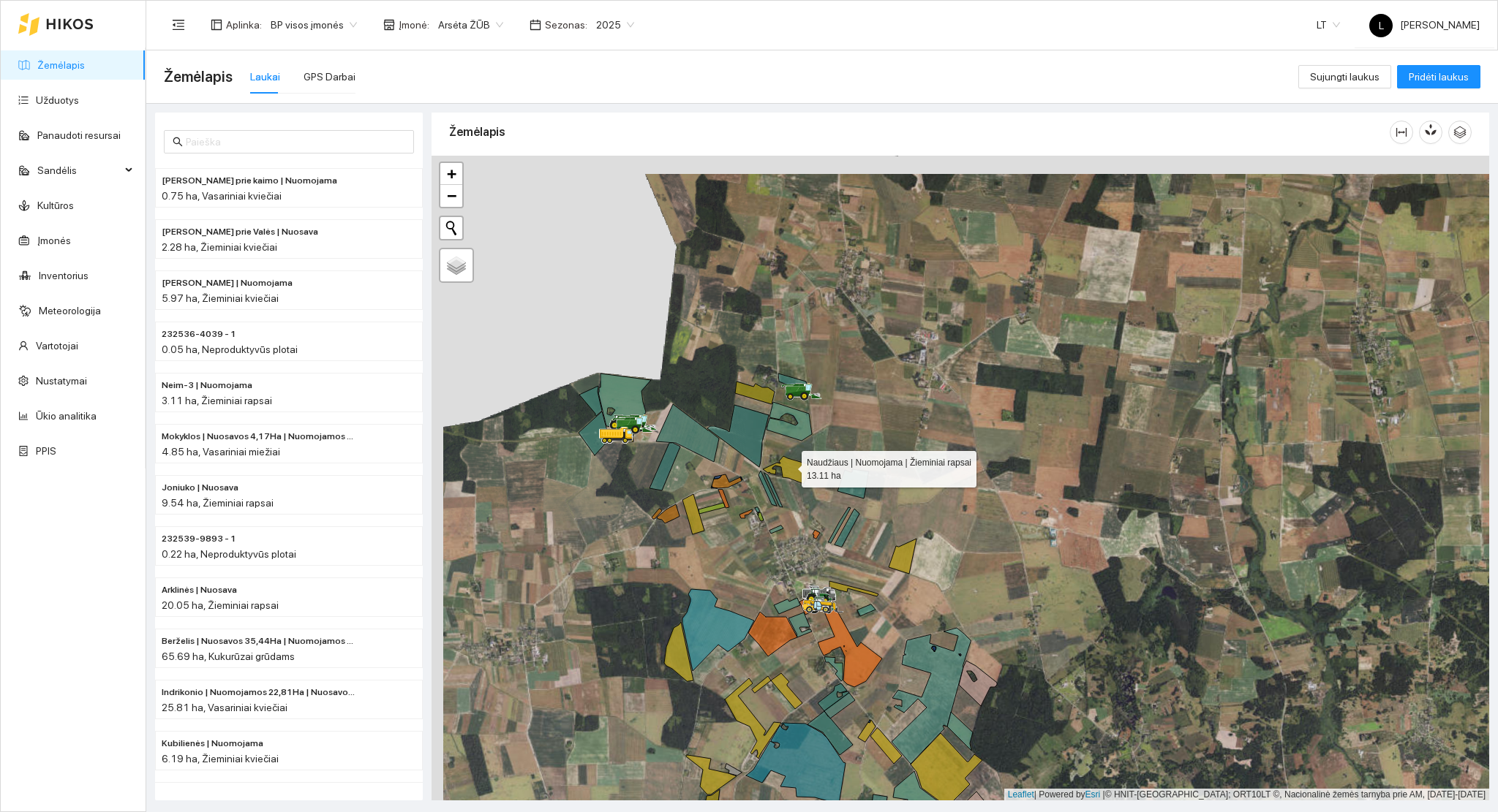
drag, startPoint x: 773, startPoint y: 443, endPoint x: 796, endPoint y: 486, distance: 48.8
click at [796, 484] on icon at bounding box center [786, 470] width 48 height 28
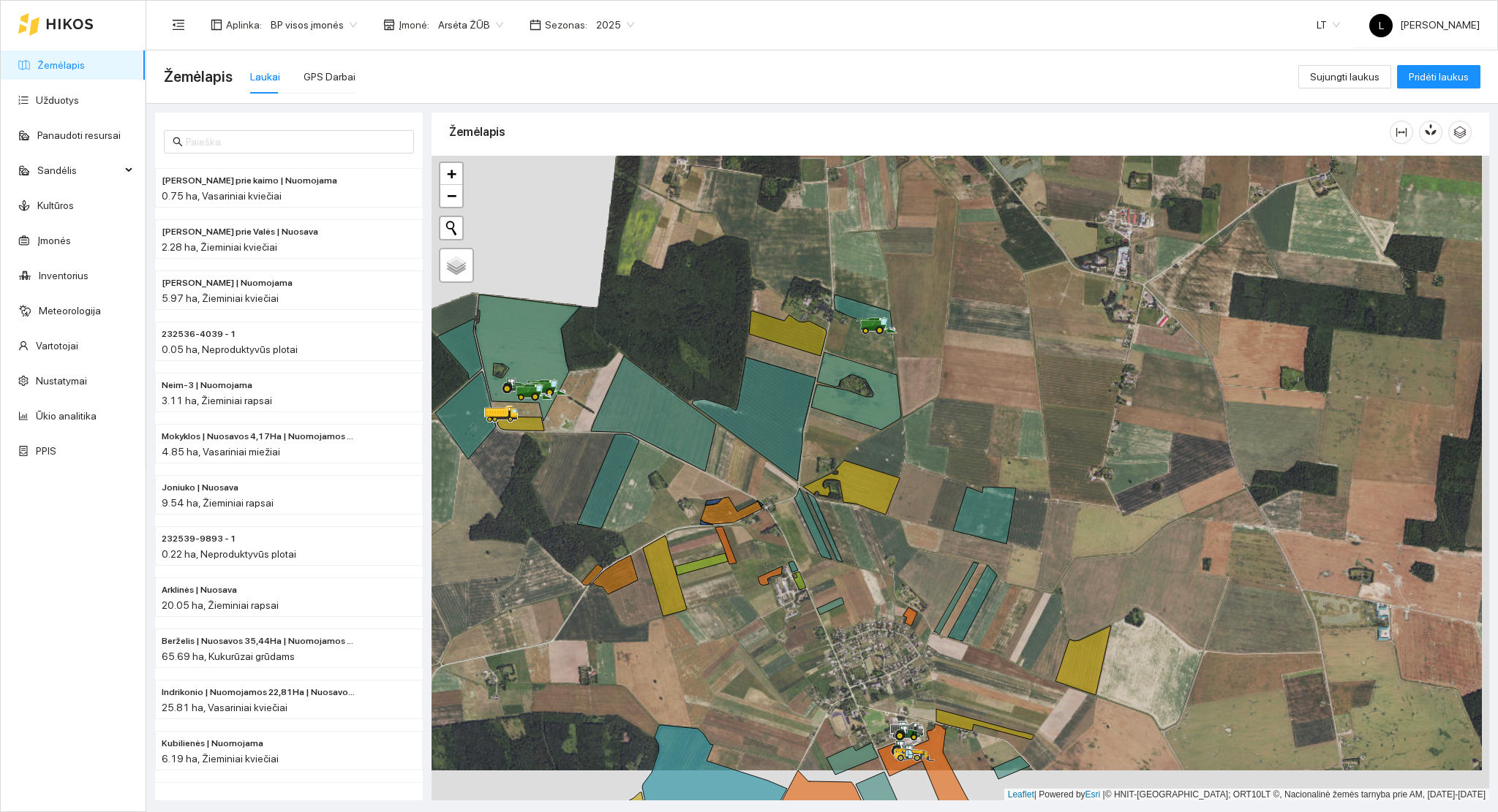
drag, startPoint x: 840, startPoint y: 545, endPoint x: 794, endPoint y: 427, distance: 126.6
click at [798, 429] on div at bounding box center [960, 478] width 1057 height 645
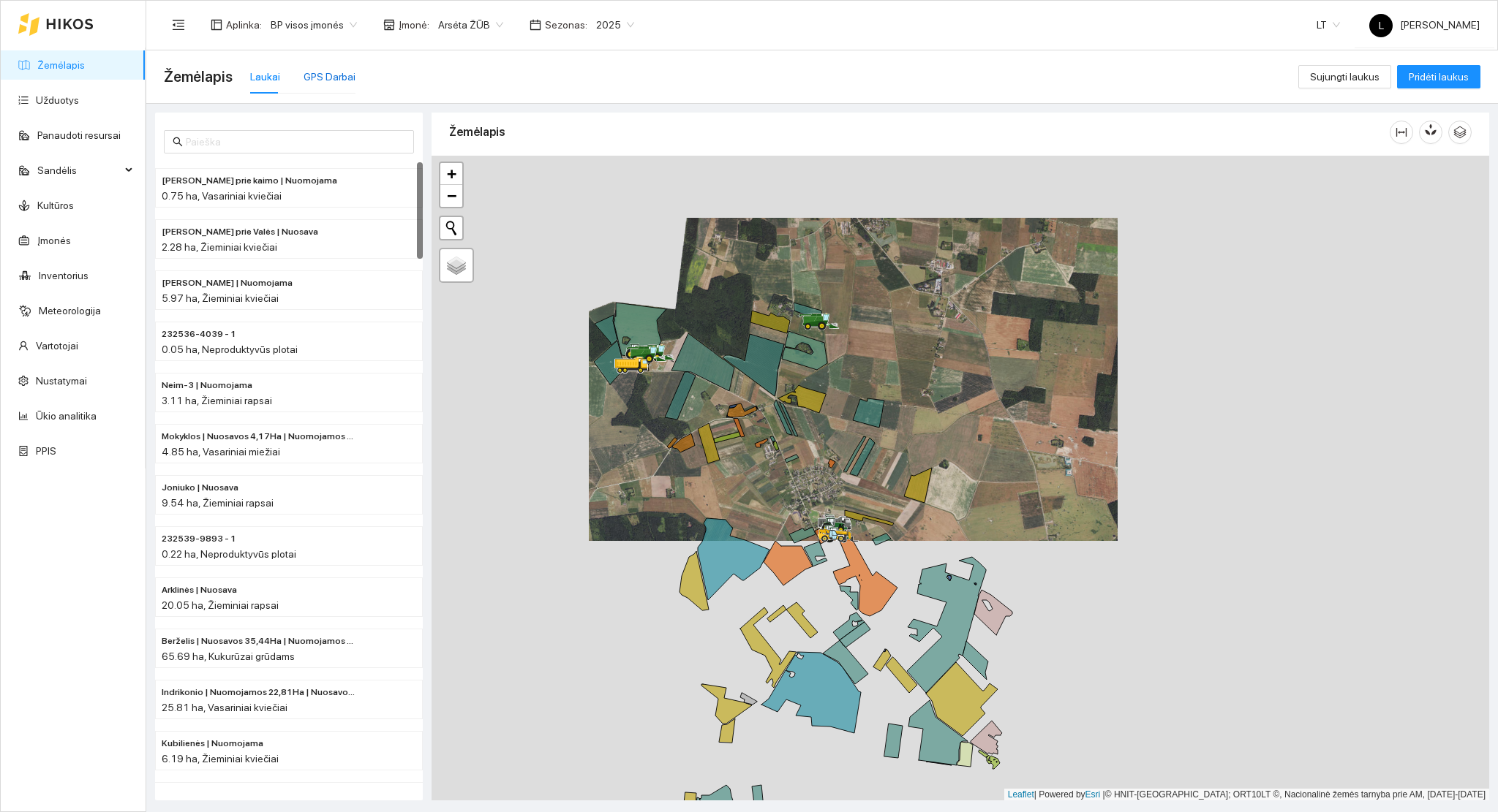
click at [316, 76] on div "GPS Darbai" at bounding box center [329, 76] width 52 height 16
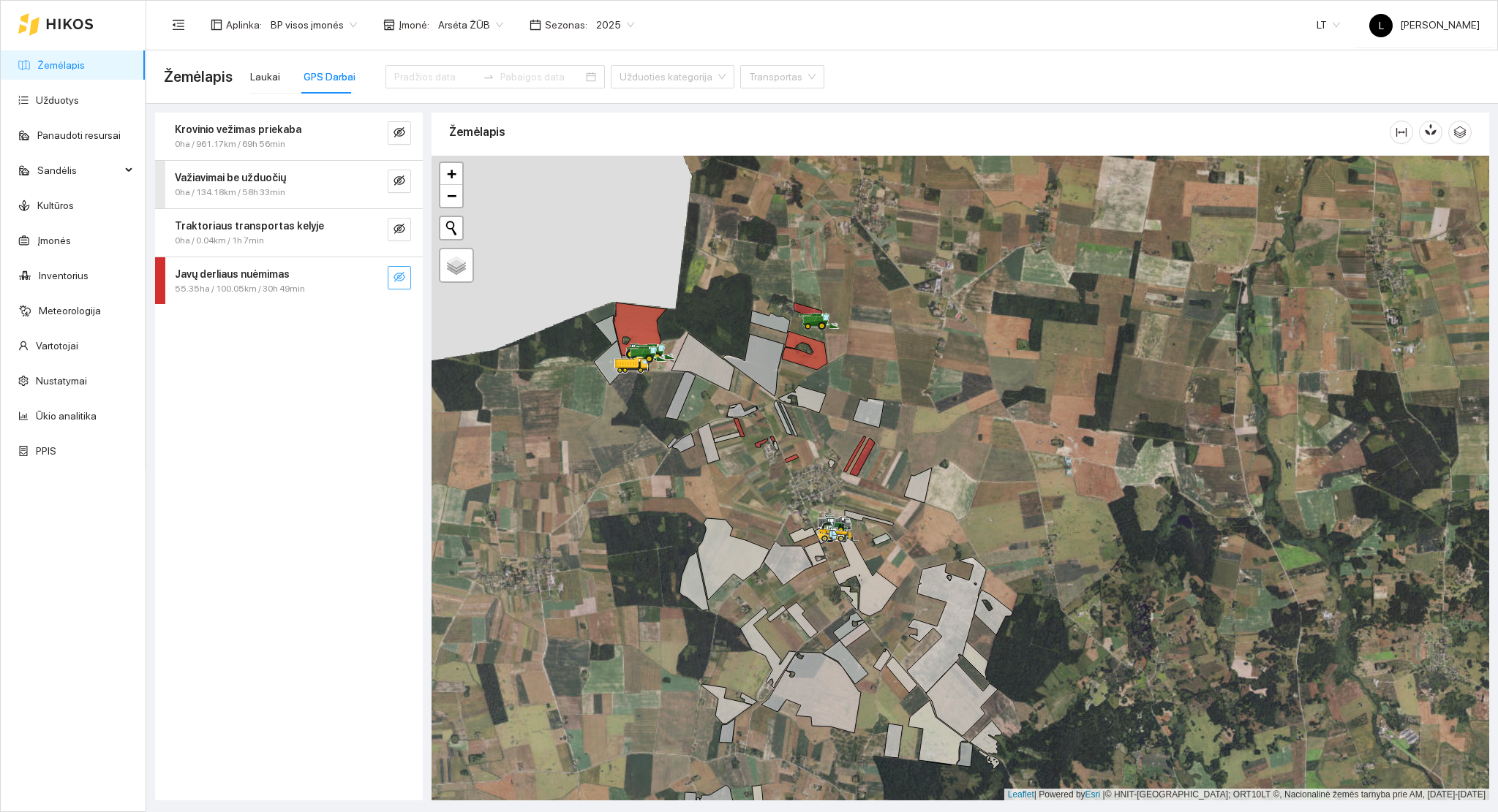
click at [396, 279] on icon "eye-invisible" at bounding box center [399, 277] width 11 height 10
click at [397, 283] on span "eye-invisible" at bounding box center [399, 278] width 11 height 14
click at [370, 277] on icon "search" at bounding box center [370, 277] width 11 height 11
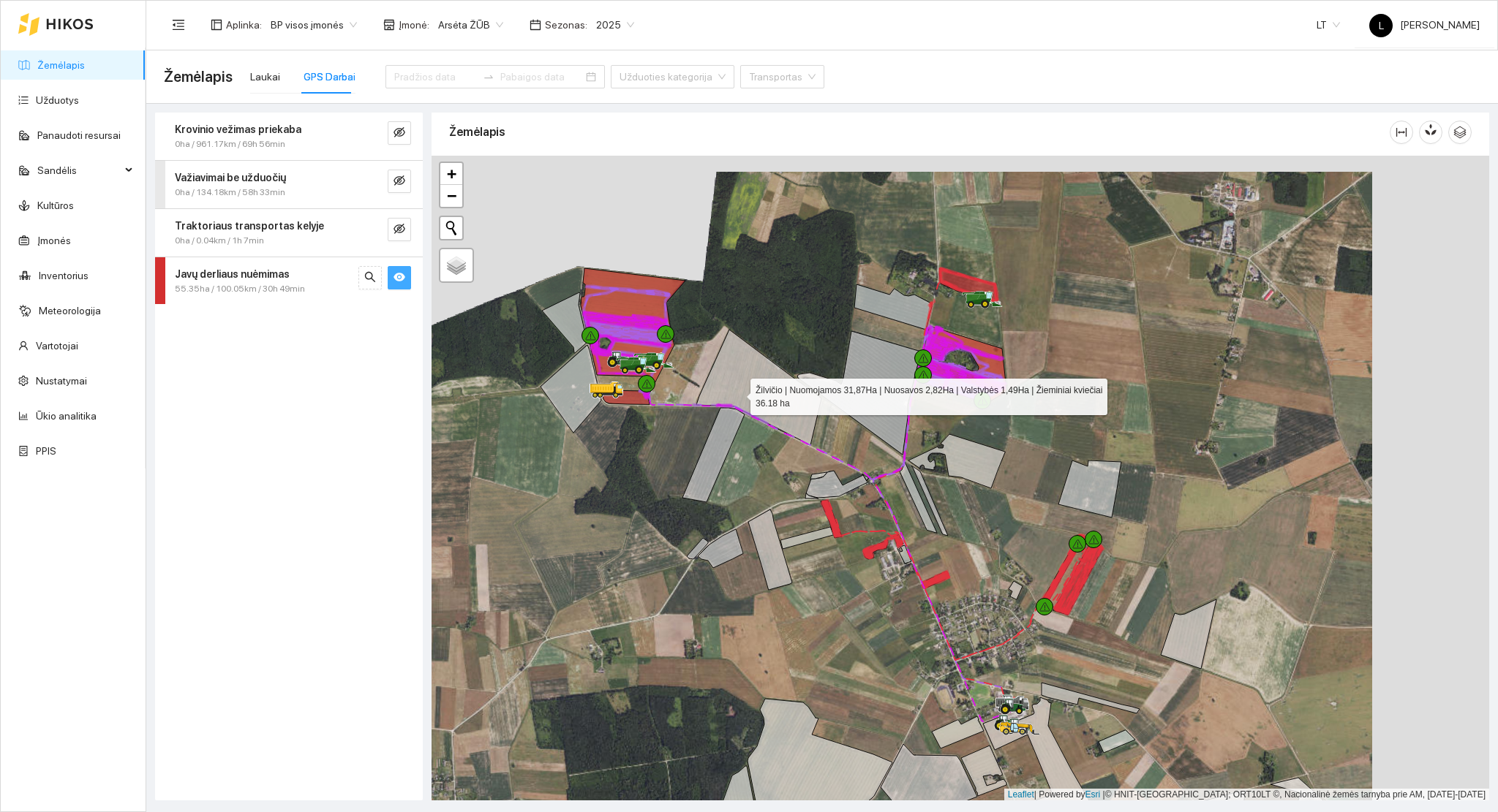
drag, startPoint x: 836, startPoint y: 386, endPoint x: 734, endPoint y: 393, distance: 102.2
click at [734, 393] on icon at bounding box center [758, 387] width 125 height 115
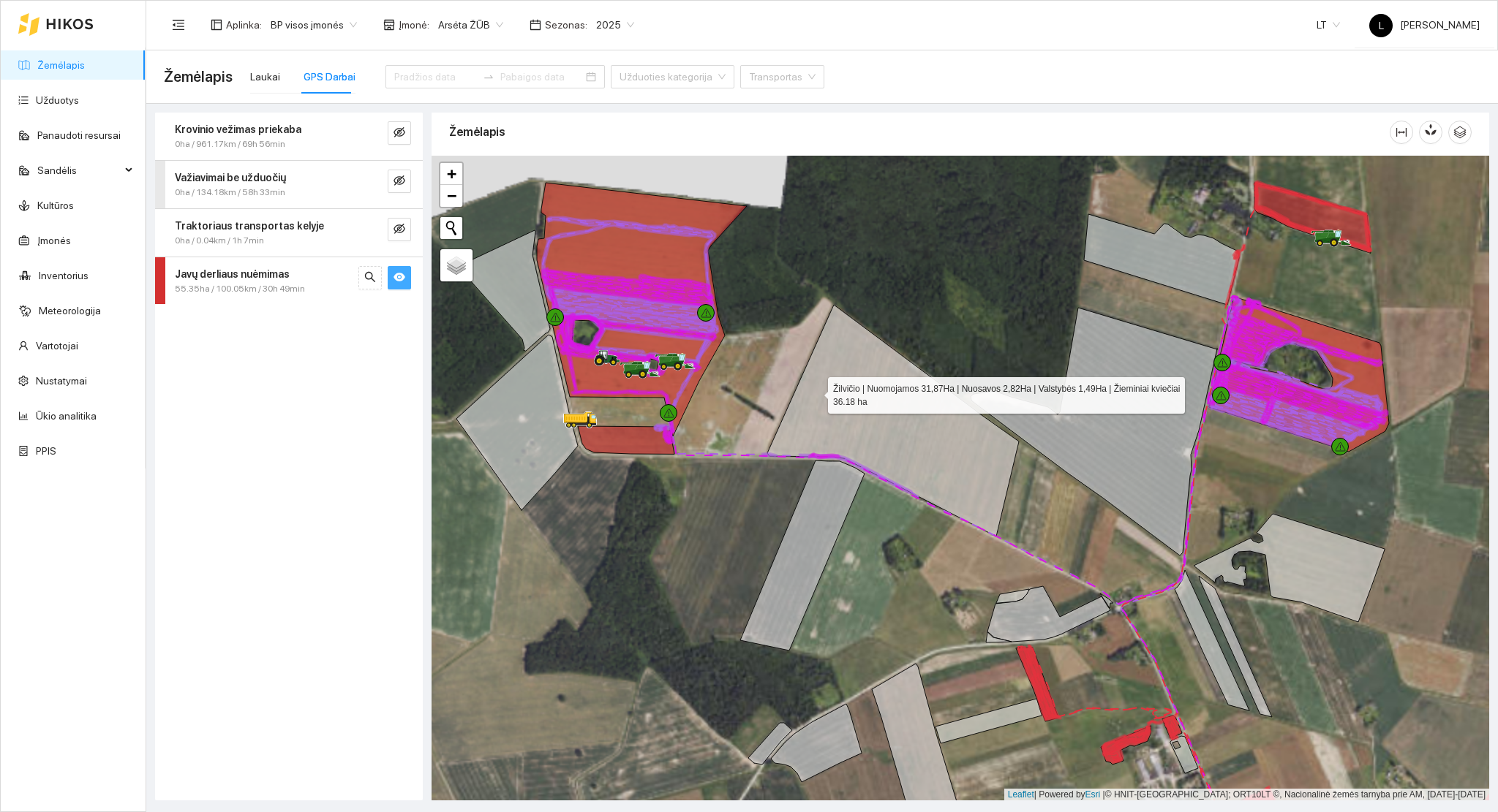
drag, startPoint x: 816, startPoint y: 386, endPoint x: 611, endPoint y: 386, distance: 205.0
click at [767, 386] on icon at bounding box center [893, 420] width 251 height 232
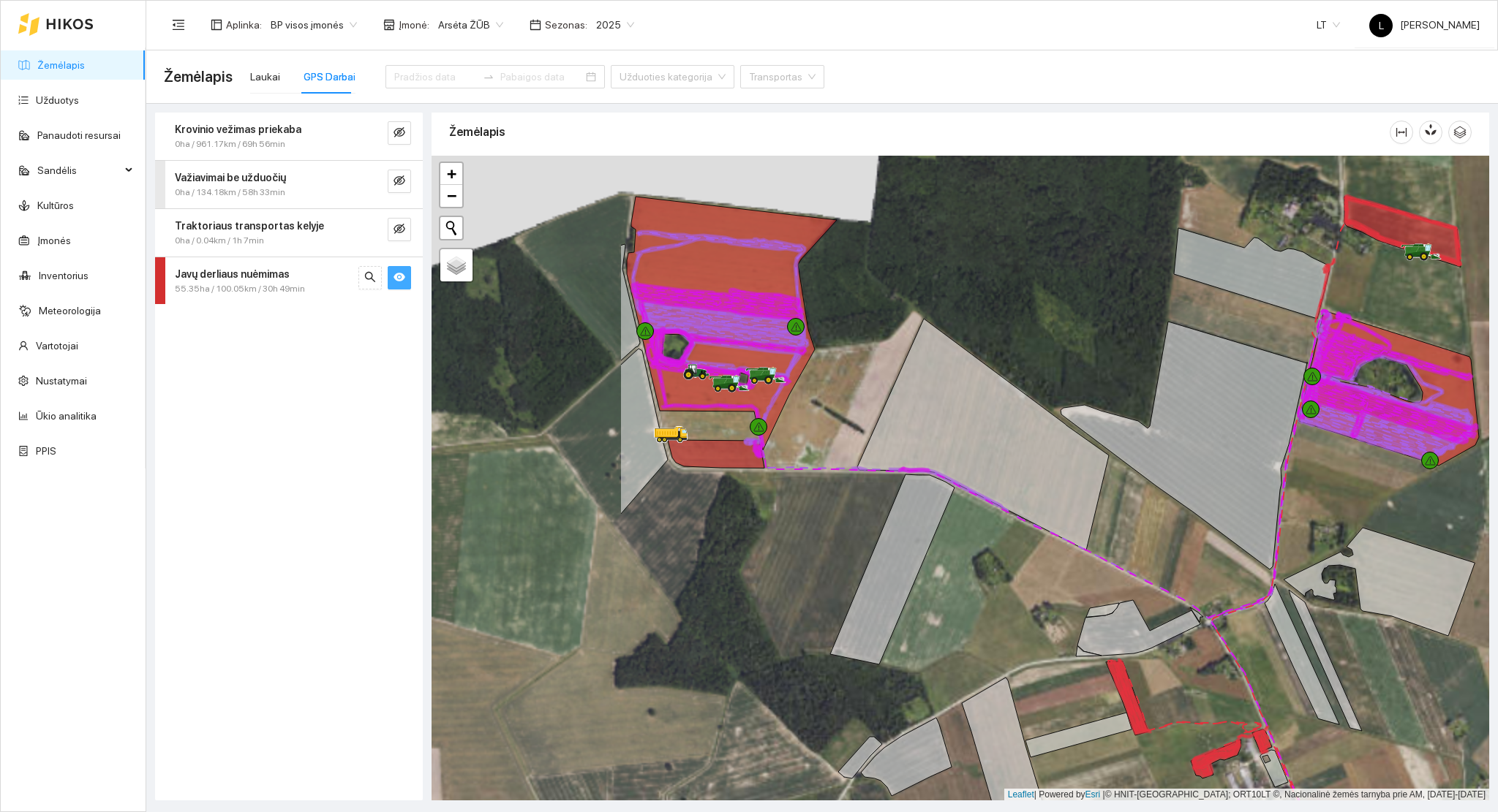
drag, startPoint x: 1005, startPoint y: 397, endPoint x: 937, endPoint y: 400, distance: 68.1
click at [1004, 393] on icon at bounding box center [983, 434] width 251 height 232
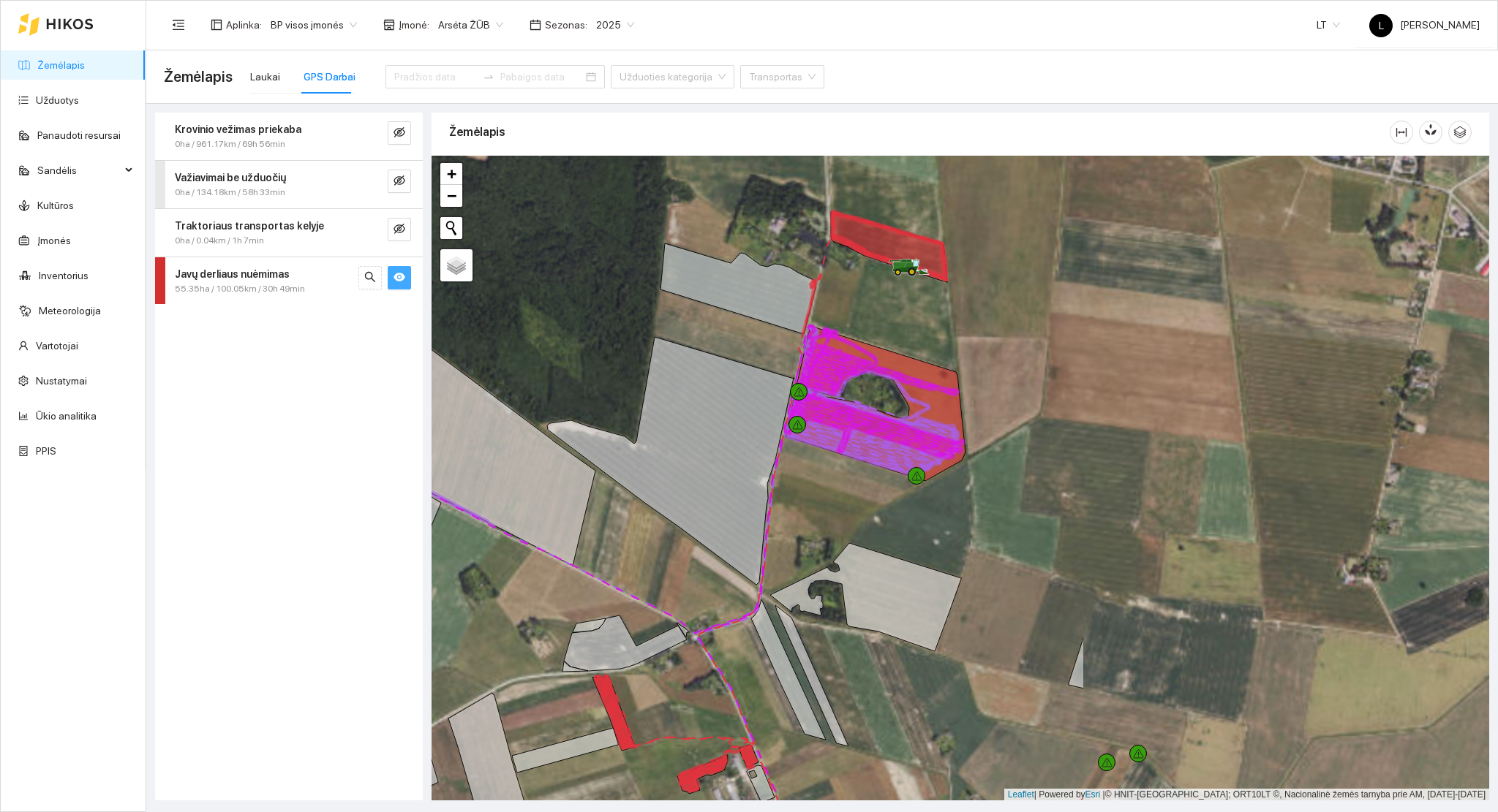
drag, startPoint x: 1124, startPoint y: 424, endPoint x: 562, endPoint y: 445, distance: 562.4
click at [560, 445] on icon at bounding box center [670, 460] width 247 height 248
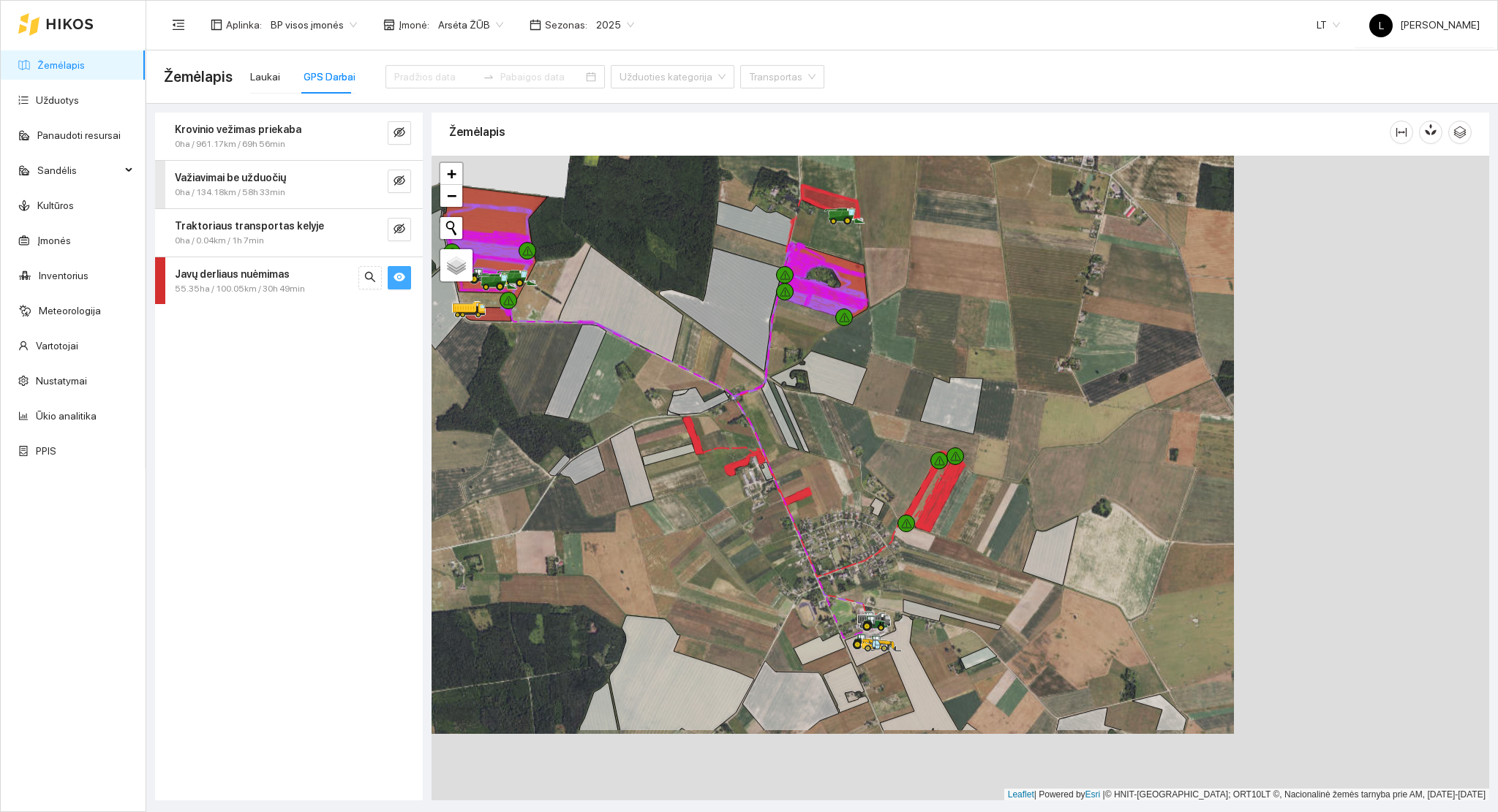
drag, startPoint x: 776, startPoint y: 455, endPoint x: 801, endPoint y: 374, distance: 84.8
click at [810, 337] on div at bounding box center [960, 478] width 1057 height 645
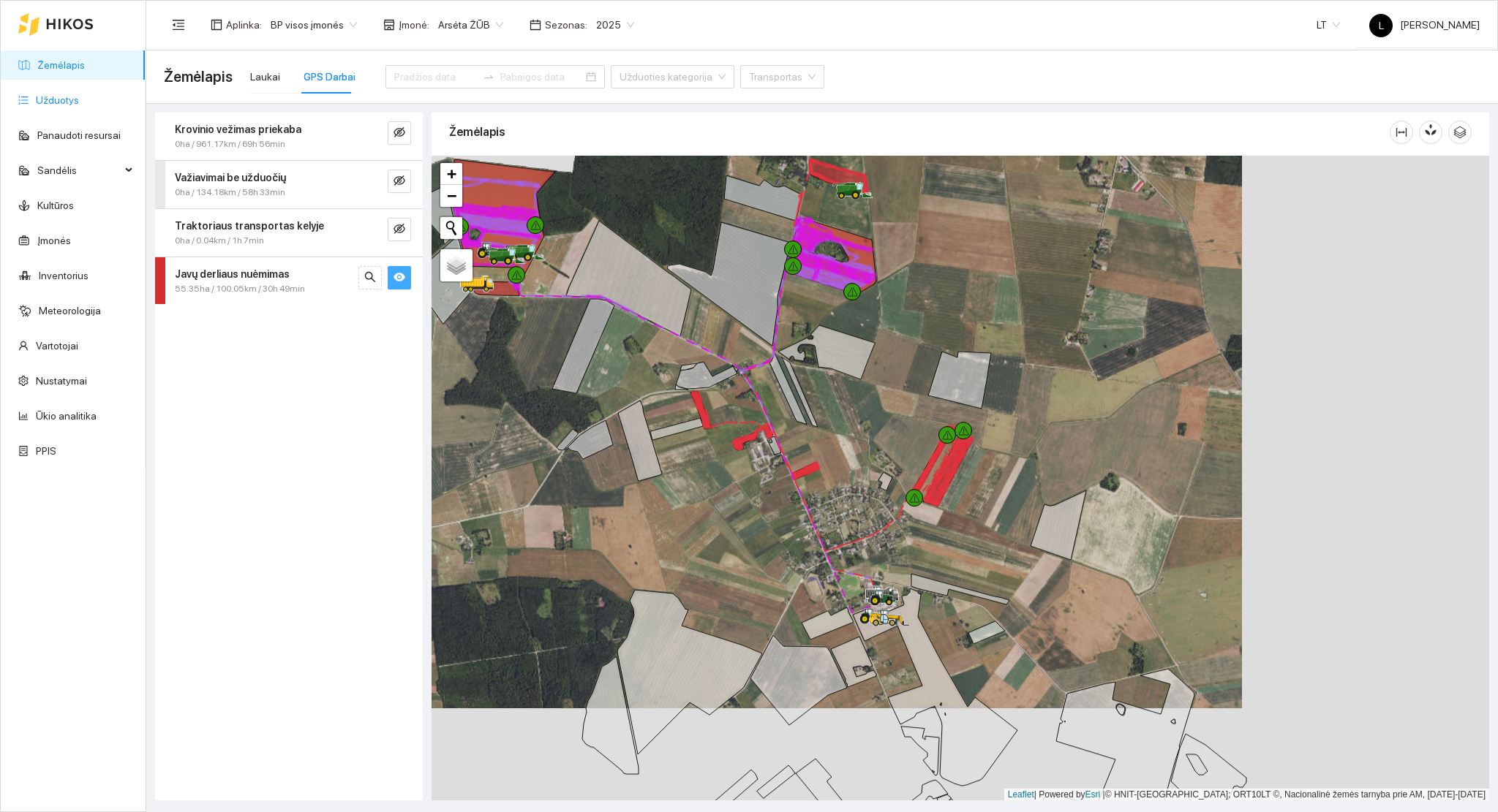
click at [59, 99] on link "Užduotys" at bounding box center [57, 100] width 43 height 11
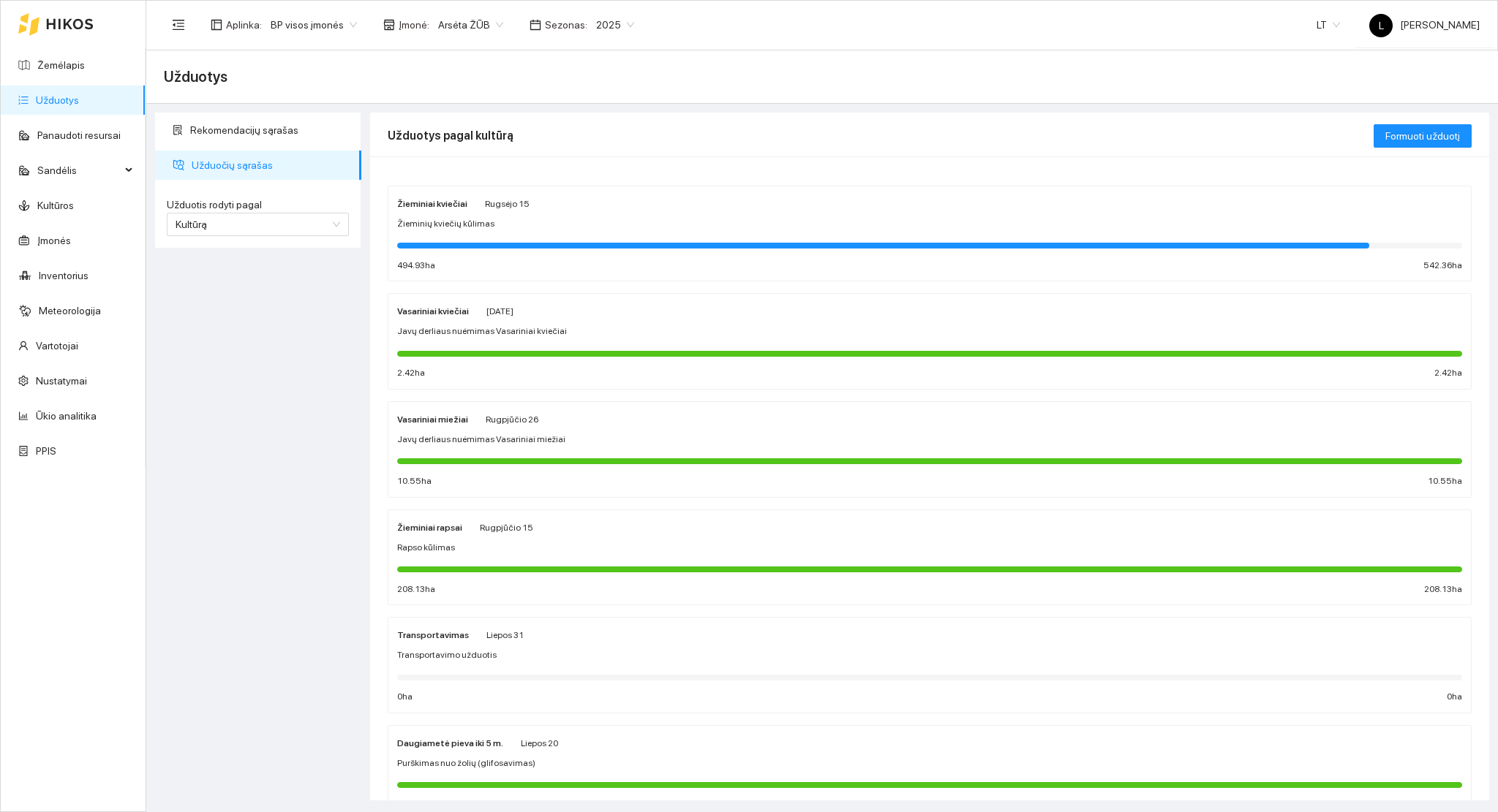
click at [502, 235] on div "Žieminiai kviečiai [DATE] Žieminių [DEMOGRAPHIC_DATA] kūlimas 494.93 ha 542.36 …" at bounding box center [929, 233] width 1065 height 78
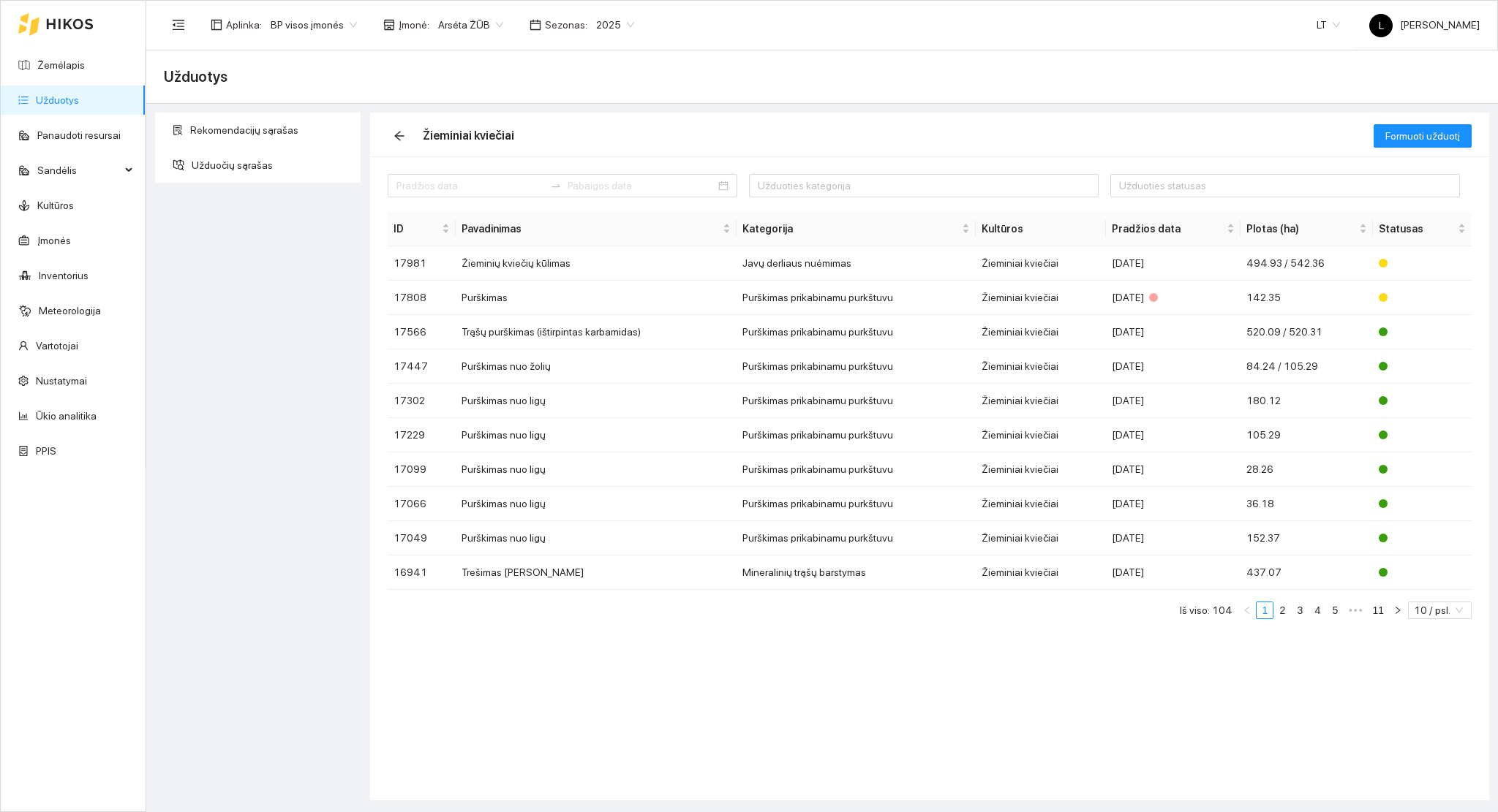
click at [341, 380] on div "Rekomendacijų sąrašas Užduočių sąrašas" at bounding box center [258, 457] width 215 height 688
click at [68, 71] on link "Žemėlapis" at bounding box center [61, 65] width 48 height 11
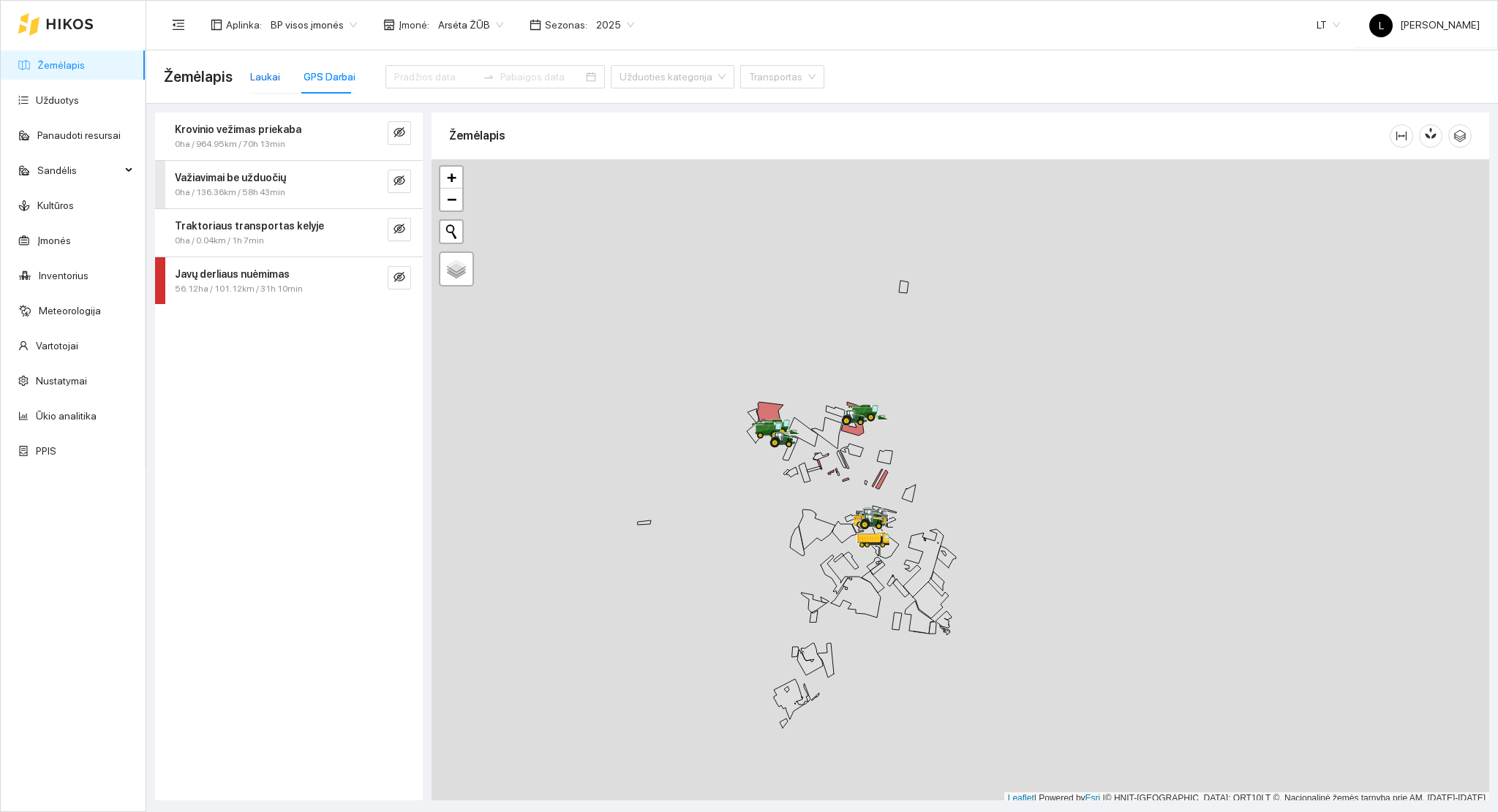
click at [269, 75] on div "Laukai" at bounding box center [265, 76] width 30 height 16
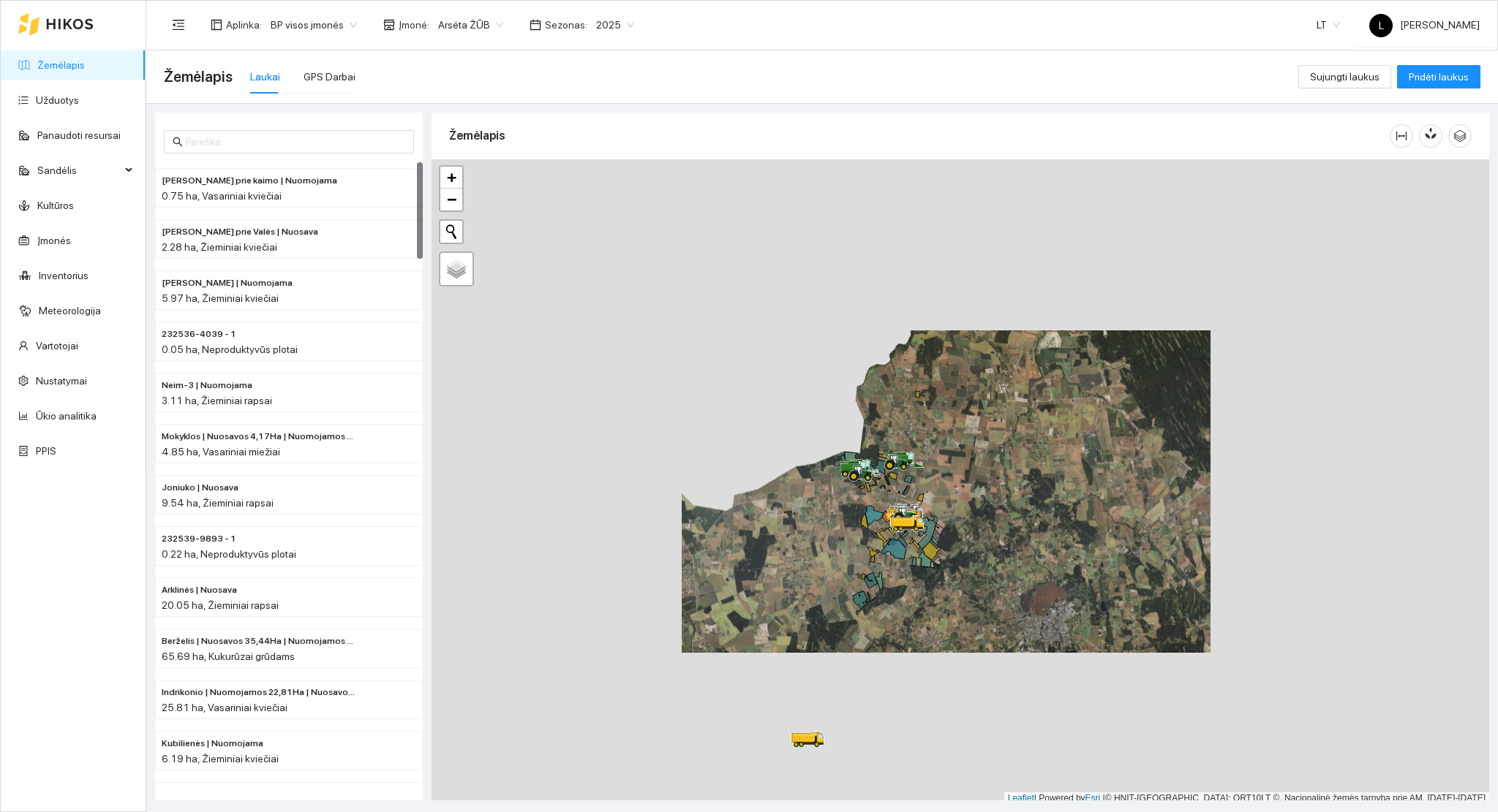
scroll to position [4, 0]
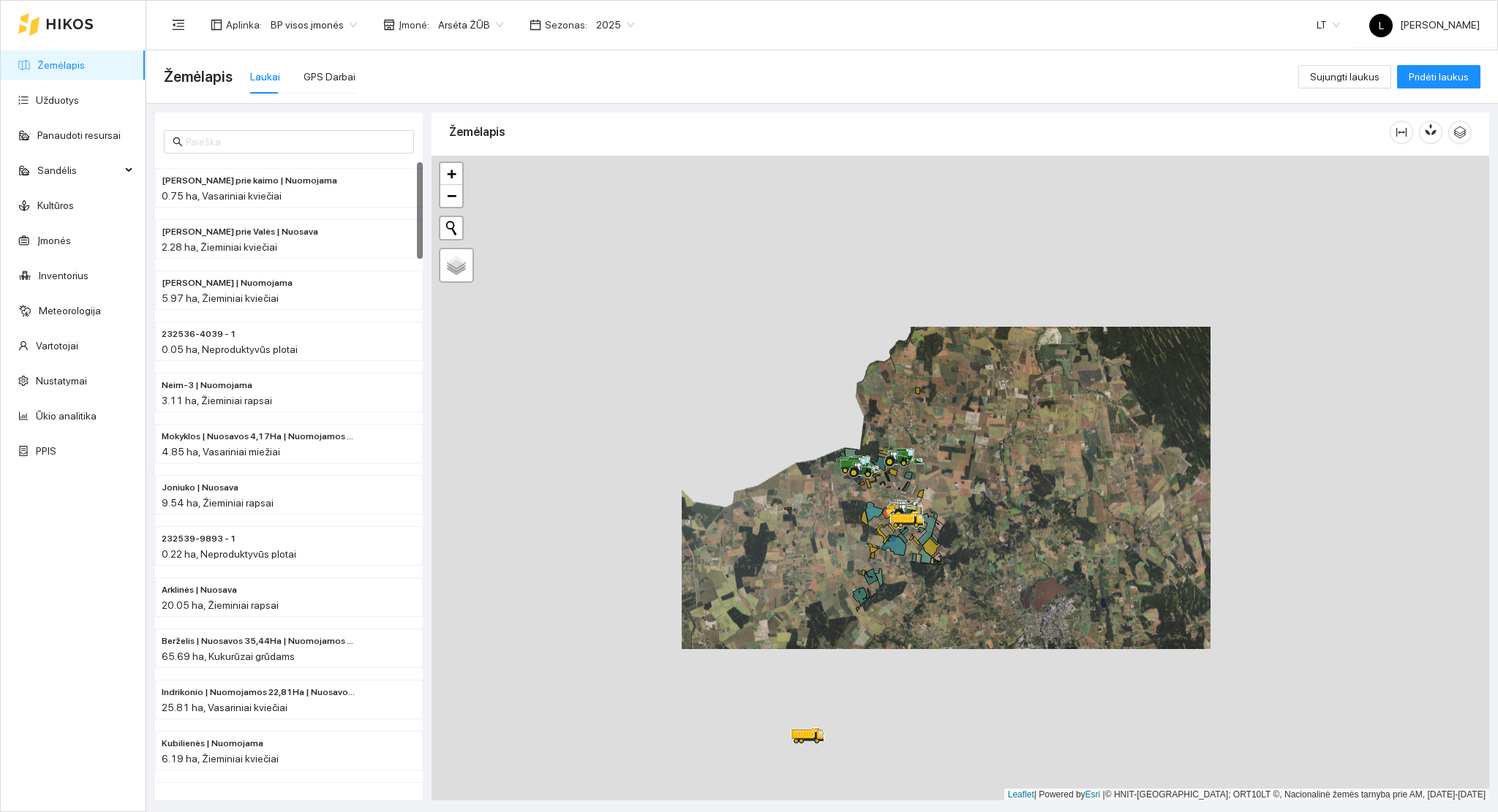
drag, startPoint x: 916, startPoint y: 669, endPoint x: 933, endPoint y: 526, distance: 144.0
click at [933, 526] on div at bounding box center [960, 478] width 1057 height 645
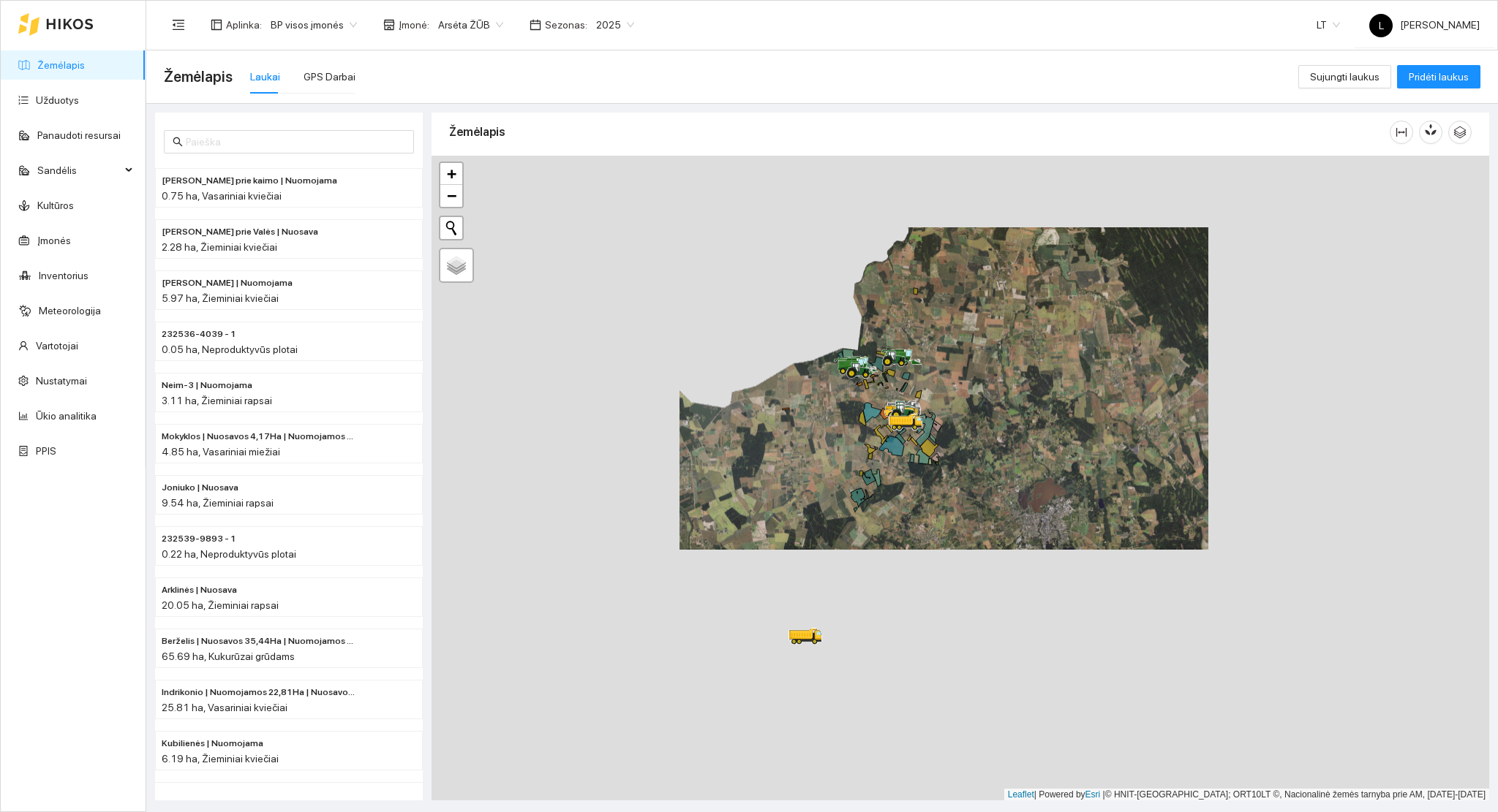
drag, startPoint x: 915, startPoint y: 521, endPoint x: 898, endPoint y: 554, distance: 37.1
click at [901, 555] on div at bounding box center [960, 478] width 1057 height 645
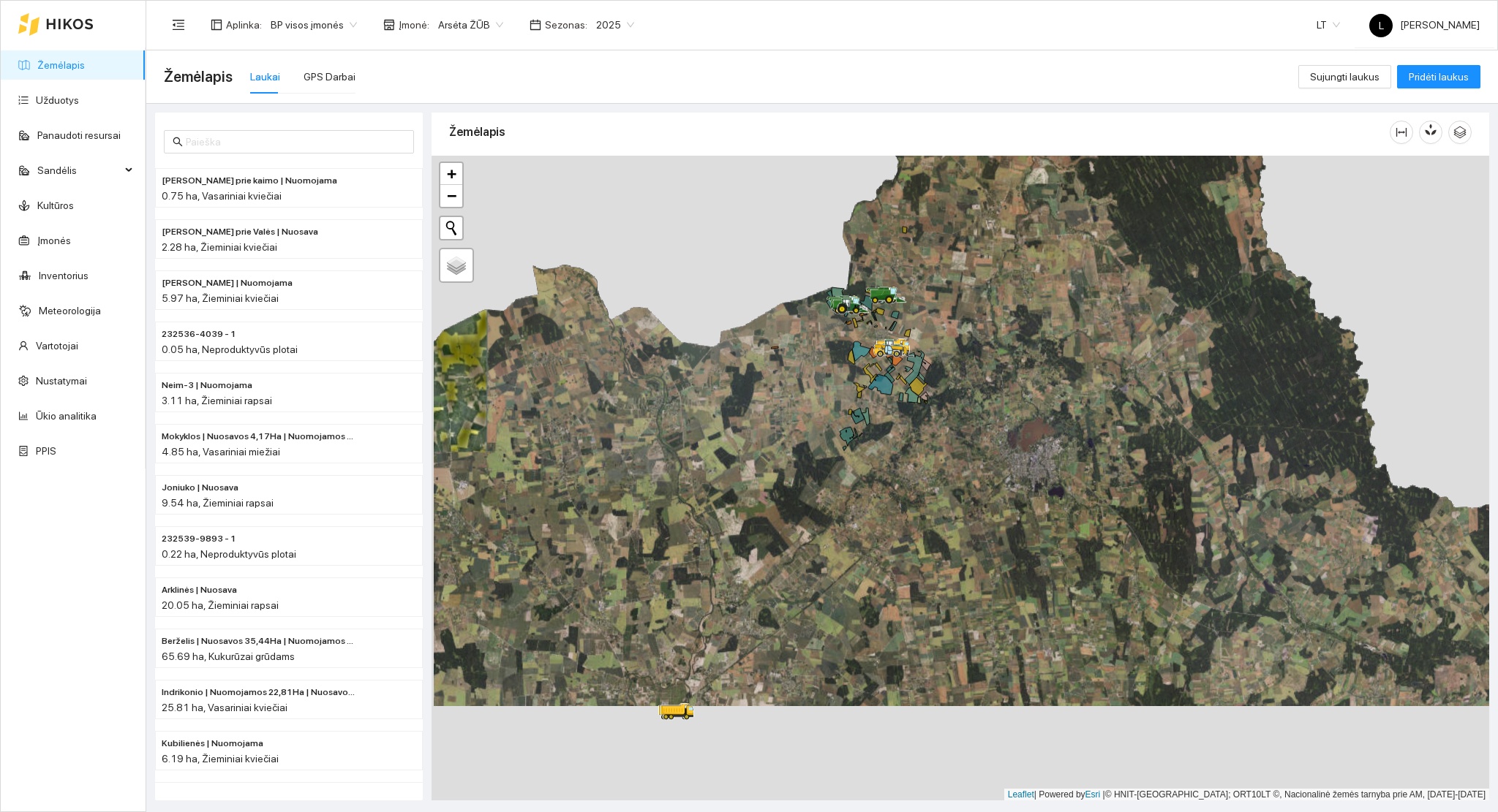
drag, startPoint x: 811, startPoint y: 539, endPoint x: 798, endPoint y: 305, distance: 234.4
click at [798, 305] on div at bounding box center [960, 478] width 1057 height 645
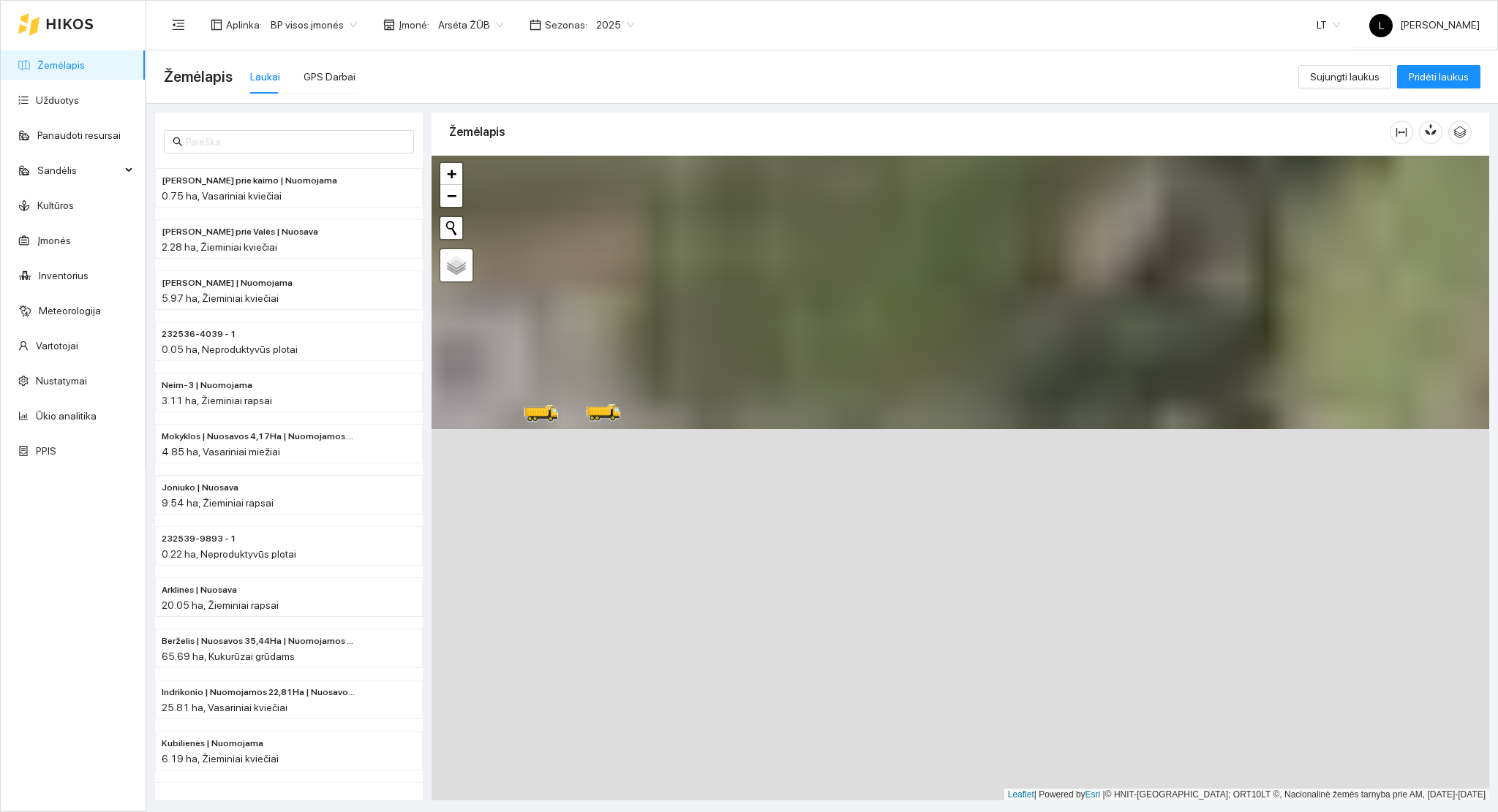
drag, startPoint x: 691, startPoint y: 459, endPoint x: 790, endPoint y: 444, distance: 100.1
click at [812, 444] on div at bounding box center [960, 478] width 1057 height 645
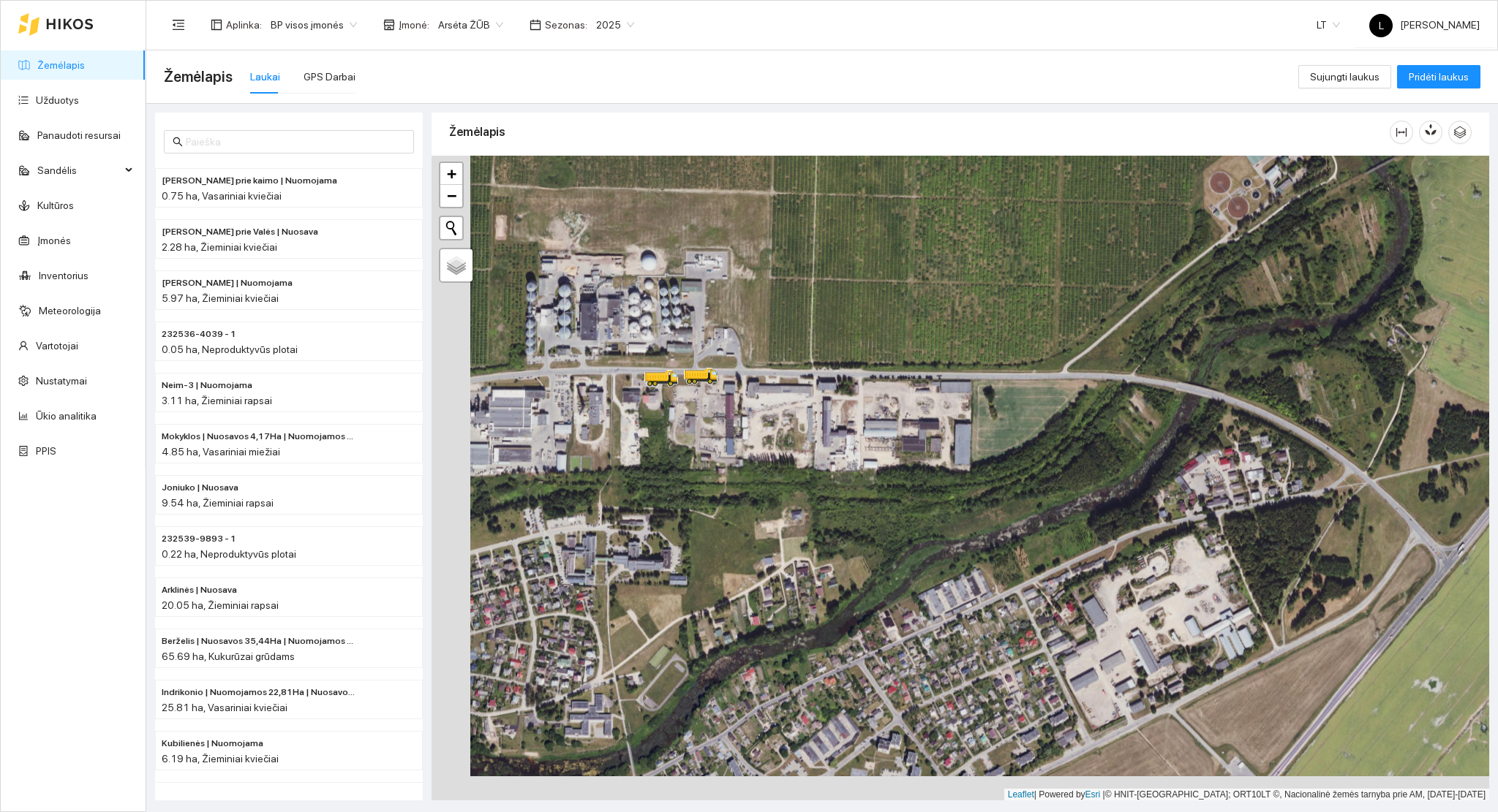
drag, startPoint x: 755, startPoint y: 368, endPoint x: 775, endPoint y: 368, distance: 20.0
click at [794, 345] on div at bounding box center [960, 478] width 1057 height 645
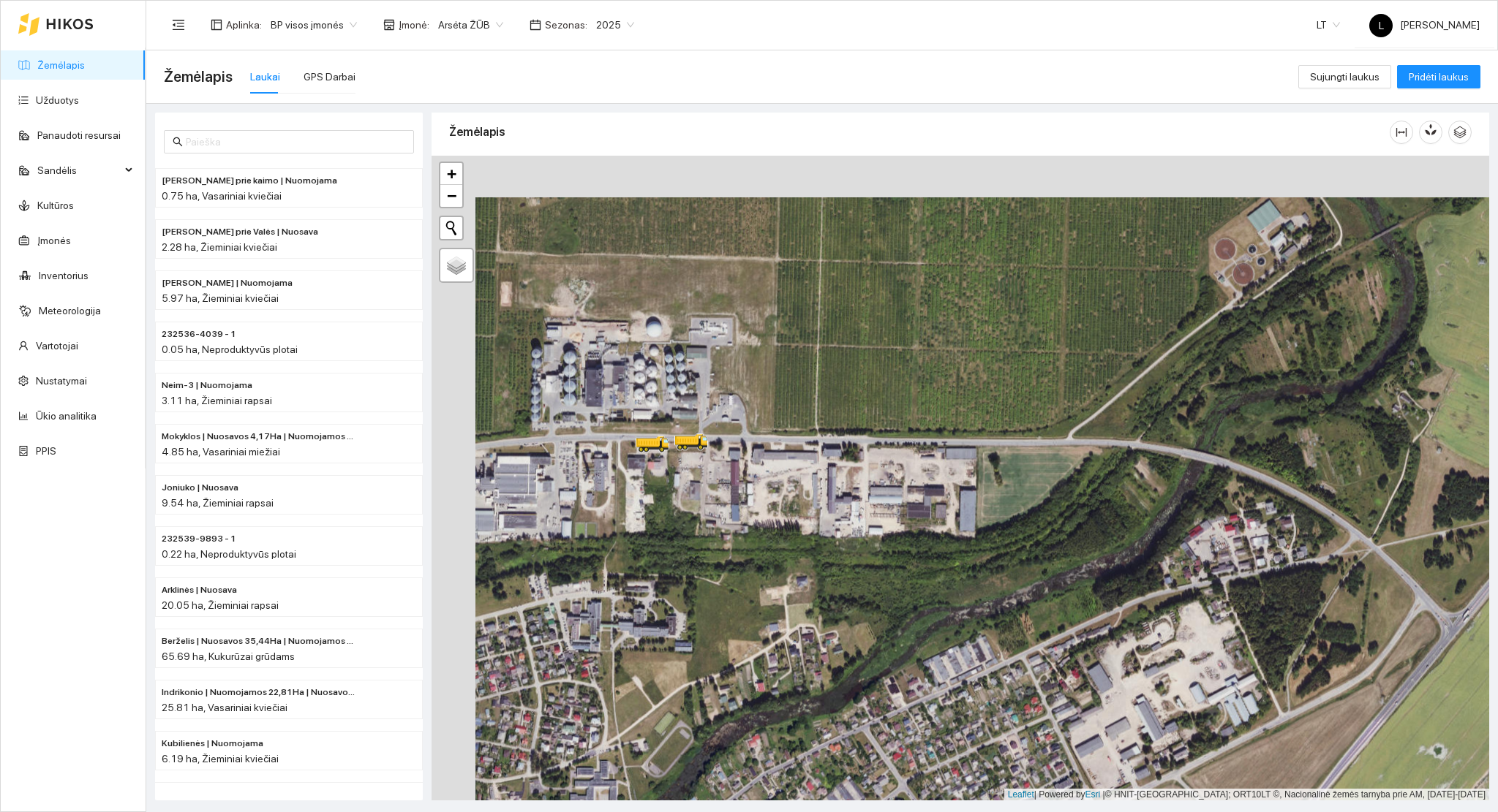
drag, startPoint x: 768, startPoint y: 444, endPoint x: 765, endPoint y: 485, distance: 41.1
click at [767, 479] on div at bounding box center [960, 478] width 1057 height 645
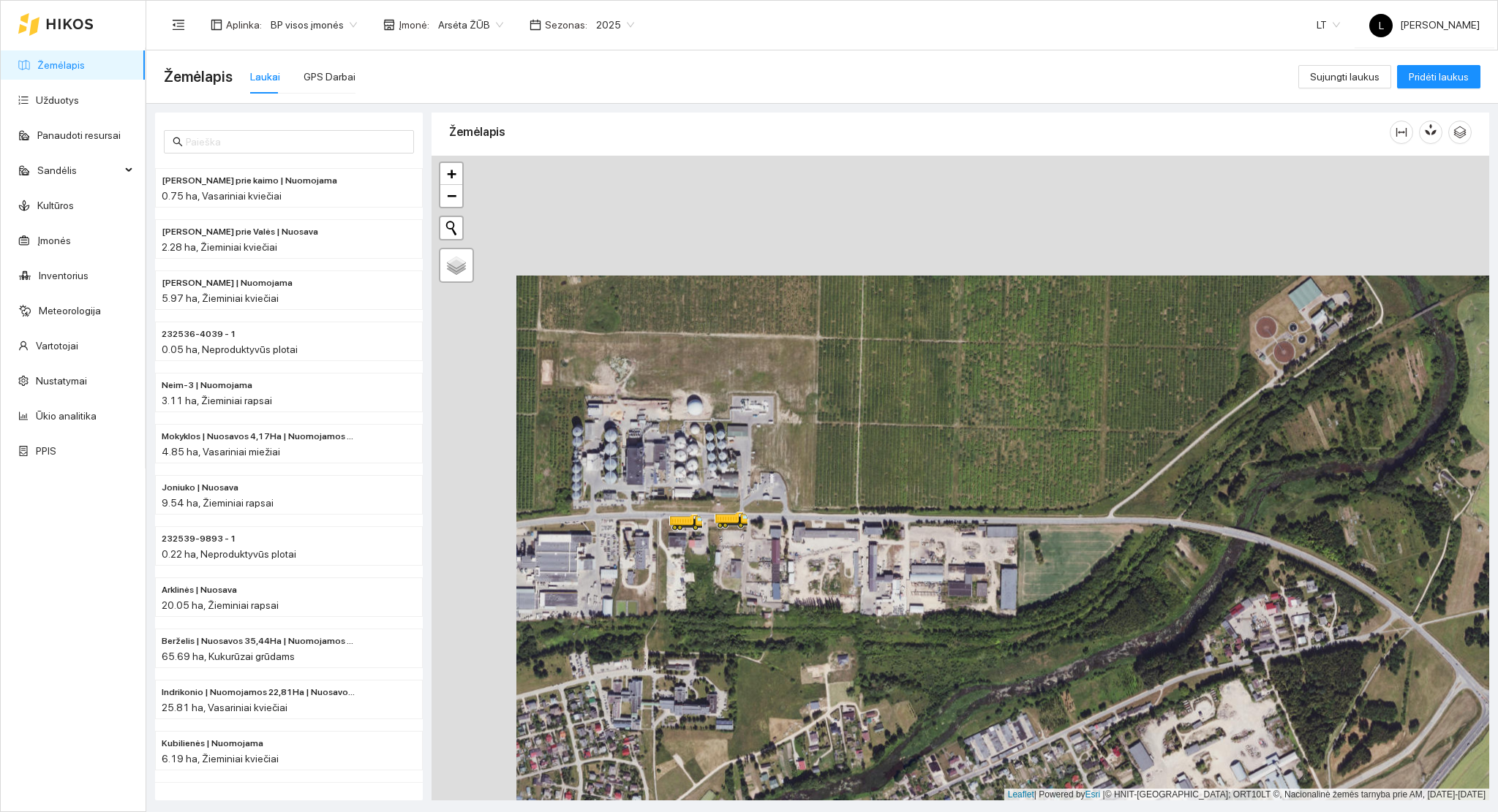
drag, startPoint x: 711, startPoint y: 473, endPoint x: 751, endPoint y: 539, distance: 77.2
click at [751, 539] on div at bounding box center [960, 478] width 1057 height 645
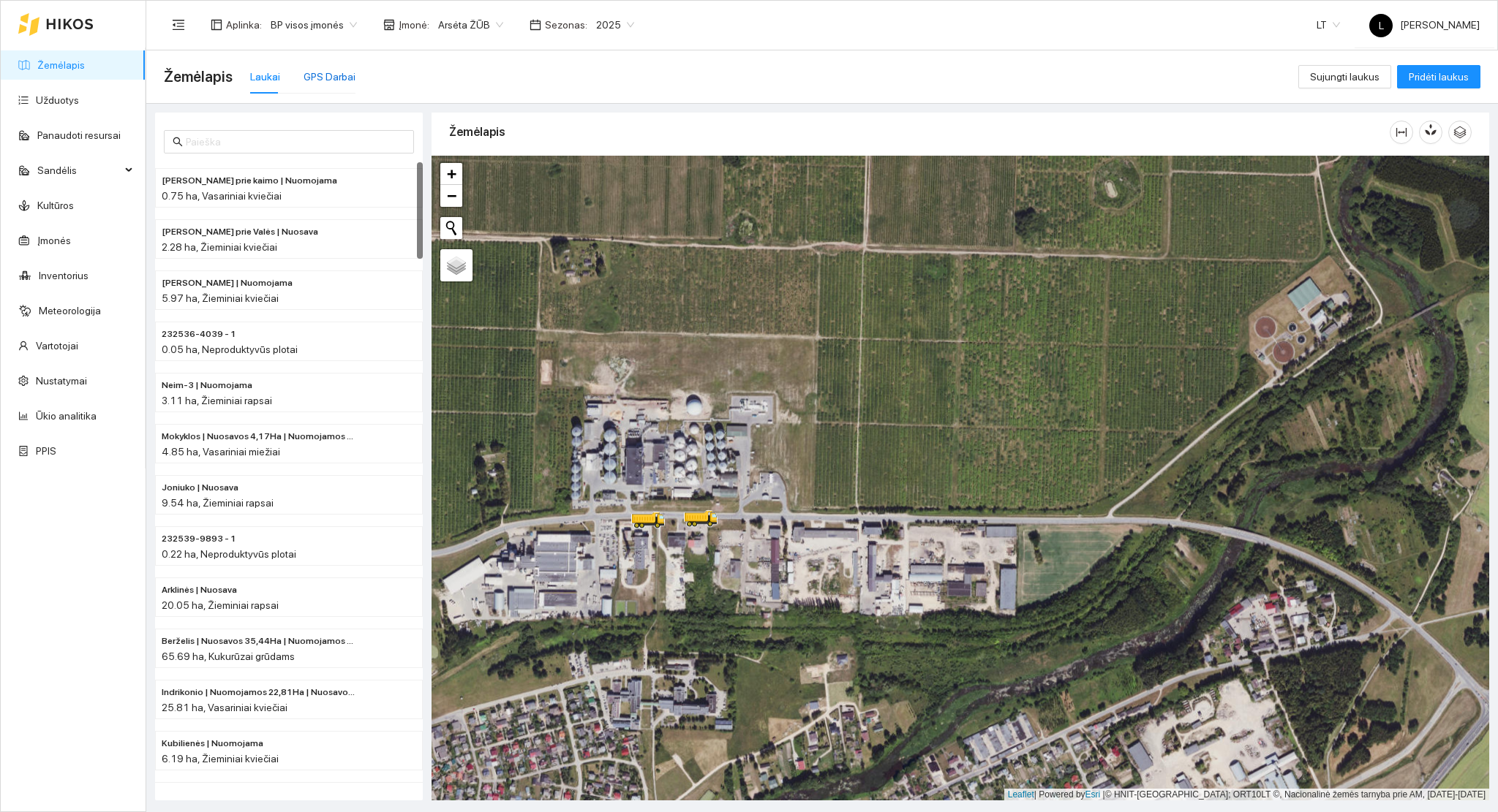
click at [320, 76] on div "GPS Darbai" at bounding box center [329, 76] width 52 height 16
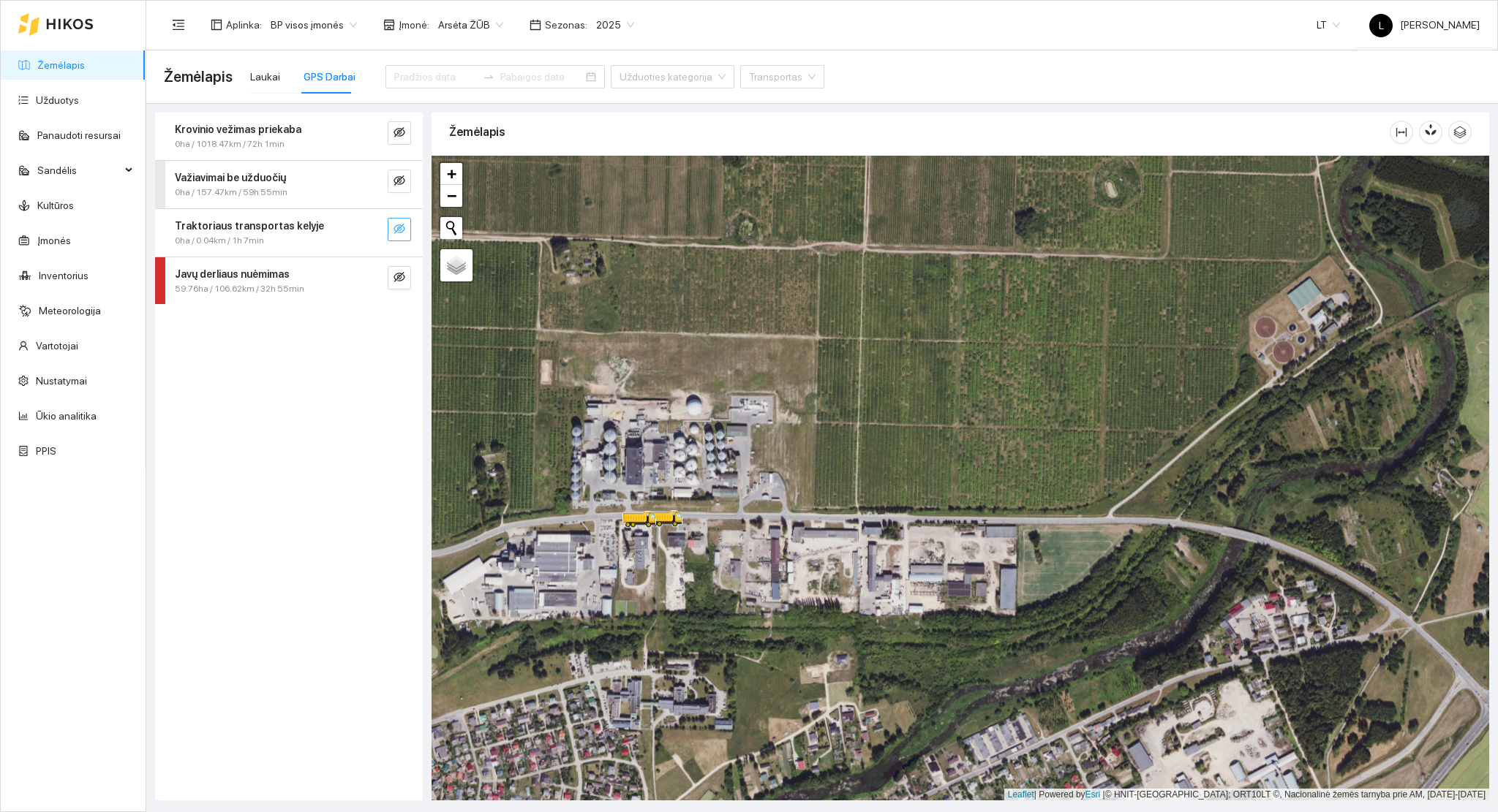
click at [395, 233] on icon "eye-invisible" at bounding box center [399, 229] width 11 height 11
click at [395, 233] on icon "eye" at bounding box center [399, 229] width 11 height 11
click at [396, 178] on icon "eye-invisible" at bounding box center [399, 180] width 11 height 11
click at [396, 178] on icon "eye" at bounding box center [399, 180] width 11 height 8
click at [400, 139] on span "eye-invisible" at bounding box center [399, 133] width 11 height 14
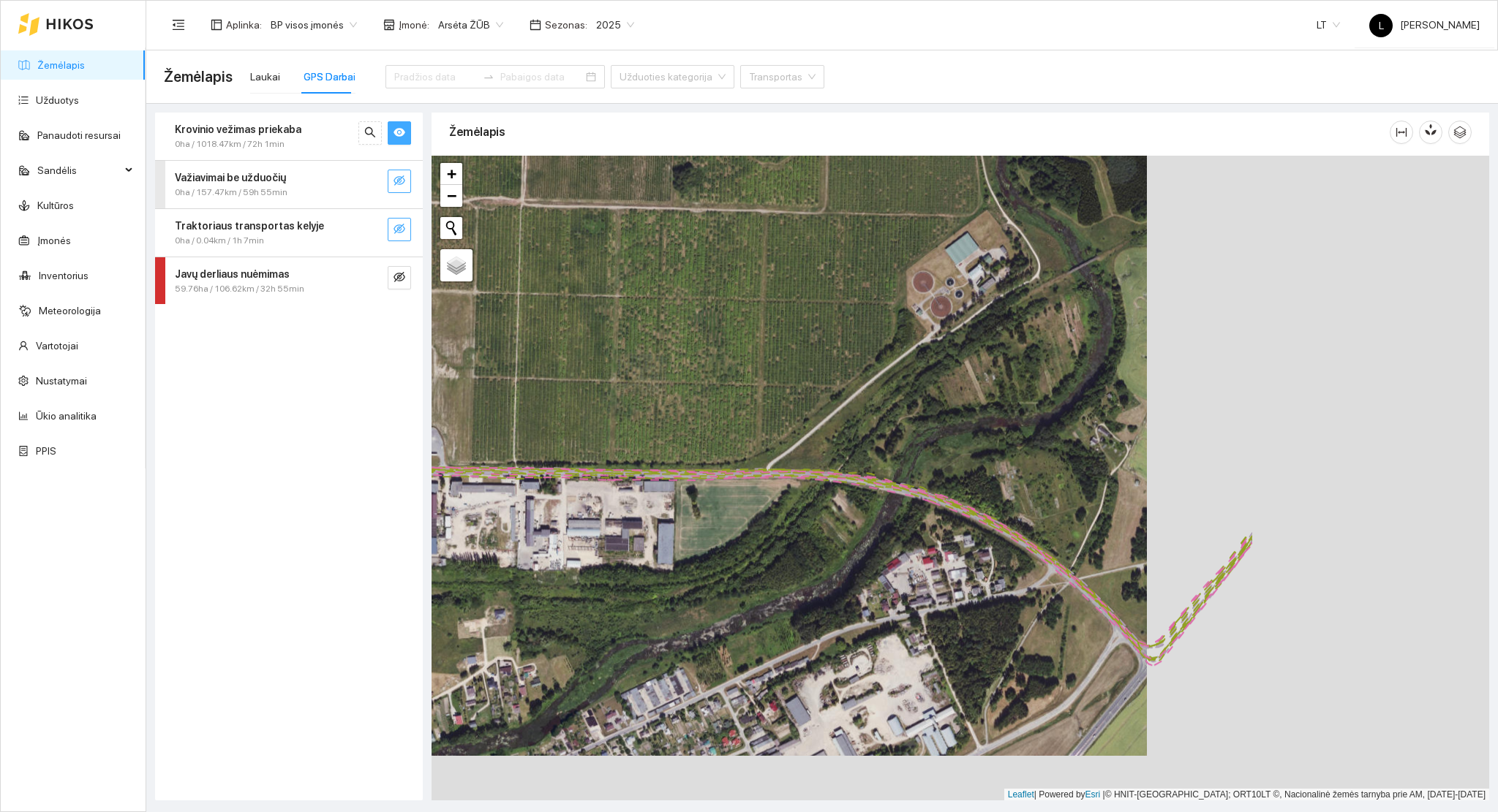
drag, startPoint x: 1009, startPoint y: 599, endPoint x: 674, endPoint y: 565, distance: 336.7
click at [667, 553] on div at bounding box center [960, 478] width 1057 height 645
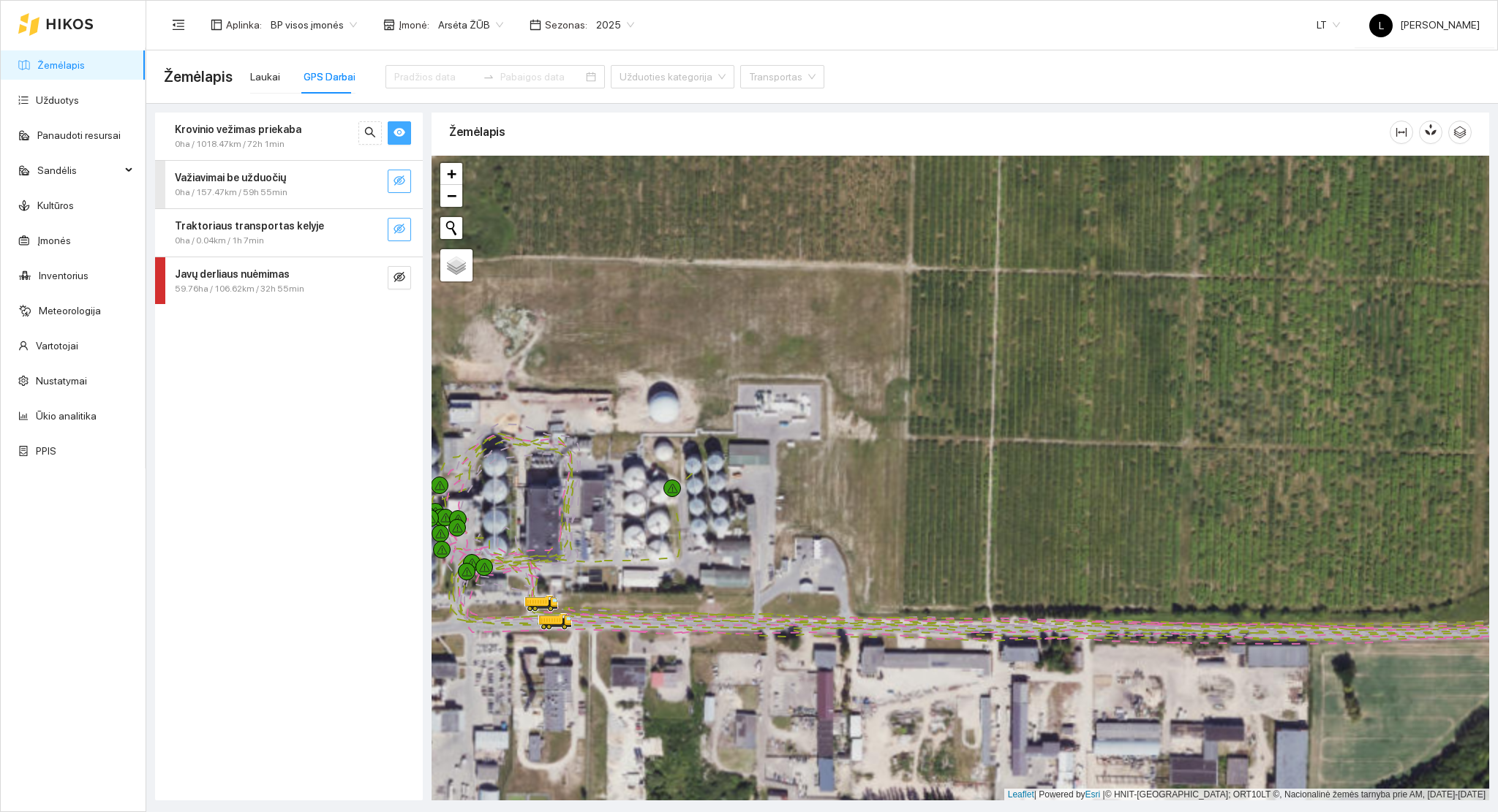
drag, startPoint x: 579, startPoint y: 572, endPoint x: 708, endPoint y: 565, distance: 129.2
click at [712, 564] on div at bounding box center [960, 478] width 1057 height 645
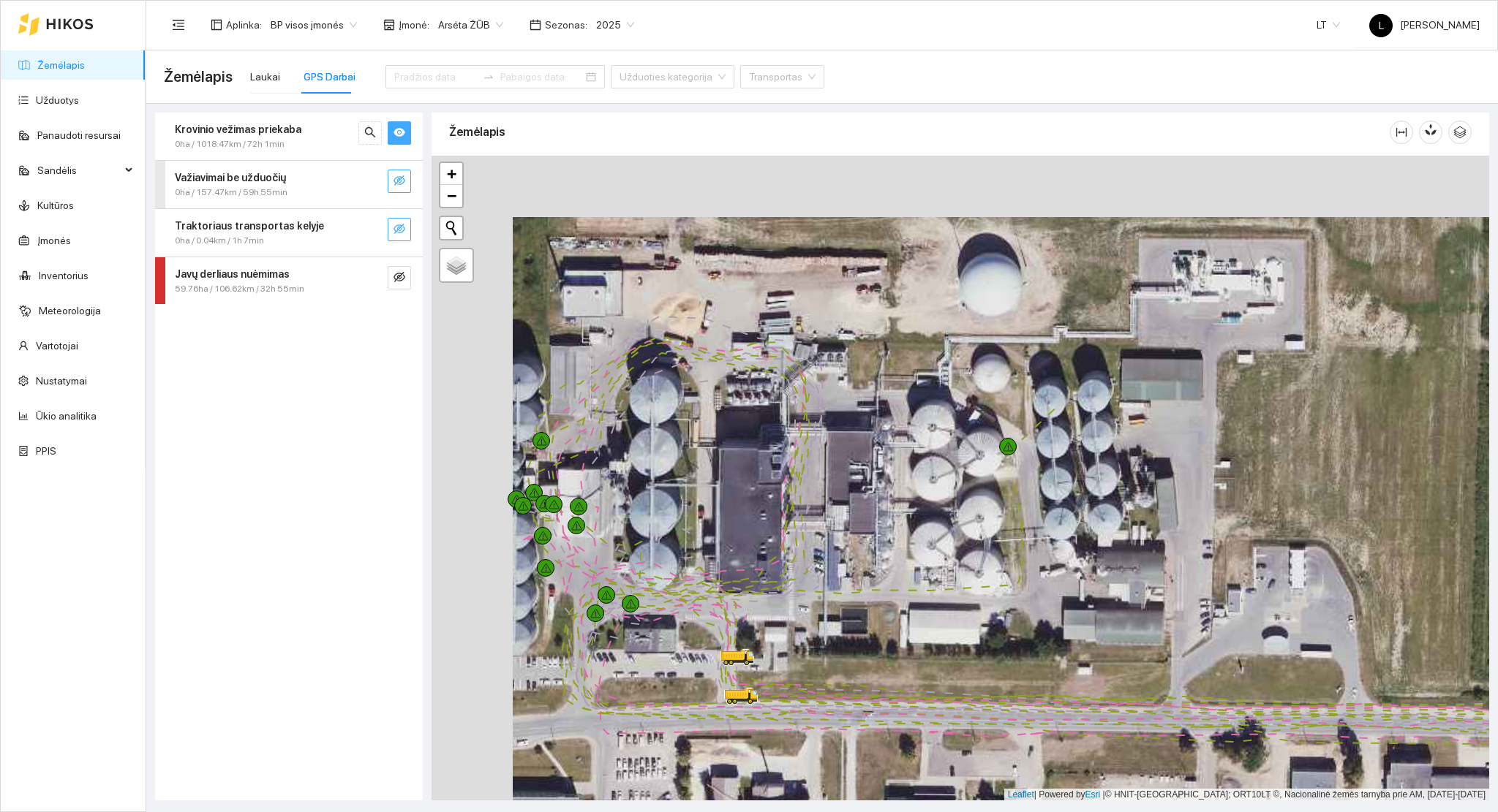
drag, startPoint x: 745, startPoint y: 505, endPoint x: 851, endPoint y: 592, distance: 137.1
click at [835, 582] on div at bounding box center [960, 478] width 1057 height 645
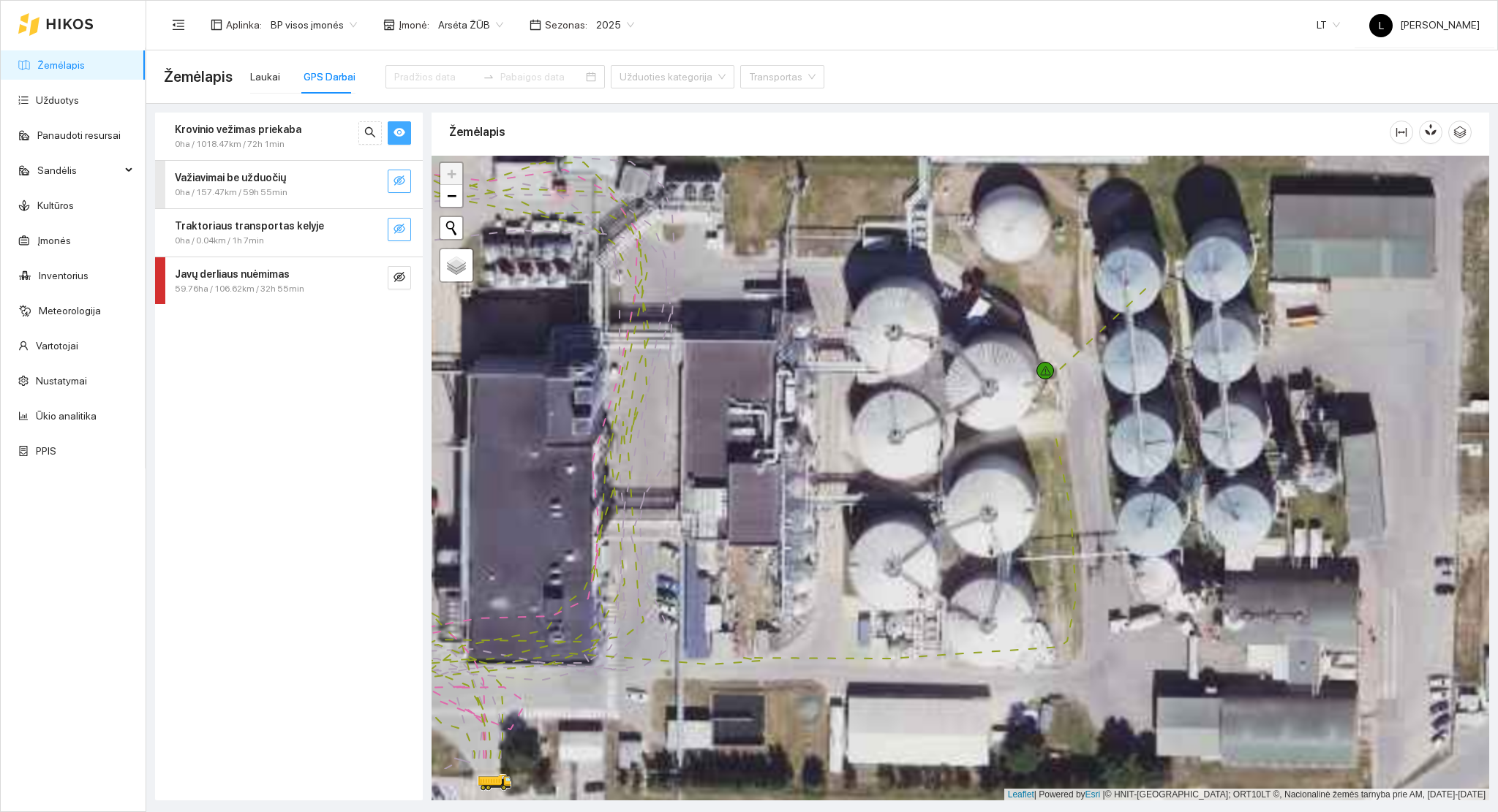
drag, startPoint x: 985, startPoint y: 501, endPoint x: 1195, endPoint y: 353, distance: 256.9
click at [1195, 353] on div at bounding box center [960, 478] width 1057 height 645
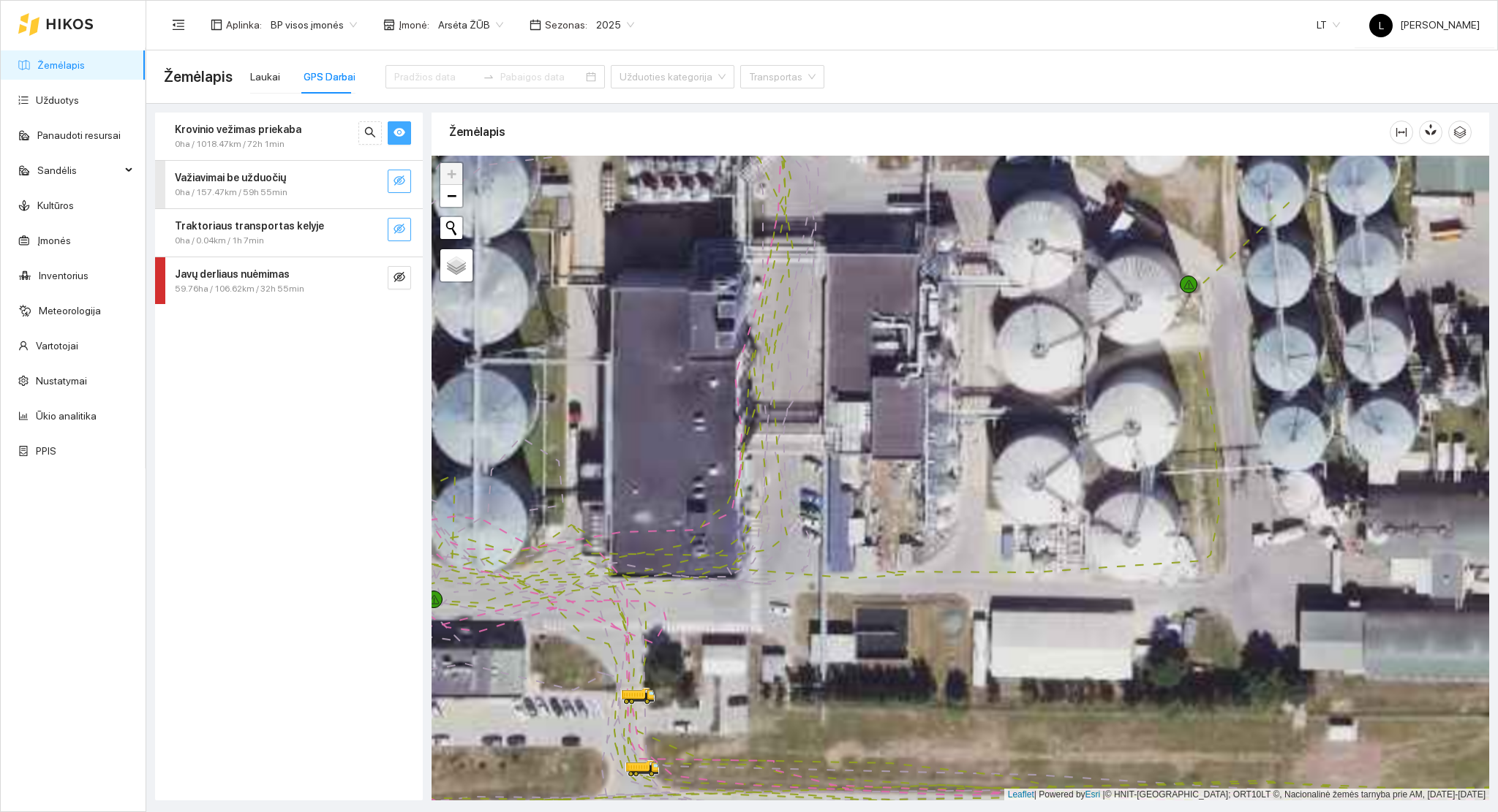
drag, startPoint x: 800, startPoint y: 485, endPoint x: 1023, endPoint y: 489, distance: 223.0
click at [1023, 489] on div at bounding box center [960, 478] width 1057 height 645
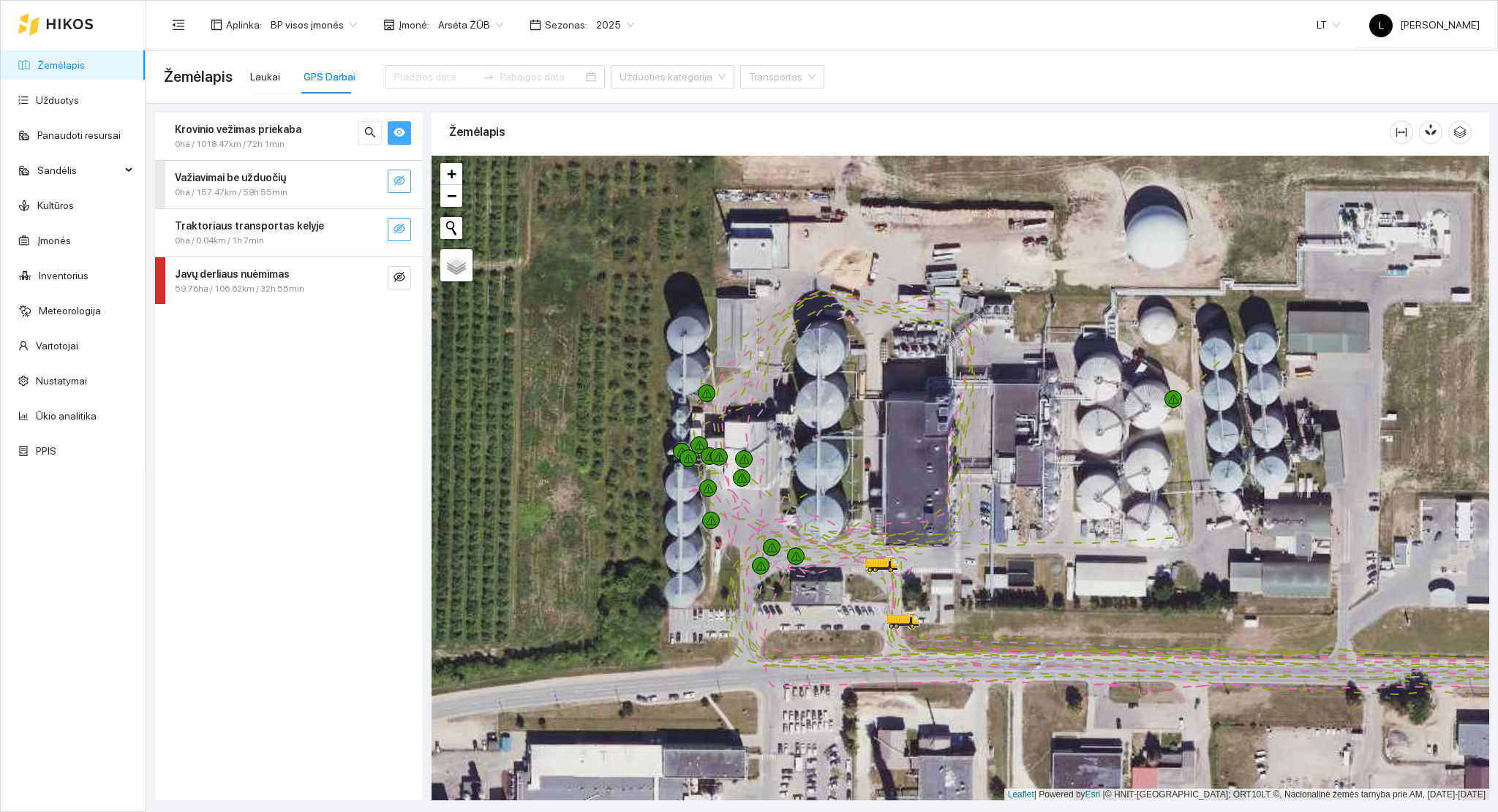
drag, startPoint x: 944, startPoint y: 579, endPoint x: 864, endPoint y: 589, distance: 80.6
click at [864, 589] on div at bounding box center [960, 478] width 1057 height 645
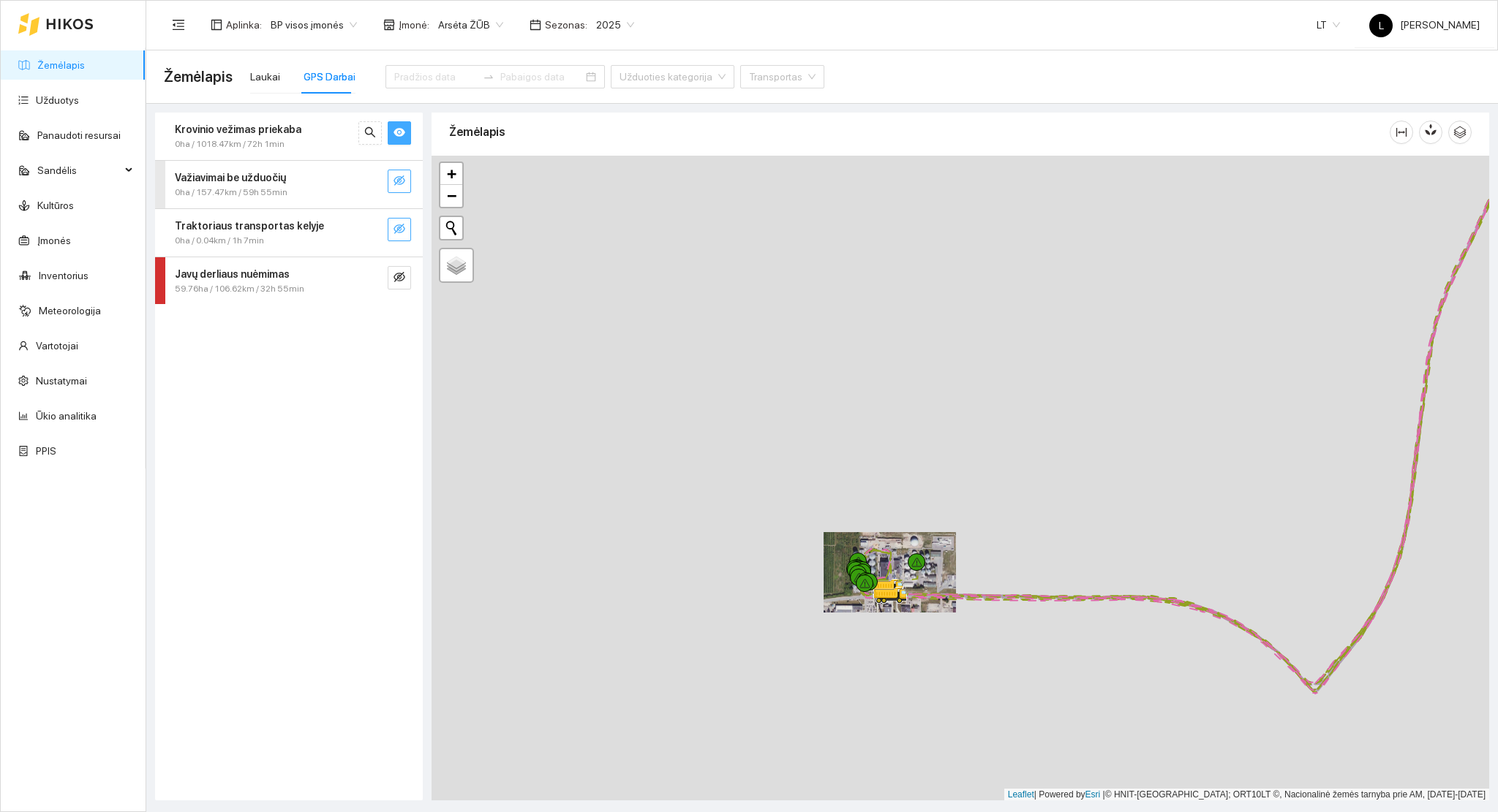
drag, startPoint x: 1036, startPoint y: 592, endPoint x: 761, endPoint y: 584, distance: 275.1
click at [770, 584] on div at bounding box center [960, 478] width 1057 height 645
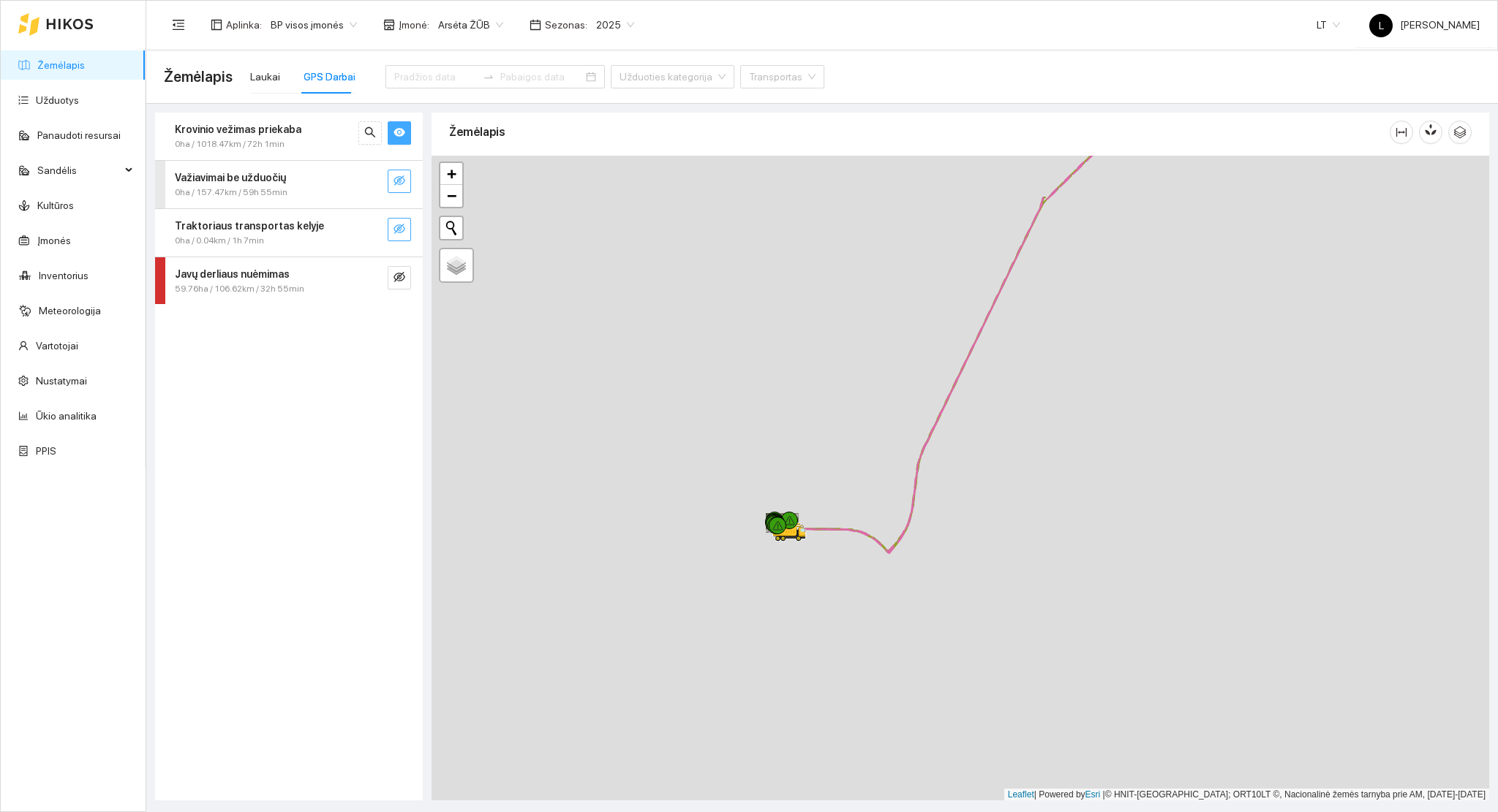
drag, startPoint x: 920, startPoint y: 470, endPoint x: 801, endPoint y: 647, distance: 213.3
click at [801, 647] on div at bounding box center [960, 478] width 1057 height 645
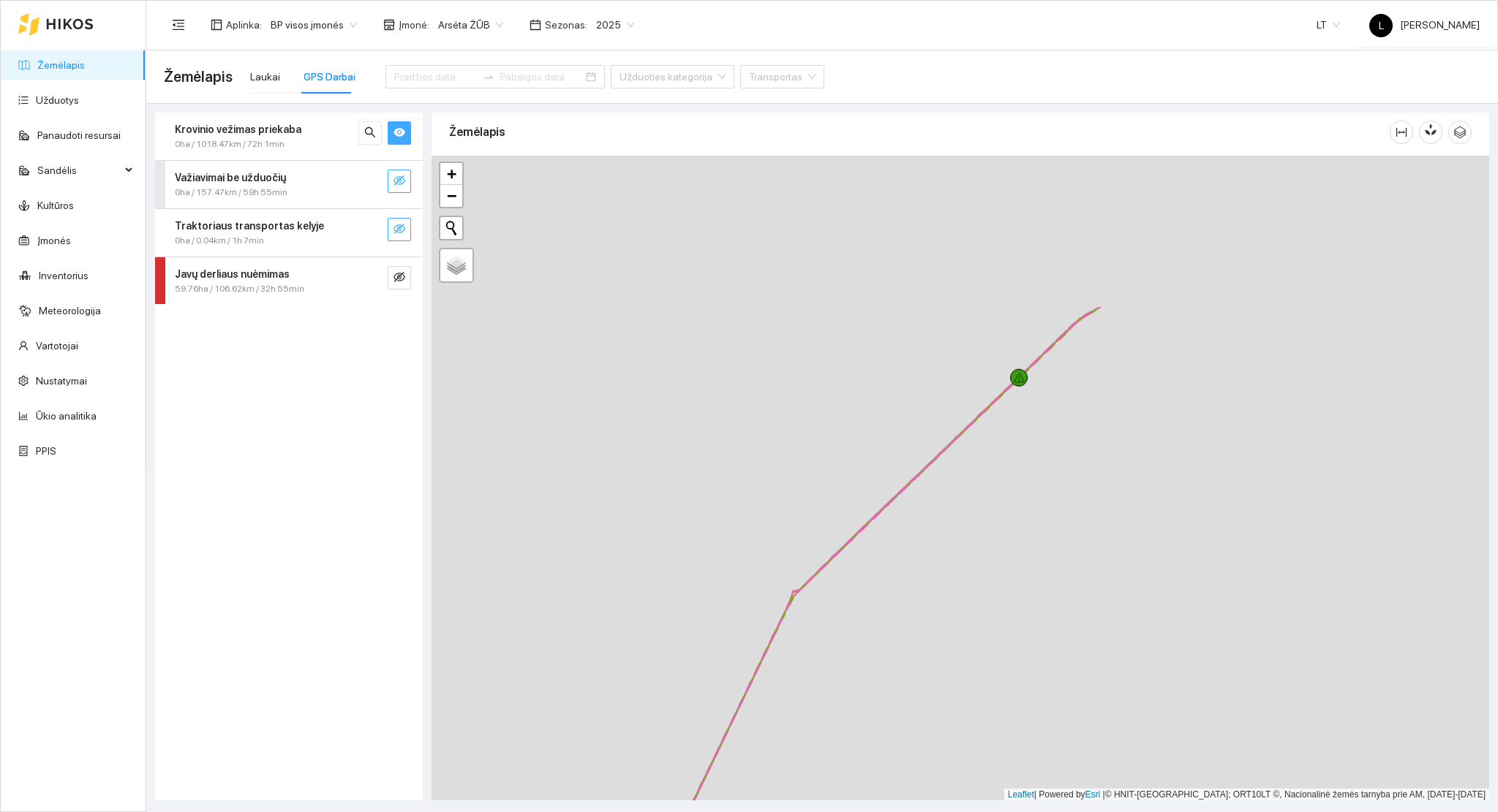
drag, startPoint x: 895, startPoint y: 479, endPoint x: 762, endPoint y: 684, distance: 244.4
click at [762, 684] on div at bounding box center [960, 478] width 1057 height 645
drag, startPoint x: 934, startPoint y: 482, endPoint x: 975, endPoint y: 479, distance: 41.1
click at [794, 617] on div at bounding box center [960, 478] width 1057 height 645
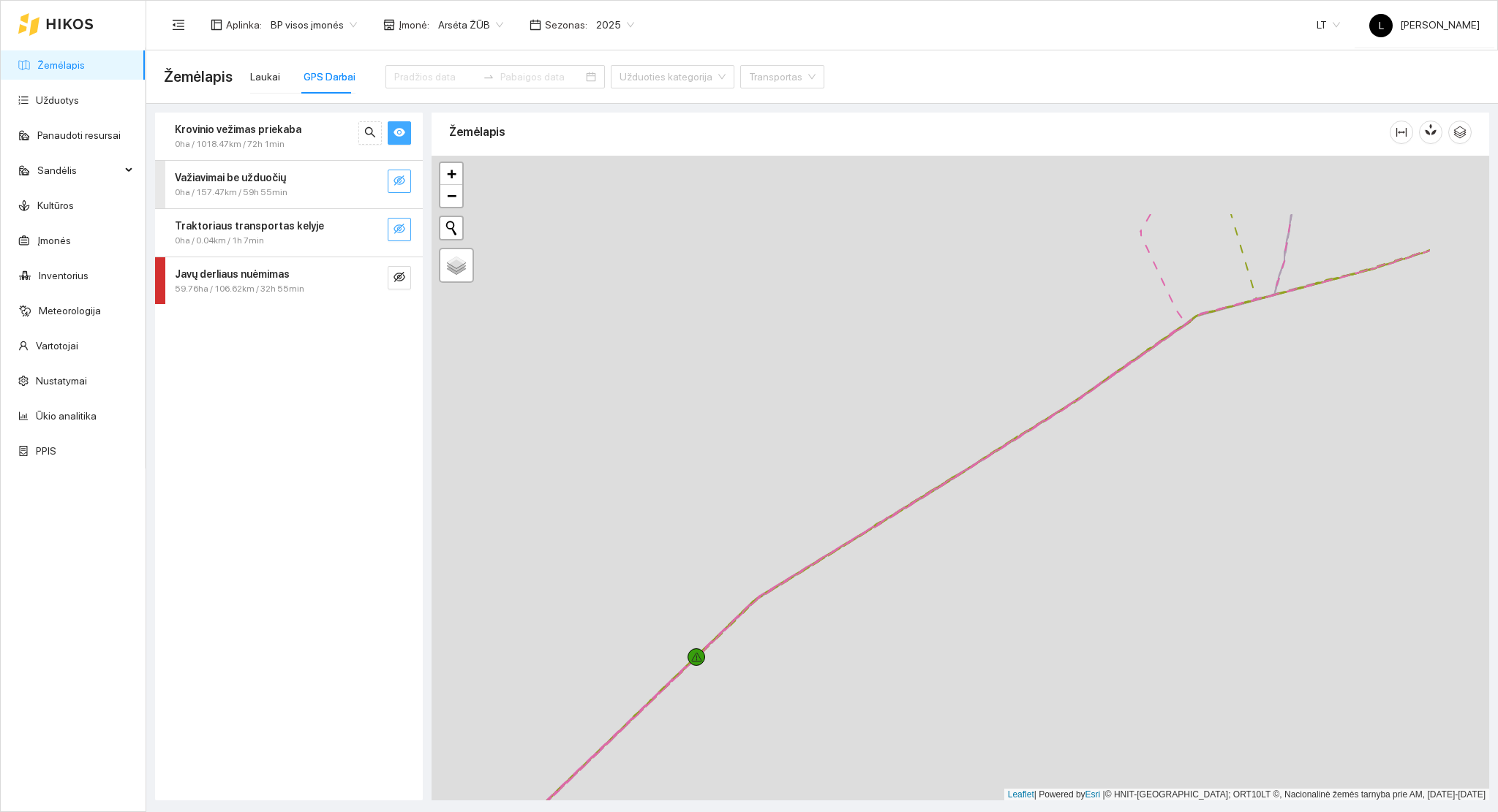
drag, startPoint x: 931, startPoint y: 545, endPoint x: 868, endPoint y: 575, distance: 69.8
click at [845, 602] on div at bounding box center [960, 478] width 1057 height 645
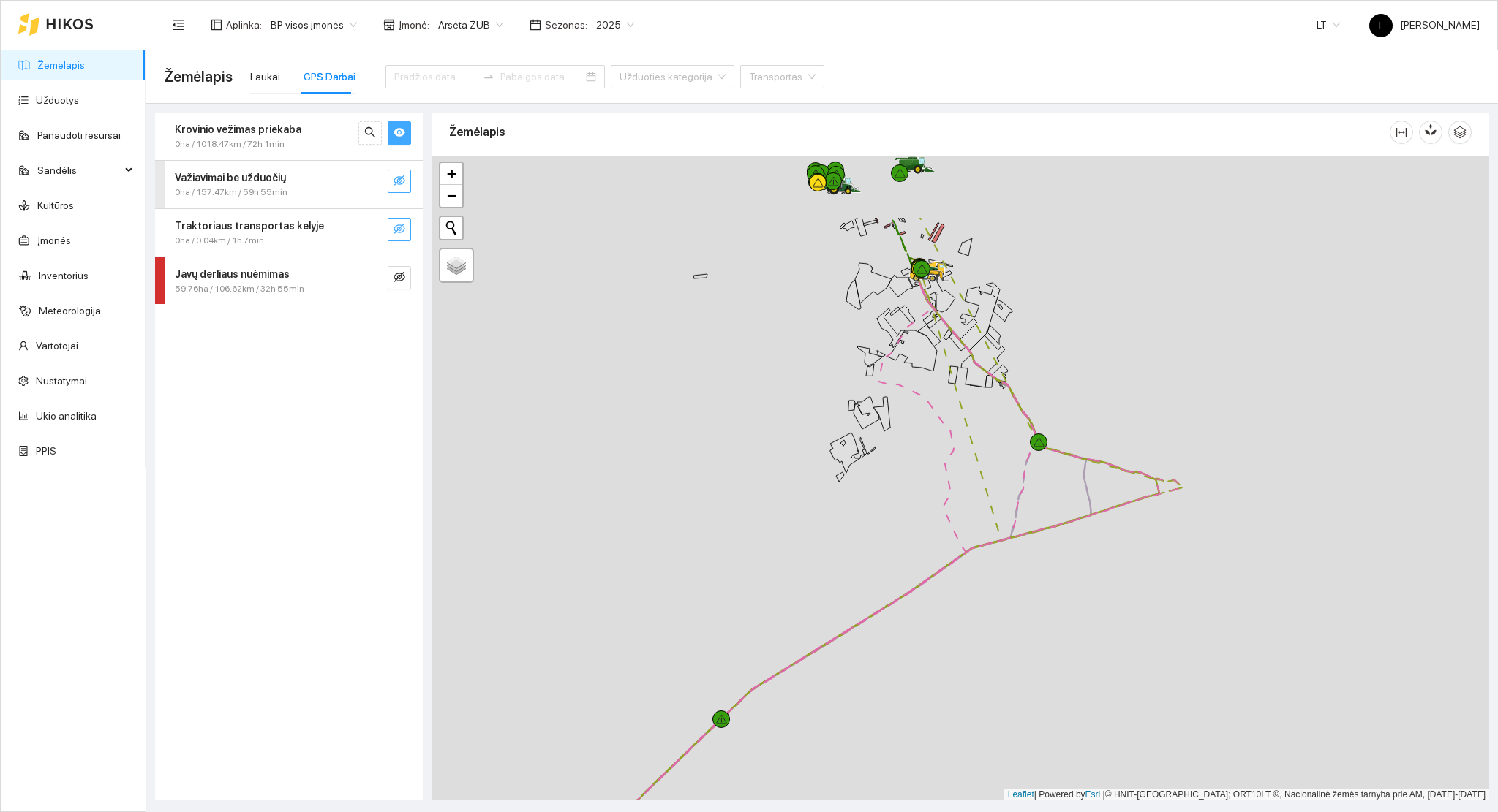
drag, startPoint x: 991, startPoint y: 555, endPoint x: 922, endPoint y: 633, distance: 104.1
click at [922, 633] on div at bounding box center [960, 478] width 1057 height 645
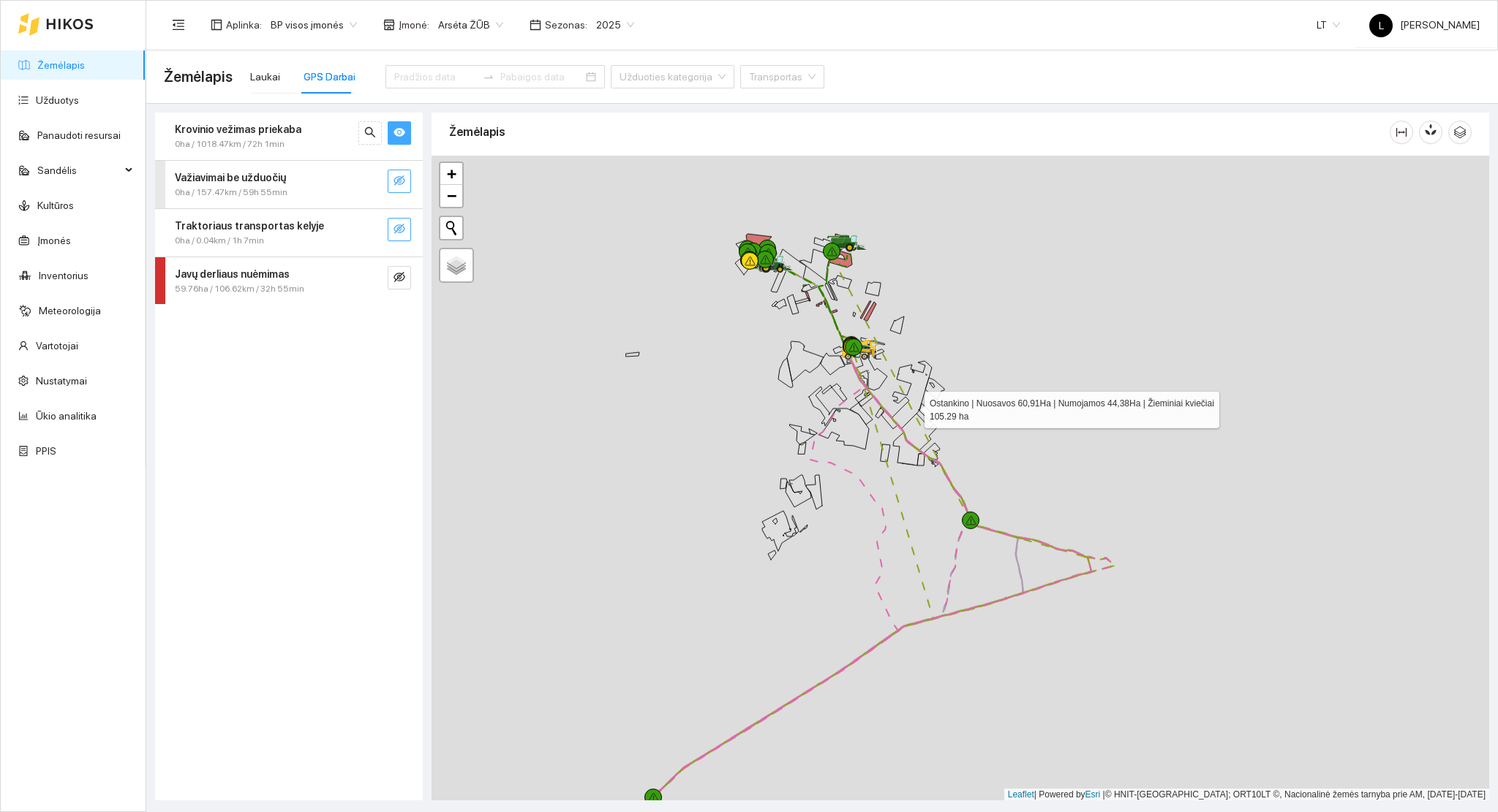
drag, startPoint x: 941, startPoint y: 580, endPoint x: 891, endPoint y: 555, distance: 55.9
click at [937, 450] on icon at bounding box center [918, 431] width 36 height 37
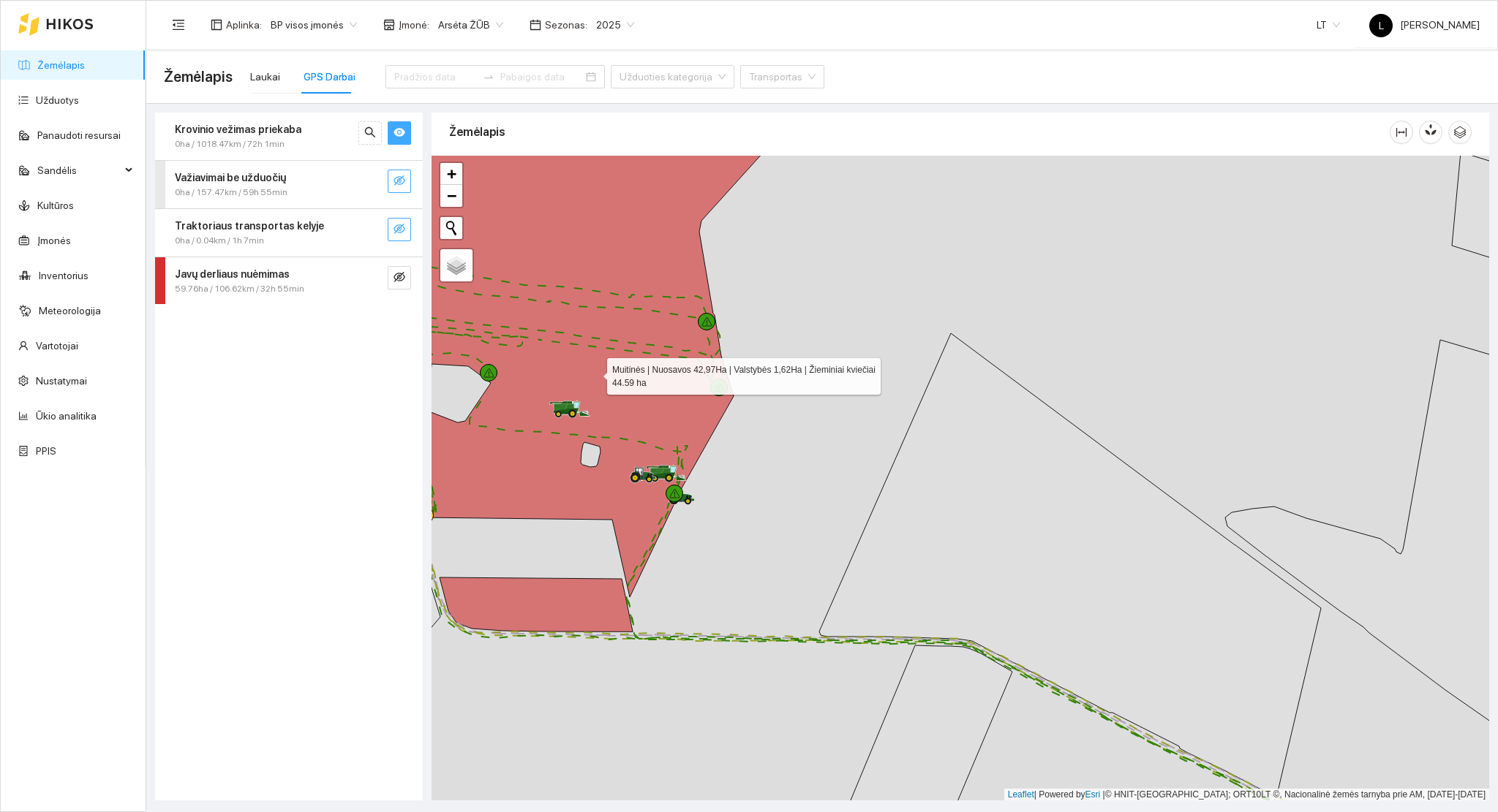
drag, startPoint x: 588, startPoint y: 368, endPoint x: 724, endPoint y: 420, distance: 145.6
click at [720, 419] on icon at bounding box center [567, 347] width 419 height 499
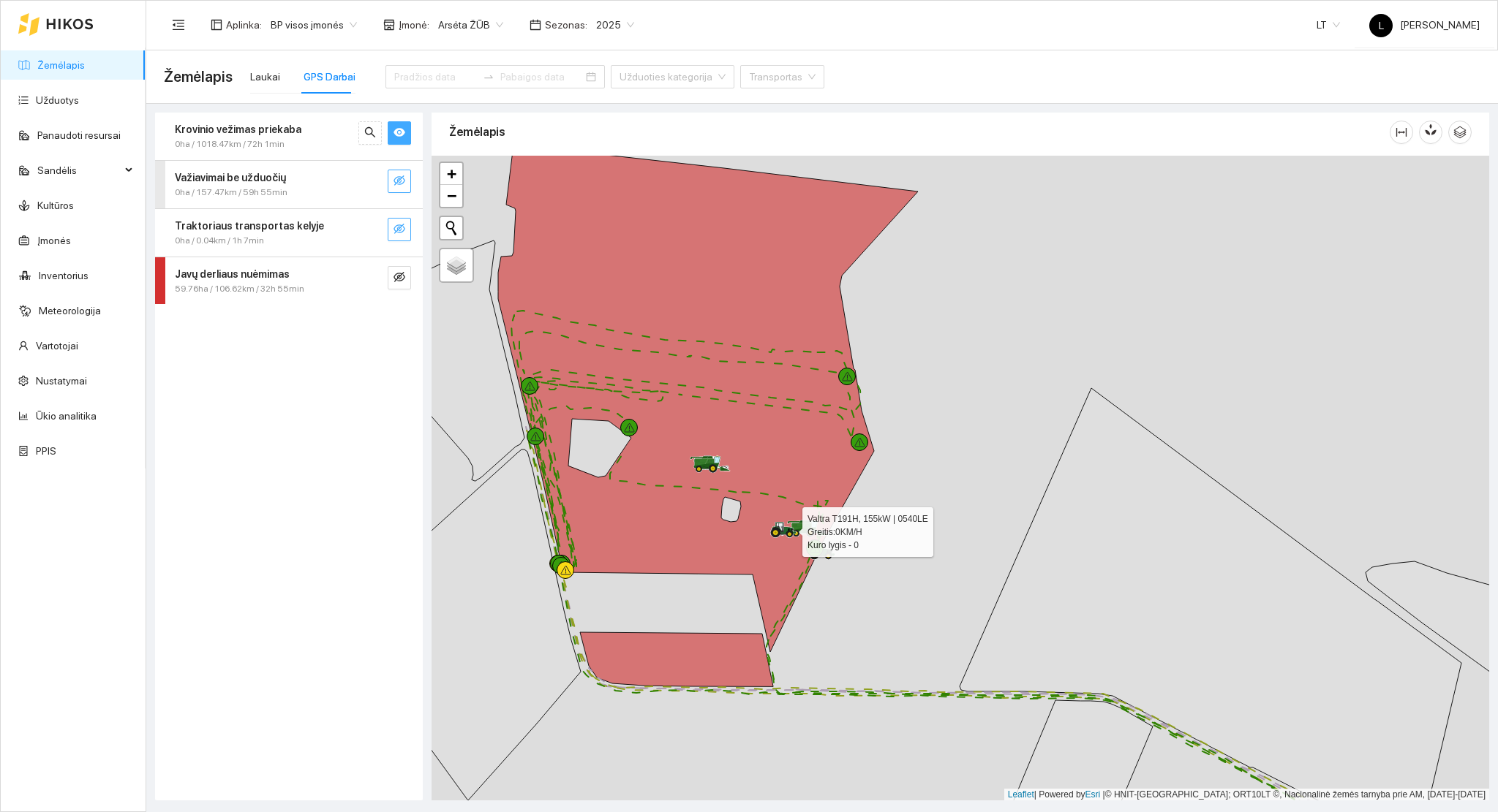
click at [277, 143] on span "0ha / 1018.47km / 72h 1min" at bounding box center [229, 144] width 110 height 14
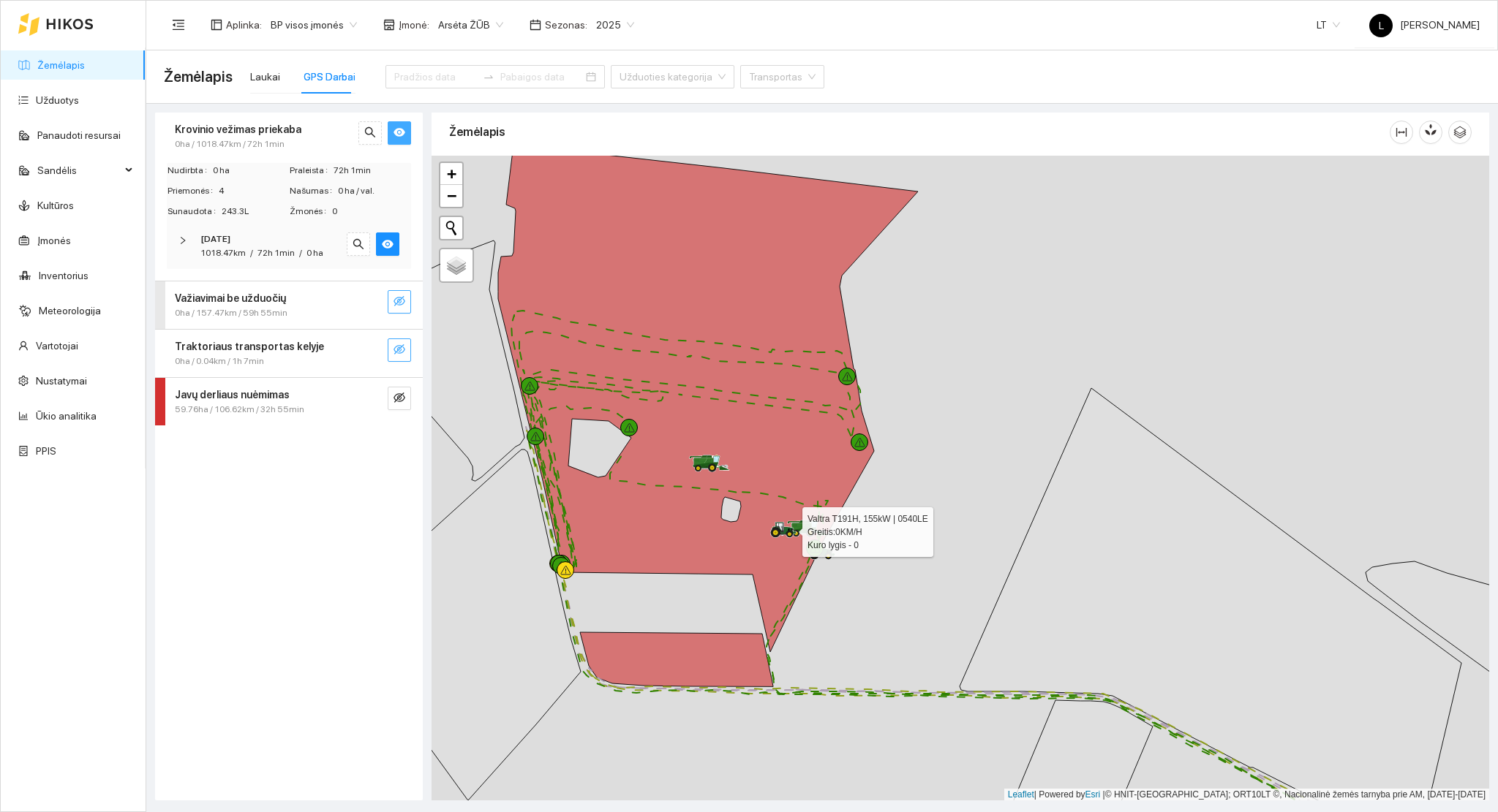
click at [280, 251] on span "72h 1min" at bounding box center [276, 252] width 38 height 10
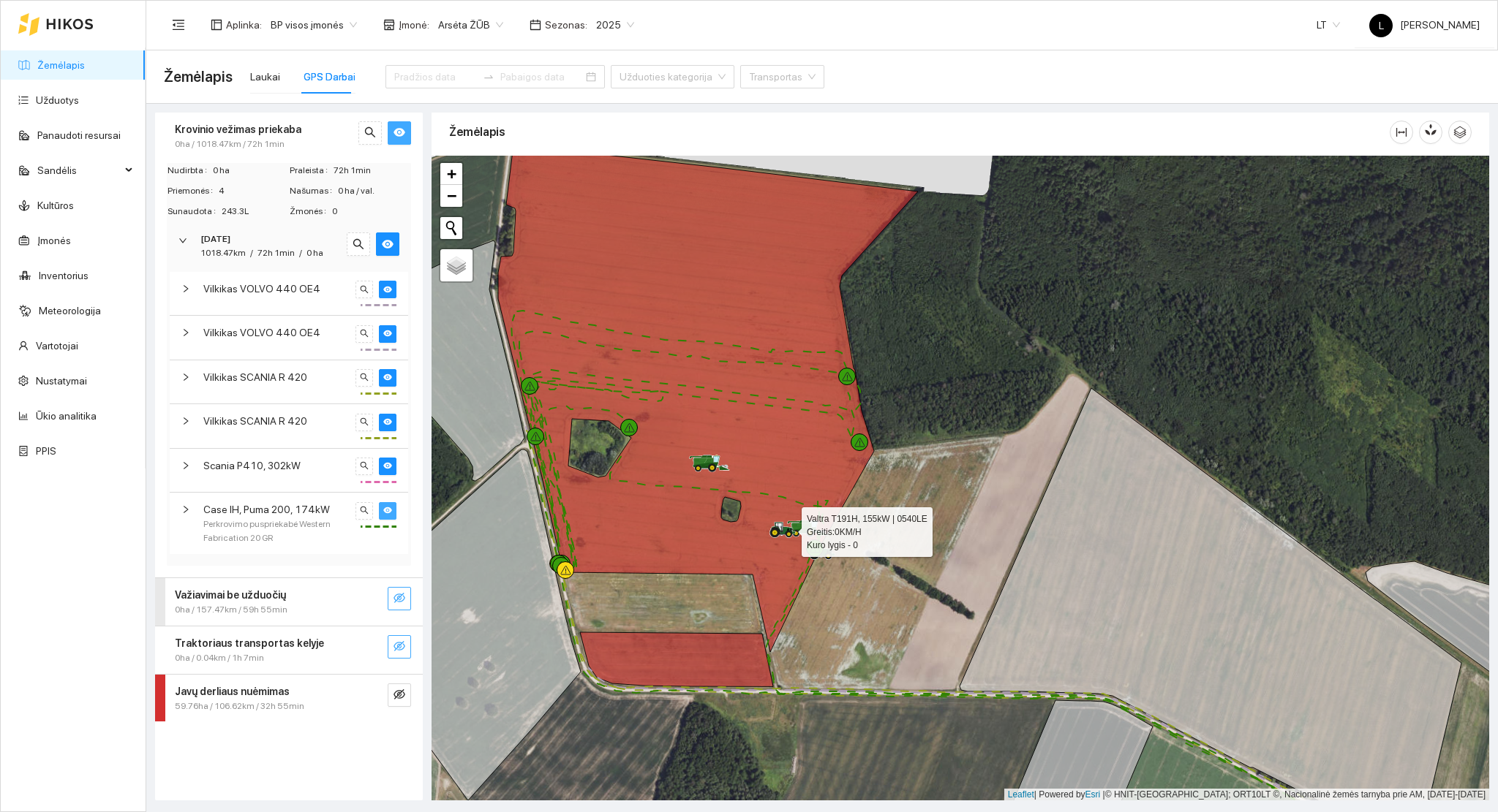
click at [386, 509] on icon "eye" at bounding box center [387, 509] width 8 height 7
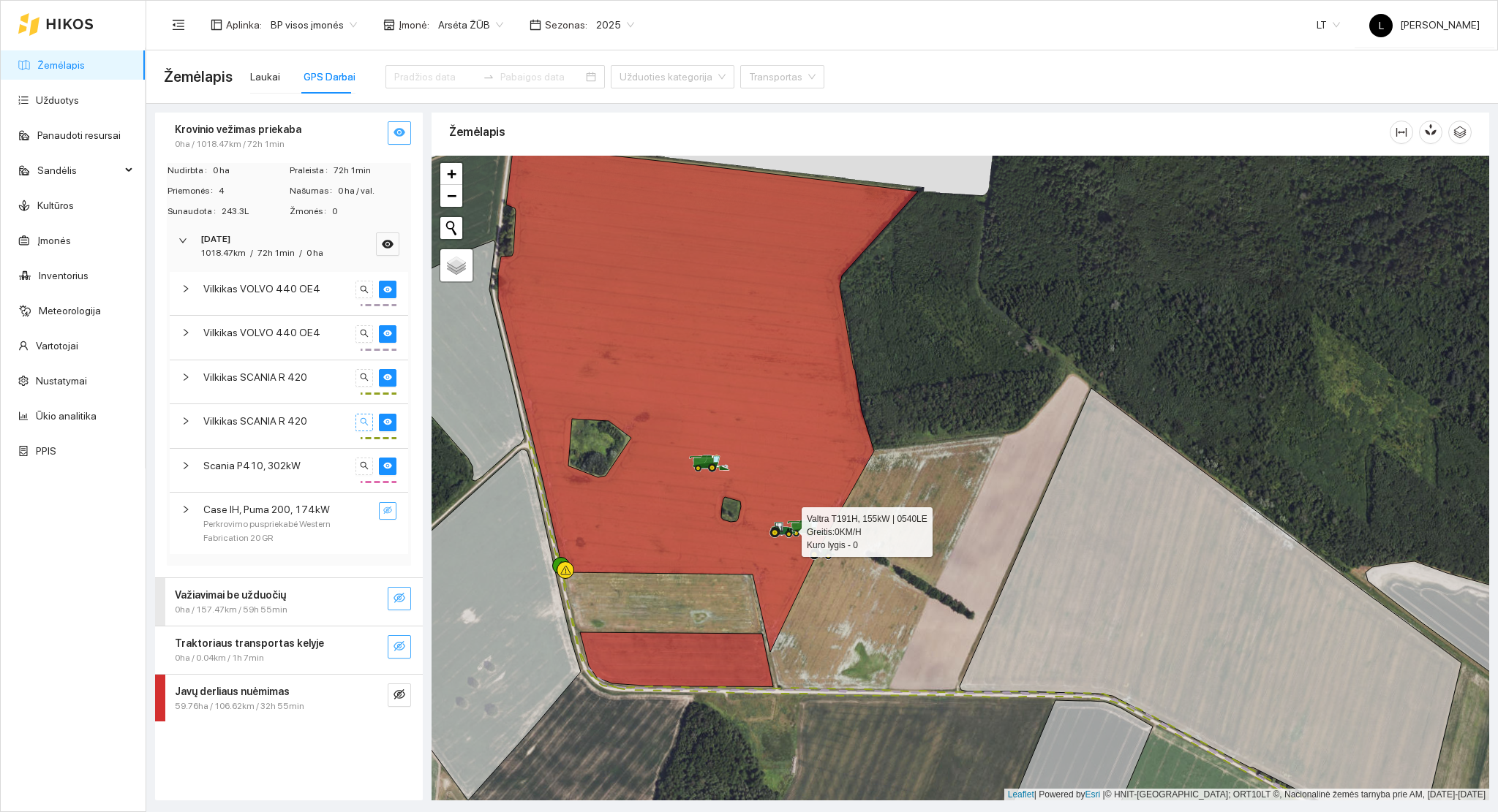
click at [363, 418] on icon "search" at bounding box center [364, 421] width 8 height 8
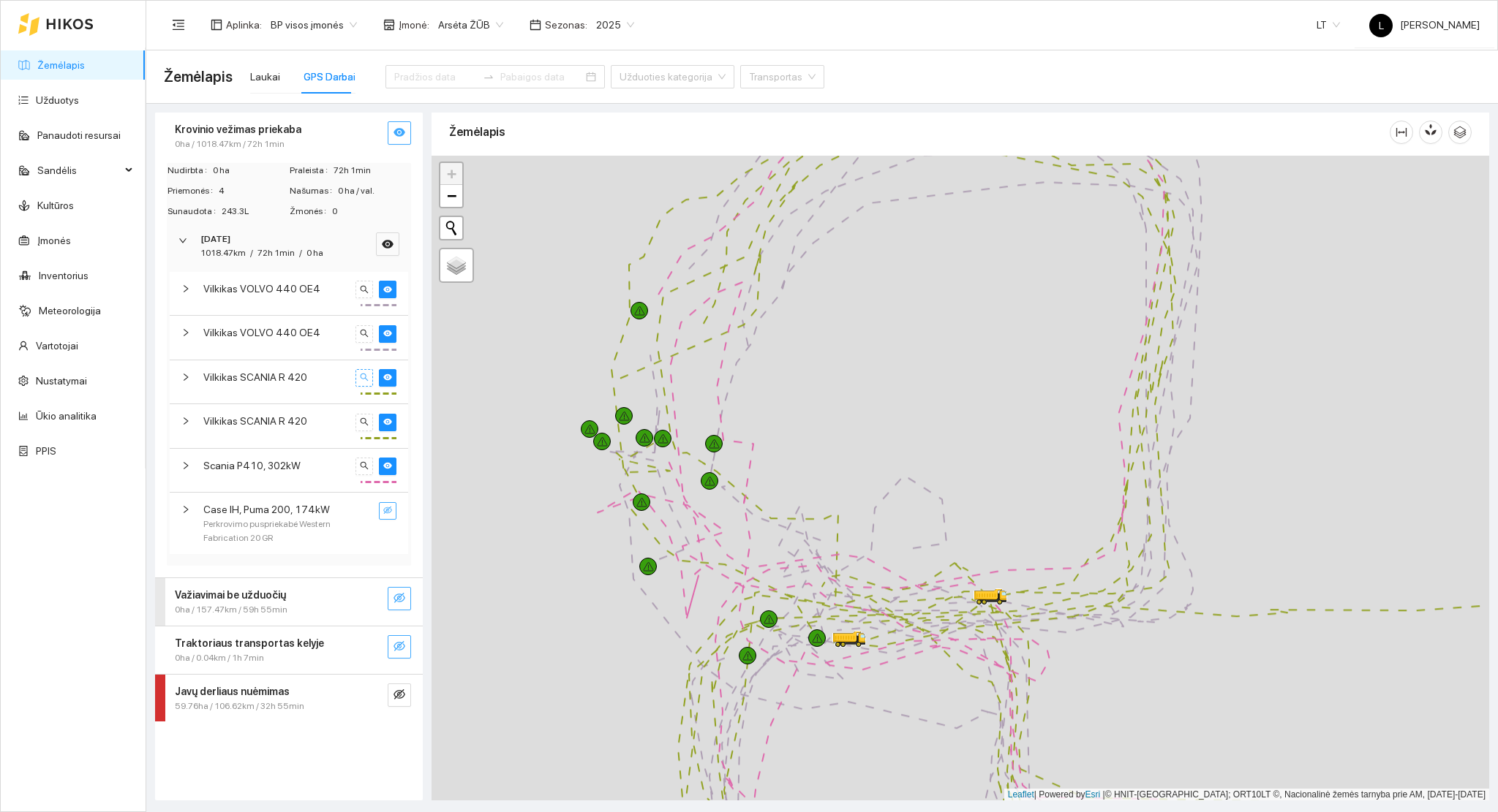
click at [363, 375] on icon "search" at bounding box center [364, 377] width 8 height 8
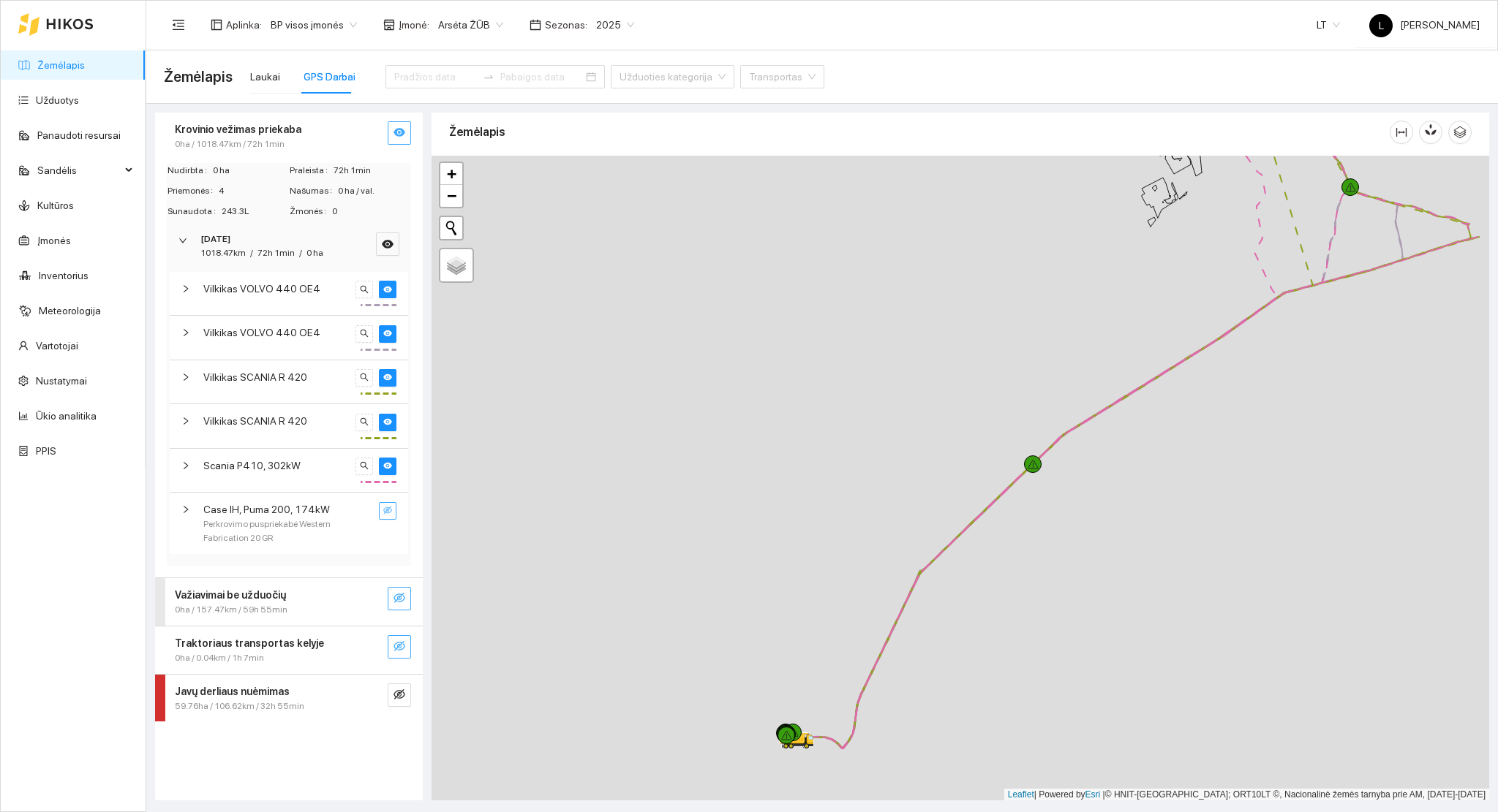
drag, startPoint x: 980, startPoint y: 659, endPoint x: 794, endPoint y: 599, distance: 195.4
click at [803, 599] on div at bounding box center [960, 478] width 1057 height 645
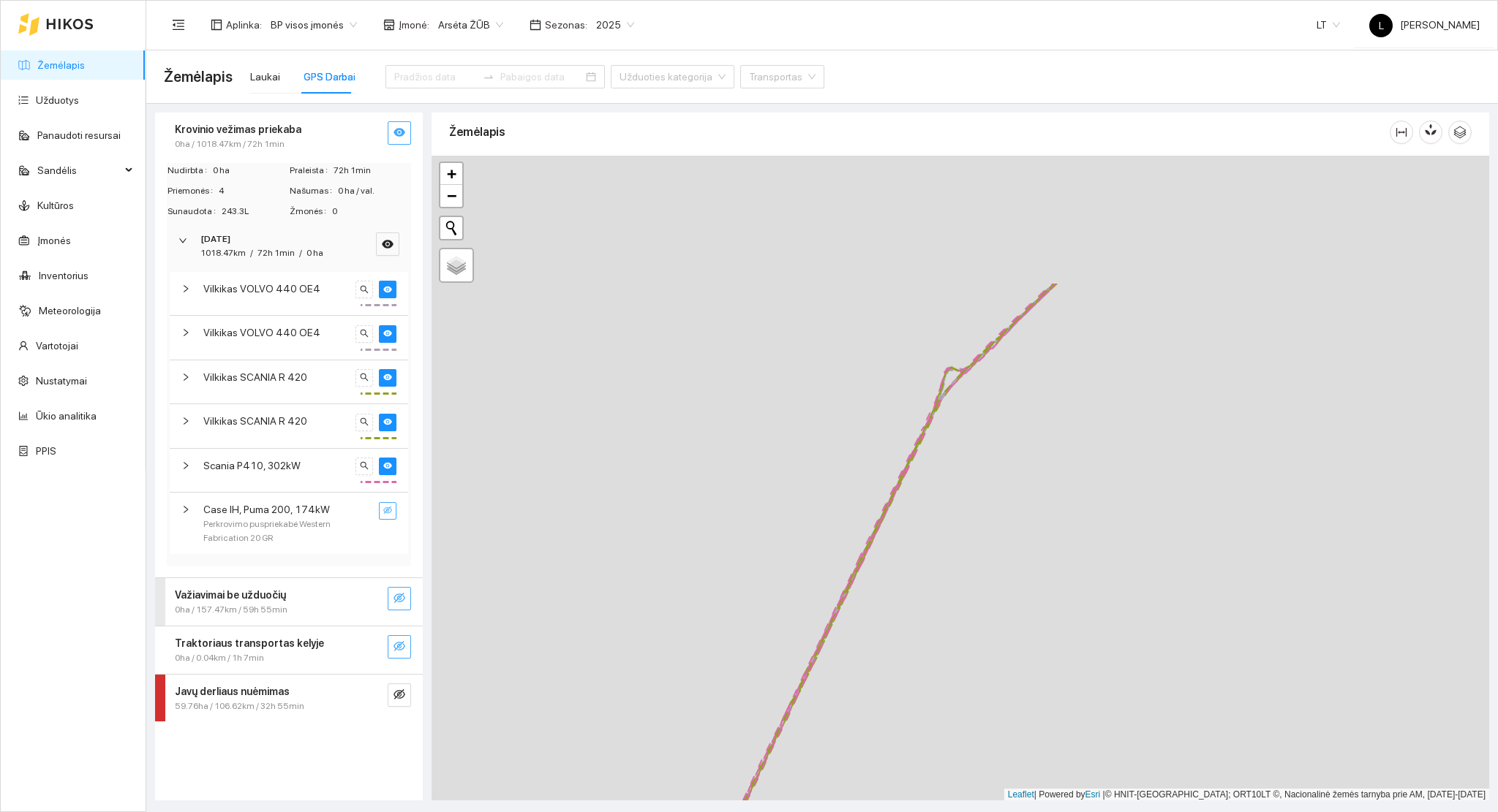
drag, startPoint x: 695, startPoint y: 564, endPoint x: 688, endPoint y: 599, distance: 35.7
click at [698, 607] on div at bounding box center [960, 478] width 1057 height 645
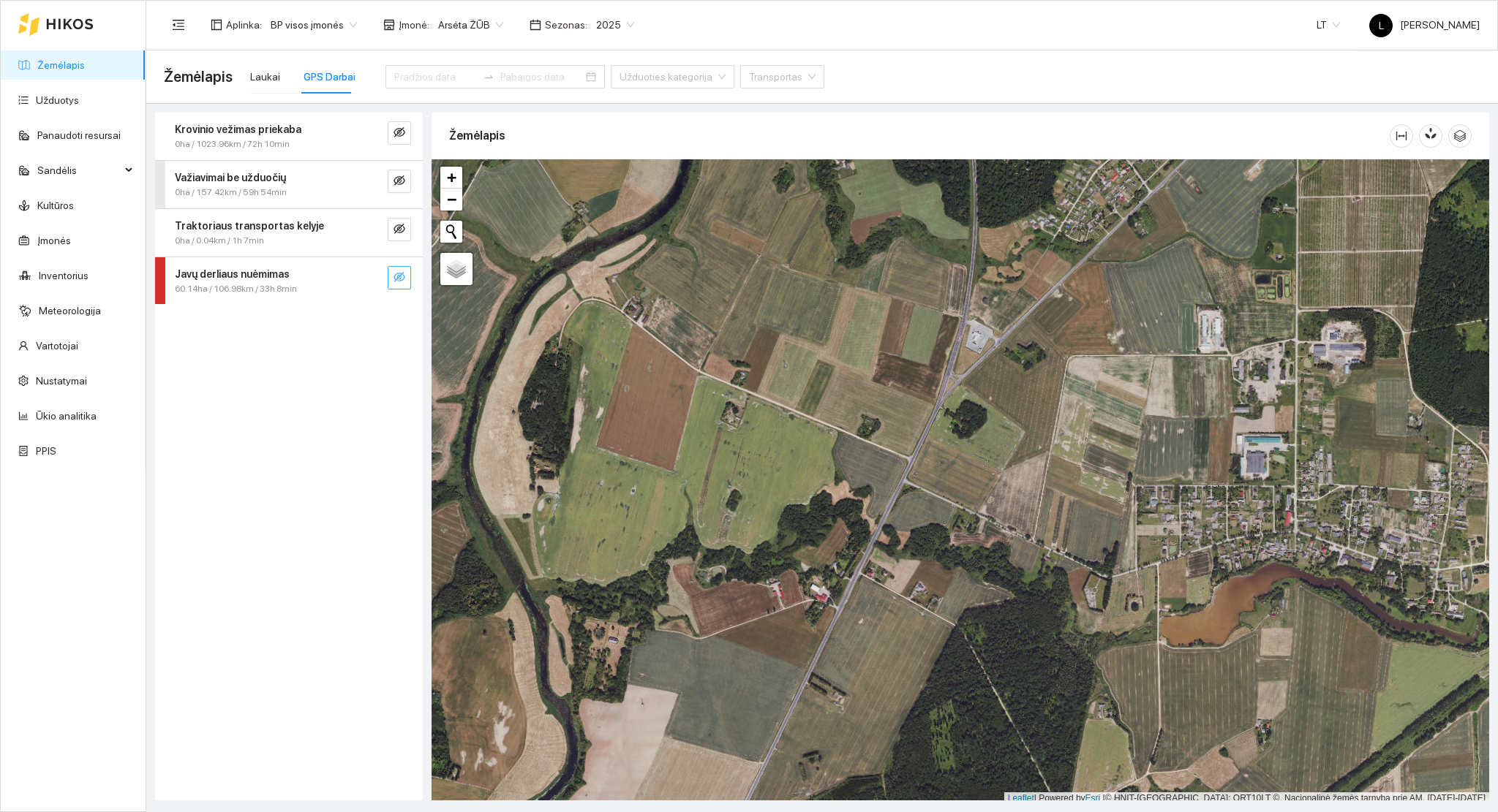
click at [401, 272] on icon "eye-invisible" at bounding box center [399, 277] width 11 height 11
click at [375, 271] on icon "search" at bounding box center [370, 277] width 11 height 11
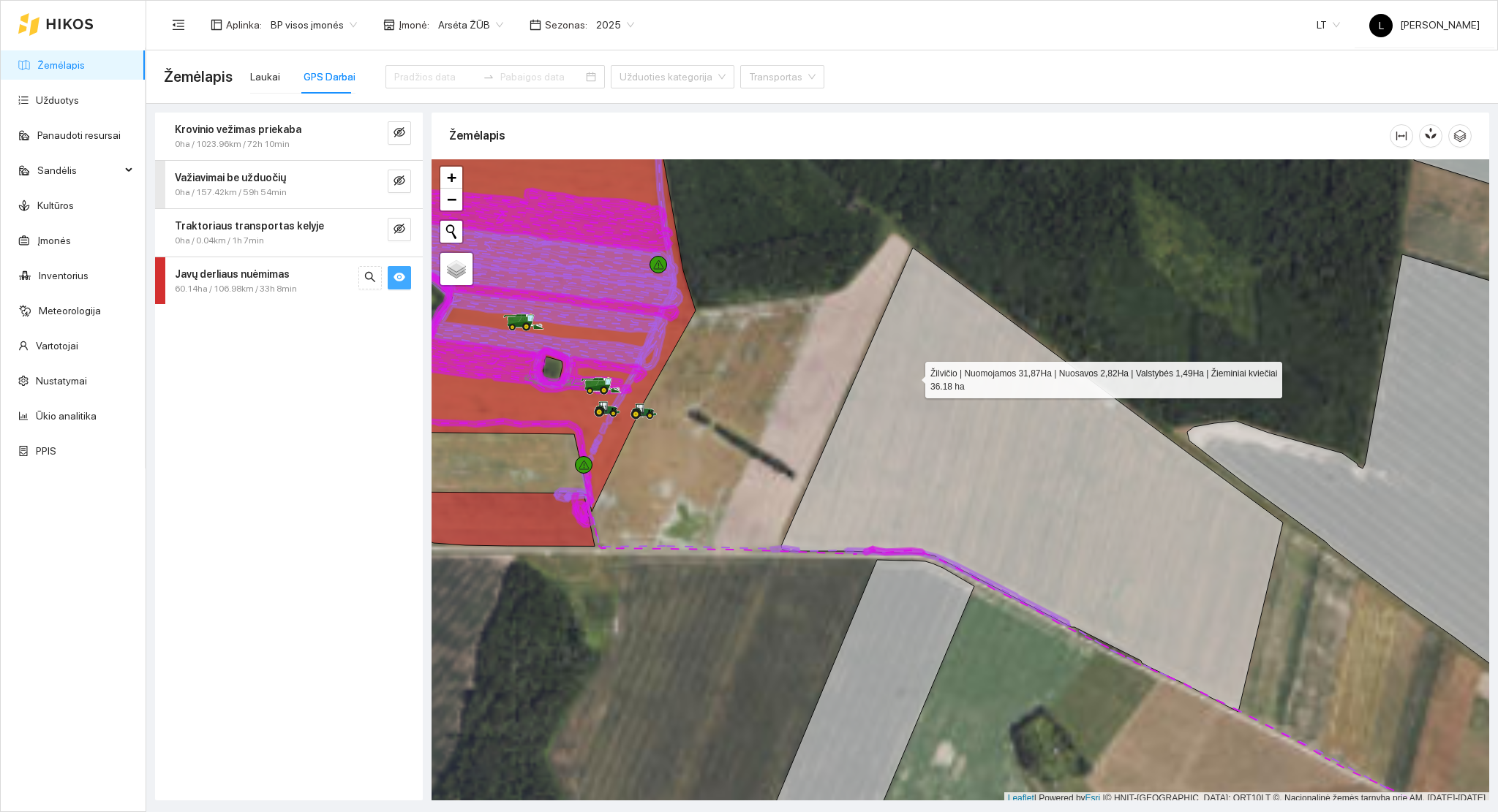
scroll to position [4, 0]
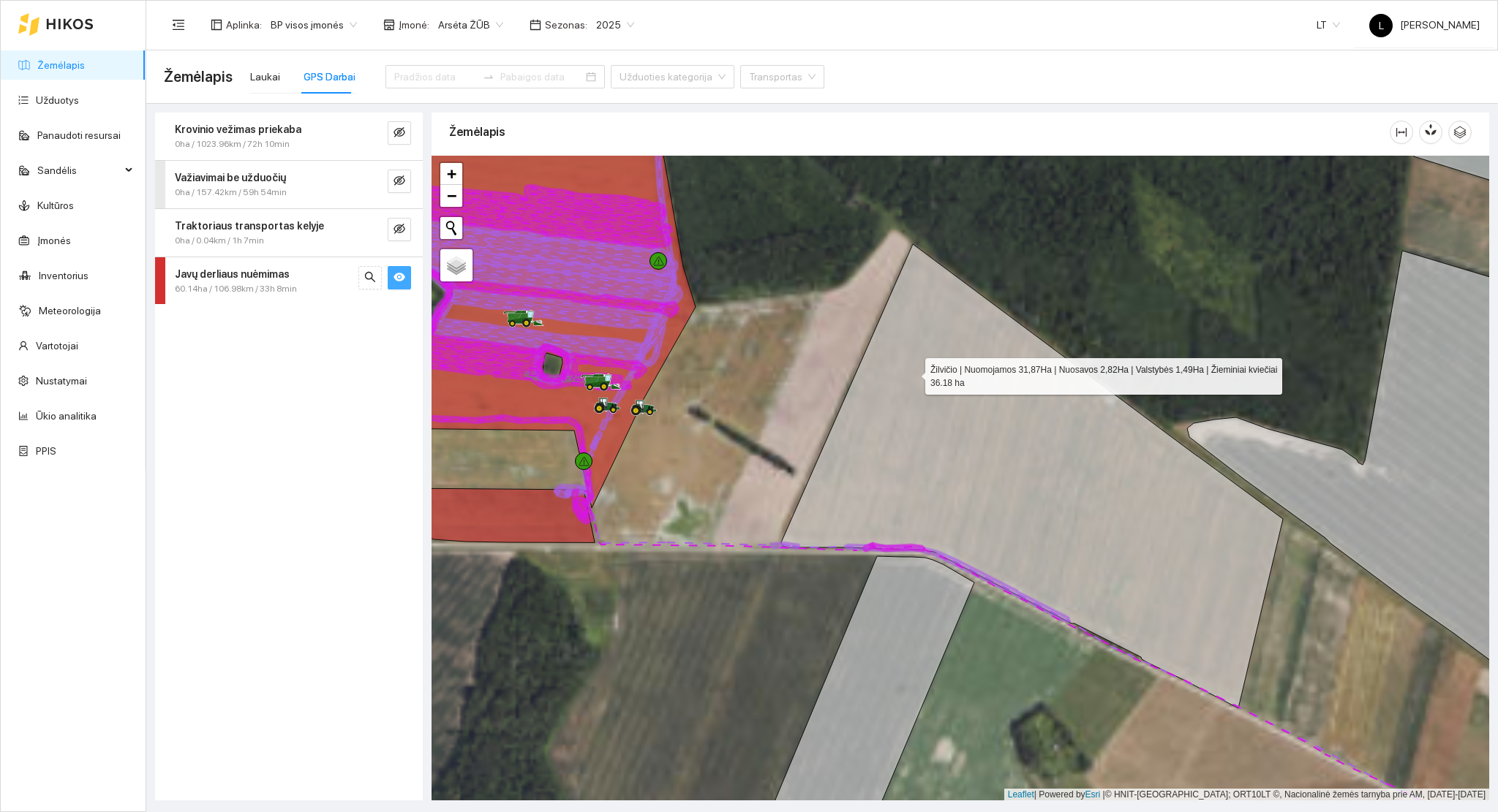
drag, startPoint x: 915, startPoint y: 369, endPoint x: 510, endPoint y: 535, distance: 437.7
click at [781, 533] on icon at bounding box center [1032, 475] width 502 height 464
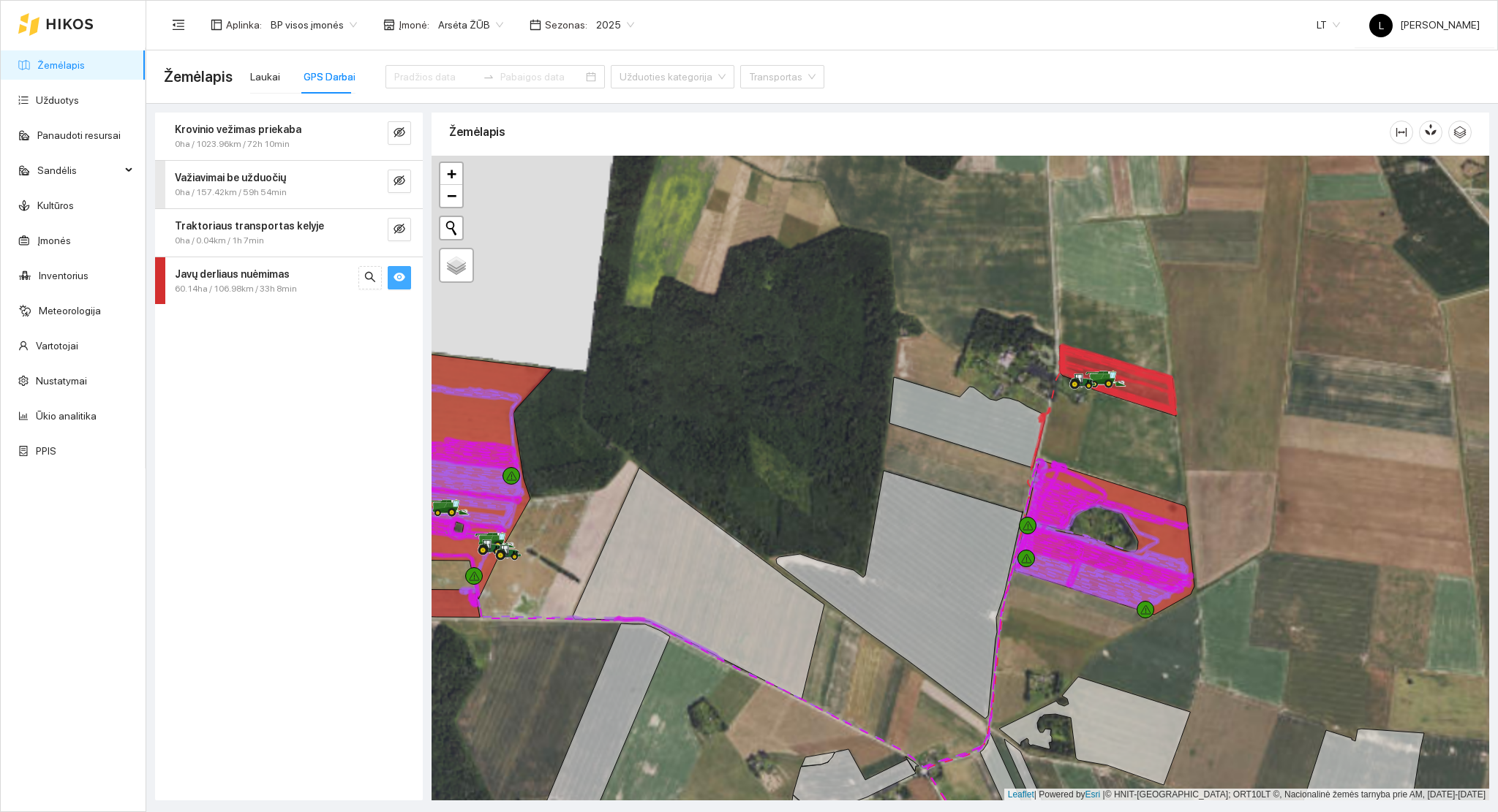
drag, startPoint x: 778, startPoint y: 505, endPoint x: 1048, endPoint y: 469, distance: 272.4
click at [845, 504] on div at bounding box center [960, 478] width 1057 height 645
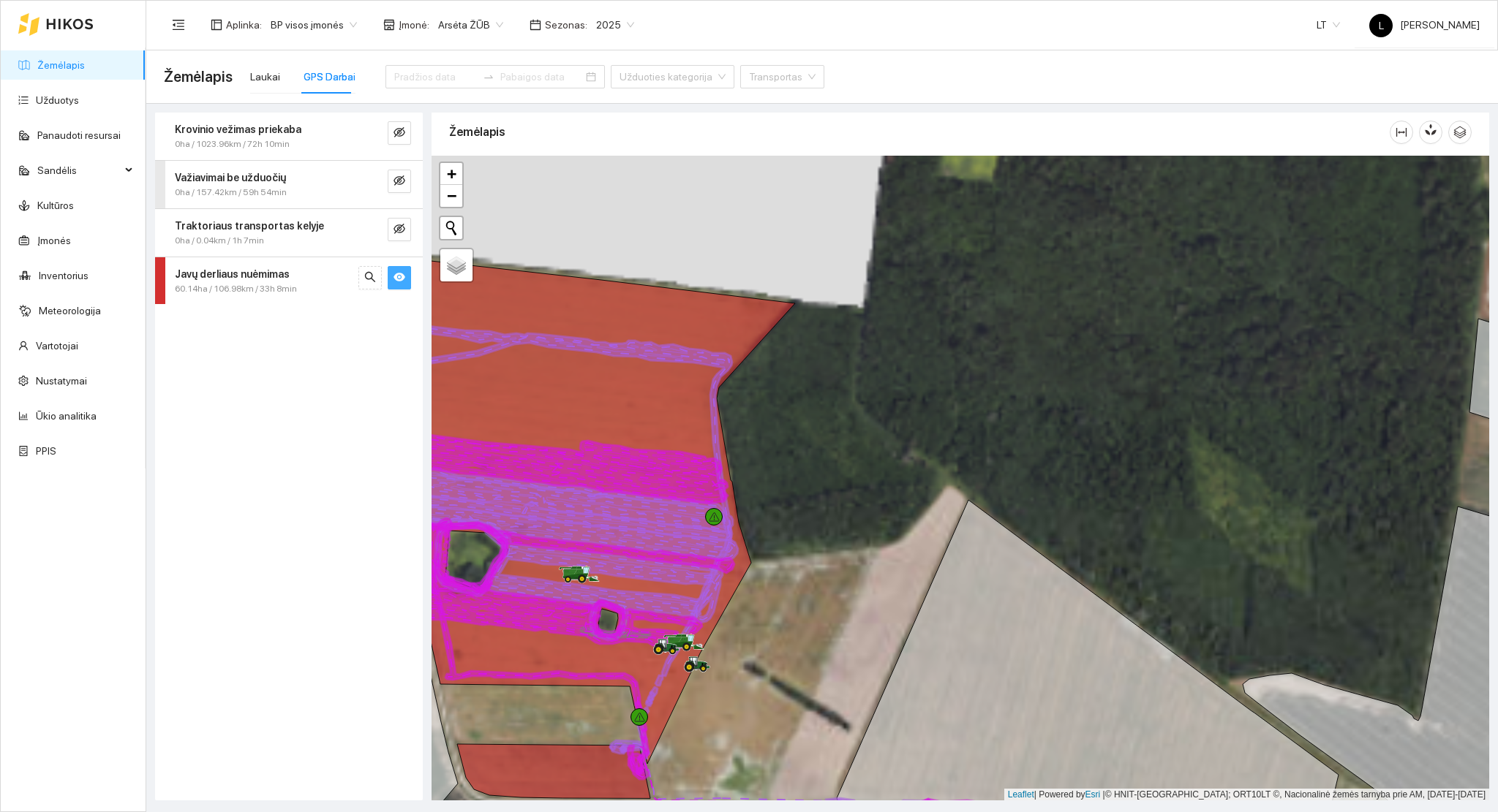
drag, startPoint x: 782, startPoint y: 516, endPoint x: 931, endPoint y: 398, distance: 190.1
click at [931, 398] on div at bounding box center [960, 478] width 1057 height 645
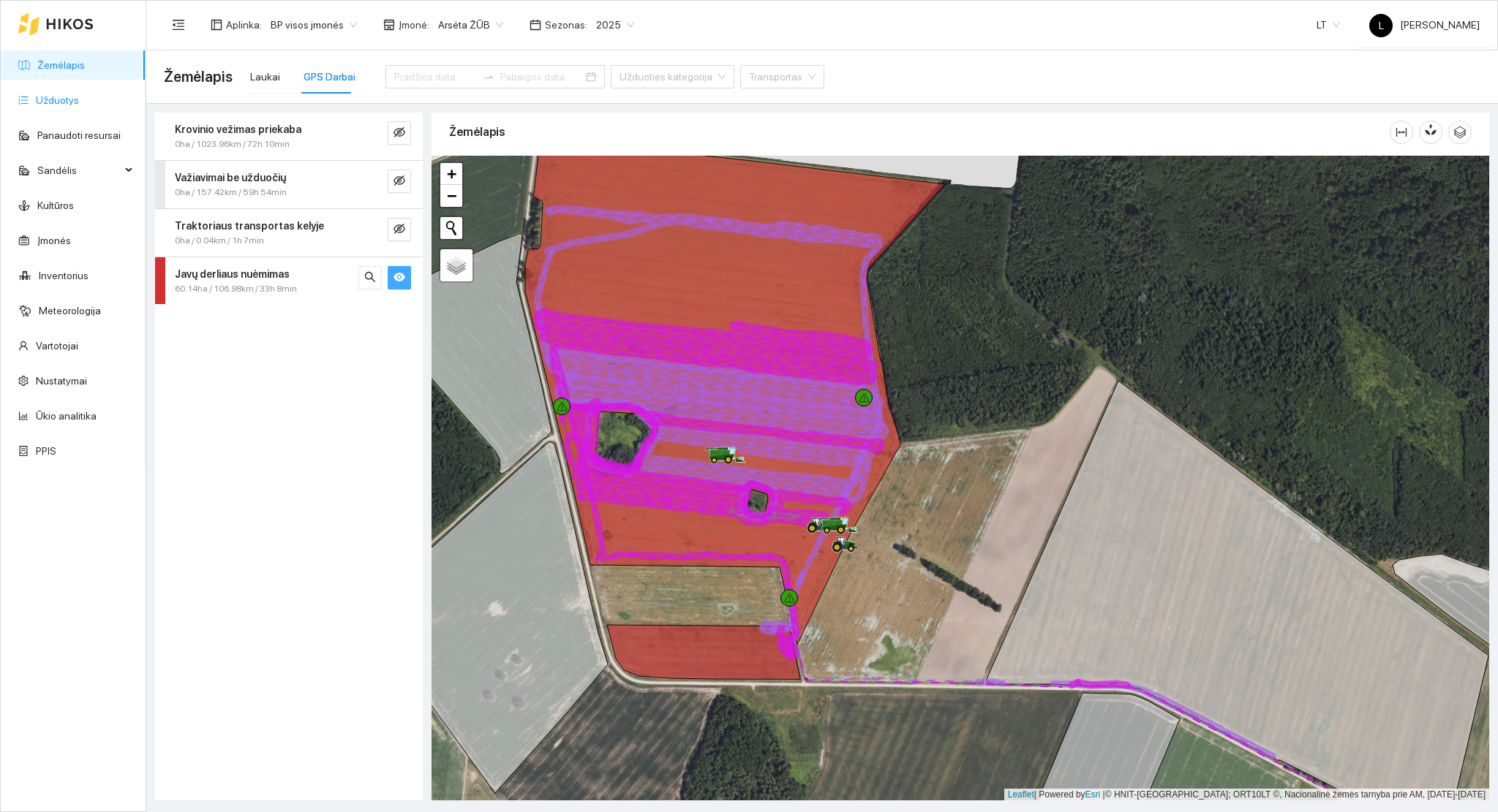
click at [50, 98] on link "Užduotys" at bounding box center [57, 100] width 43 height 11
